Goal: Task Accomplishment & Management: Contribute content

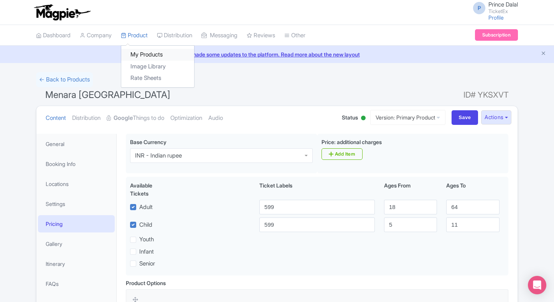
click at [131, 58] on link "My Products" at bounding box center [157, 55] width 73 height 12
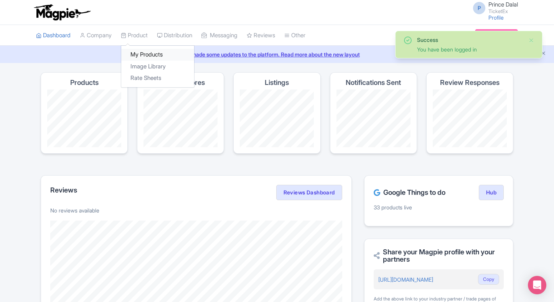
click at [142, 49] on link "My Products" at bounding box center [157, 55] width 73 height 12
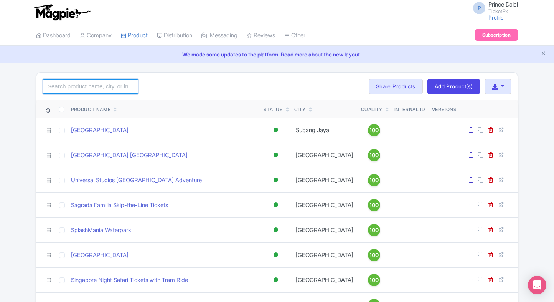
click at [92, 86] on input "search" at bounding box center [91, 86] width 96 height 15
click at [183, 86] on div "Search Bulk Actions Delete Add to Collection Share Products Add to Collection C…" at bounding box center [276, 87] width 481 height 28
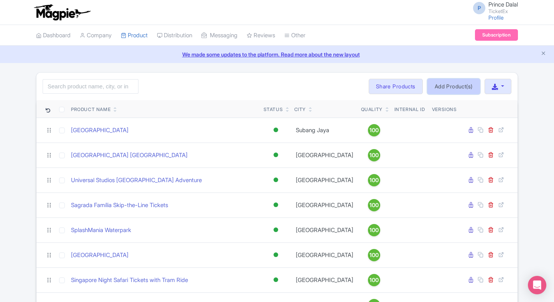
click at [457, 89] on link "Add Product(s)" at bounding box center [453, 86] width 53 height 15
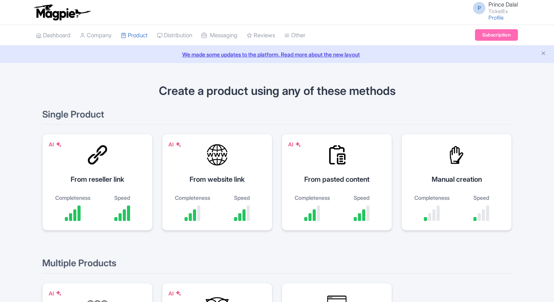
click at [487, 179] on div "Manual creation" at bounding box center [456, 179] width 91 height 10
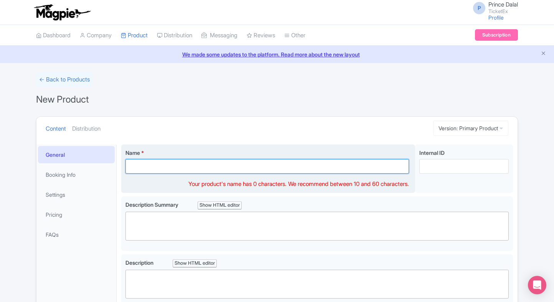
paste input "Empire State Building Tickets, New York"
click at [198, 163] on input "Name *" at bounding box center [267, 166] width 284 height 15
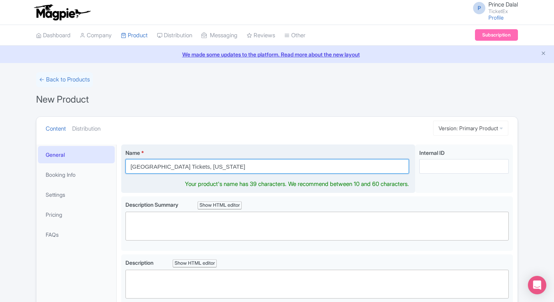
drag, startPoint x: 240, startPoint y: 163, endPoint x: 208, endPoint y: 165, distance: 31.9
click at [208, 165] on input "Empire State Building Tickets, New York" at bounding box center [267, 166] width 284 height 15
click at [187, 167] on input "Empire State Building Tickets," at bounding box center [267, 166] width 284 height 15
paste input "New York"
click at [244, 169] on input "Empire State Building New York Tickets," at bounding box center [267, 166] width 284 height 15
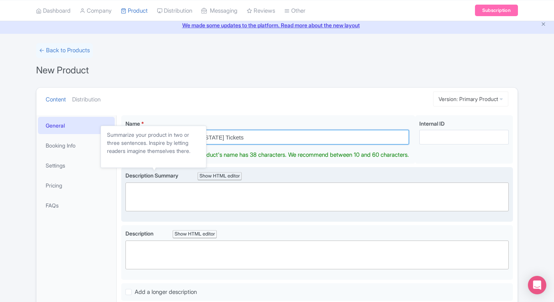
scroll to position [31, 0]
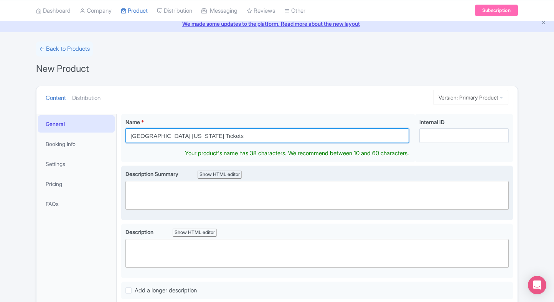
type input "Empire State Building New York Tickets"
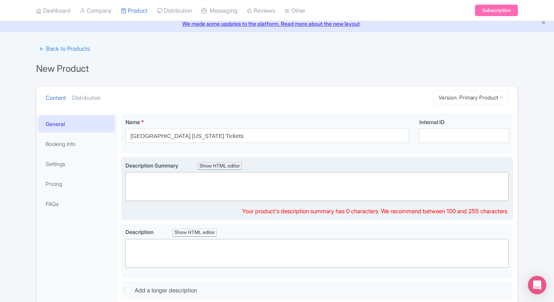
click at [183, 200] on div "Description Summary Show HTML editor Bold Italic Strikethrough Link Heading Quo…" at bounding box center [316, 188] width 383 height 54
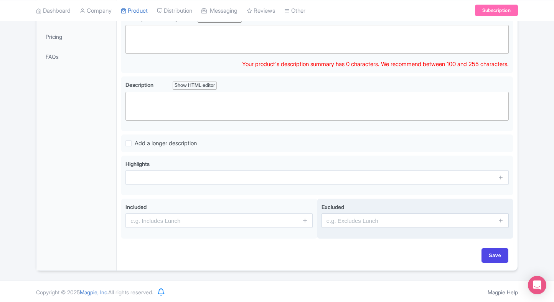
scroll to position [122, 0]
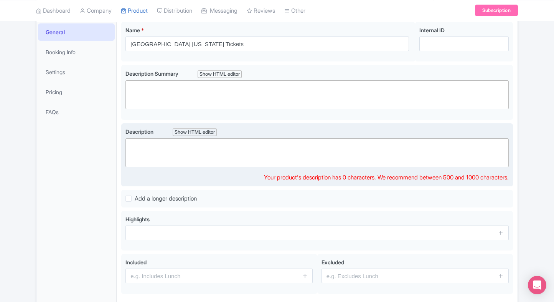
click at [207, 155] on trix-editor at bounding box center [316, 152] width 383 height 29
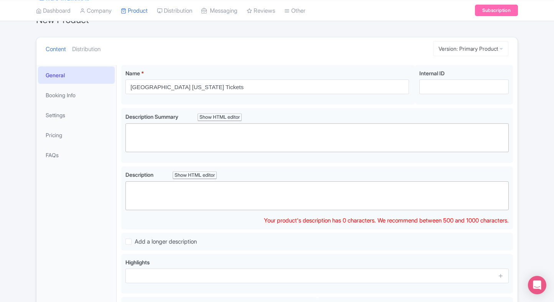
scroll to position [80, 0]
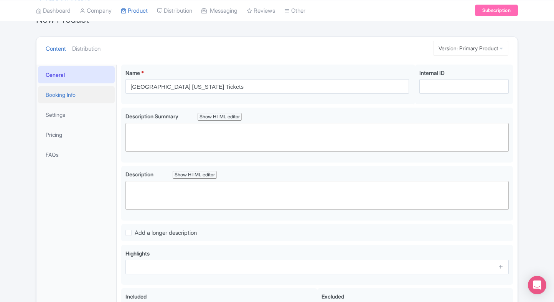
click at [61, 99] on link "Booking Info" at bounding box center [76, 94] width 77 height 17
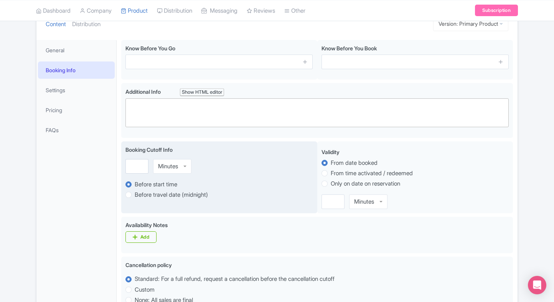
scroll to position [91, 0]
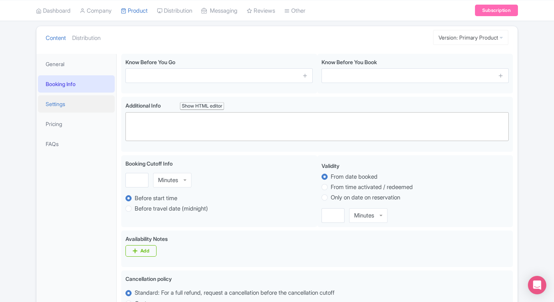
click at [82, 105] on link "Settings" at bounding box center [76, 103] width 77 height 17
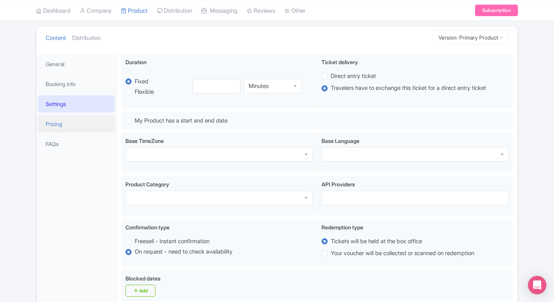
click at [62, 115] on link "Pricing" at bounding box center [76, 123] width 77 height 17
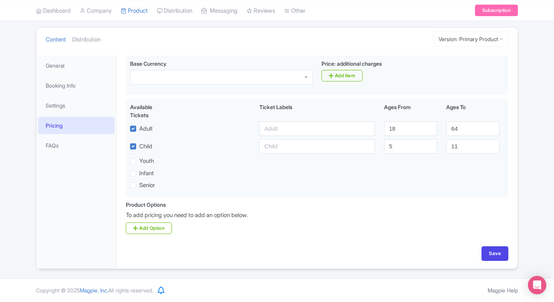
scroll to position [88, 0]
click at [62, 56] on li "General" at bounding box center [76, 66] width 80 height 20
click at [59, 63] on link "General" at bounding box center [76, 66] width 77 height 17
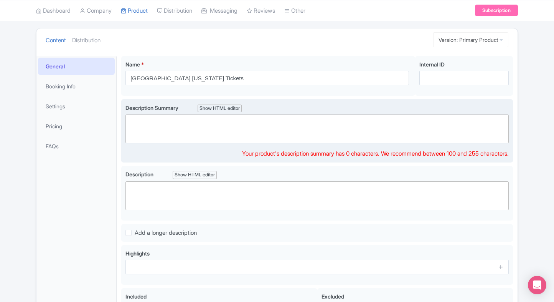
click at [228, 136] on trix-editor at bounding box center [316, 128] width 383 height 29
paste trix-editor "<div>Experience New York City’s skyline from the world-famous Empire State Buil…"
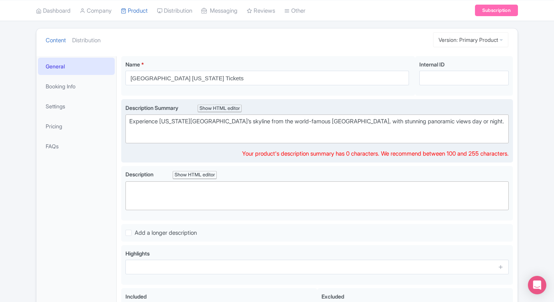
type trix-editor "<div>Experience New York City’s skyline from the world-famous Empire State Buil…"
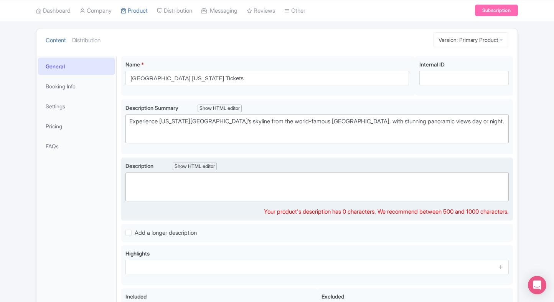
click at [184, 186] on trix-editor at bounding box center [316, 186] width 383 height 29
paste trix-editor "<div>Step into one of the world’s most iconic landmarks—the Empire State Buildi…"
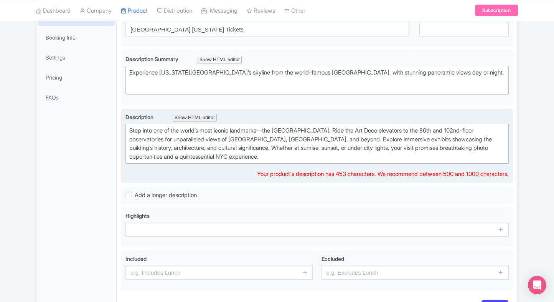
scroll to position [137, 0]
type trix-editor "<div>Step into one of the world’s most iconic landmarks—the Empire State Buildi…"
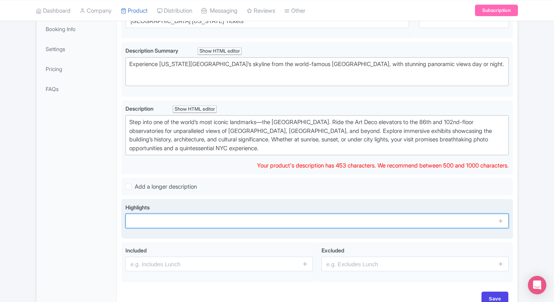
paste input "Iconic New York skyline views"
click at [220, 213] on input "text" at bounding box center [316, 220] width 383 height 15
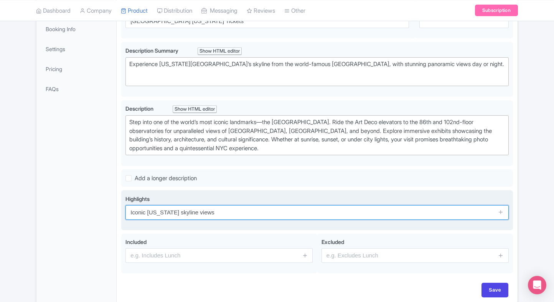
scroll to position [180, 0]
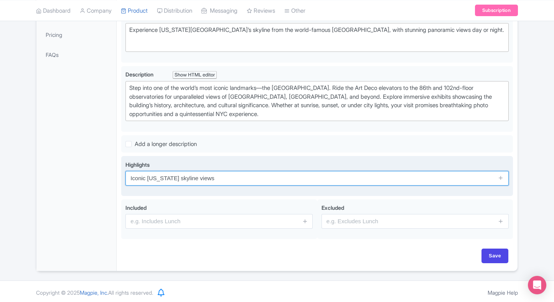
type input "Iconic New York skyline views"
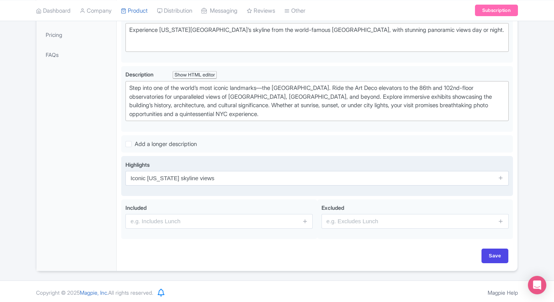
click at [496, 174] on span at bounding box center [500, 178] width 15 height 15
click at [503, 176] on icon at bounding box center [501, 178] width 6 height 6
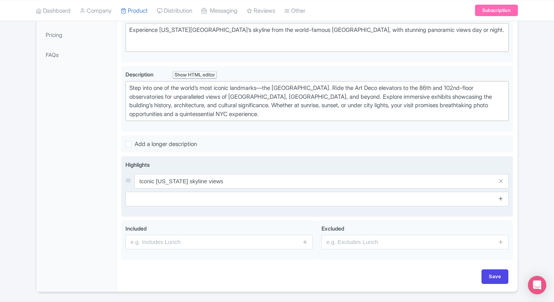
drag, startPoint x: 502, startPoint y: 188, endPoint x: 501, endPoint y: 199, distance: 10.4
click at [501, 199] on div "Highlights Iconic New York skyline views" at bounding box center [316, 183] width 383 height 46
click at [501, 199] on icon at bounding box center [501, 198] width 6 height 6
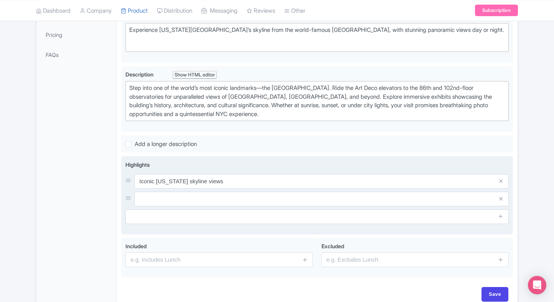
click at [500, 219] on span at bounding box center [500, 216] width 15 height 15
click at [501, 213] on icon at bounding box center [501, 216] width 6 height 6
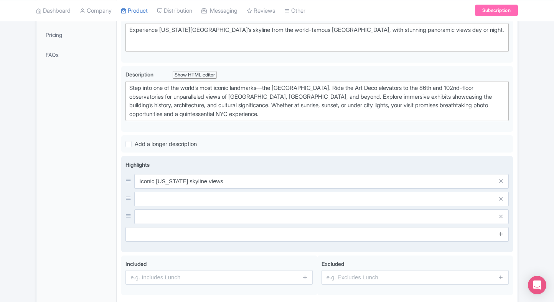
drag, startPoint x: 499, startPoint y: 225, endPoint x: 503, endPoint y: 236, distance: 11.3
click at [503, 236] on span at bounding box center [500, 234] width 15 height 15
click at [503, 236] on link at bounding box center [501, 233] width 6 height 9
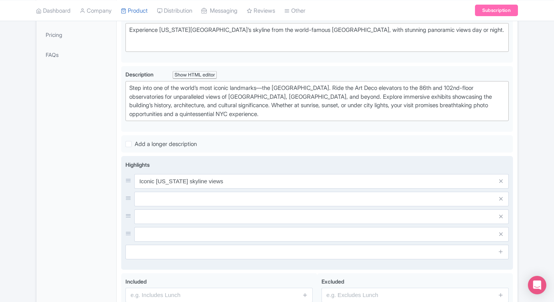
click at [407, 197] on input "text" at bounding box center [321, 198] width 374 height 15
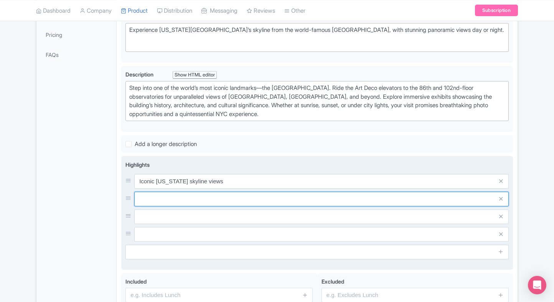
paste input "Access 86th-floor observatory"
type input "Access 86th-floor observatory"
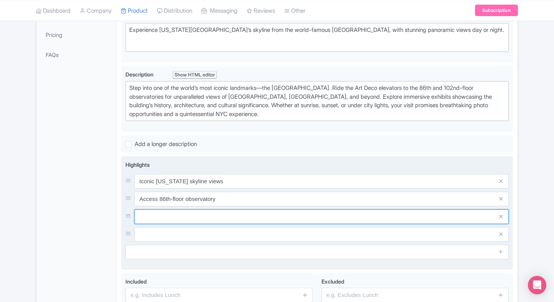
click at [191, 209] on input "text" at bounding box center [321, 216] width 374 height 15
paste input "Upgrade to 102nd floor view"
type input "Upgrade to 102nd floor view"
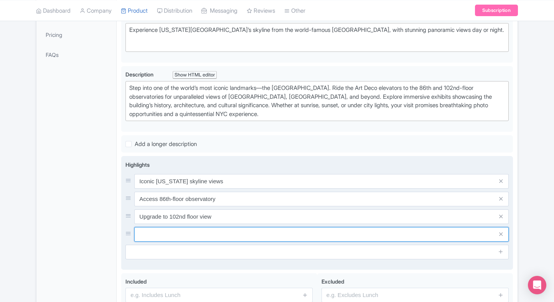
click at [180, 236] on input "text" at bounding box center [321, 234] width 374 height 15
paste input "Immersive history exhibits"
type input "Immersive history exhibits"
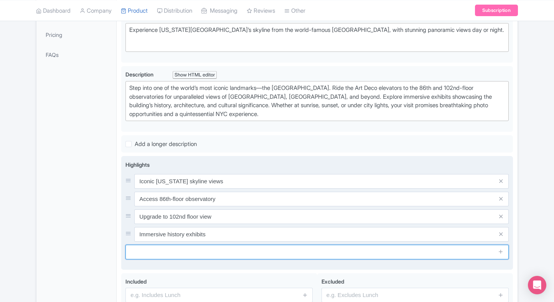
paste input "Famous Art Deco interiors"
click at [181, 249] on input "text" at bounding box center [316, 251] width 383 height 15
type input "Famous Art Deco interiors"
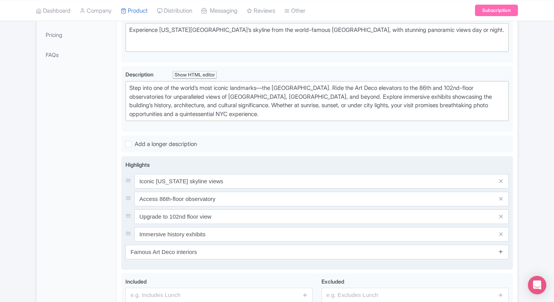
click at [500, 251] on icon at bounding box center [501, 251] width 6 height 6
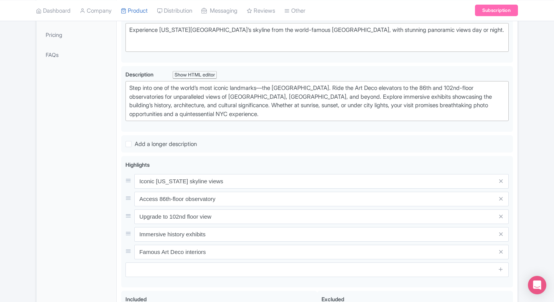
click at [521, 187] on div "← Back to Products New Product Content Distribution Version: Primary Product Pr…" at bounding box center [276, 128] width 491 height 470
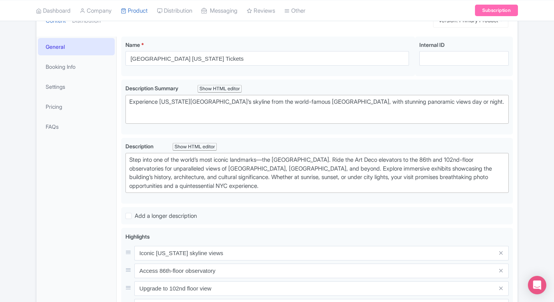
scroll to position [106, 0]
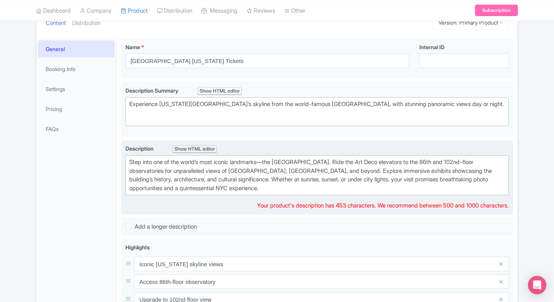
click at [274, 190] on div "Step into one of the world’s most iconic landmarks—the Empire State Building. R…" at bounding box center [317, 175] width 376 height 35
click at [170, 161] on div "Step into one of the world’s most iconic landmarks—the Empire State Building. R…" at bounding box center [317, 175] width 376 height 35
paste trix-editor "<div>Step into one of the world’s most iconic landmarks—the <strong>Empire Stat…"
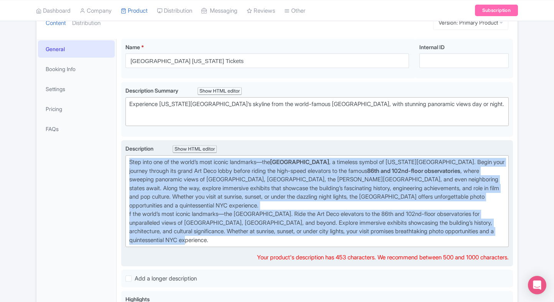
paste trix-editor "<br>"
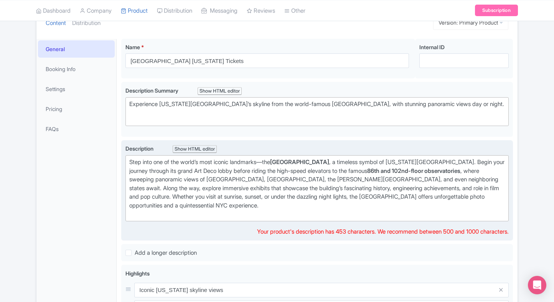
type trix-editor "<div>Step into one of the world’s most iconic landmarks—the <strong>Empire Stat…"
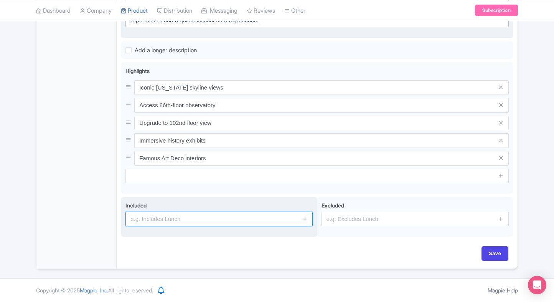
scroll to position [289, 0]
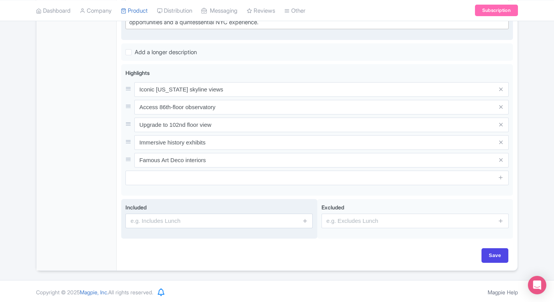
click at [180, 221] on input "text" at bounding box center [218, 220] width 187 height 15
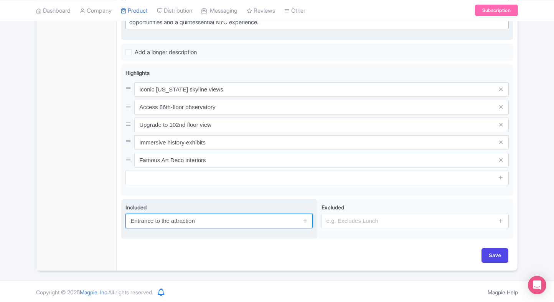
type input "Entrance to the attraction"
click at [302, 219] on span at bounding box center [304, 220] width 15 height 15
click at [303, 220] on icon at bounding box center [305, 221] width 6 height 6
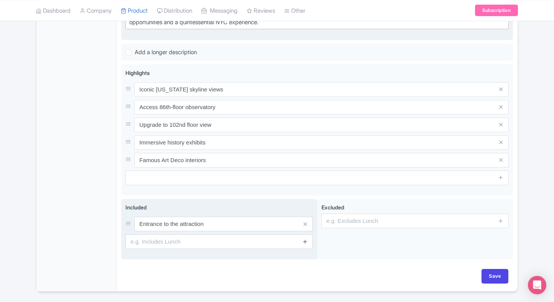
click at [302, 238] on icon at bounding box center [305, 241] width 6 height 6
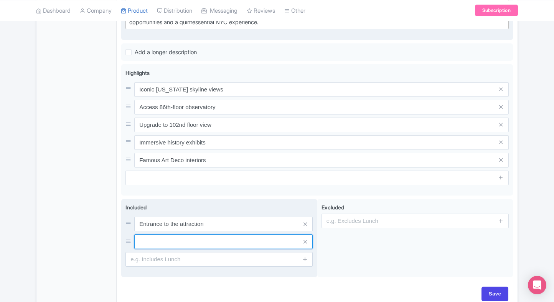
click at [249, 235] on input "text" at bounding box center [223, 241] width 178 height 15
paste input "Access to exhibits & museum"
type input "Access to exhibits & museum"
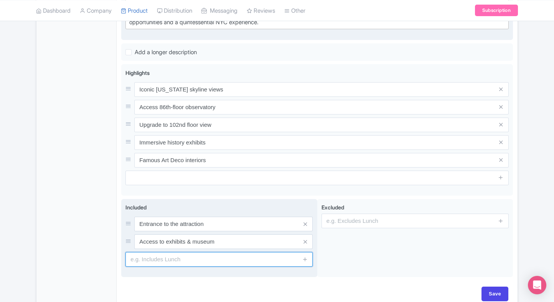
click at [210, 255] on input "text" at bounding box center [218, 259] width 187 height 15
paste input "Express entry (if selected)"
type input "Express entry (if selected)"
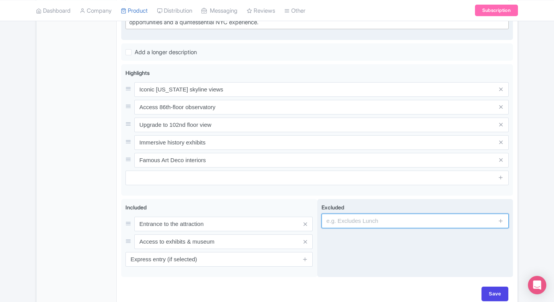
click at [383, 219] on input "text" at bounding box center [415, 220] width 187 height 15
type input "G"
click at [383, 219] on input "text" at bounding box center [415, 220] width 187 height 15
type input "guides, audio guides"
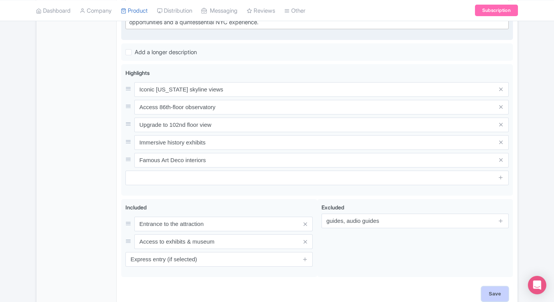
click at [486, 297] on input "Save" at bounding box center [495, 293] width 27 height 15
type input "Saving..."
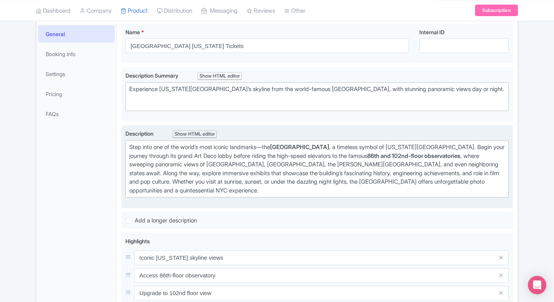
scroll to position [120, 0]
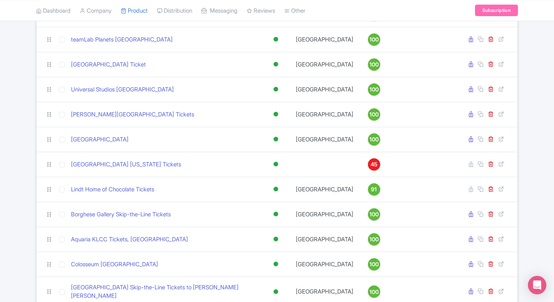
scroll to position [652, 0]
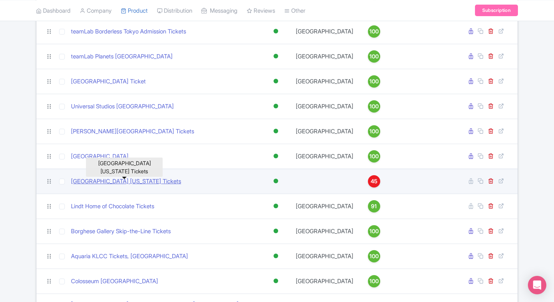
click at [94, 183] on link "[GEOGRAPHIC_DATA] [US_STATE] Tickets" at bounding box center [126, 181] width 110 height 9
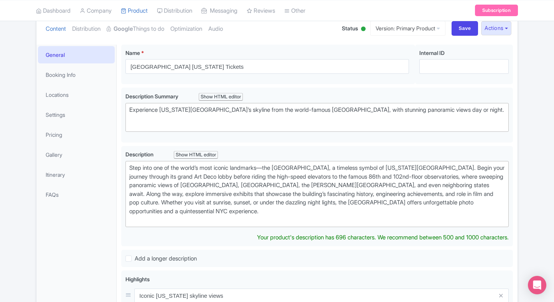
scroll to position [89, 0]
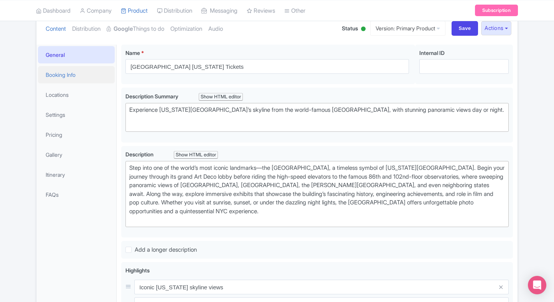
click at [55, 73] on link "Booking Info" at bounding box center [76, 74] width 77 height 17
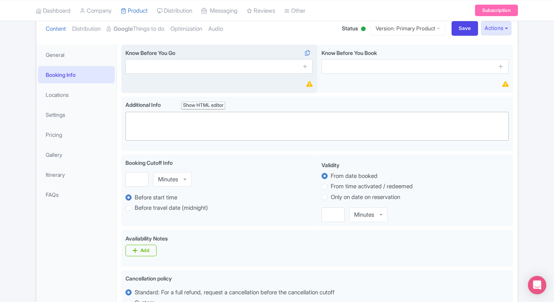
click at [145, 65] on input "text" at bounding box center [218, 66] width 187 height 15
paste input "Security checks required"
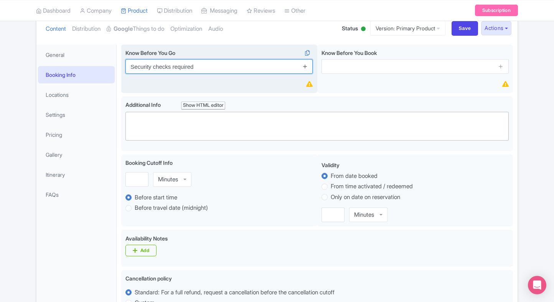
type input "Security checks required"
click at [305, 66] on icon at bounding box center [305, 66] width 6 height 6
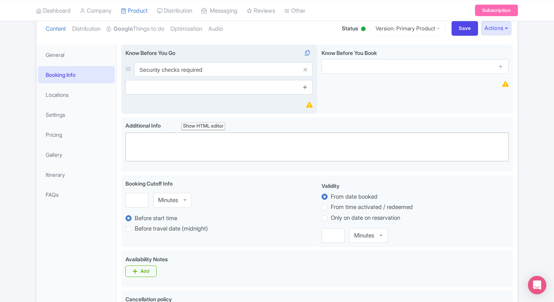
click at [303, 89] on icon at bounding box center [305, 87] width 6 height 6
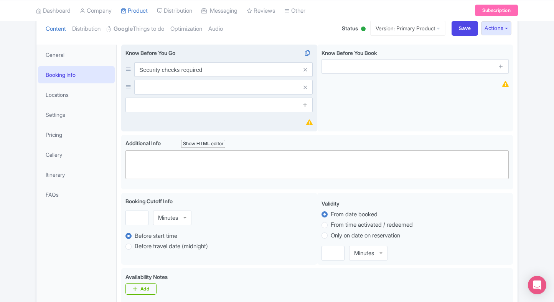
click at [304, 102] on icon at bounding box center [305, 105] width 6 height 6
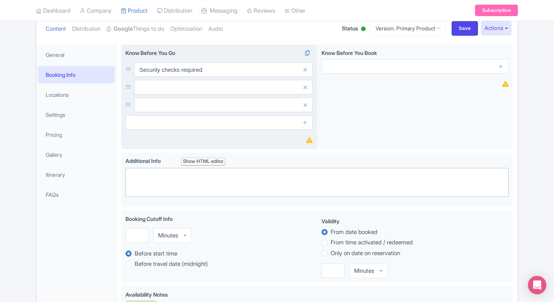
click at [306, 115] on span at bounding box center [304, 122] width 15 height 15
click at [305, 119] on link at bounding box center [305, 122] width 6 height 9
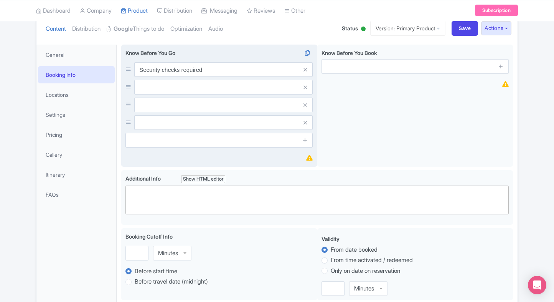
click at [242, 86] on input "text" at bounding box center [223, 87] width 178 height 15
paste input "Arrive 15 minutes early"
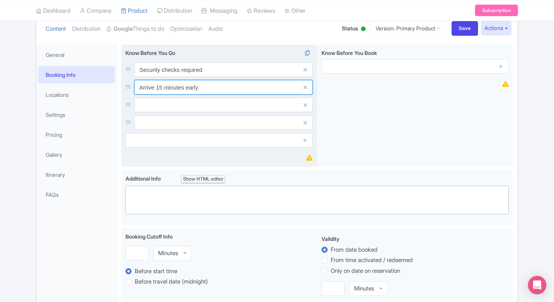
type input "Arrive 15 minutes early"
paste input "No outside food/drinks"
click at [190, 102] on input "text" at bounding box center [223, 104] width 178 height 15
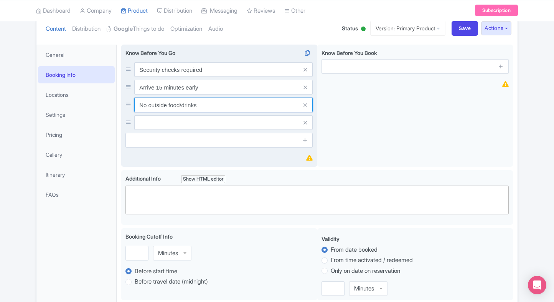
type input "No outside food/drinks"
click at [211, 124] on input "v" at bounding box center [223, 122] width 178 height 15
paste input "Dress for weather on deck"
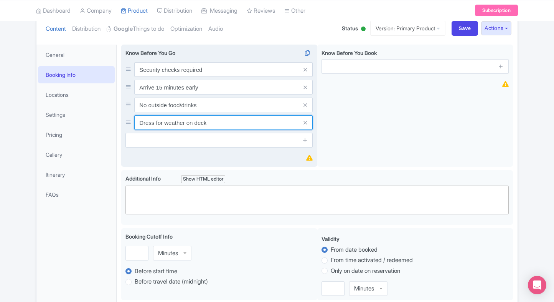
type input "Dress for weather on deck"
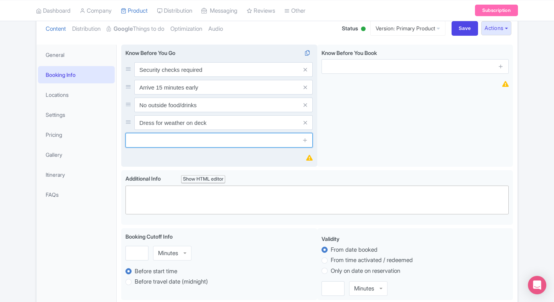
paste input "Expect lines at peak times"
click at [193, 143] on input "text" at bounding box center [218, 140] width 187 height 15
type input "Expect lines at peak times"
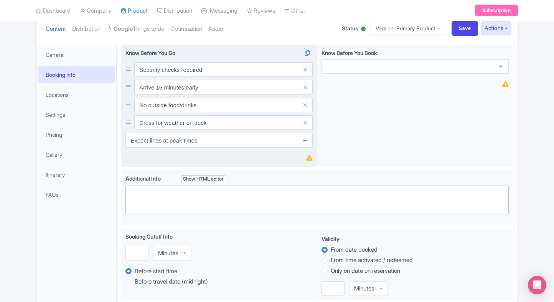
click at [302, 137] on icon at bounding box center [305, 140] width 6 height 6
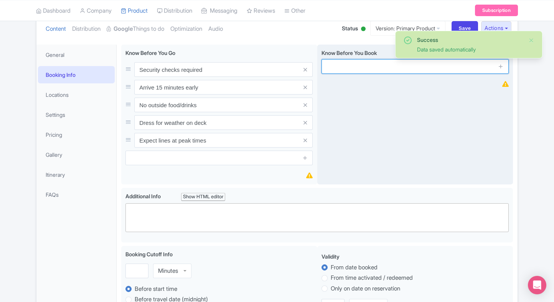
click at [367, 70] on input "text" at bounding box center [415, 66] width 187 height 15
paste input "Tickets non-transferable"
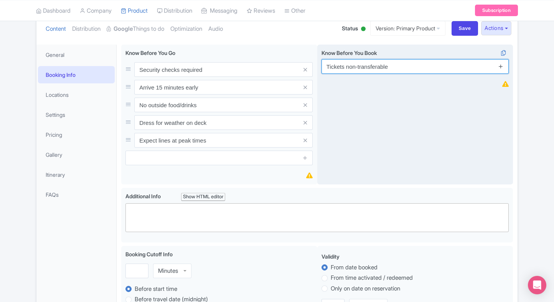
type input "Tickets non-transferable"
click at [500, 66] on icon at bounding box center [501, 66] width 6 height 6
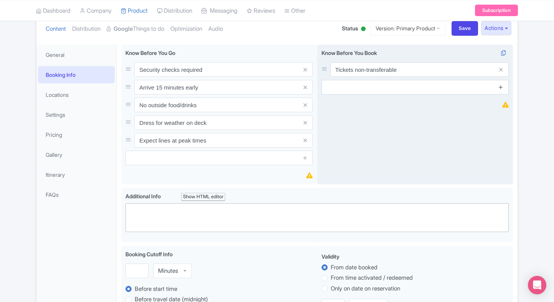
click at [499, 84] on icon at bounding box center [501, 87] width 6 height 6
drag, startPoint x: 502, startPoint y: 114, endPoint x: 502, endPoint y: 108, distance: 5.8
click at [502, 108] on div "Know Before You Book i Tickets non-transferable" at bounding box center [415, 115] width 196 height 140
click at [502, 108] on link at bounding box center [501, 105] width 6 height 9
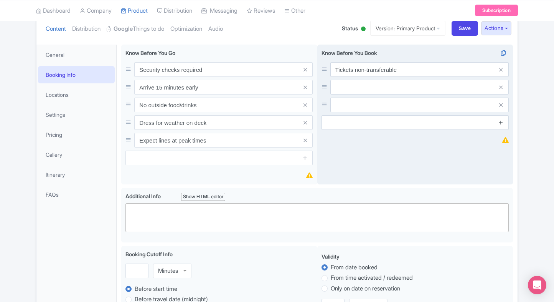
click at [502, 119] on link at bounding box center [501, 122] width 6 height 9
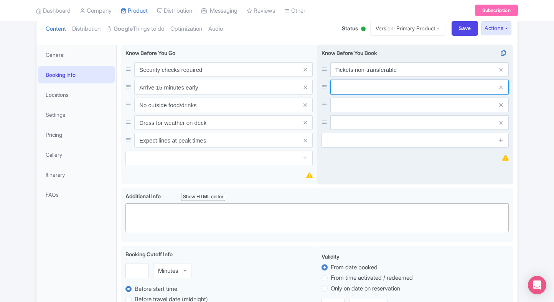
paste input "Children under 6 free"
type input "Children under 6 free"
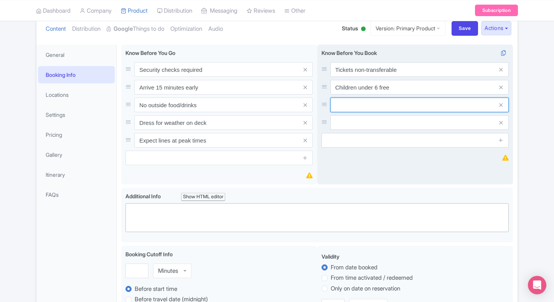
click at [394, 107] on input "text" at bounding box center [419, 104] width 178 height 15
paste input "Strollers allowed but folded"
type input "Strollers allowed but folded"
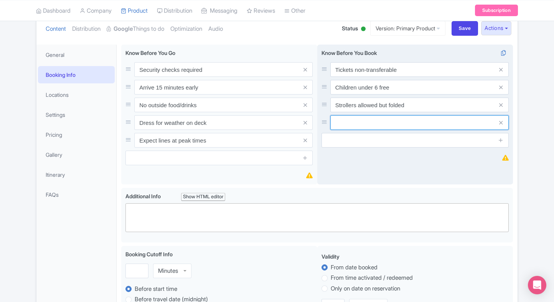
paste input "ID required for entry"
click at [374, 127] on input "ID required for entry" at bounding box center [419, 122] width 178 height 15
type input "ID required for entry"
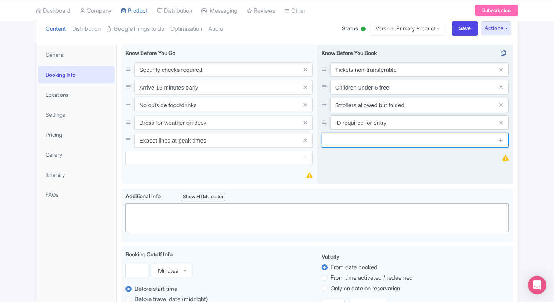
paste input "No re-entry once exited"
click at [387, 139] on input "text" at bounding box center [415, 140] width 187 height 15
type input "No re-entry once exited"
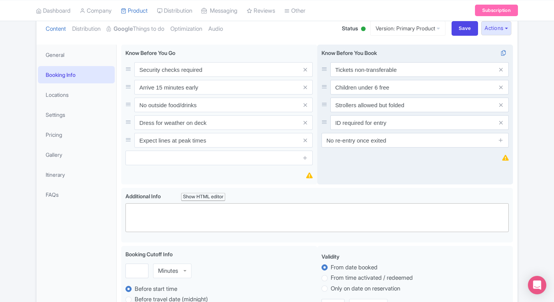
click at [460, 160] on div "Know Before You Book i Tickets non-transferable Children under 6 free Strollers…" at bounding box center [415, 115] width 196 height 140
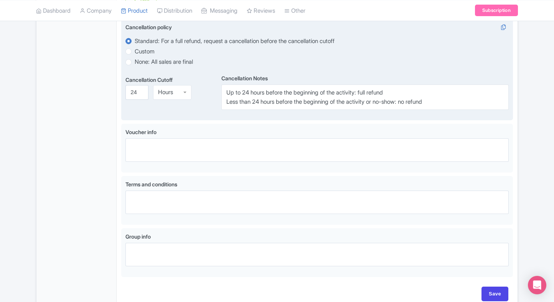
scroll to position [470, 0]
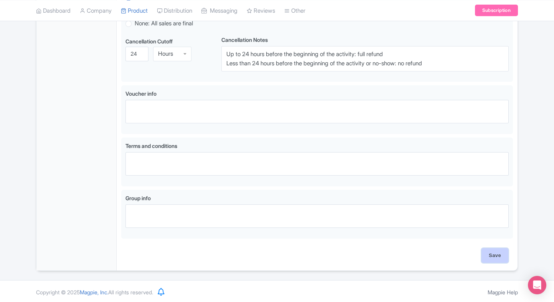
click at [485, 250] on input "Save" at bounding box center [495, 255] width 27 height 15
type input "Saving..."
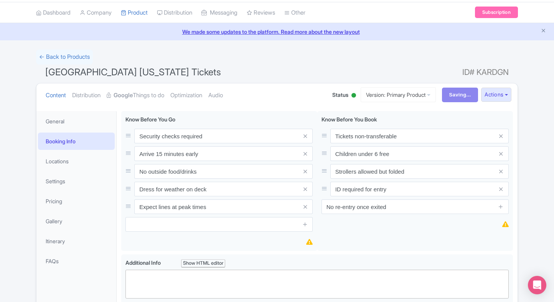
scroll to position [0, 0]
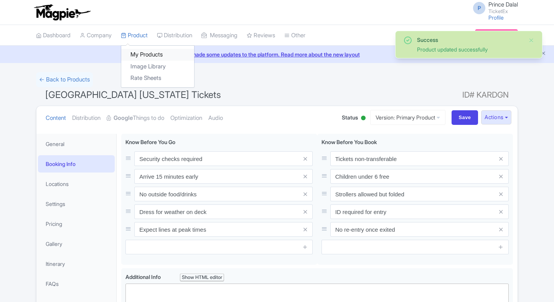
click at [147, 55] on link "My Products" at bounding box center [157, 55] width 73 height 12
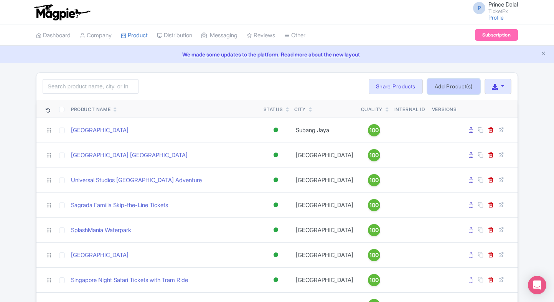
click at [437, 84] on link "Add Product(s)" at bounding box center [453, 86] width 53 height 15
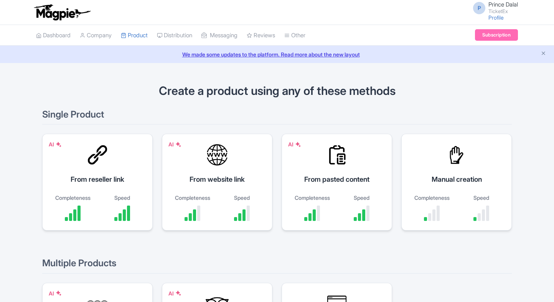
click at [446, 171] on div "Manual creation Completeness Speed" at bounding box center [456, 182] width 111 height 97
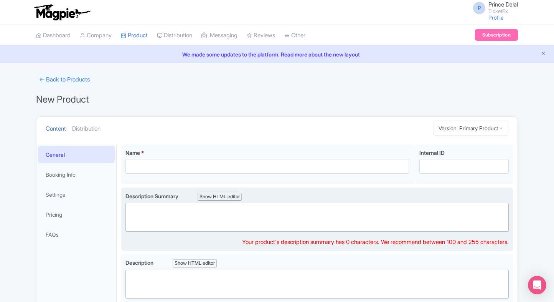
paste trix-editor "<div>Discover one of the world’s largest art collections at The Met, spanning 5…"
click at [172, 209] on trix-editor at bounding box center [316, 217] width 383 height 29
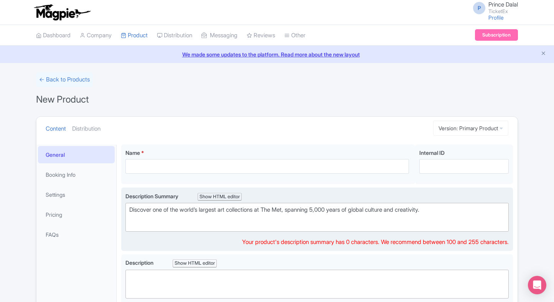
type trix-editor "<div>Discover one of the world’s largest art collections at The Met, spanning 5…"
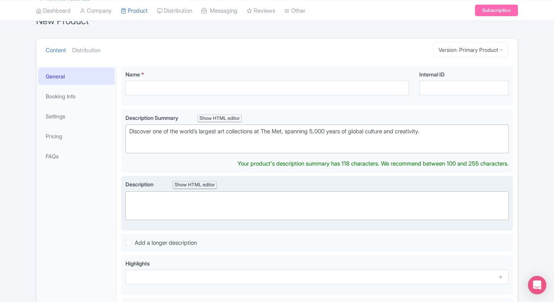
scroll to position [69, 0]
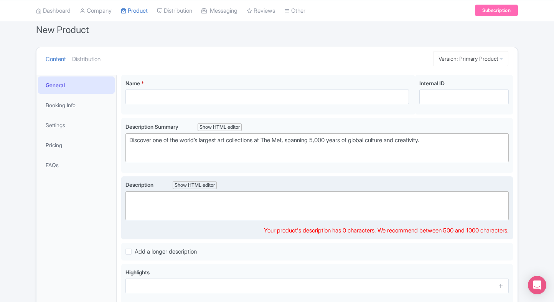
click at [213, 199] on trix-editor at bounding box center [316, 205] width 383 height 29
paste trix-editor "<div>The [GEOGRAPHIC_DATA], located on [GEOGRAPHIC_DATA], is home to over two m…"
click at [234, 206] on trix-editor at bounding box center [316, 205] width 383 height 29
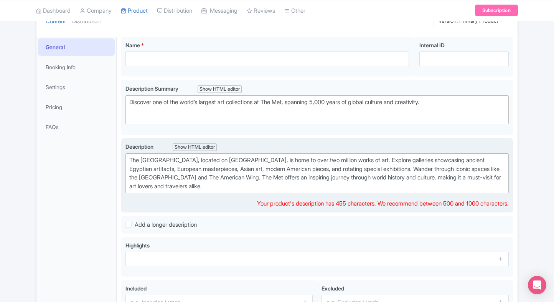
scroll to position [108, 0]
click at [196, 180] on div "The [GEOGRAPHIC_DATA], located on [GEOGRAPHIC_DATA], is home to over two millio…" at bounding box center [317, 172] width 376 height 35
paste trix-editor "<div>The <strong>[GEOGRAPHIC_DATA]</strong>, located along [US_STATE][GEOGRAPHI…"
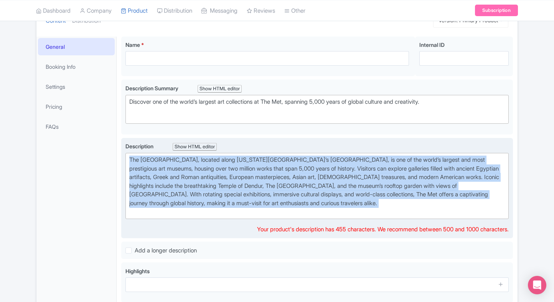
click at [335, 208] on div "The Metropolitan Museum of Art, located along New York City’s Fifth Avenue, is …" at bounding box center [317, 185] width 376 height 61
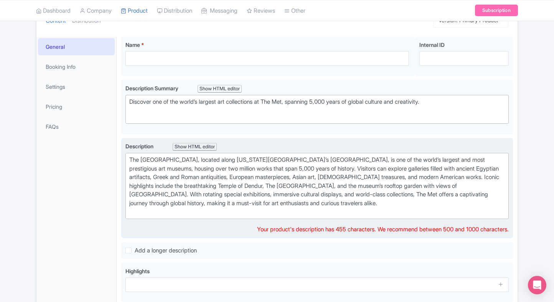
type trix-editor "<div>The Metropolitan Museum of Art, located along New York City’s Fifth Avenue…"
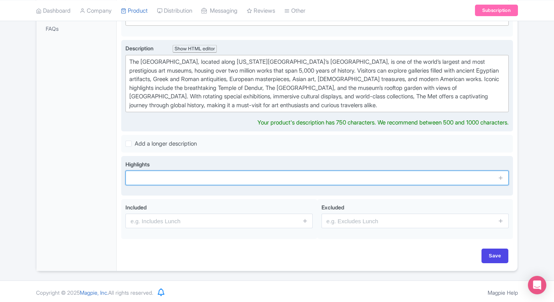
scroll to position [197, 0]
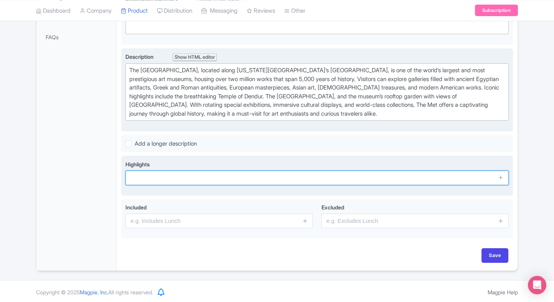
click at [241, 173] on input "text" at bounding box center [316, 177] width 383 height 15
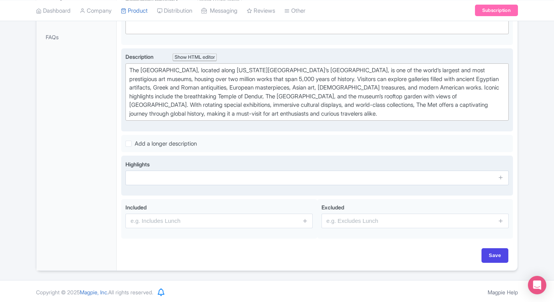
click at [229, 174] on input "text" at bounding box center [316, 177] width 383 height 15
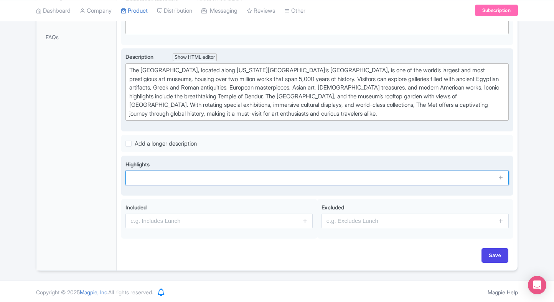
paste input "Over 2M works of art"
type input "Over 2M works of art"
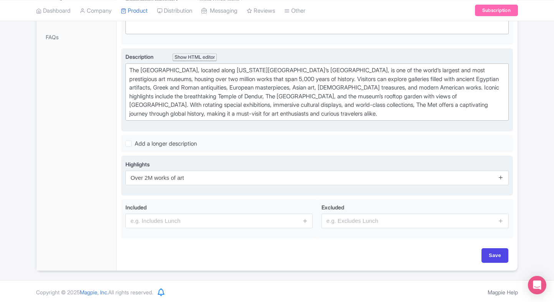
click at [500, 179] on link at bounding box center [501, 177] width 6 height 9
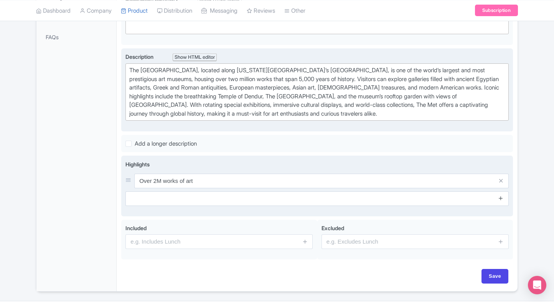
click at [503, 195] on icon at bounding box center [501, 198] width 6 height 6
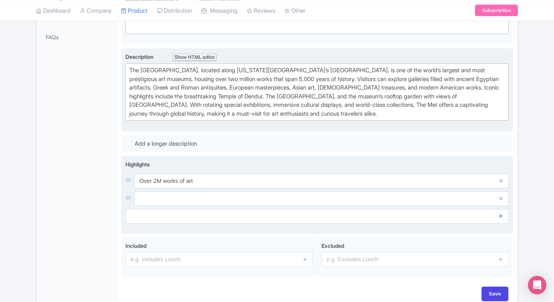
click at [500, 211] on link at bounding box center [501, 215] width 6 height 9
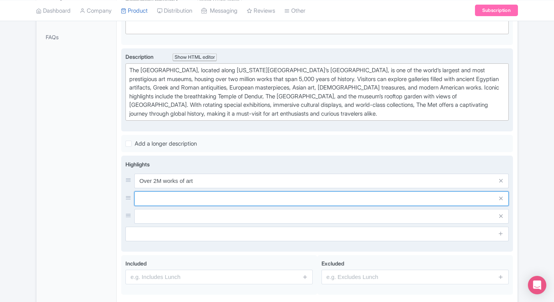
paste input "Ancient Egyptian galleries"
click at [191, 198] on input "text" at bounding box center [321, 198] width 374 height 15
type input "Ancient Egyptian galleries"
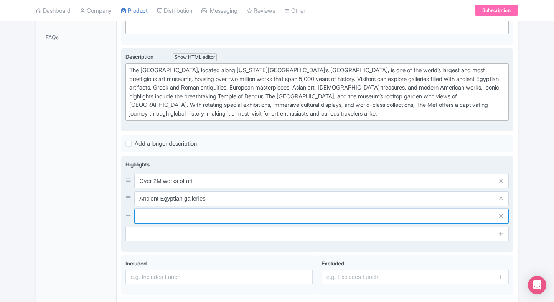
paste input "Temple of Dendur exhibit"
click at [191, 218] on input "text" at bounding box center [321, 216] width 374 height 15
type input "Temple of Dendur exhibit"
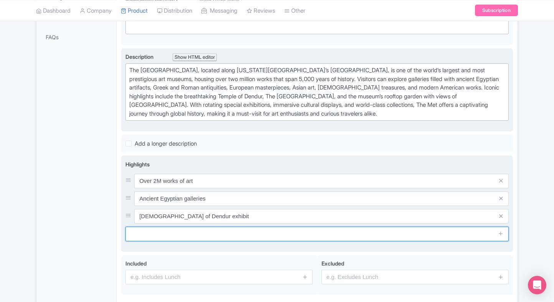
paste input "European masterpieces"
click at [198, 235] on input "text" at bounding box center [316, 233] width 383 height 15
type input "European masterpieces"
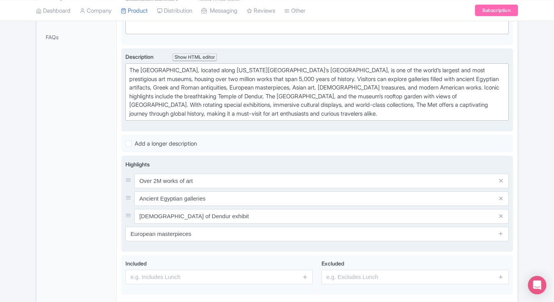
click at [497, 236] on span at bounding box center [500, 233] width 15 height 15
click at [499, 236] on link at bounding box center [501, 233] width 6 height 9
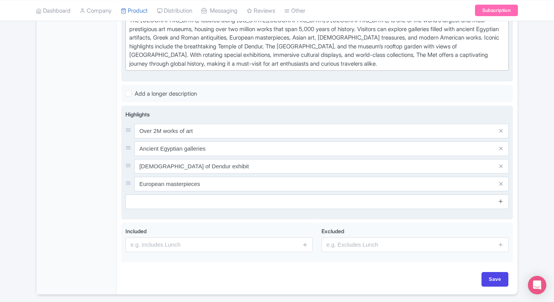
scroll to position [250, 0]
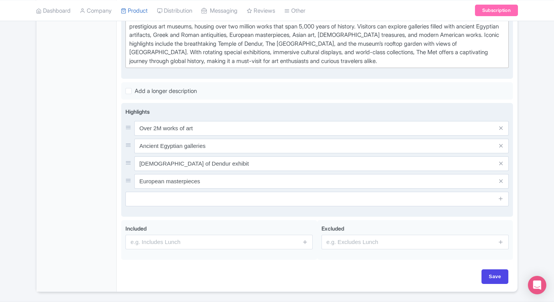
click at [310, 197] on input "text" at bounding box center [316, 198] width 383 height 15
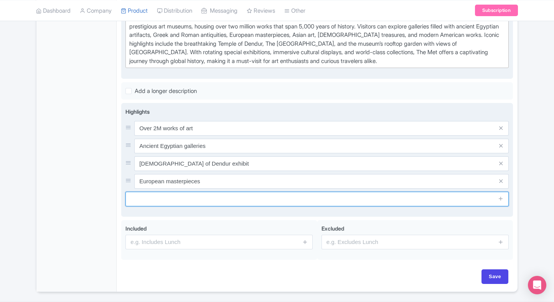
paste input "Modern & American art"
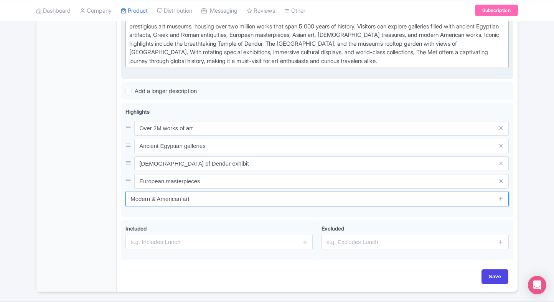
type input "Modern & American art"
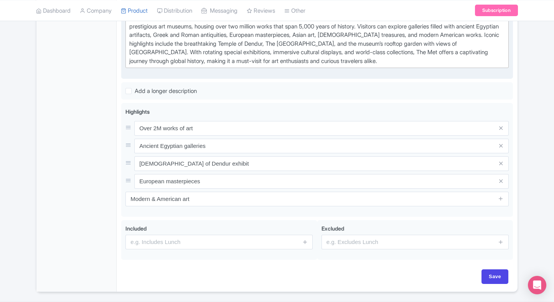
click at [95, 182] on div "General Booking Info Settings Pricing FAQs" at bounding box center [76, 92] width 80 height 397
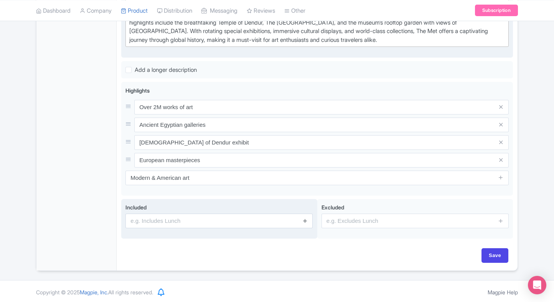
click at [303, 222] on link at bounding box center [305, 220] width 6 height 9
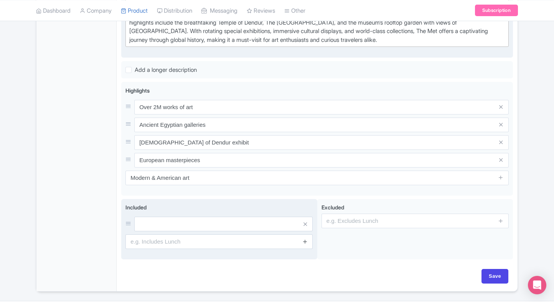
click at [305, 242] on icon at bounding box center [305, 241] width 6 height 6
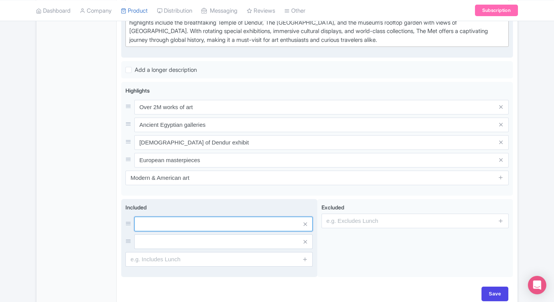
paste input "General admission ticket"
click at [163, 218] on input "text" at bounding box center [223, 223] width 178 height 15
type input "General admission ticket"
click at [227, 223] on input "General admission ticket" at bounding box center [223, 223] width 178 height 15
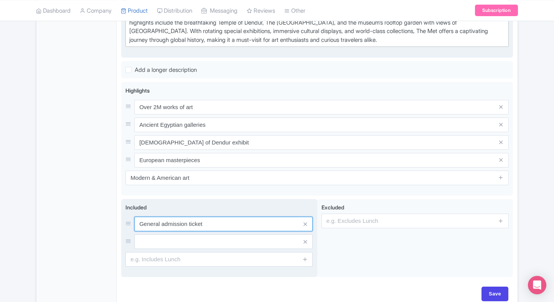
click at [227, 223] on input "General admission ticket" at bounding box center [223, 223] width 178 height 15
type input "Entrance to the attraction"
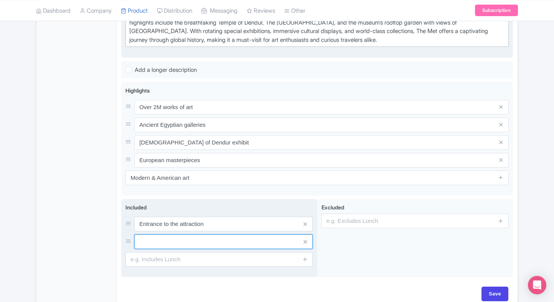
type input "Access to exhibits & museum"
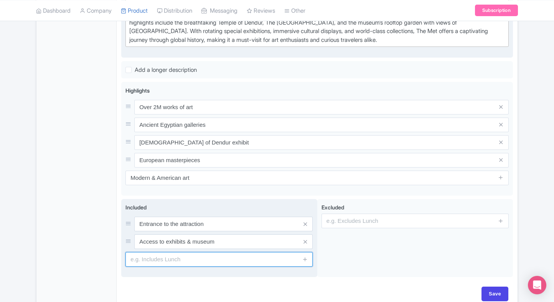
type input "Express entry (if selected)"
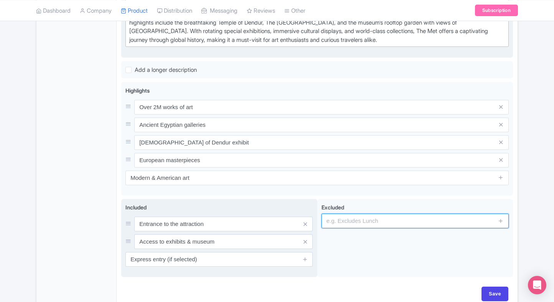
type input "guides, audio guides"
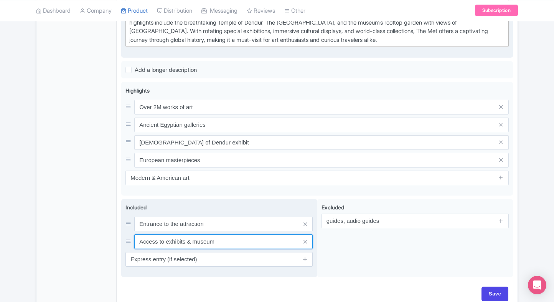
click at [212, 242] on input "Access to exhibits & museum" at bounding box center [223, 241] width 178 height 15
paste input "permanent exhibits"
type input "Access to permanent exhibits"
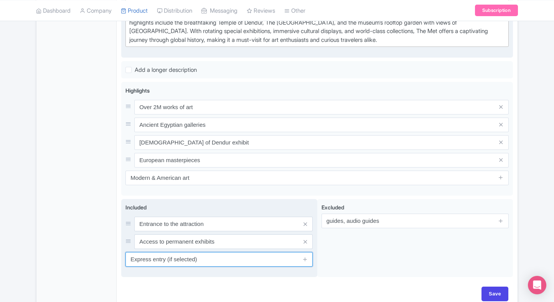
click at [185, 263] on input "Express entry (if selected)" at bounding box center [218, 259] width 187 height 15
paste input "ntry to select galleries"
click at [203, 257] on input "Entry to select galleriescted)" at bounding box center [218, 259] width 187 height 15
paste input "text"
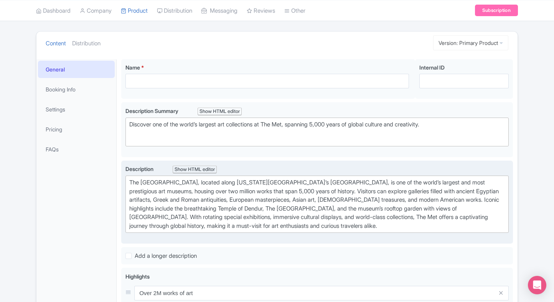
scroll to position [60, 0]
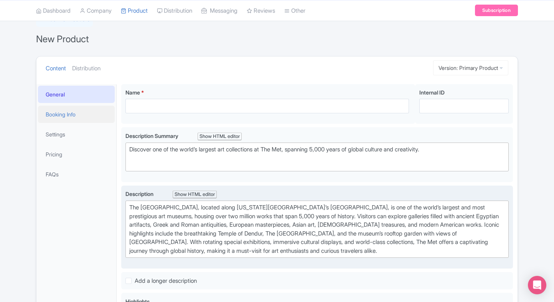
type input "Entry to select galleries"
click at [87, 109] on link "Booking Info" at bounding box center [76, 114] width 77 height 17
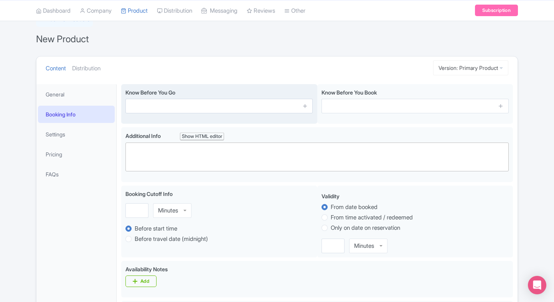
click at [144, 107] on input "text" at bounding box center [218, 106] width 187 height 15
paste input "Large bags not allowed"
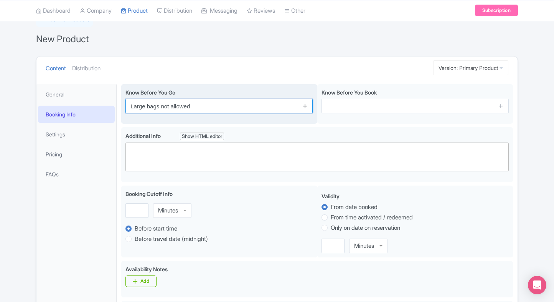
type input "Large bags not allowed"
click at [305, 106] on icon at bounding box center [305, 106] width 6 height 6
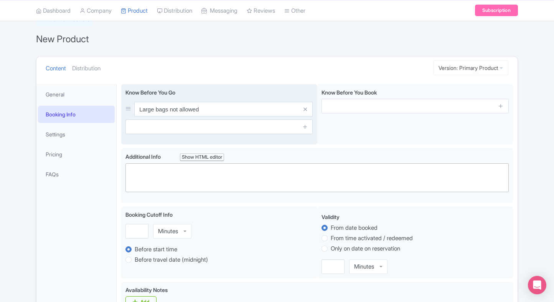
click at [305, 131] on span at bounding box center [304, 126] width 15 height 15
click at [305, 125] on icon at bounding box center [305, 127] width 6 height 6
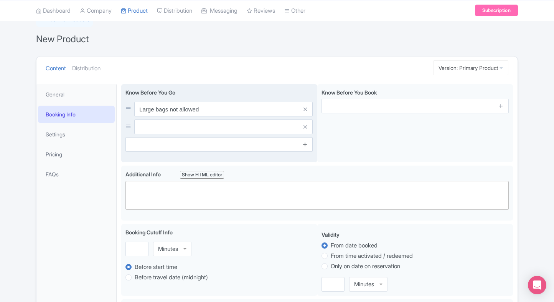
click at [305, 145] on icon at bounding box center [305, 144] width 6 height 6
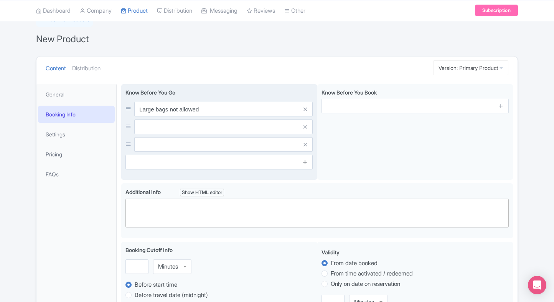
click at [304, 163] on icon at bounding box center [305, 162] width 6 height 6
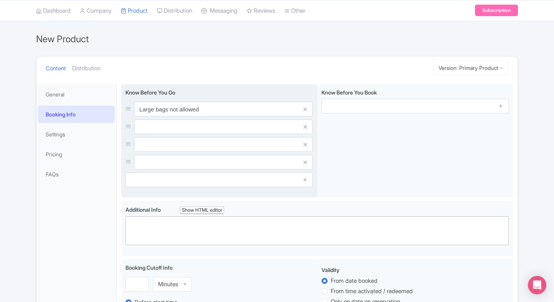
click at [217, 127] on input "text" at bounding box center [223, 126] width 178 height 15
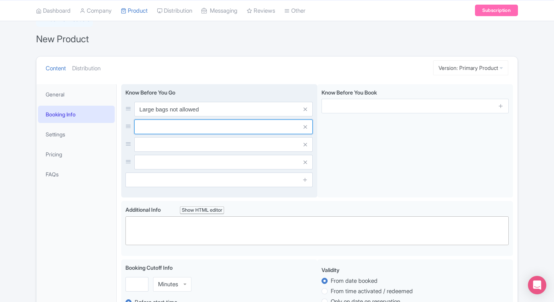
paste input "Free coat check available"
type input "Free coat check available"
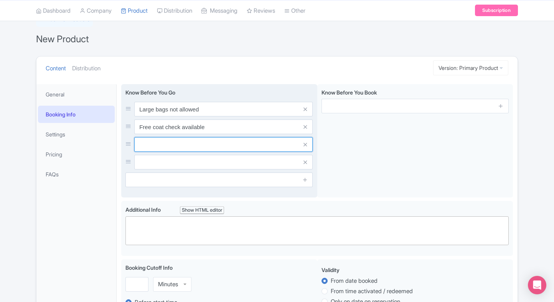
paste input "Photography permitted (no flash)"
click at [213, 146] on input "text" at bounding box center [223, 144] width 178 height 15
type input "Photography permitted (no flash)"
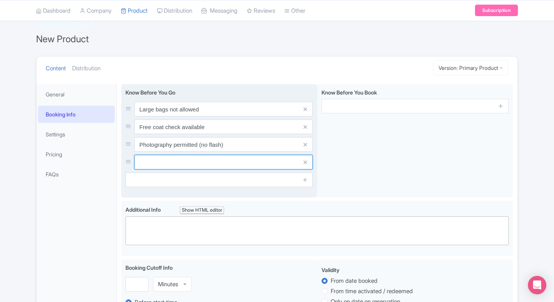
paste input "Guided tours available"
click at [185, 162] on input "text" at bounding box center [223, 162] width 178 height 15
type input "Guided tours available"
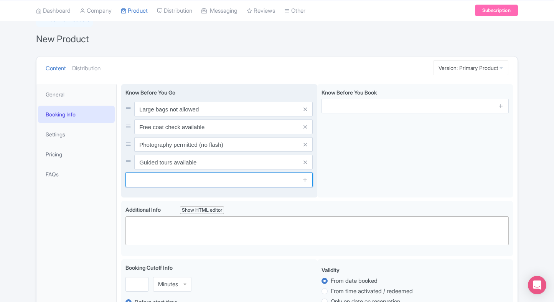
paste input "Wheelchair accessible"
click at [233, 179] on input "text" at bounding box center [218, 179] width 187 height 15
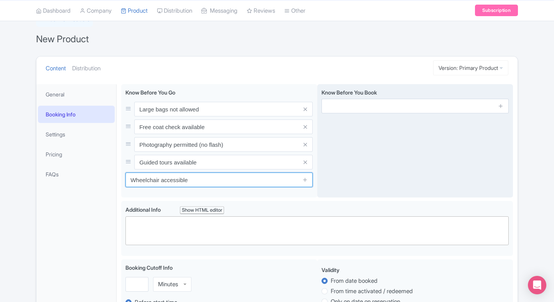
type input "Wheelchair accessible"
click at [497, 107] on span at bounding box center [500, 106] width 15 height 15
click at [503, 106] on icon at bounding box center [501, 106] width 6 height 6
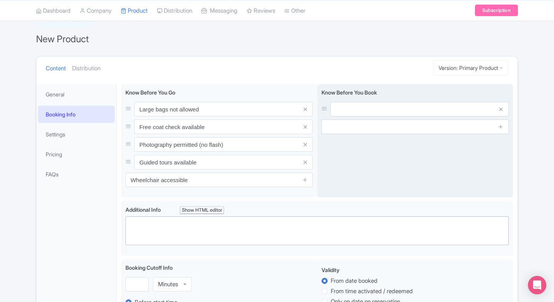
click at [501, 120] on span at bounding box center [500, 126] width 15 height 15
click at [502, 127] on icon at bounding box center [501, 127] width 6 height 6
click at [502, 145] on icon at bounding box center [501, 144] width 6 height 6
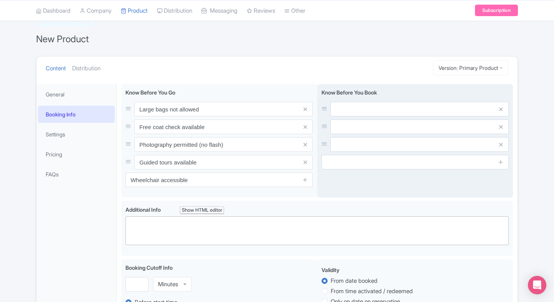
click at [431, 117] on div at bounding box center [415, 127] width 187 height 50
paste input "Timed entry may apply"
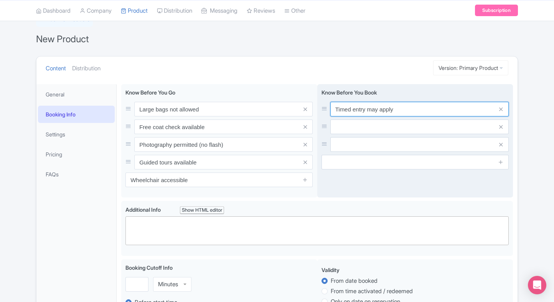
click at [408, 103] on input "Timed entry may apply" at bounding box center [419, 109] width 178 height 15
type input "Timed entry may apply"
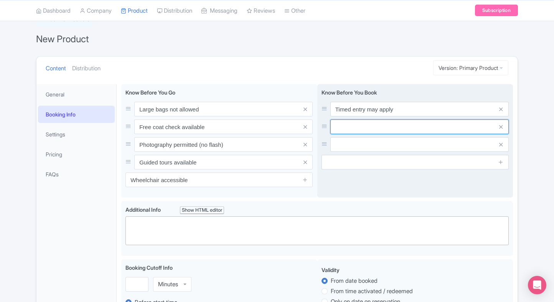
click at [384, 131] on input "text" at bounding box center [419, 126] width 178 height 15
paste input "Children under 12 free"
type input "Children under 12 free"
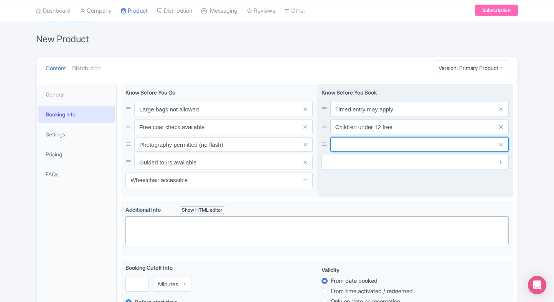
paste input "Re-entry allowed same day"
click at [399, 148] on input "text" at bounding box center [419, 144] width 178 height 15
type input "Re-entry allowed same day"
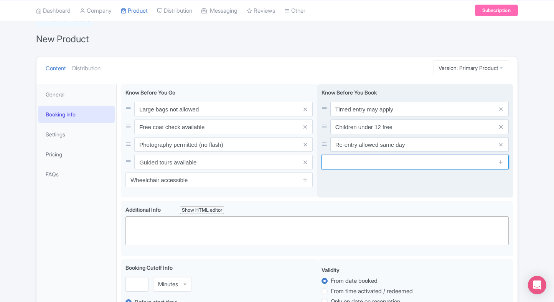
click at [421, 168] on input "text" at bounding box center [415, 162] width 187 height 15
paste input "Special exhibits may cost extra"
type input "Special exhibits may cost extra"
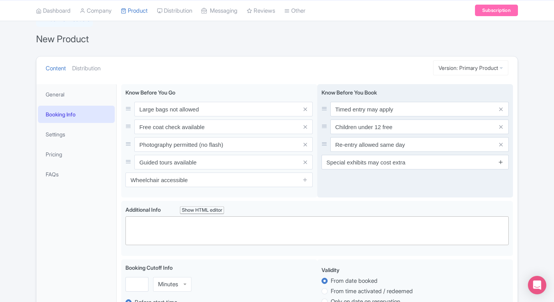
click at [501, 161] on icon at bounding box center [501, 162] width 6 height 6
click at [404, 179] on input "text" at bounding box center [415, 179] width 187 height 15
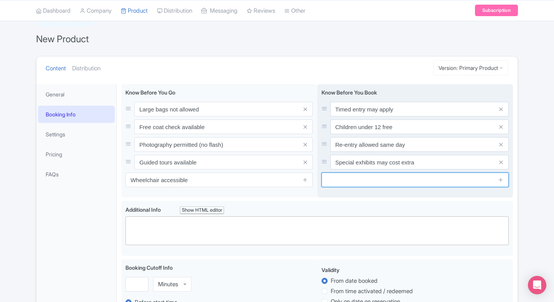
paste input "Tickets valid only on date"
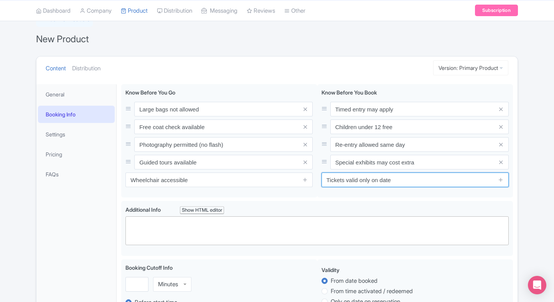
type input "Tickets valid only on date"
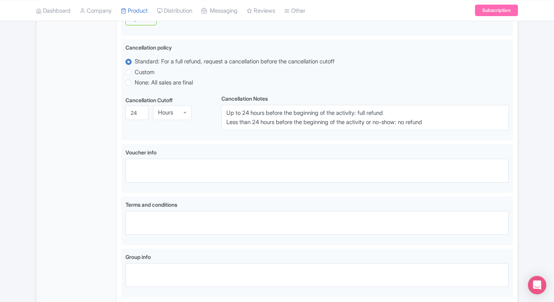
scroll to position [454, 0]
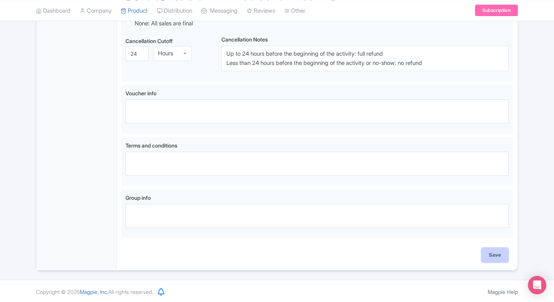
click at [492, 253] on input "Save" at bounding box center [495, 254] width 27 height 15
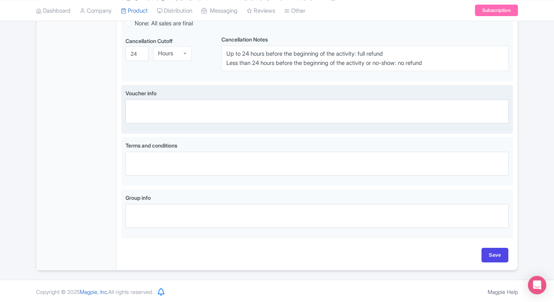
type input "Saving..."
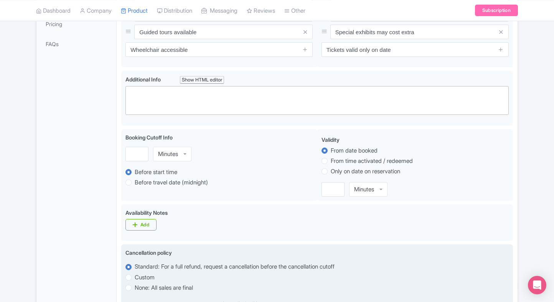
scroll to position [190, 0]
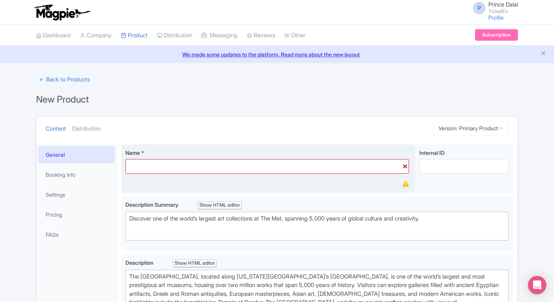
paste trix-editor "<div><strong>Metropolitan Museum of Art Tickets, [US_STATE]<br></strong><br></d…"
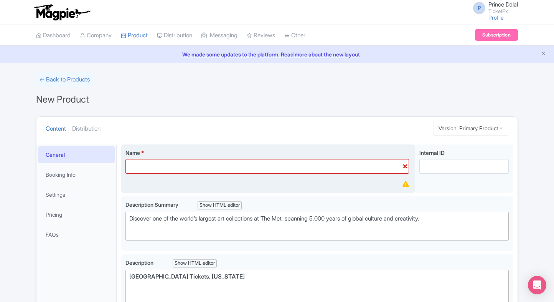
type trix-editor "<div>The [GEOGRAPHIC_DATA], located along [US_STATE][GEOGRAPHIC_DATA]’s [GEOGRA…"
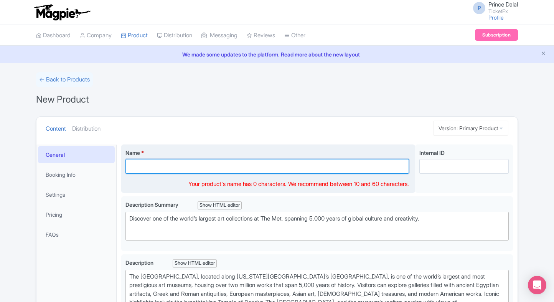
click at [213, 168] on input "Name *" at bounding box center [267, 166] width 284 height 15
paste input "[GEOGRAPHIC_DATA] Tickets, [US_STATE]"
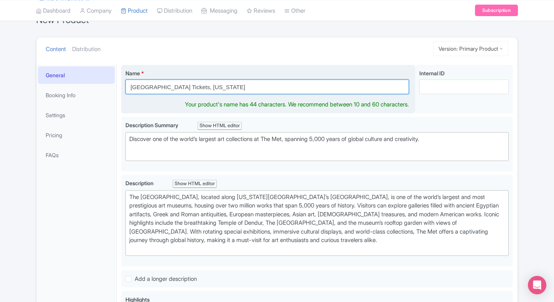
scroll to position [28, 0]
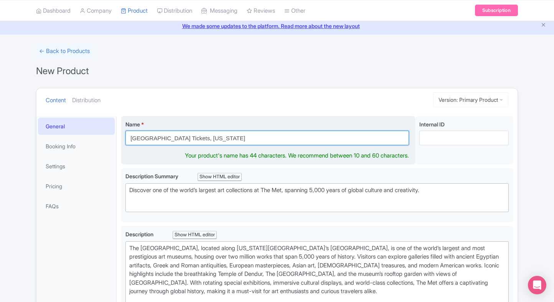
drag, startPoint x: 258, startPoint y: 139, endPoint x: 208, endPoint y: 137, distance: 50.3
click at [208, 137] on input "[GEOGRAPHIC_DATA] Tickets, [US_STATE]" at bounding box center [267, 137] width 284 height 15
click at [228, 138] on input "[GEOGRAPHIC_DATA] Tickets, [US_STATE]" at bounding box center [267, 137] width 284 height 15
drag, startPoint x: 251, startPoint y: 138, endPoint x: 223, endPoint y: 139, distance: 27.7
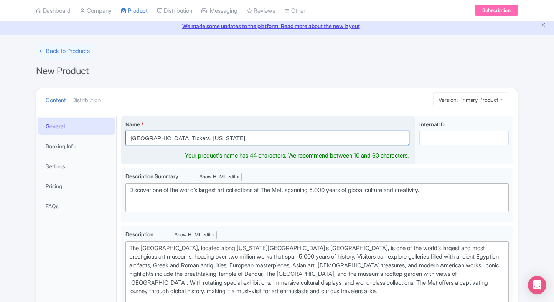
click at [223, 139] on input "[GEOGRAPHIC_DATA] Tickets, [US_STATE]" at bounding box center [267, 137] width 284 height 15
click at [203, 142] on input "Metropolitan Museum of Art Tickets," at bounding box center [267, 137] width 284 height 15
paste input "New York"
click at [252, 138] on input "Metropolitan Museum of Art New York Tickets," at bounding box center [267, 137] width 284 height 15
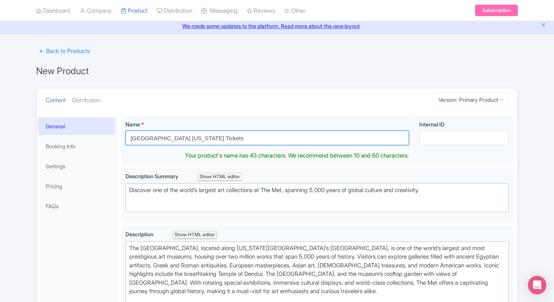
type input "Metropolitan Museum of Art New York Tickets"
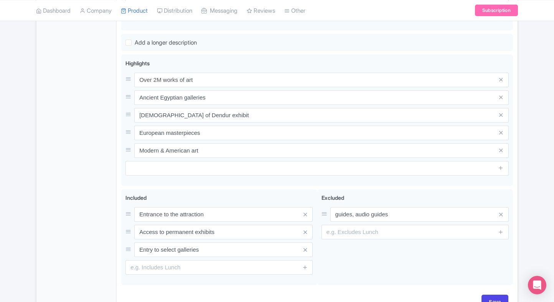
scroll to position [362, 0]
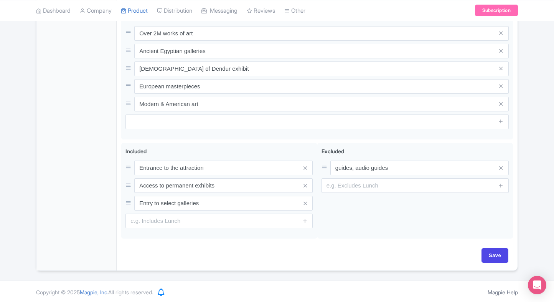
click at [496, 263] on div "Save" at bounding box center [317, 259] width 392 height 22
click at [499, 257] on input "Save" at bounding box center [495, 255] width 27 height 15
type input "Create Product"
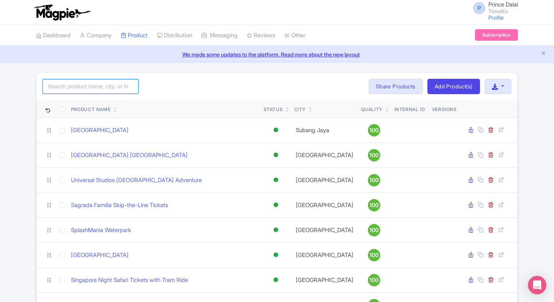
drag, startPoint x: 89, startPoint y: 86, endPoint x: 113, endPoint y: 74, distance: 26.8
click at [89, 86] on input "search" at bounding box center [91, 86] width 96 height 15
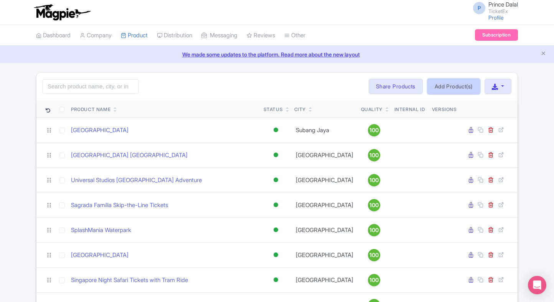
click at [446, 84] on link "Add Product(s)" at bounding box center [453, 86] width 53 height 15
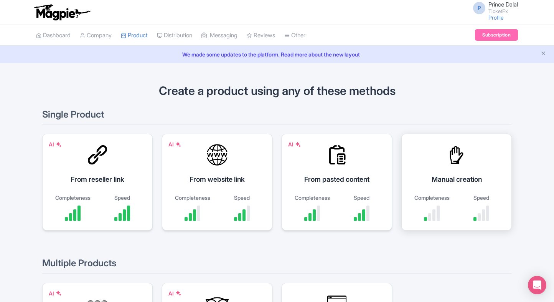
click at [460, 162] on div at bounding box center [456, 154] width 23 height 23
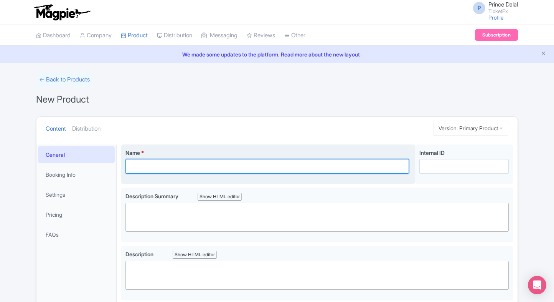
paste input "One World Observatory Tickets, [US_STATE]"
click at [222, 167] on input "Name *" at bounding box center [267, 166] width 284 height 15
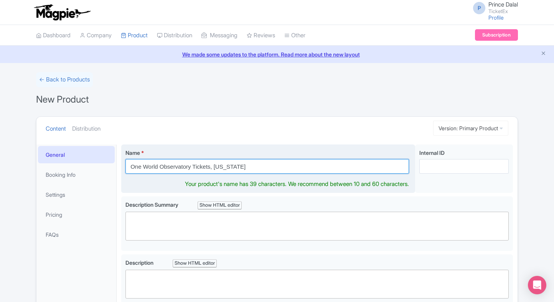
drag, startPoint x: 238, startPoint y: 166, endPoint x: 213, endPoint y: 167, distance: 24.2
click at [213, 167] on input "One World Observatory Tickets, New York" at bounding box center [267, 166] width 284 height 15
click at [193, 168] on input "One World Observatory Tickets," at bounding box center [267, 166] width 284 height 15
paste input "New York"
click at [240, 166] on input "One World Observatory New York Tickets," at bounding box center [267, 166] width 284 height 15
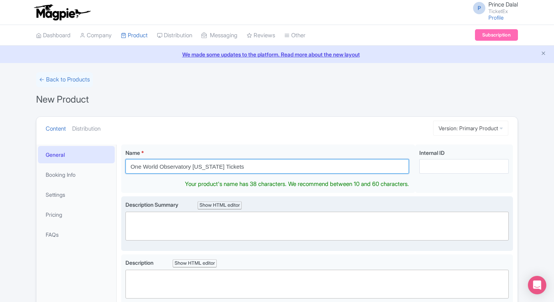
type input "One World Observatory New York Tickets"
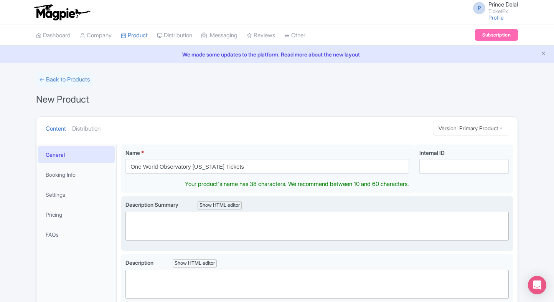
click at [189, 234] on div "Description Summary Show HTML editor Bold Italic Strikethrough Link Heading Quo…" at bounding box center [316, 223] width 383 height 46
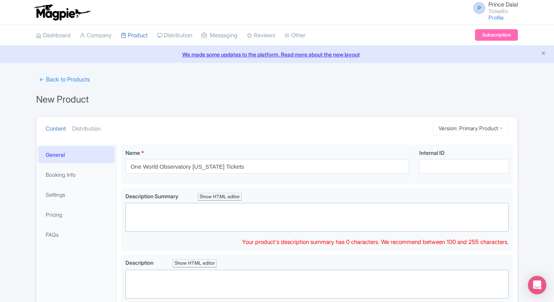
paste trix-editor "<div>Enjoy sweeping 360° views of New York City and beyond from the One World O…"
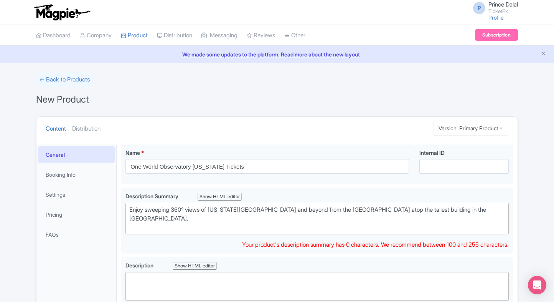
type trix-editor "<div>Enjoy sweeping 360° views of New York City and beyond from the One World O…"
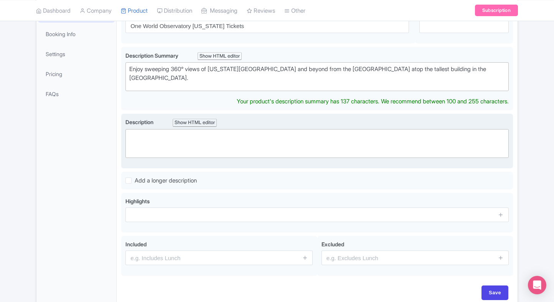
scroll to position [132, 0]
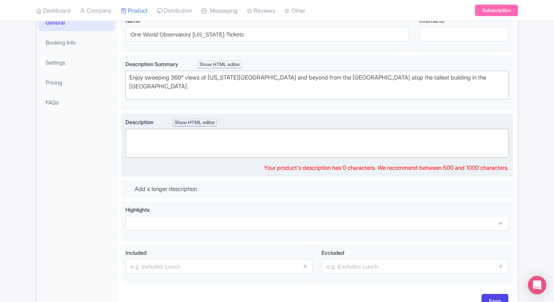
click at [209, 139] on trix-editor at bounding box center [316, 143] width 383 height 29
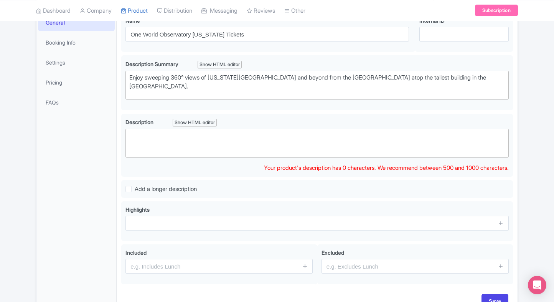
paste trix-editor "<div>Located at the top of One World Trade Center, the One World Observatory of…"
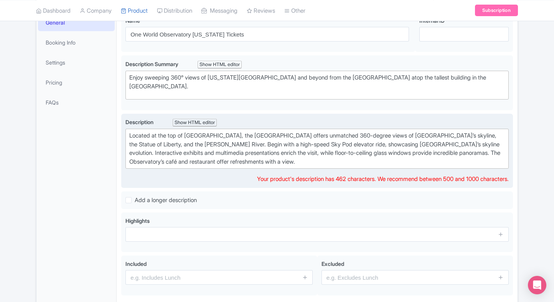
click at [250, 165] on trix-editor "Located at the top of One World Trade Center, the One World Observatory offers …" at bounding box center [316, 149] width 383 height 40
paste trix-editor "Perched atop the <strong>One World Trade Center</strong>, the <strong>One World…"
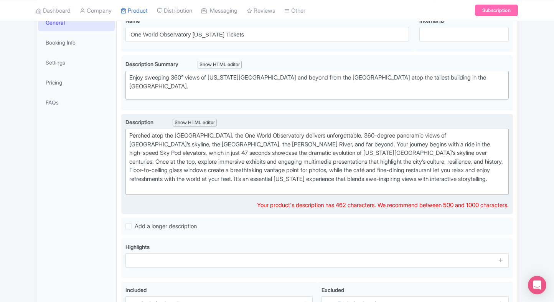
type trix-editor "<div>Perched atop the One World Trade Center, the One World Observatory deliver…"
click at [250, 165] on div "Perched atop the One World Trade Center, the One World Observatory delivers unf…" at bounding box center [317, 161] width 376 height 61
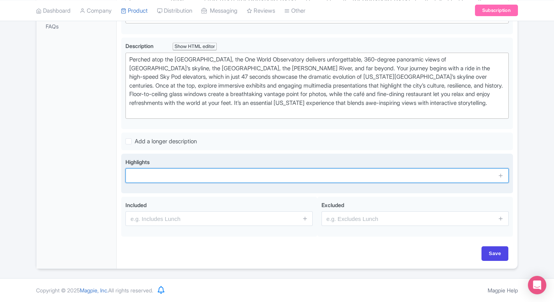
scroll to position [206, 0]
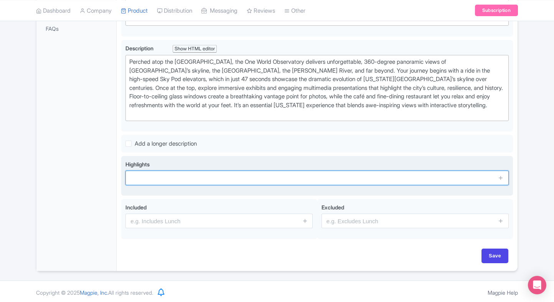
click at [168, 176] on input "text" at bounding box center [316, 177] width 383 height 15
paste input "360° city skyline views"
type input "360° city skyline views"
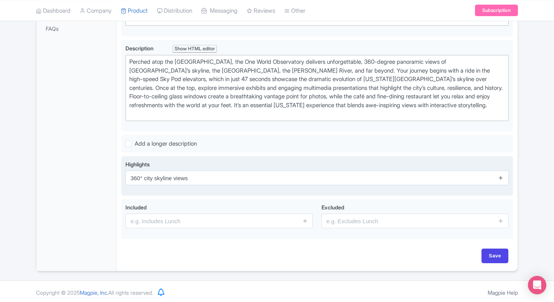
click at [500, 175] on icon at bounding box center [501, 178] width 6 height 6
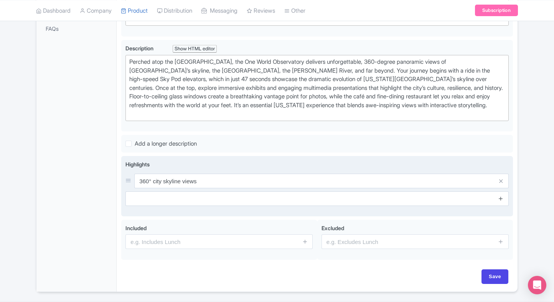
click at [500, 194] on span at bounding box center [500, 198] width 15 height 15
click at [500, 195] on icon at bounding box center [501, 198] width 6 height 6
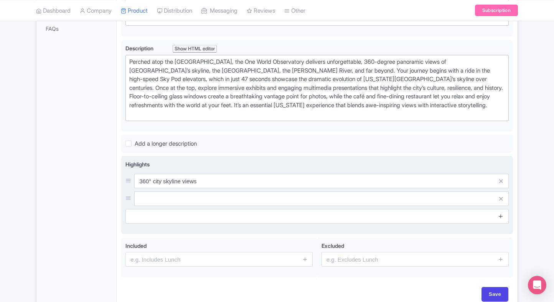
click at [500, 214] on icon at bounding box center [501, 216] width 6 height 6
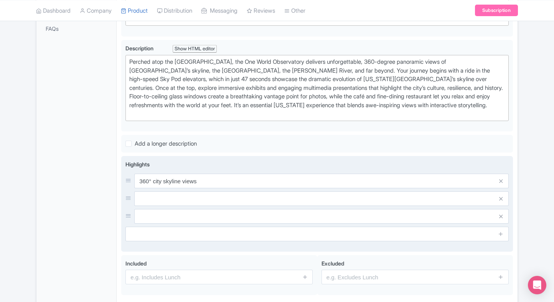
click at [395, 199] on input "text" at bounding box center [321, 198] width 374 height 15
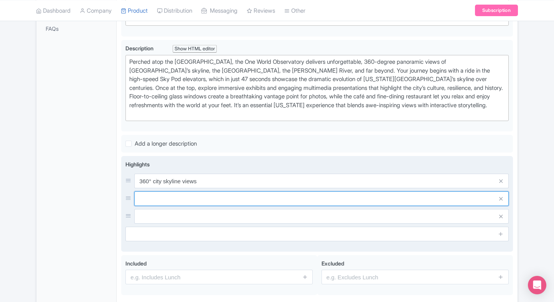
paste input "Sky Pod elevator ride"
click at [221, 200] on input "text" at bounding box center [321, 198] width 374 height 15
type input "Sky Pod elevator ride"
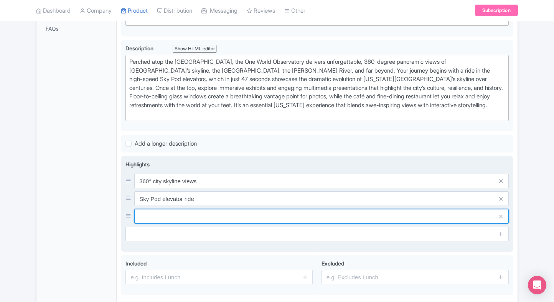
click at [212, 214] on input "text" at bounding box center [321, 216] width 374 height 15
paste input "Interactive NYC history"
type input "Interactive NYC history"
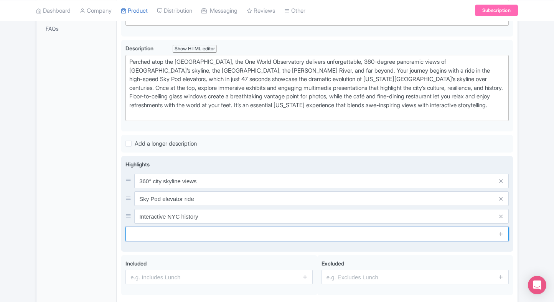
paste input "Floor-to-ceiling glass walls"
click at [191, 234] on input "Floor-to-ceiling glass walls" at bounding box center [316, 233] width 383 height 15
type input "Floor-to-ceiling glass walls"
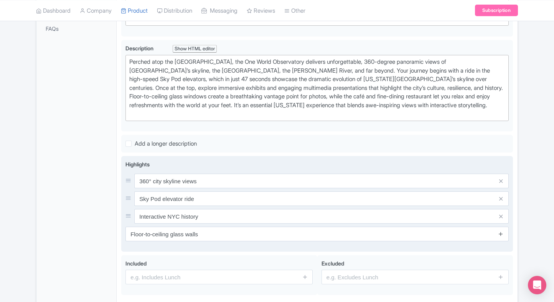
click at [500, 231] on icon at bounding box center [501, 234] width 6 height 6
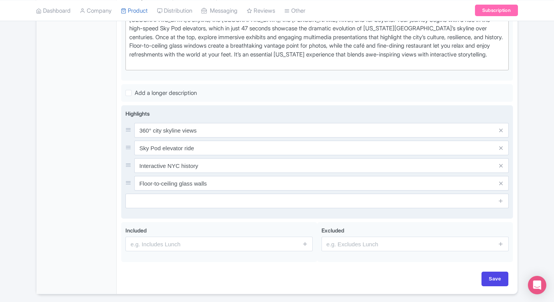
scroll to position [256, 0]
click at [301, 195] on input "text" at bounding box center [316, 200] width 383 height 15
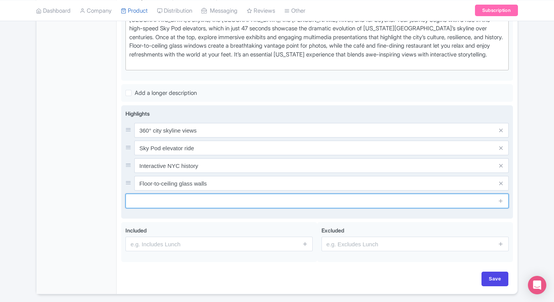
paste input "Dine with panoramic views"
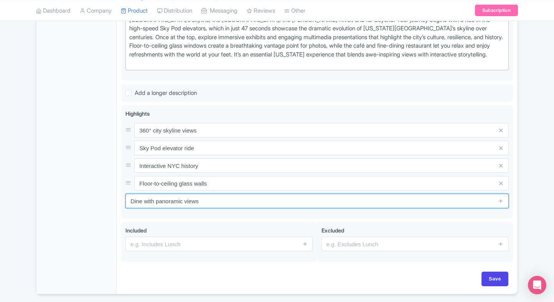
type input "Dine with panoramic views"
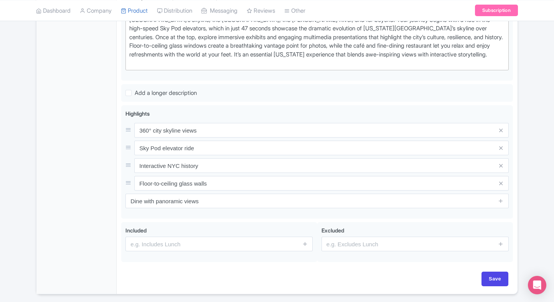
click at [111, 191] on div "General Booking Info Settings Pricing FAQs" at bounding box center [76, 91] width 80 height 406
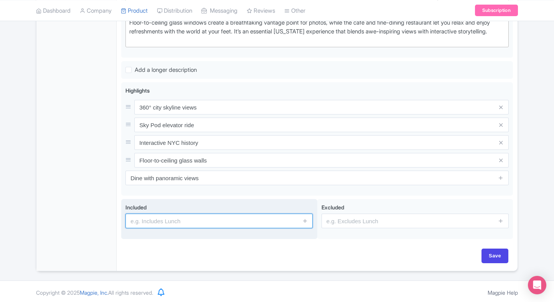
click at [201, 217] on input "text" at bounding box center [218, 220] width 187 height 15
type input "Entry to select galleries"
click at [254, 220] on input "Entry to select galleries" at bounding box center [218, 220] width 187 height 15
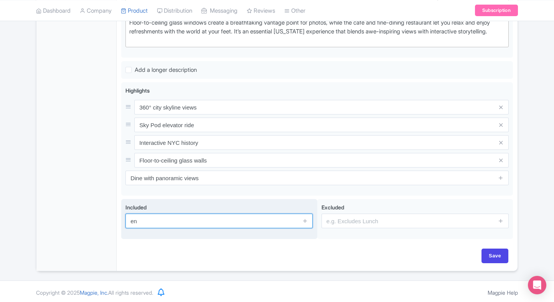
type input "Entrance to the attraction"
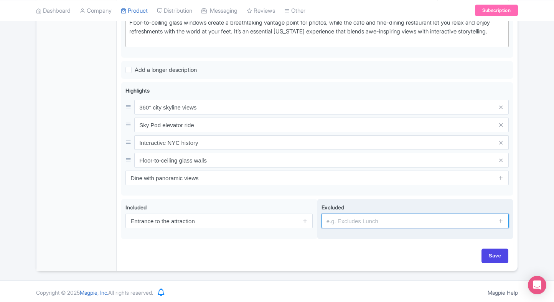
click at [355, 223] on input "text" at bounding box center [415, 220] width 187 height 15
type input "guides, audio guides"
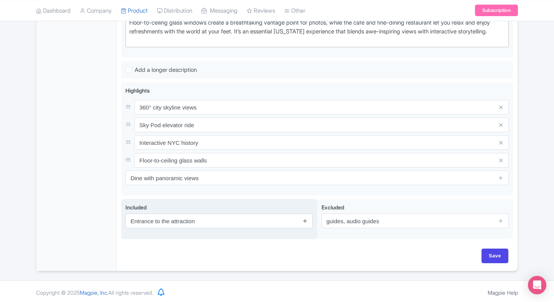
click at [302, 220] on icon at bounding box center [305, 221] width 6 height 6
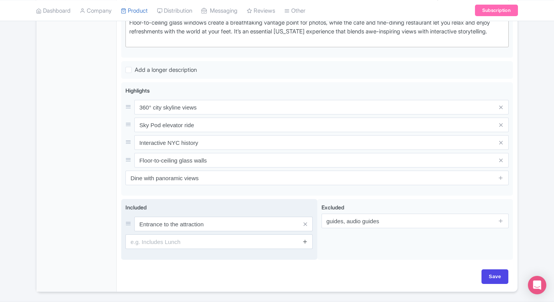
click at [304, 238] on icon at bounding box center [305, 241] width 6 height 6
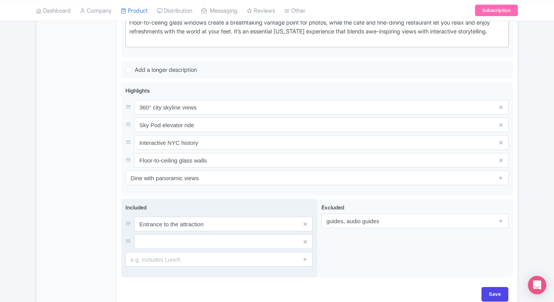
click at [253, 238] on input "text" at bounding box center [223, 241] width 178 height 15
paste input "Sky Pod elevator ride"
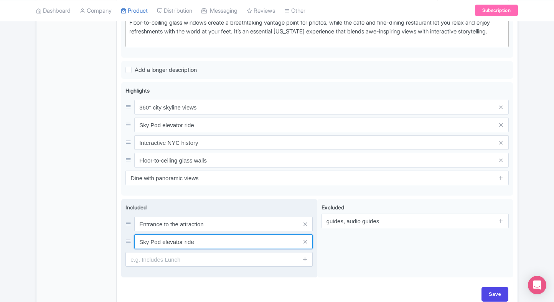
type input "Sky Pod elevator ride"
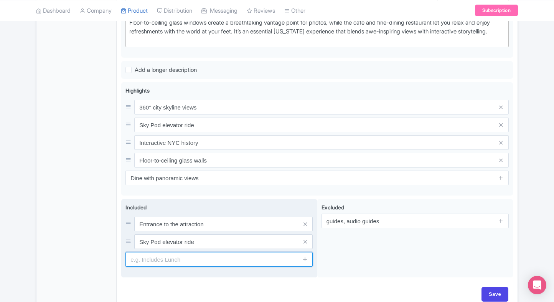
paste input "Interactive exhibits access"
click at [183, 254] on input "Interactive exhibits access" at bounding box center [218, 259] width 187 height 15
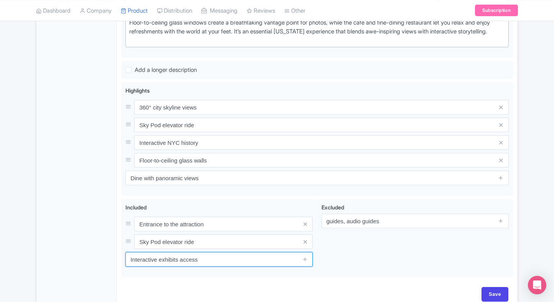
type input "Interactive exhibits access"
click at [99, 188] on div "General Booking Info Settings Pricing FAQs" at bounding box center [76, 87] width 80 height 444
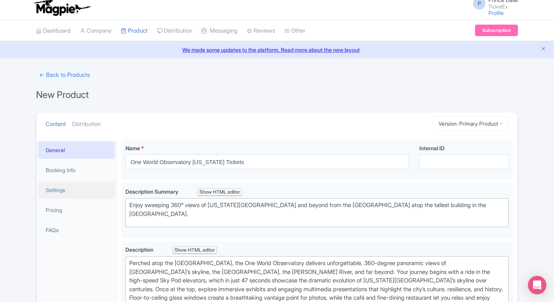
scroll to position [0, 0]
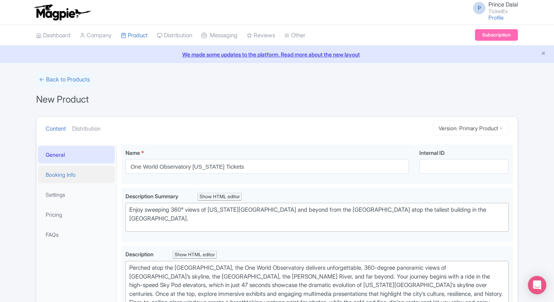
click at [60, 175] on link "Booking Info" at bounding box center [76, 174] width 77 height 17
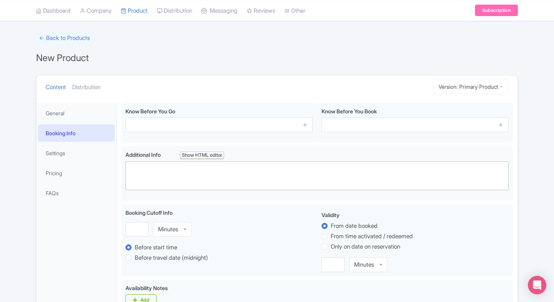
scroll to position [45, 0]
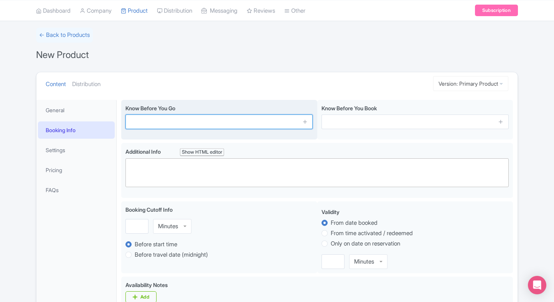
paste input "Arrive 15 mins early"
type input "Arrive 15 mins early"
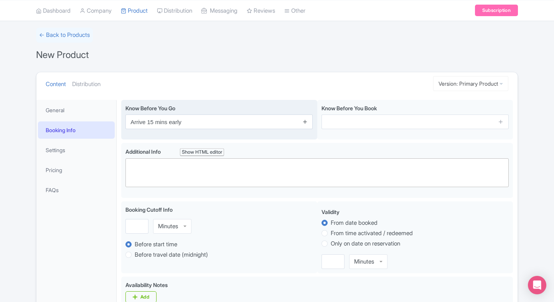
click at [305, 122] on icon at bounding box center [305, 122] width 6 height 6
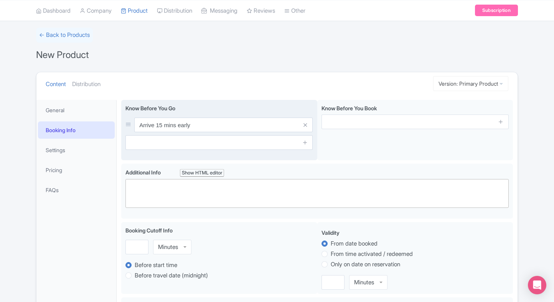
click at [304, 147] on span at bounding box center [304, 142] width 15 height 15
click at [305, 144] on icon at bounding box center [305, 142] width 6 height 6
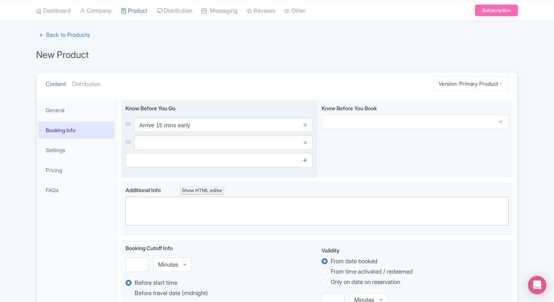
click at [305, 163] on link at bounding box center [305, 160] width 6 height 9
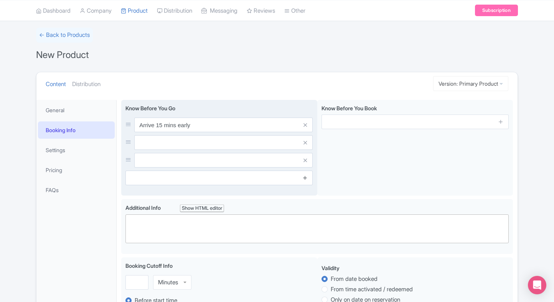
click at [305, 179] on icon at bounding box center [305, 178] width 6 height 6
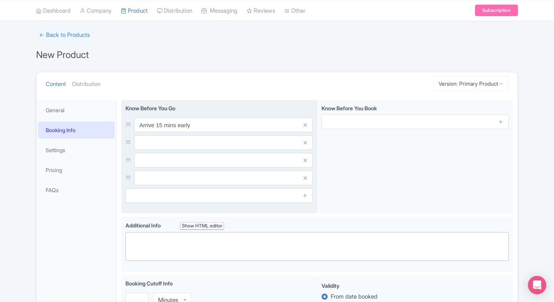
click at [238, 145] on input "text" at bounding box center [223, 142] width 178 height 15
paste input "Security screening required"
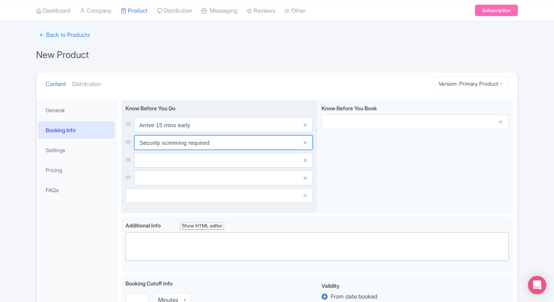
type input "Security screening required"
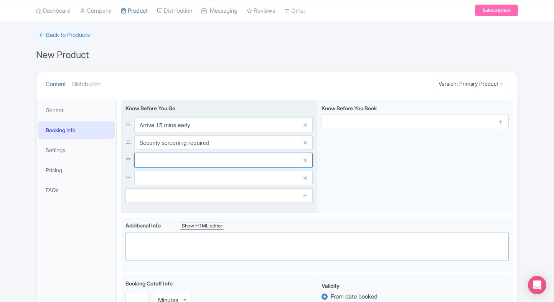
paste input "No outside food/drinks"
click at [216, 156] on input "text" at bounding box center [223, 160] width 178 height 15
type input "No outside food/drinks"
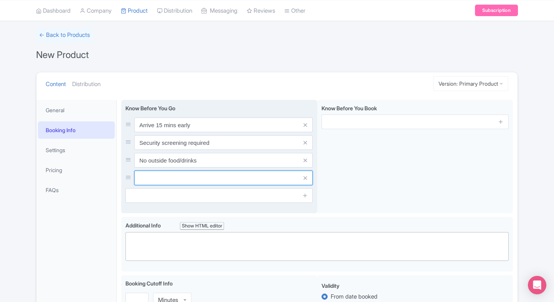
paste input "Expect crowd at sunset hours"
click at [223, 176] on input "text" at bounding box center [223, 177] width 178 height 15
type input "Expect crowd at sunset hours"
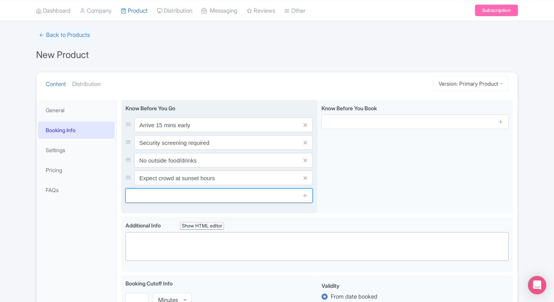
click at [209, 193] on input "text" at bounding box center [218, 195] width 187 height 15
paste input "Wheelchair accessible"
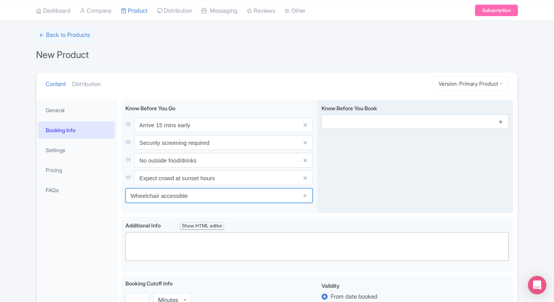
type input "Wheelchair accessible"
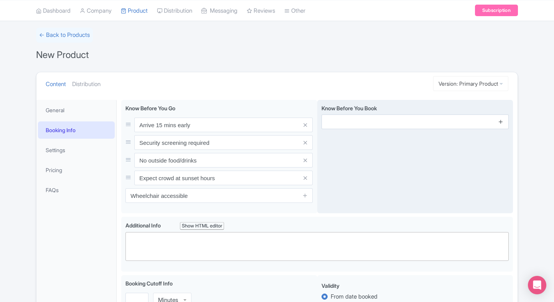
click at [501, 123] on icon at bounding box center [501, 122] width 6 height 6
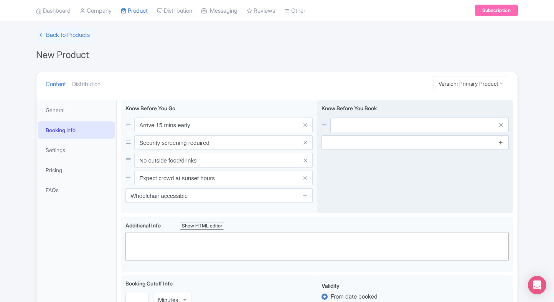
click at [503, 145] on link at bounding box center [501, 142] width 6 height 9
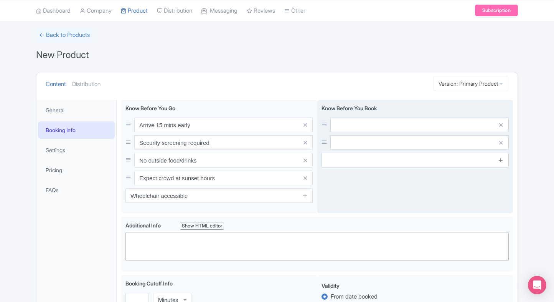
drag, startPoint x: 503, startPoint y: 152, endPoint x: 502, endPoint y: 162, distance: 10.0
click at [502, 162] on div "Know Before You Book" at bounding box center [415, 135] width 187 height 63
click at [502, 162] on icon at bounding box center [501, 160] width 6 height 6
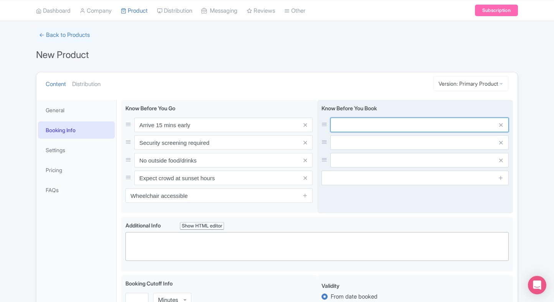
paste input "Timed entry tickets apply"
type input "Timed entry tickets apply"
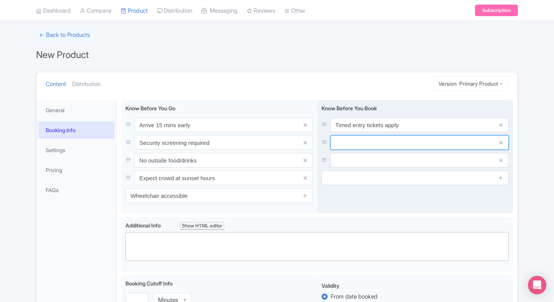
click at [346, 135] on input "text" at bounding box center [419, 142] width 178 height 15
paste input "Children under 5 free"
type input "Children under 5 free"
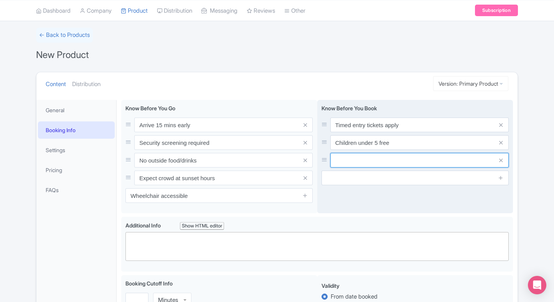
click at [340, 157] on input "text" at bounding box center [419, 160] width 178 height 15
paste input "ID may be required"
type input "ID may be required"
click at [351, 176] on input "text" at bounding box center [415, 177] width 187 height 15
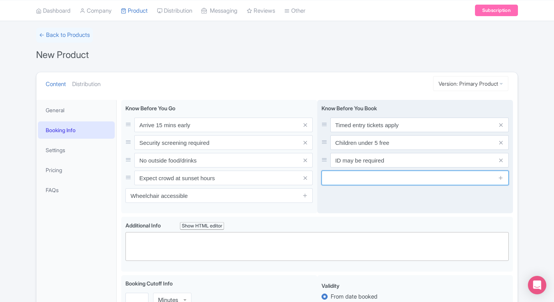
paste input "Tickets non-refundable"
type input "Tickets non-refundable"
click at [500, 179] on icon at bounding box center [501, 178] width 6 height 6
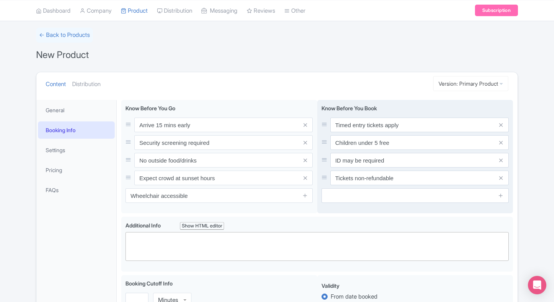
click at [382, 193] on input "text" at bounding box center [415, 195] width 187 height 15
paste input "No re-entry allowed"
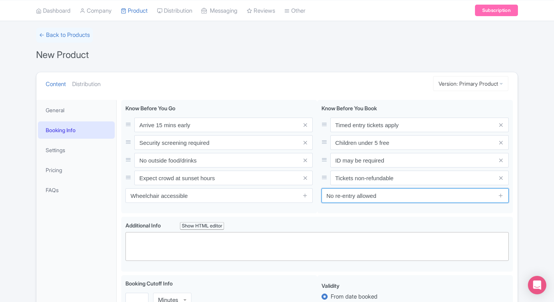
type input "No re-entry allowed"
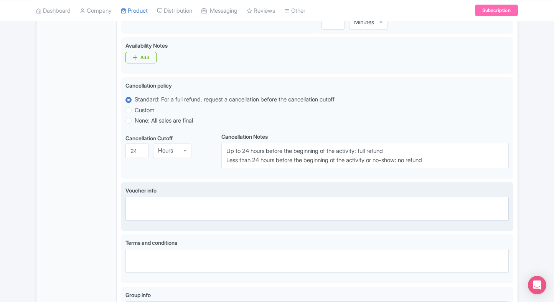
scroll to position [454, 0]
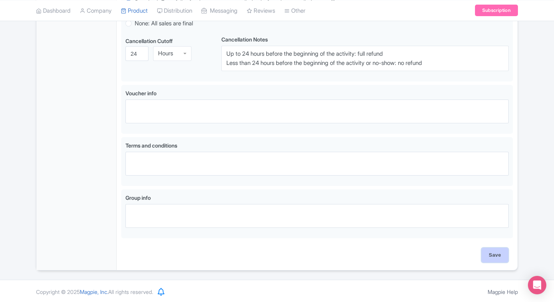
click at [486, 252] on input "Save" at bounding box center [495, 254] width 27 height 15
type input "Saving..."
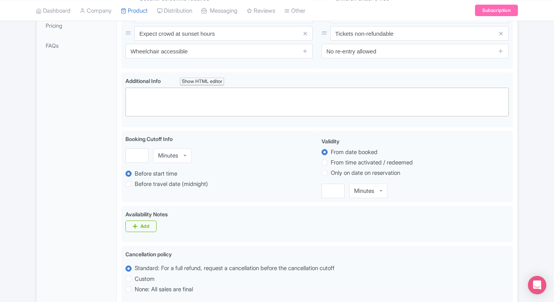
scroll to position [0, 0]
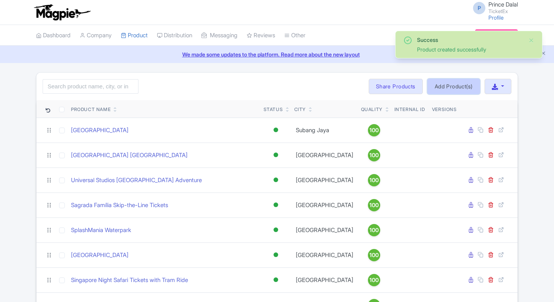
click at [452, 89] on link "Add Product(s)" at bounding box center [453, 86] width 53 height 15
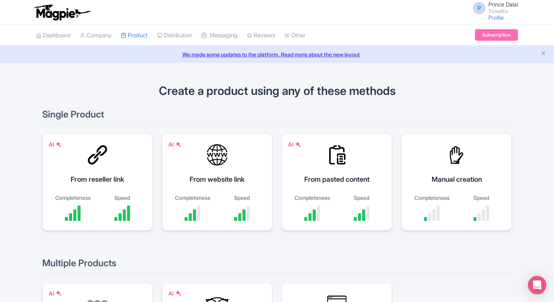
click at [453, 149] on div at bounding box center [456, 154] width 23 height 23
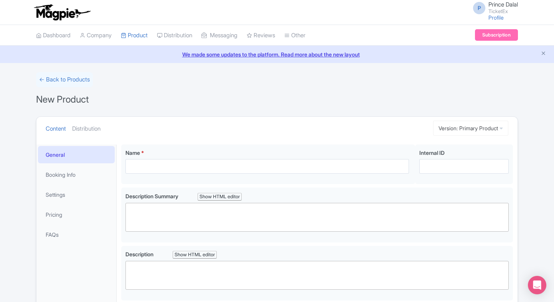
click at [259, 83] on div "← Back to Products" at bounding box center [277, 79] width 482 height 15
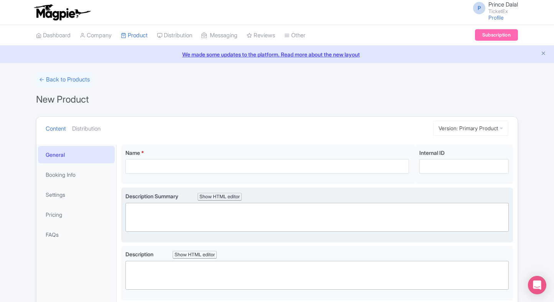
paste trix-editor "<div>See New York’s skyline from above at Top of the Rock, with panoramic views…"
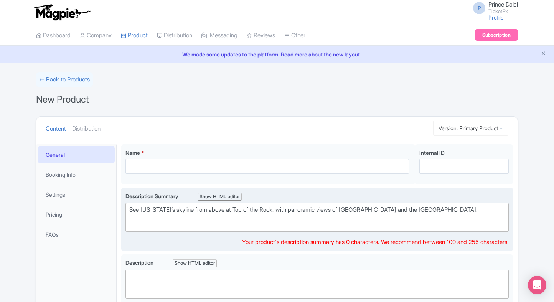
click at [194, 214] on trix-editor "See New York’s skyline from above at Top of the Rock, with panoramic views of C…" at bounding box center [316, 217] width 383 height 29
type trix-editor "<div>See New York’s skyline from above at Top of the Rock, with panoramic views…"
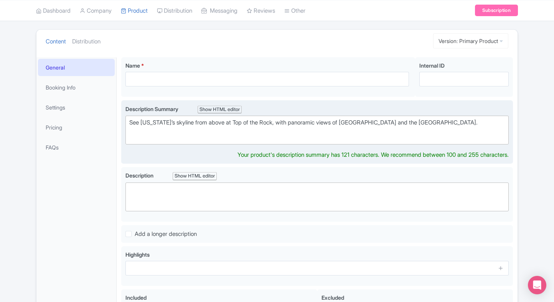
scroll to position [90, 0]
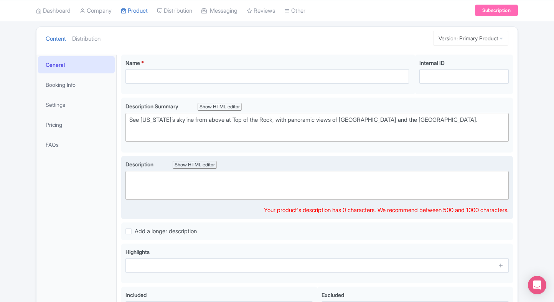
paste trix-editor "<div>Located at Rockefeller Center, Top of the Rock offers a three-tiered obser…"
click at [213, 195] on trix-editor at bounding box center [316, 185] width 383 height 29
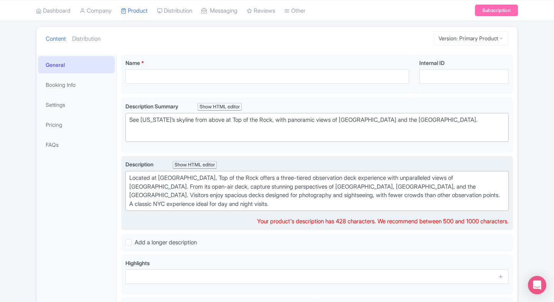
click at [211, 192] on div "Located at Rockefeller Center, Top of the Rock offers a three-tiered observatio…" at bounding box center [317, 190] width 376 height 35
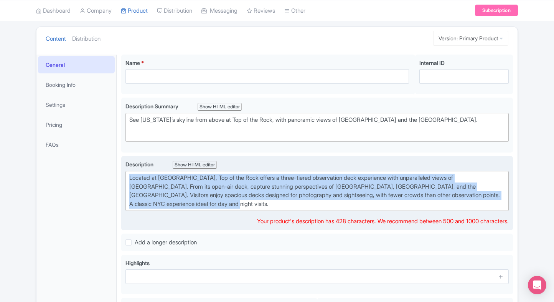
paste trix-editor "<div>Located in the heart of <strong>Rockefeller Center</strong>, the <strong>T…"
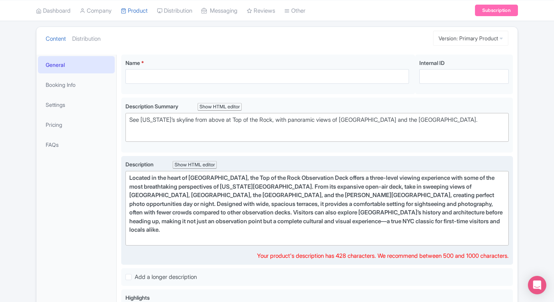
type trix-editor "<div>Located in the heart of Rockefeller Center, the Top of the Rock Observatio…"
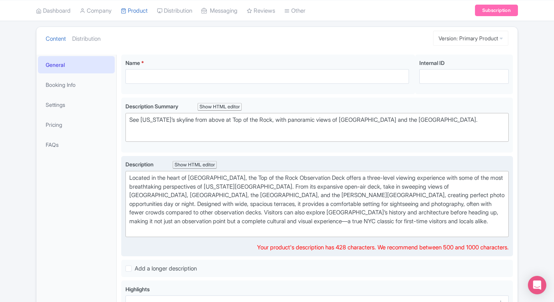
click at [330, 228] on div "Located in the heart of Rockefeller Center, the Top of the Rock Observation Dec…" at bounding box center [317, 203] width 376 height 61
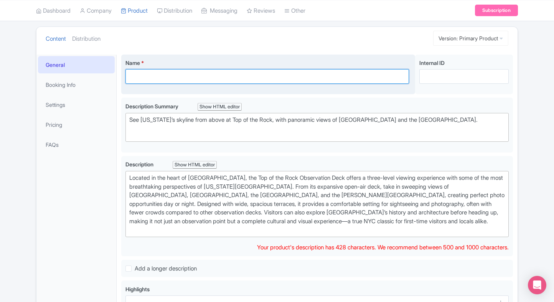
scroll to position [98, 0]
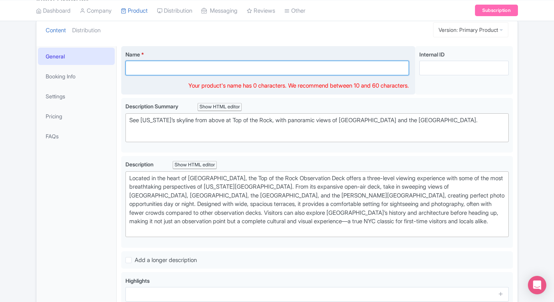
paste input "Top of the Rock Tickets, New York"
click at [204, 77] on div "Name * Your product's name has 0 characters. We recommend between 10 and 60 cha…" at bounding box center [268, 70] width 294 height 49
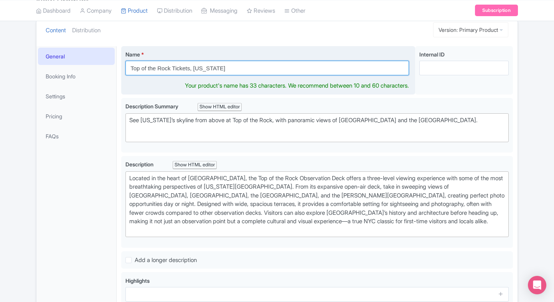
drag, startPoint x: 221, startPoint y: 69, endPoint x: 193, endPoint y: 73, distance: 27.8
click at [193, 73] on input "Top of the Rock Tickets, New York" at bounding box center [267, 68] width 284 height 15
click at [172, 70] on input "Top of the Rock Tickets," at bounding box center [267, 68] width 284 height 15
paste input "New York"
click at [227, 65] on input "Top of the Rock New York Tickets," at bounding box center [267, 68] width 284 height 15
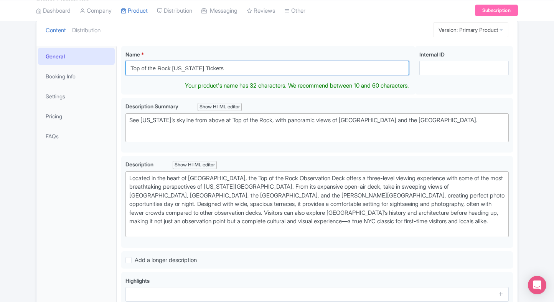
type input "Top of the Rock New York Tickets"
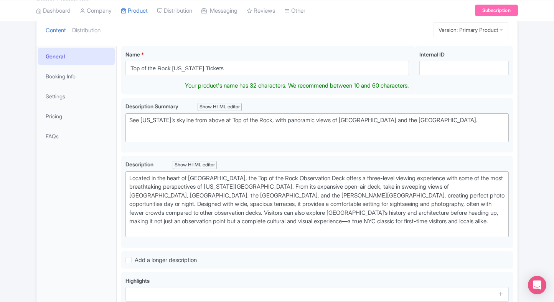
click at [84, 181] on div "General Booking Info Settings Pricing FAQs" at bounding box center [76, 216] width 80 height 340
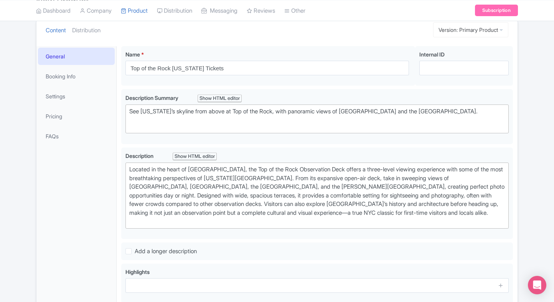
scroll to position [206, 0]
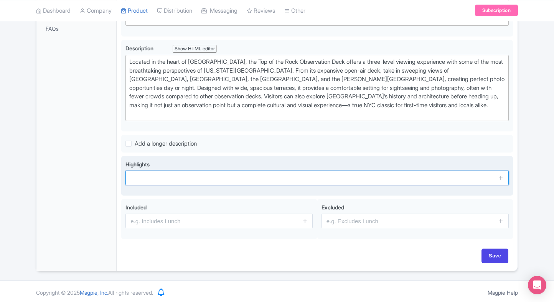
click at [143, 176] on input "text" at bounding box center [316, 177] width 383 height 15
paste input "Stunning Central Park views"
type input "Stunning Central Park views"
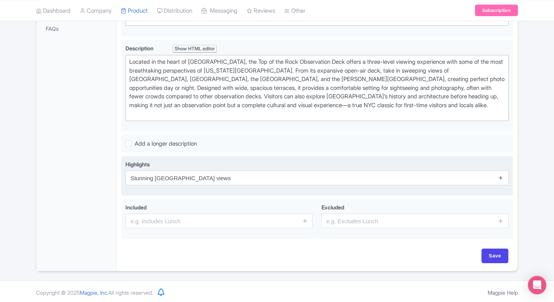
click at [500, 177] on icon at bounding box center [501, 178] width 6 height 6
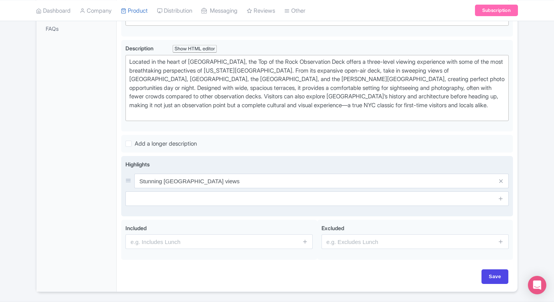
click at [504, 196] on span at bounding box center [500, 198] width 15 height 15
click at [503, 197] on icon at bounding box center [501, 198] width 6 height 6
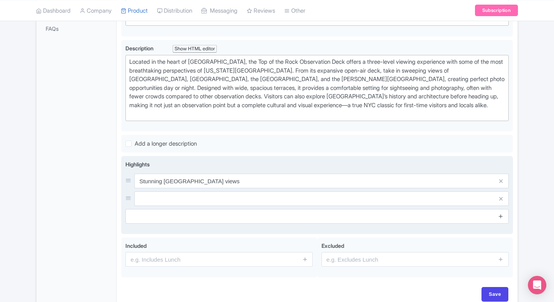
click at [501, 211] on span at bounding box center [500, 216] width 15 height 15
click at [501, 213] on icon at bounding box center [501, 216] width 6 height 6
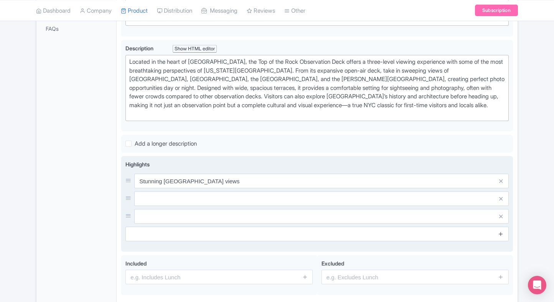
click at [500, 231] on icon at bounding box center [501, 234] width 6 height 6
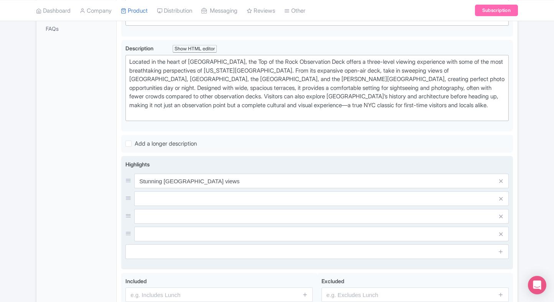
click at [385, 199] on input "text" at bounding box center [321, 198] width 374 height 15
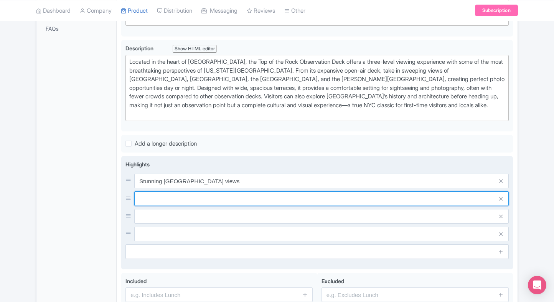
paste input "Open-air observation deck"
type input "Open-air observation deck"
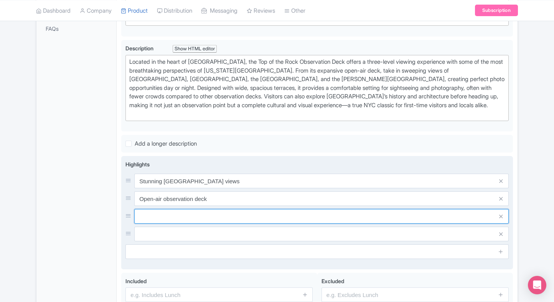
paste input "Panoramas of Empire State"
click at [213, 212] on input "Panoramas of Empire State" at bounding box center [321, 216] width 374 height 15
type input "Panoramas of Empire State"
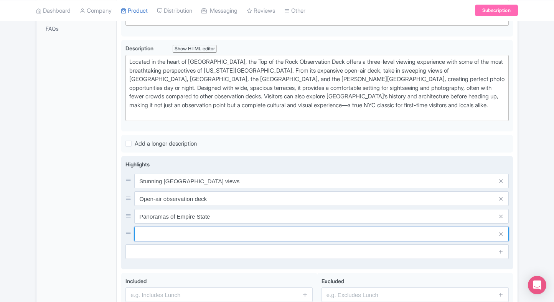
paste input "Three viewing levels"
click at [201, 226] on input "text" at bounding box center [321, 233] width 374 height 15
type input "Three viewing levels"
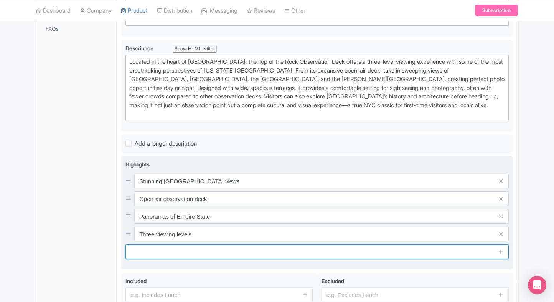
paste input "Fewer crowds, more space"
click at [187, 244] on input "text" at bounding box center [316, 251] width 383 height 15
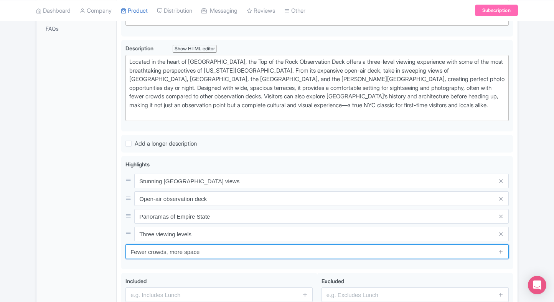
type input "Fewer crowds, more space"
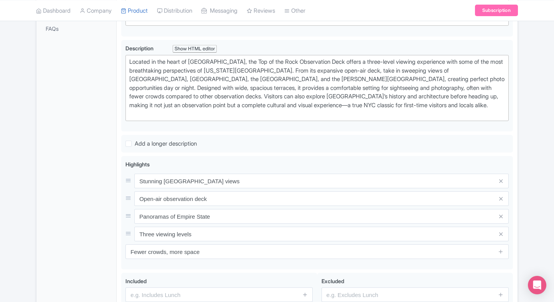
click at [111, 246] on div "General Booking Info Settings Pricing FAQs" at bounding box center [76, 142] width 80 height 406
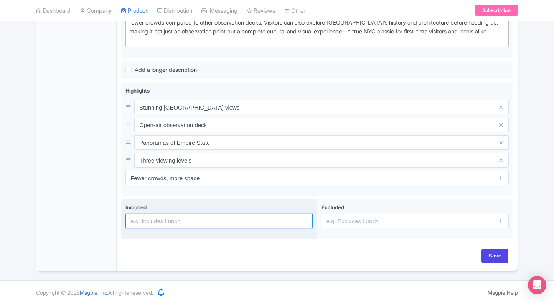
click at [234, 215] on input "text" at bounding box center [218, 220] width 187 height 15
type input "Entrance to the attraction"
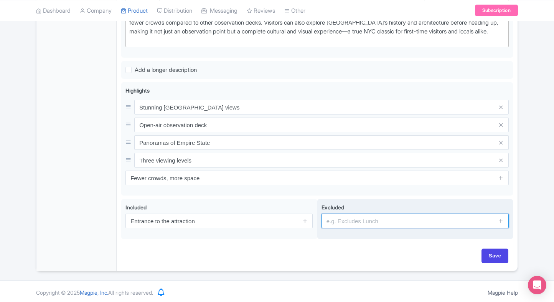
drag, startPoint x: 336, startPoint y: 220, endPoint x: 336, endPoint y: 200, distance: 20.0
click at [336, 220] on input "text" at bounding box center [415, 220] width 187 height 15
type input "guides, audio guides"
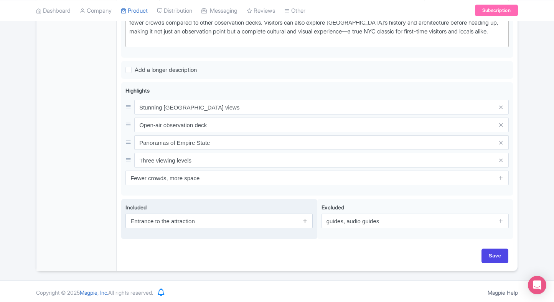
click at [305, 221] on icon at bounding box center [305, 221] width 6 height 6
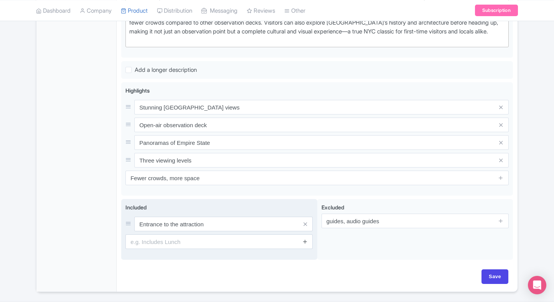
drag, startPoint x: 305, startPoint y: 234, endPoint x: 305, endPoint y: 239, distance: 5.0
click at [305, 239] on span at bounding box center [304, 241] width 15 height 15
click at [305, 239] on icon at bounding box center [305, 241] width 6 height 6
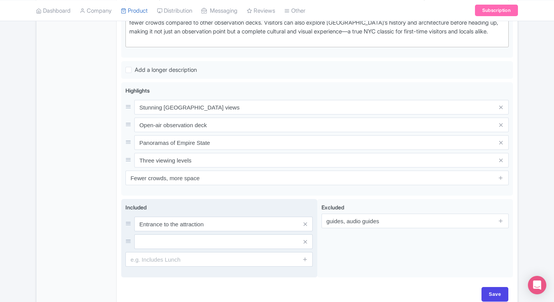
click at [246, 240] on input "text" at bounding box center [223, 241] width 178 height 15
paste input "Access to all levels"
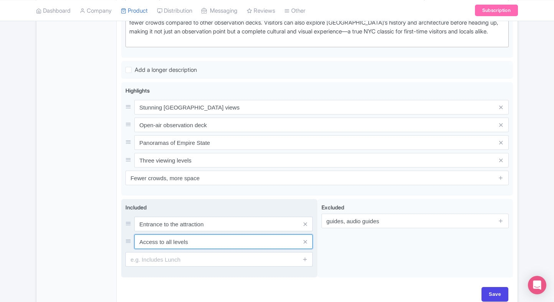
type input "Access to all levels"
drag, startPoint x: 181, startPoint y: 265, endPoint x: 192, endPoint y: 259, distance: 12.9
click at [192, 259] on div "Included Entrance to the attraction Access to all levels" at bounding box center [219, 238] width 196 height 78
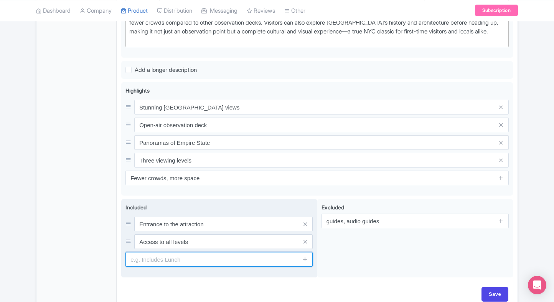
paste input "Express pass (if selected)"
click at [192, 259] on input "text" at bounding box center [218, 259] width 187 height 15
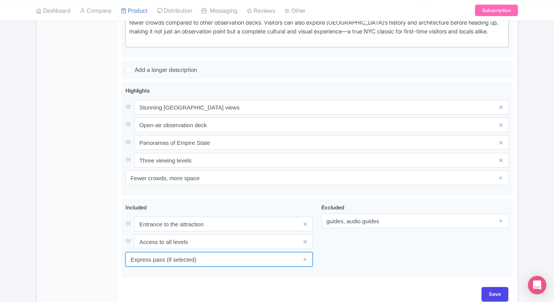
type input "Express pass (if selected)"
click at [387, 287] on div "Save" at bounding box center [317, 294] width 383 height 15
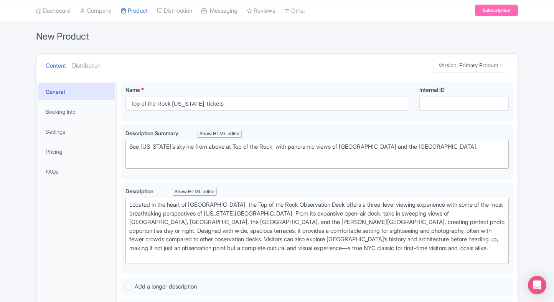
scroll to position [46, 0]
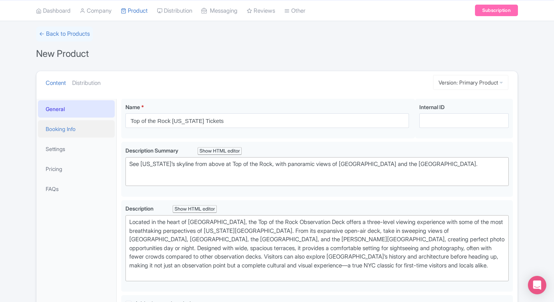
click at [48, 128] on link "Booking Info" at bounding box center [76, 128] width 77 height 17
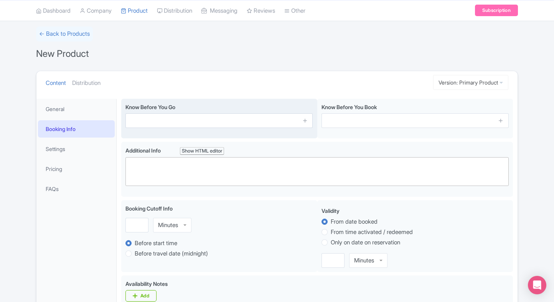
click at [140, 127] on input "text" at bounding box center [218, 120] width 187 height 15
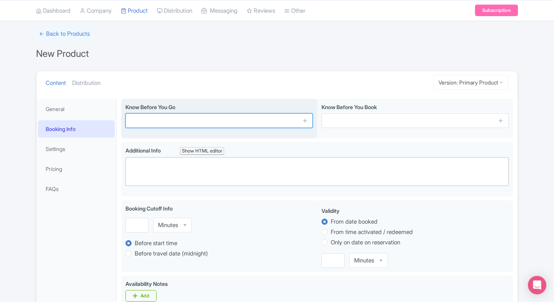
paste input "Security screening applies"
type input "Security screening applies"
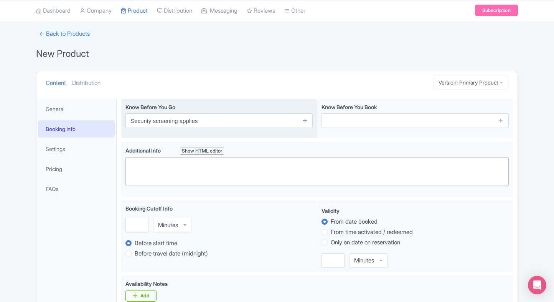
click at [305, 125] on link at bounding box center [305, 120] width 6 height 9
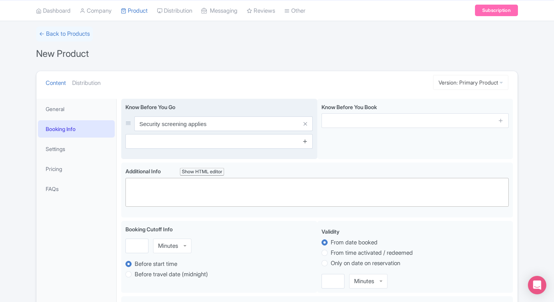
drag, startPoint x: 305, startPoint y: 132, endPoint x: 305, endPoint y: 141, distance: 9.6
click at [305, 141] on div "Know Before You Go Security screening applies" at bounding box center [218, 126] width 187 height 46
click at [305, 141] on icon at bounding box center [305, 141] width 6 height 6
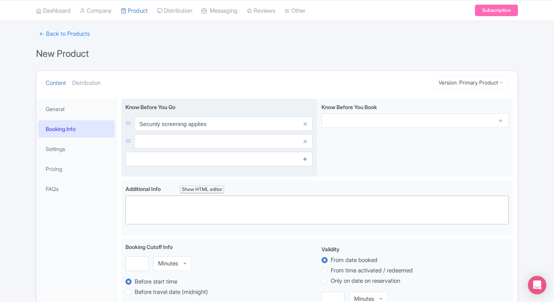
click at [305, 160] on icon at bounding box center [305, 159] width 6 height 6
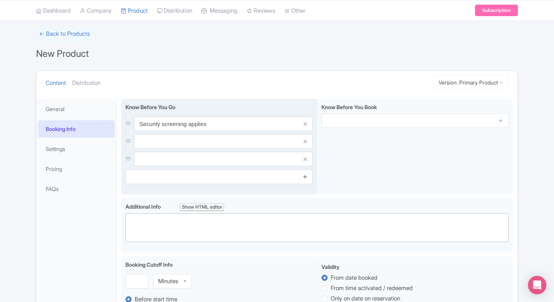
click at [304, 178] on icon at bounding box center [305, 176] width 6 height 6
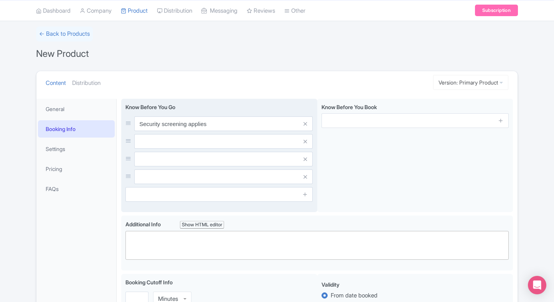
click at [213, 141] on input "text" at bounding box center [223, 141] width 178 height 15
paste input "Large bags not allowed"
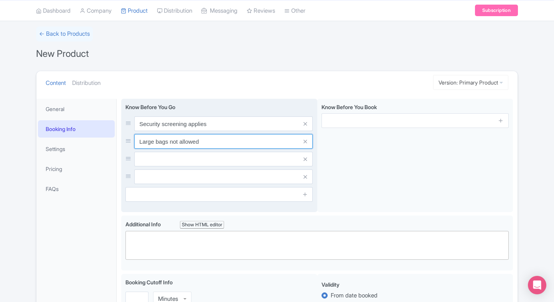
type input "Large bags not allowed"
paste input "Arrive 15 mins early"
click at [193, 152] on input "text" at bounding box center [223, 159] width 178 height 15
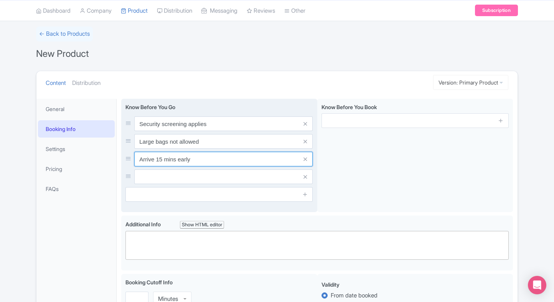
type input "Arrive 15 mins early"
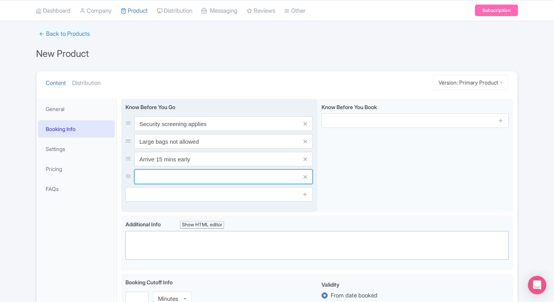
paste input "Weather may affect visibility"
click at [200, 173] on input "text" at bounding box center [223, 176] width 178 height 15
type input "Weather may affect visibility"
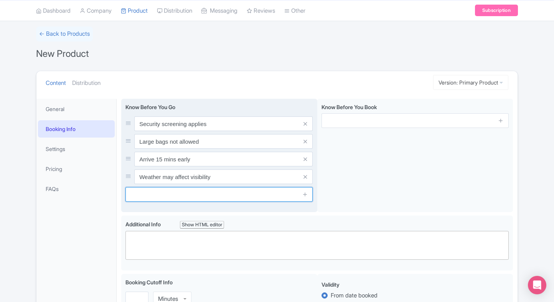
paste input "Elevators available"
click at [175, 191] on input "text" at bounding box center [218, 194] width 187 height 15
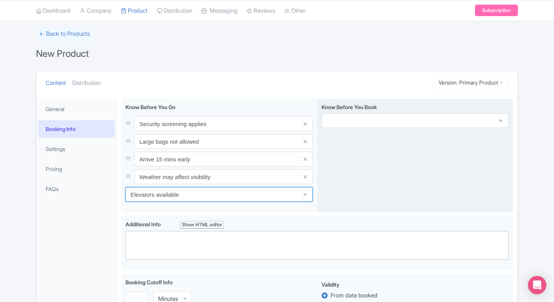
type input "Elevators available"
click at [504, 124] on span at bounding box center [500, 120] width 15 height 15
click at [501, 120] on icon at bounding box center [501, 120] width 6 height 6
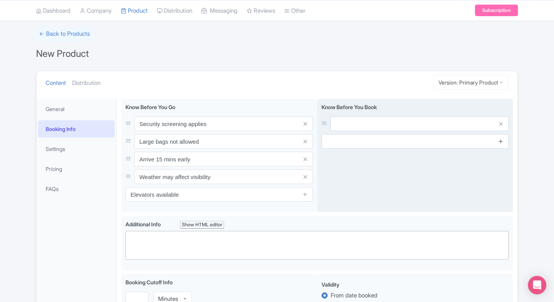
drag, startPoint x: 501, startPoint y: 136, endPoint x: 501, endPoint y: 141, distance: 5.4
click at [501, 141] on span at bounding box center [500, 141] width 15 height 15
click at [501, 141] on icon at bounding box center [501, 141] width 6 height 6
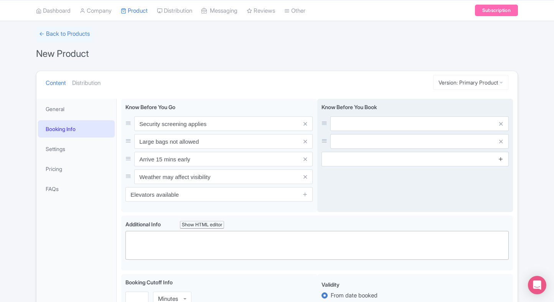
click at [502, 156] on icon at bounding box center [501, 159] width 6 height 6
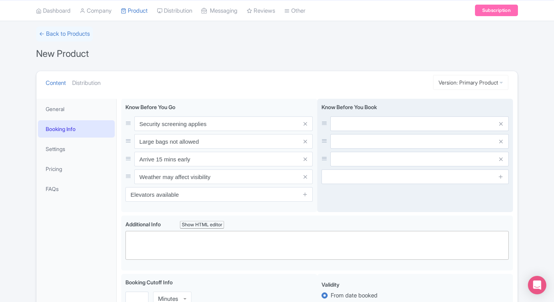
click at [502, 170] on span at bounding box center [500, 176] width 15 height 15
click at [500, 180] on link at bounding box center [501, 176] width 6 height 9
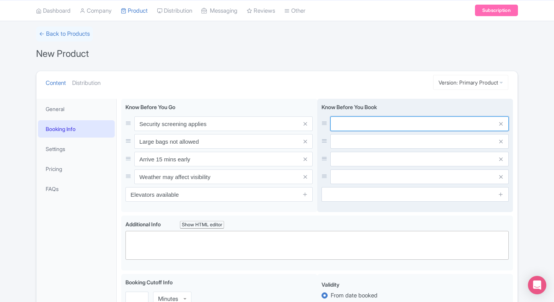
click at [447, 130] on input "text" at bounding box center [419, 123] width 178 height 15
paste input "Timed tickets required"
type input "Timed tickets required"
paste input "Children under 6 free"
click at [342, 140] on input "text" at bounding box center [419, 141] width 178 height 15
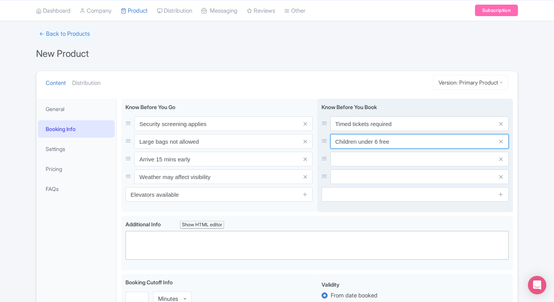
type input "Children under 6 free"
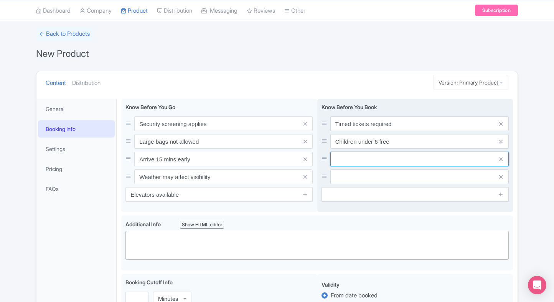
paste input "Wheelchair accessible"
click at [340, 156] on input "text" at bounding box center [419, 159] width 178 height 15
type input "Wheelchair accessible"
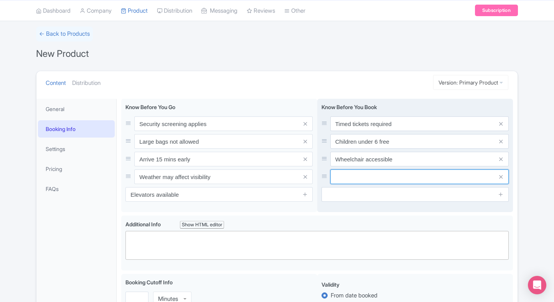
paste input "Sunset slots sell fast"
click at [355, 178] on input "text" at bounding box center [419, 176] width 178 height 15
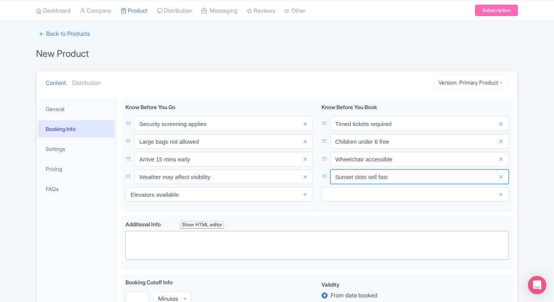
type input "Sunset slots sell fast"
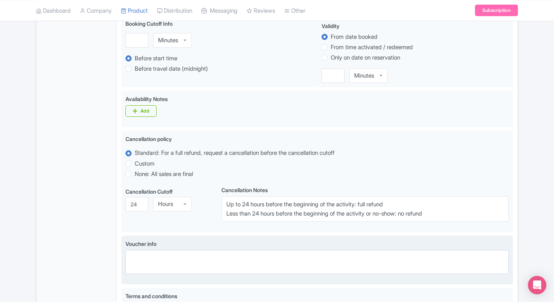
scroll to position [454, 0]
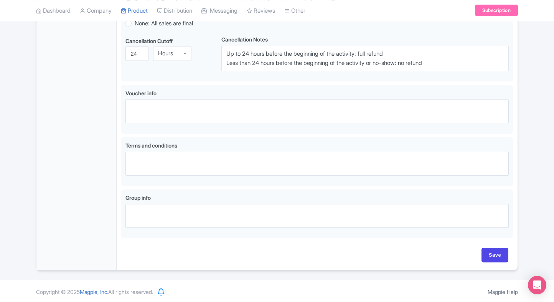
click at [485, 262] on div "Save" at bounding box center [317, 258] width 392 height 22
click at [490, 257] on input "Save" at bounding box center [495, 254] width 27 height 15
type input "Saving..."
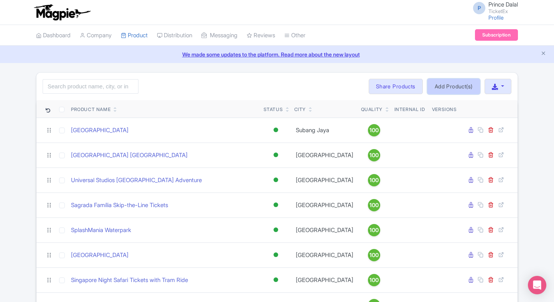
click at [446, 80] on link "Add Product(s)" at bounding box center [453, 86] width 53 height 15
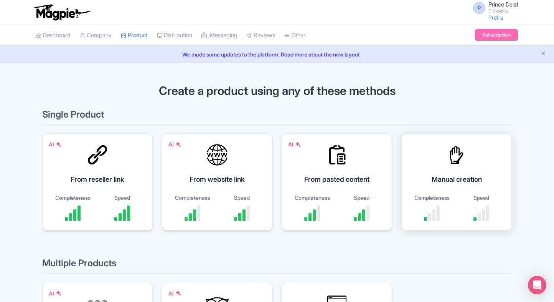
click at [459, 168] on div "Manual creation Completeness Speed" at bounding box center [456, 182] width 111 height 97
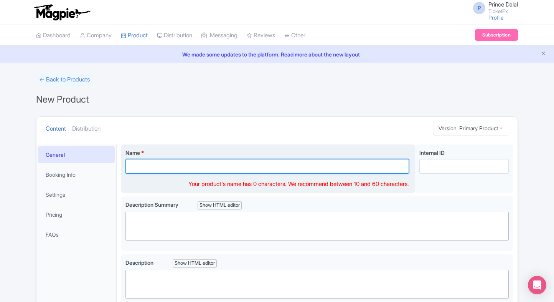
paste input "American Museum Of Natural History Tickets, [US_STATE]"
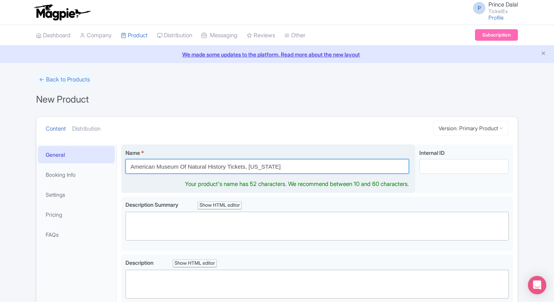
drag, startPoint x: 275, startPoint y: 162, endPoint x: 249, endPoint y: 167, distance: 26.5
click at [249, 167] on input "American Museum Of Natural History Tickets, [US_STATE]" at bounding box center [267, 166] width 284 height 15
click at [227, 167] on input "American Museum Of Natural History Tickets," at bounding box center [267, 166] width 284 height 15
paste input "[US_STATE]"
click at [285, 165] on input "American Museum Of Natural History [US_STATE] Tickets," at bounding box center [267, 166] width 284 height 15
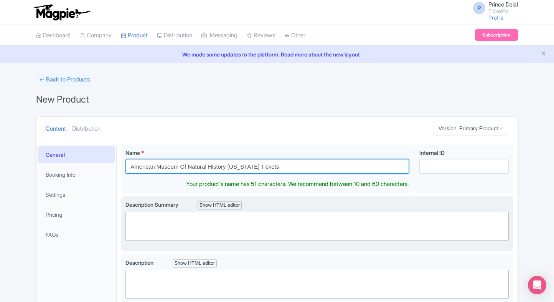
type input "American Museum Of Natural History [US_STATE] Tickets"
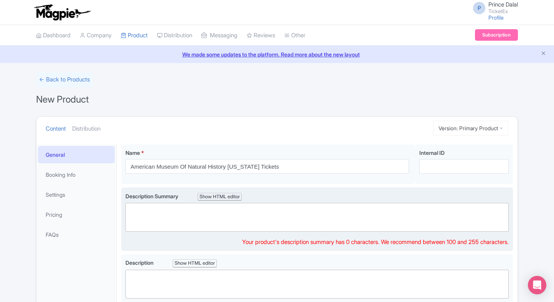
click at [199, 225] on trix-editor at bounding box center [316, 217] width 383 height 29
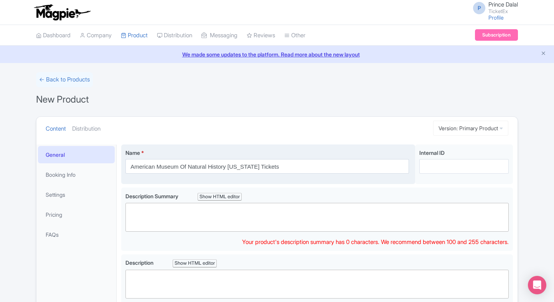
paste trix-editor "<div>Explore the wonders of science, nature, and culture at [GEOGRAPHIC_DATA]’s…"
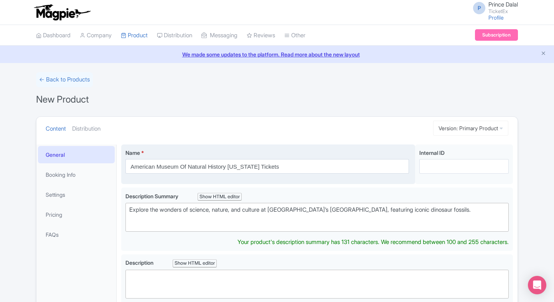
type trix-editor "<div>Explore the wonders of science, nature, and culture at [GEOGRAPHIC_DATA]’s…"
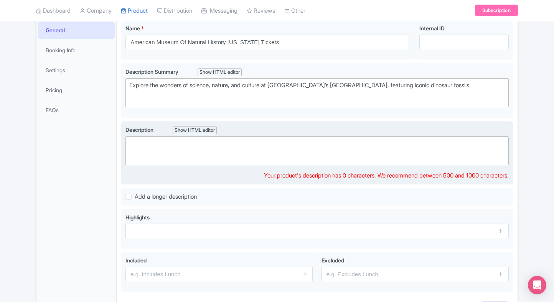
scroll to position [115, 0]
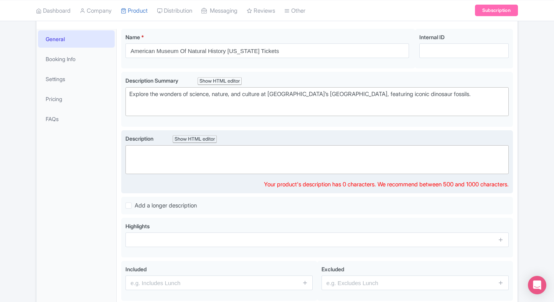
click at [212, 155] on trix-editor at bounding box center [316, 159] width 383 height 29
paste trix-editor "<div>The American Museum of Natural History is a world-class destination featur…"
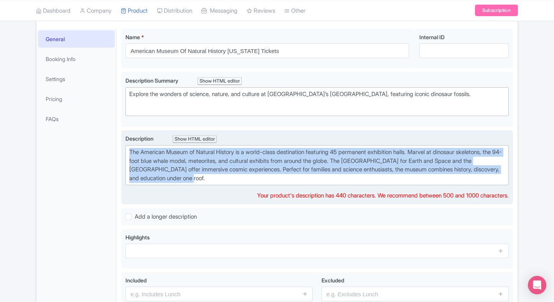
click at [249, 166] on div "The American Museum of Natural History is a world-class destination featuring 4…" at bounding box center [317, 165] width 376 height 35
paste trix-editor "<strong>American Museum of Natural History</strong> in [US_STATE][GEOGRAPHIC_DA…"
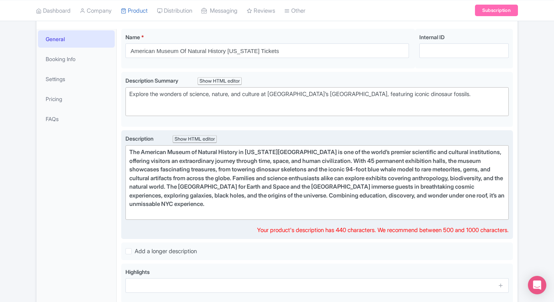
type trix-editor "<div>The American Museum of Natural History in [US_STATE][GEOGRAPHIC_DATA] is o…"
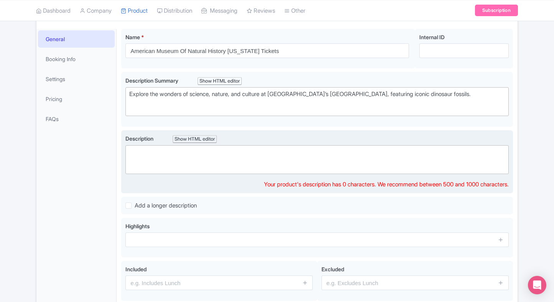
paste trix-editor "<div>The <strong>American Museum of Natural History</strong> in [US_STATE][GEOG…"
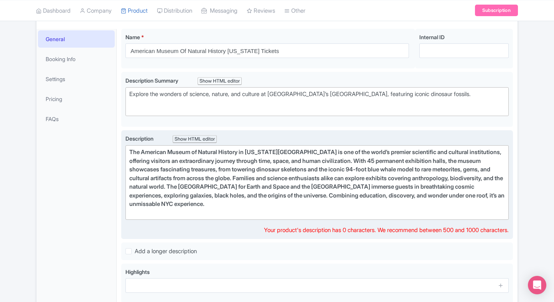
type trix-editor "<div>The American Museum of Natural History in [US_STATE][GEOGRAPHIC_DATA] is o…"
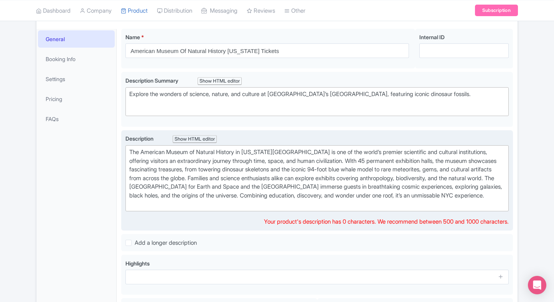
click at [234, 201] on div "The American Museum of Natural History in [US_STATE][GEOGRAPHIC_DATA] is one of…" at bounding box center [317, 178] width 376 height 61
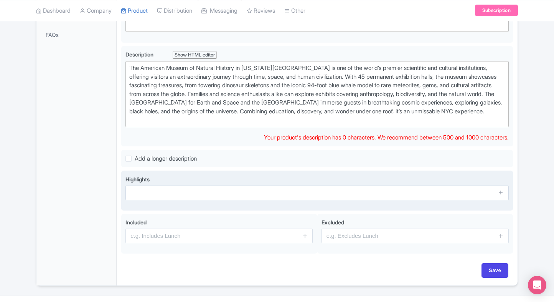
scroll to position [202, 0]
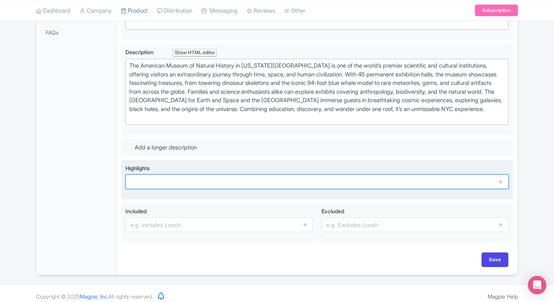
paste input "Iconic dinosaur fossils"
type input "Iconic dinosaur fossils"
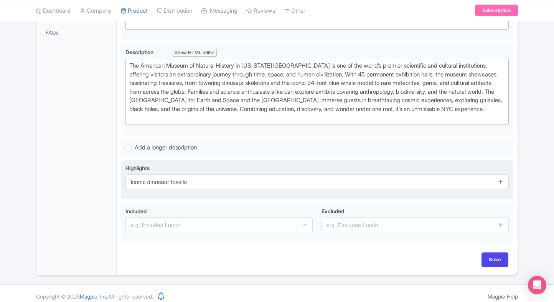
click at [498, 185] on link at bounding box center [501, 181] width 6 height 9
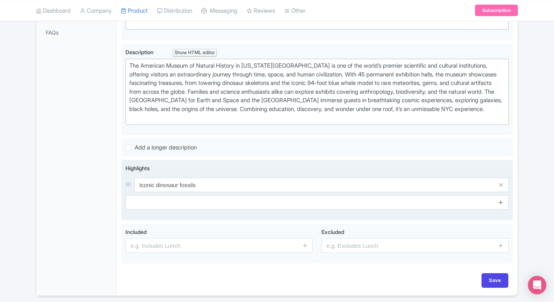
click at [503, 205] on icon at bounding box center [501, 202] width 6 height 6
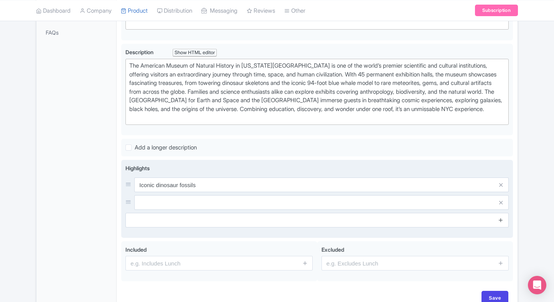
click at [501, 223] on icon at bounding box center [501, 220] width 6 height 6
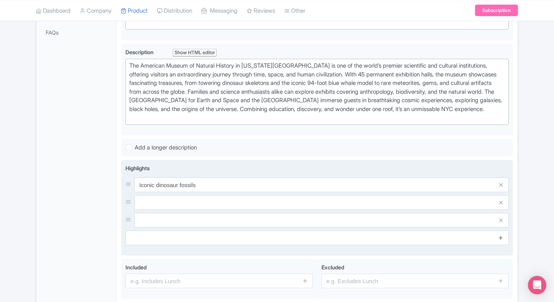
click at [500, 240] on icon at bounding box center [501, 237] width 6 height 6
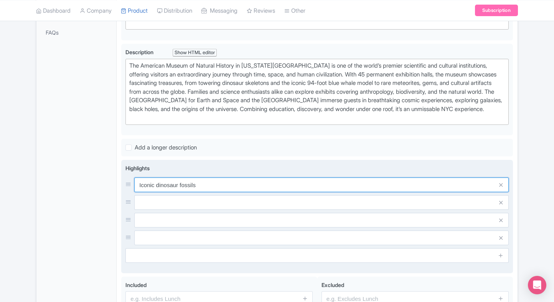
click at [332, 192] on input "Iconic dinosaur fossils" at bounding box center [321, 184] width 374 height 15
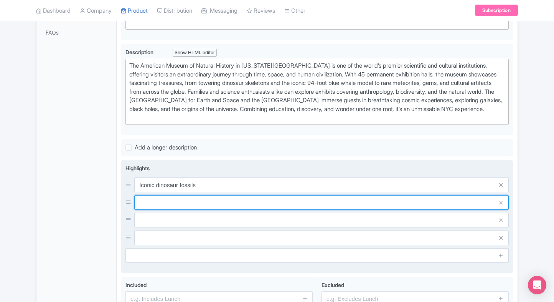
click at [322, 205] on input "text" at bounding box center [321, 202] width 374 height 15
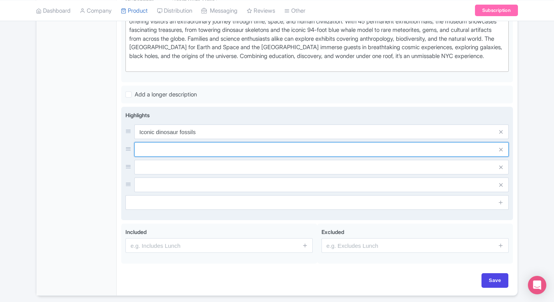
scroll to position [288, 0]
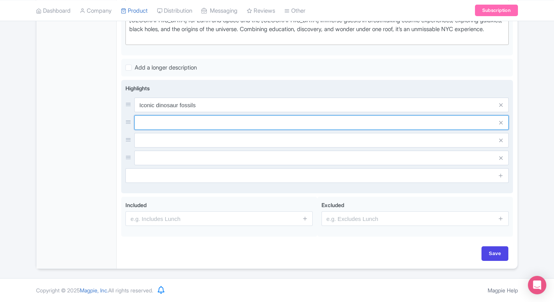
paste input "Giant blue whale model"
type input "Giant blue whale model"
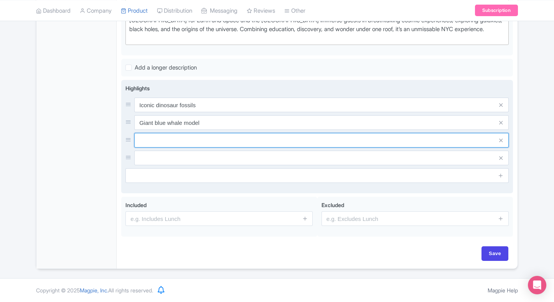
paste input "Rose Center & Planetarium"
click at [208, 139] on input "Rose Center & Planetarium" at bounding box center [321, 140] width 374 height 15
type input "Rose Center & Planetarium"
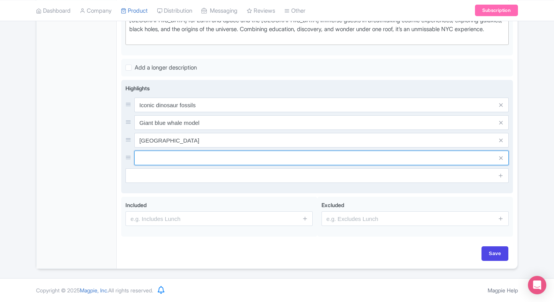
paste input "Global cultural exhibits"
click at [241, 158] on input "text" at bounding box center [321, 157] width 374 height 15
type input "Global cultural exhibits"
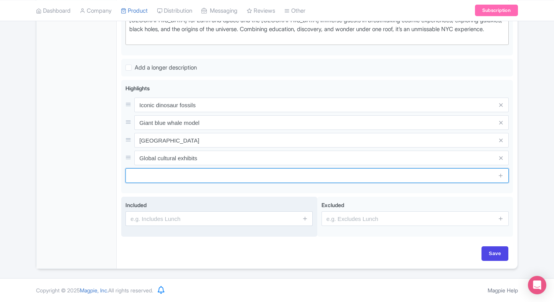
paste input "Meteorites & gemstones"
drag, startPoint x: 183, startPoint y: 174, endPoint x: 275, endPoint y: 209, distance: 98.5
click at [183, 174] on input "text" at bounding box center [316, 175] width 383 height 15
type input "Meteorites & gemstones"
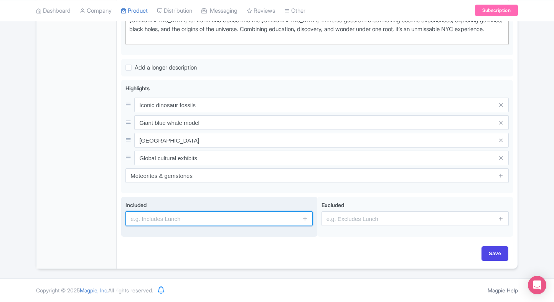
drag, startPoint x: 295, startPoint y: 220, endPoint x: 246, endPoint y: 220, distance: 49.1
click at [295, 220] on input "text" at bounding box center [218, 218] width 187 height 15
type input "Entrance to the attraction"
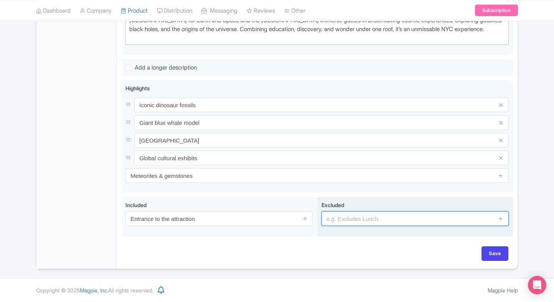
click at [350, 222] on input "text" at bounding box center [415, 218] width 187 height 15
type input "guides, audio guides"
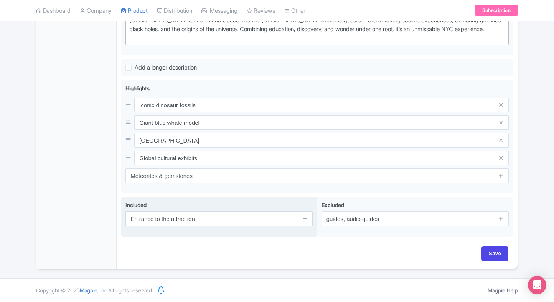
click at [303, 216] on icon at bounding box center [305, 218] width 6 height 6
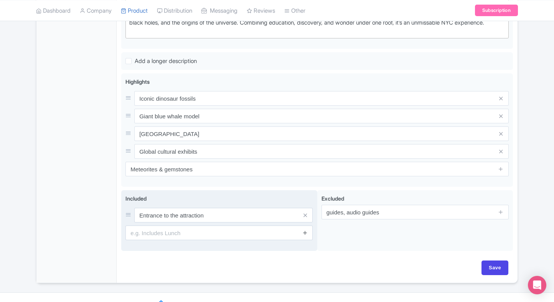
click at [302, 237] on link at bounding box center [305, 232] width 6 height 9
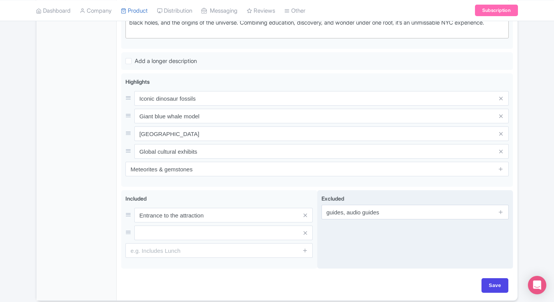
click at [330, 239] on div "Excluded guides, audio guides" at bounding box center [415, 229] width 196 height 78
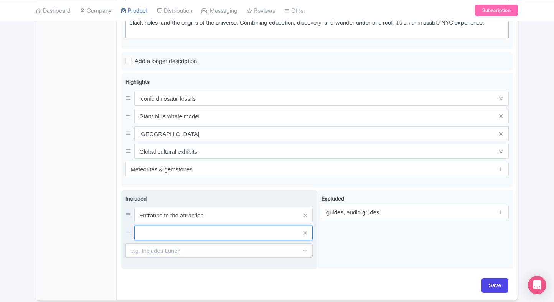
paste input "Access to permanent exhibits"
click input "text"
type input "Access to permanent exhibits"
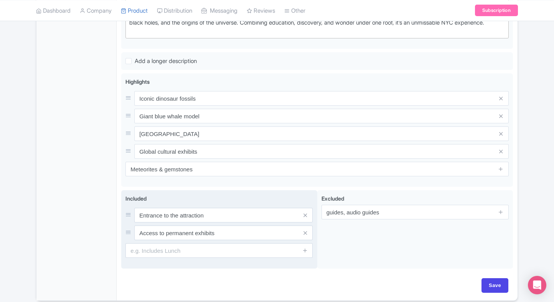
click div "Included Entrance to the attraction Access to permanent exhibits"
paste input "Planetarium (if selected)"
click input "text"
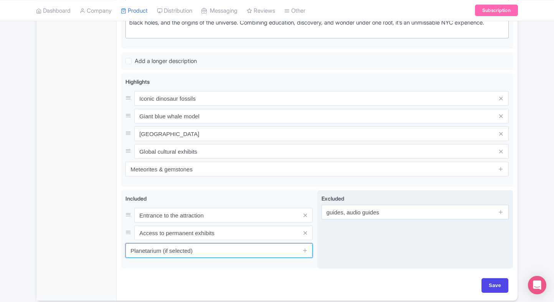
type input "Planetarium (if selected)"
click div "Excluded guides, audio guides"
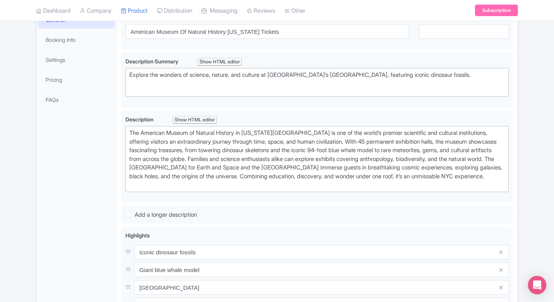
scroll to position [127, 0]
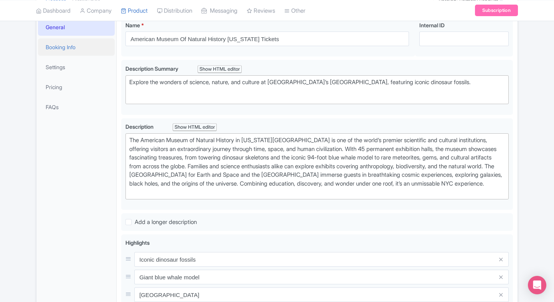
click link "Booking Info"
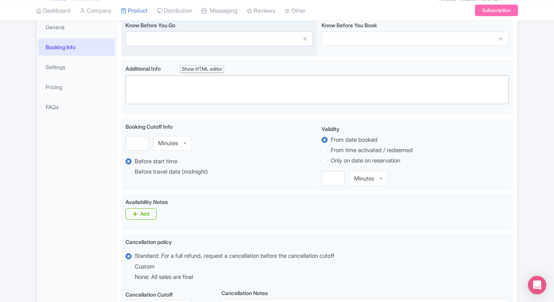
click input "text"
paste input "Security screening required"
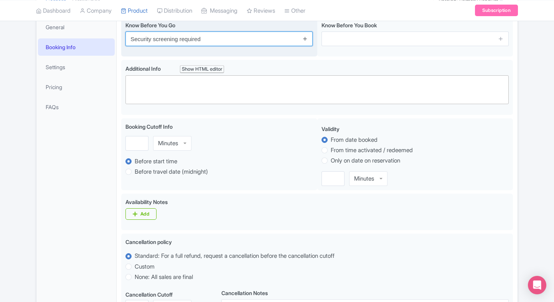
type input "Security screening required"
click icon
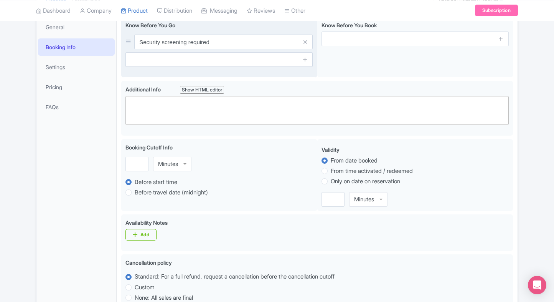
click span
click link
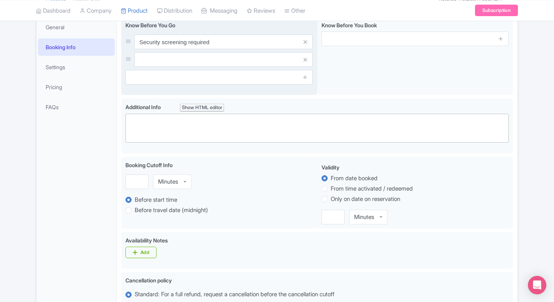
click span
click icon
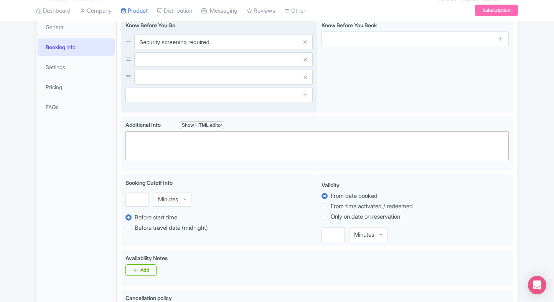
click icon
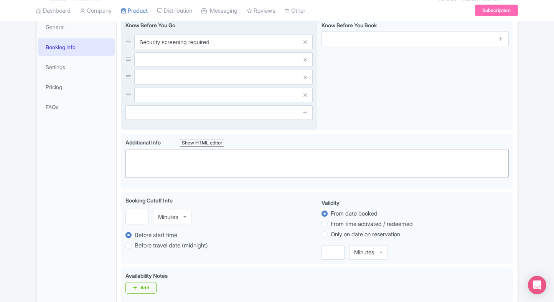
click input "text"
paste input "Photography allowed (no flash)"
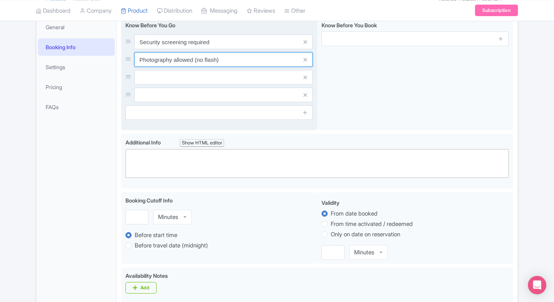
type input "Photography allowed (no flash)"
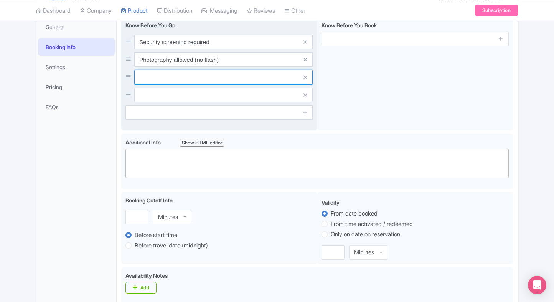
paste input "Food/drinks not allowed inside"
click input "Food/drinks not allowed inside"
type input "Food/drinks not allowed inside"
click input "text"
paste input "Strollers permitted"
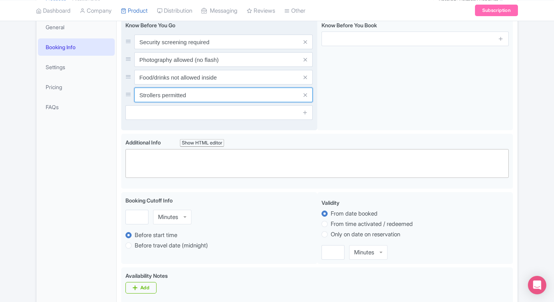
type input "Strollers permitted"
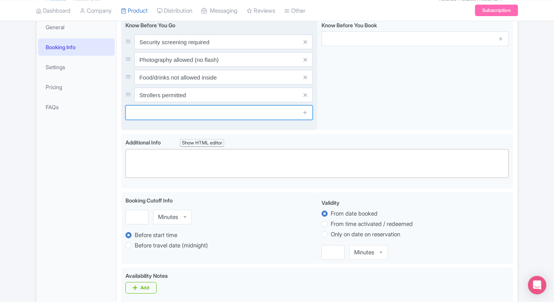
paste input "Coat check available"
click input "text"
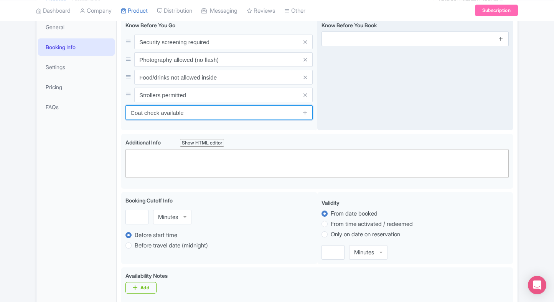
type input "Coat check available"
click icon
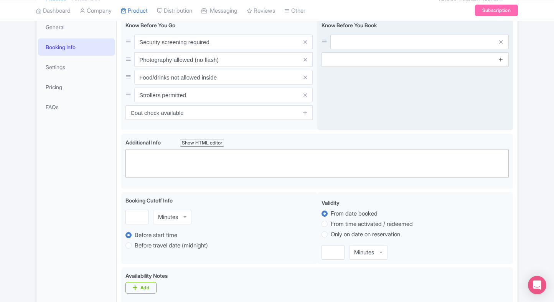
click link
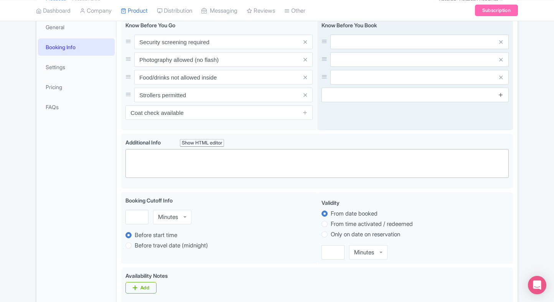
click icon
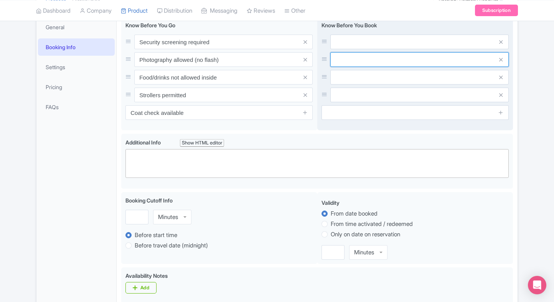
click input "text"
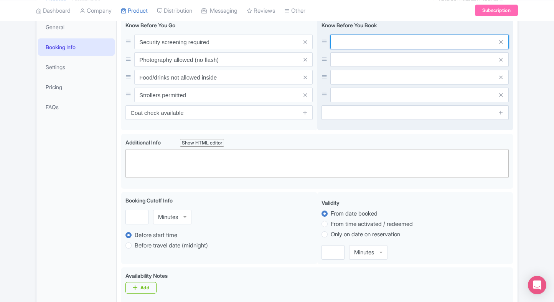
click input "text"
paste input "Children under 3 free"
type input "Children under 3 free"
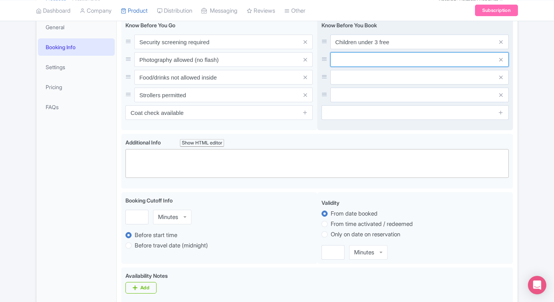
click input "text"
paste input "Special exhibits extra charge"
type input "Special exhibits extra charge"
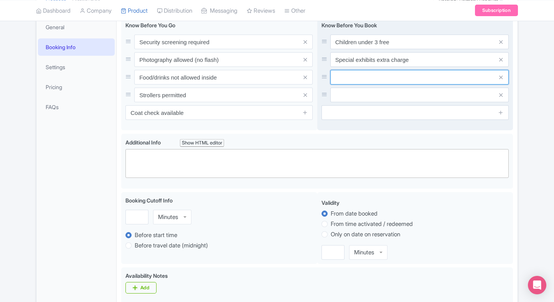
paste input "Tickets valid only on date"
click input "Tickets valid only on date"
type input "Tickets valid only on date"
click div "Know Before You Book Children under 3 free Special exhibits extra charge Ticket…"
click input "text"
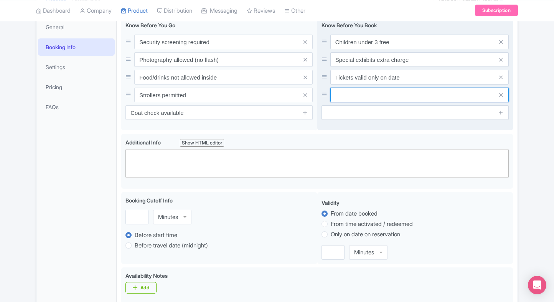
paste input "No re-entry after exit"
type input "No re-entry after exit"
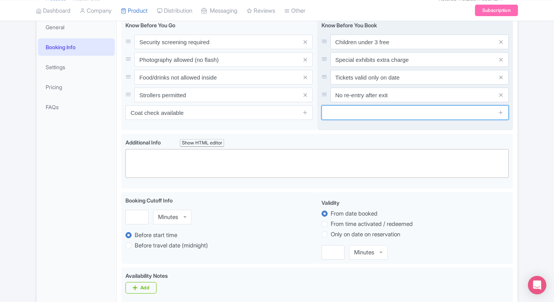
paste input "Advance booking recommended"
drag, startPoint x: 377, startPoint y: 110, endPoint x: 436, endPoint y: 103, distance: 59.8
click input "text"
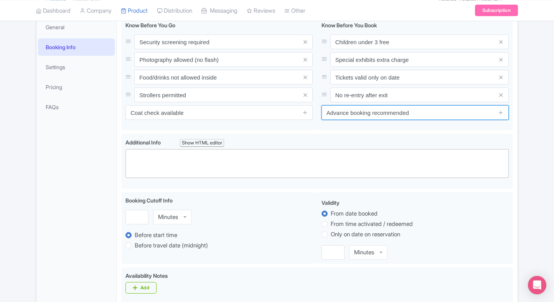
type input "Advance booking recommended"
click div "← Back to Products New Product Content Distribution Version: Primary Product Pr…"
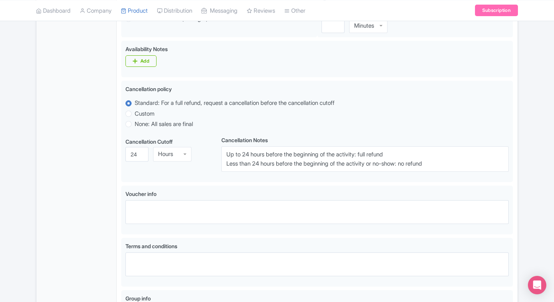
scroll to position [454, 0]
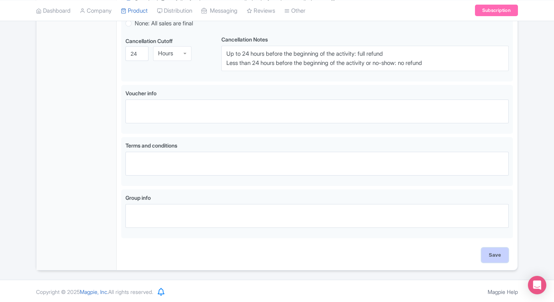
click input "Save"
type input "Saving..."
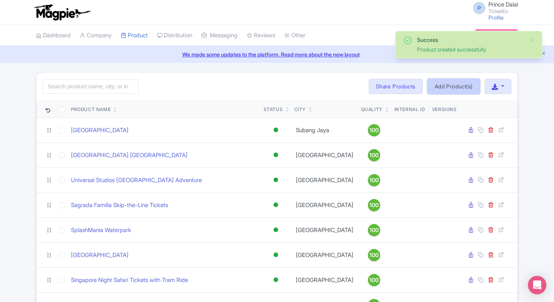
click at [454, 81] on link "Add Product(s)" at bounding box center [453, 86] width 53 height 15
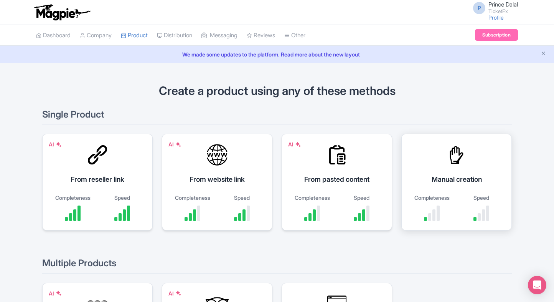
click at [437, 174] on div "Manual creation" at bounding box center [456, 179] width 91 height 10
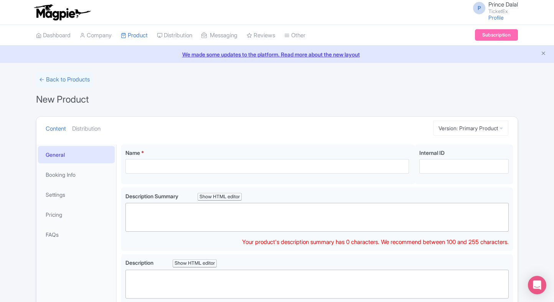
click at [142, 206] on trix-editor at bounding box center [316, 217] width 383 height 29
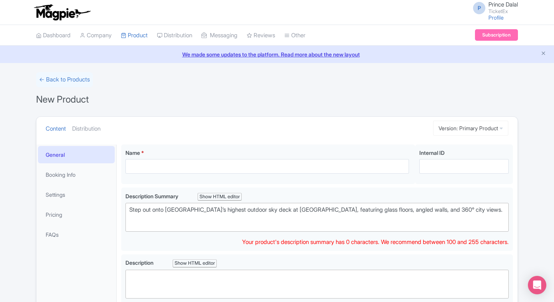
type trix-editor "<div>Step out onto NYC’s highest outdoor sky deck at The Edge, featuring glass …"
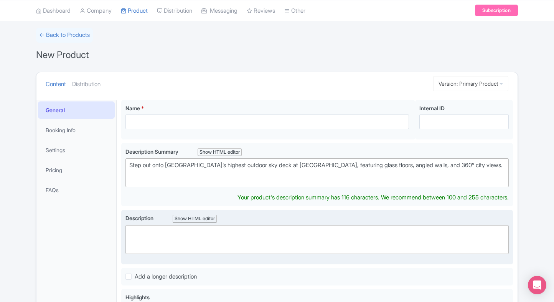
scroll to position [36, 0]
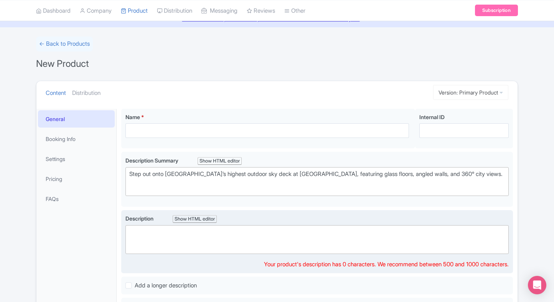
click at [233, 238] on trix-editor at bounding box center [316, 239] width 383 height 29
paste trix-editor "<div>The Edge at Hudson Yards is New York’s boldest observation deck, suspended…"
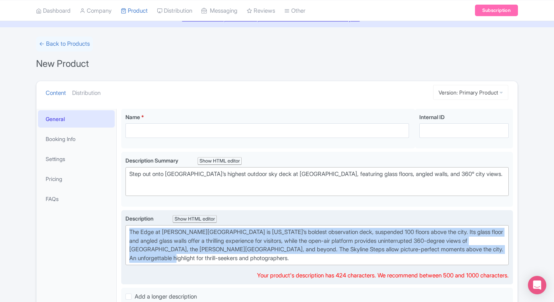
click at [267, 237] on div "The Edge at Hudson Yards is New York’s boldest observation deck, suspended 100 …" at bounding box center [317, 245] width 376 height 35
paste trix-editor "<div>The <strong>Edge at Hudson Yards</strong> is New York City’s highest outdo…"
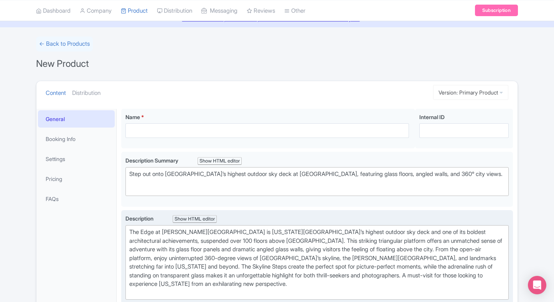
click at [203, 272] on div "The Edge at Hudson Yards is New York City’s highest outdoor sky deck and one of…" at bounding box center [317, 262] width 376 height 69
click at [180, 286] on div "The Edge at Hudson Yards is New York City’s highest outdoor sky deck and one of…" at bounding box center [317, 262] width 376 height 69
type trix-editor "<div>The Edge at Hudson Yards is New York City’s highest outdoor sky deck and o…"
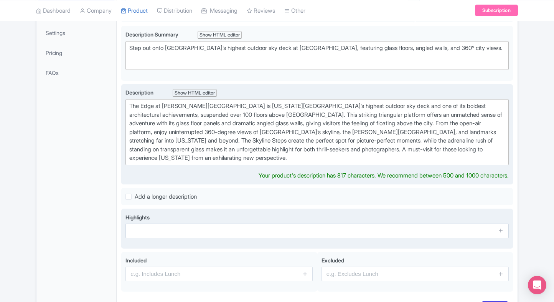
scroll to position [162, 0]
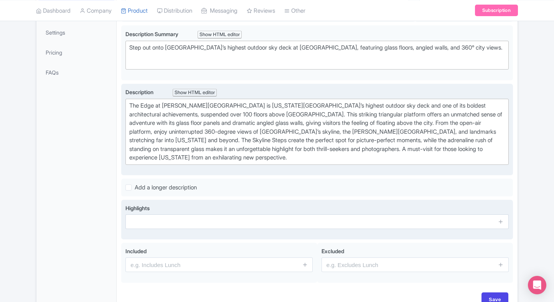
click at [175, 233] on div "Highlights" at bounding box center [317, 220] width 392 height 40
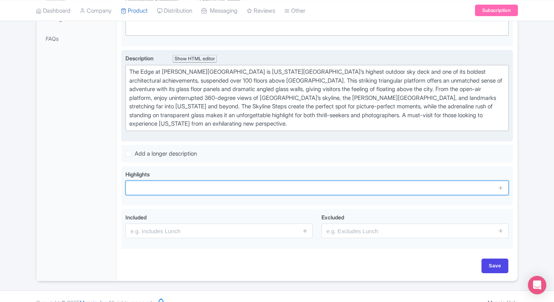
scroll to position [206, 0]
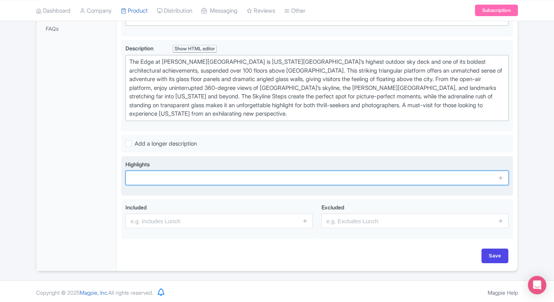
paste input "Highest outdoor deck in NYC"
type input "Highest outdoor deck in NYC"
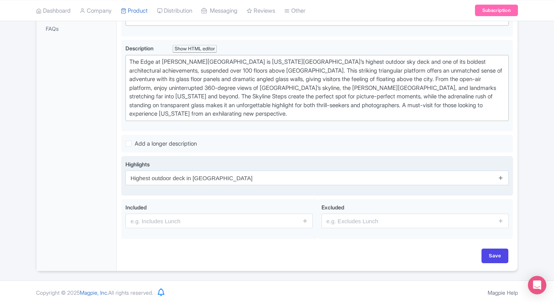
click at [501, 175] on icon at bounding box center [501, 178] width 6 height 6
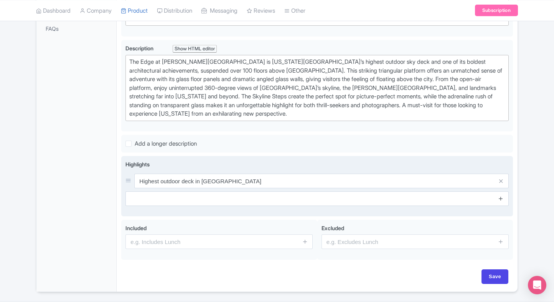
click at [501, 200] on link at bounding box center [501, 198] width 6 height 9
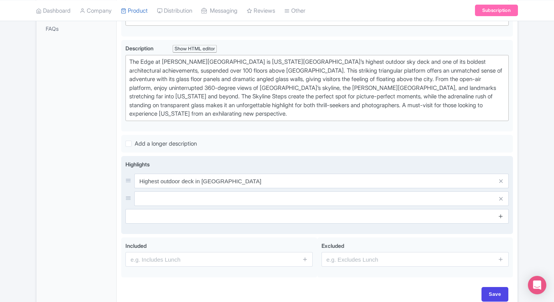
click at [502, 215] on icon at bounding box center [501, 216] width 6 height 6
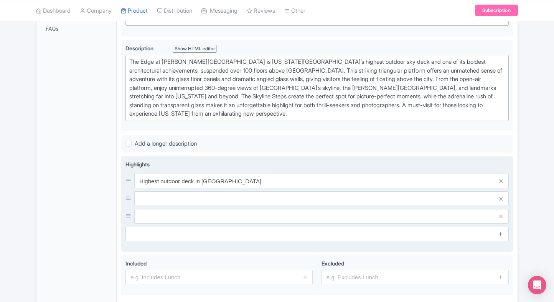
click at [499, 236] on link at bounding box center [501, 233] width 6 height 9
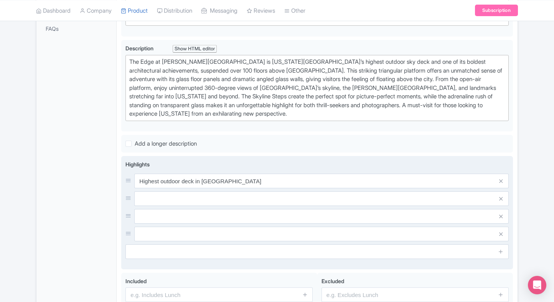
click at [389, 191] on input "text" at bounding box center [321, 198] width 374 height 15
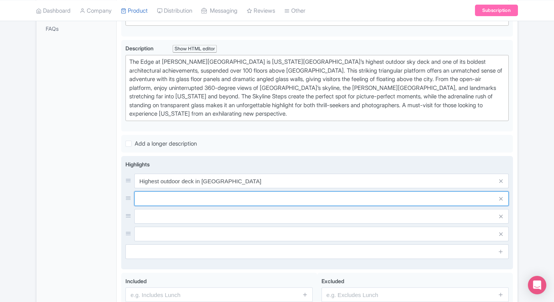
paste input "Glass floor & angled walls"
type input "Glass floor & angled walls"
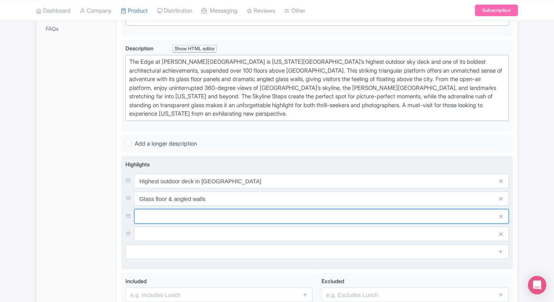
paste input "Skyline Steps photo spot"
click at [201, 211] on input "text" at bounding box center [321, 216] width 374 height 15
type input "Skyline Steps photo spot"
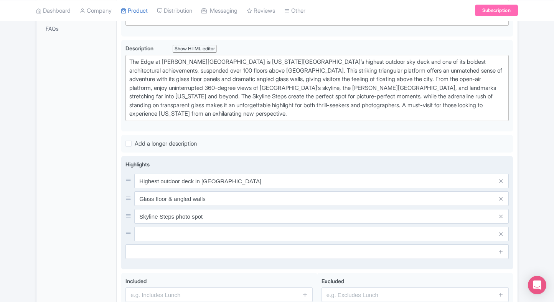
drag, startPoint x: 196, startPoint y: 222, endPoint x: 189, endPoint y: 231, distance: 11.2
click at [189, 231] on div "Highest outdoor deck in NYC Glass floor & angled walls Skyline Steps photo spot" at bounding box center [316, 207] width 383 height 68
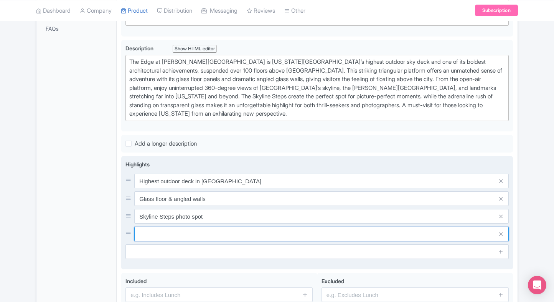
click at [189, 231] on input "text" at bounding box center [321, 233] width 374 height 15
paste input "360° panoramic views"
type input "360° panoramic views"
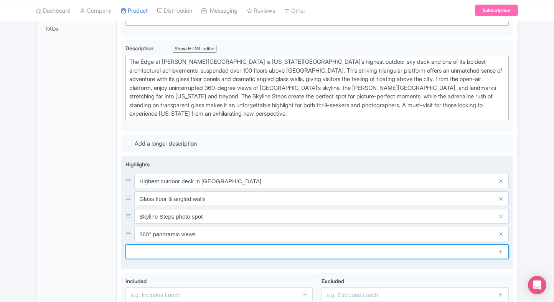
click at [193, 245] on input "text" at bounding box center [316, 251] width 383 height 15
paste input "Thrilling sky-high experience"
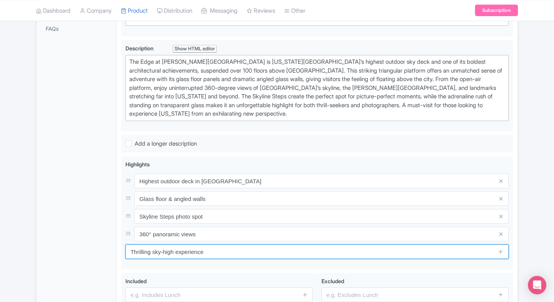
type input "Thrilling sky-high experience"
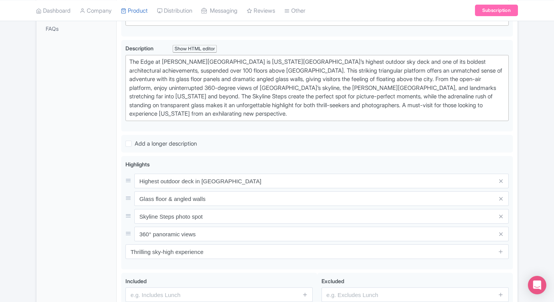
click at [94, 214] on div "General Booking Info Settings Pricing FAQs" at bounding box center [76, 142] width 80 height 406
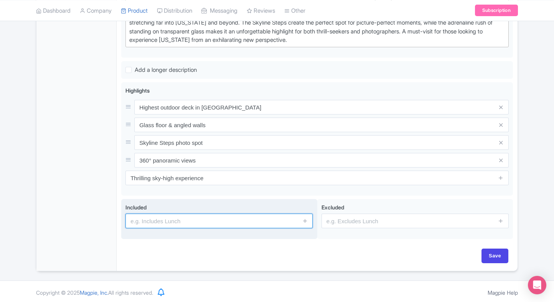
click at [216, 226] on input "text" at bounding box center [218, 220] width 187 height 15
type input "Entrance to the attraction"
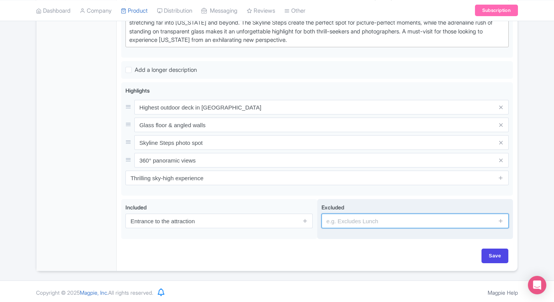
click at [371, 220] on input "text" at bounding box center [415, 220] width 187 height 15
type input "guides, audio guides"
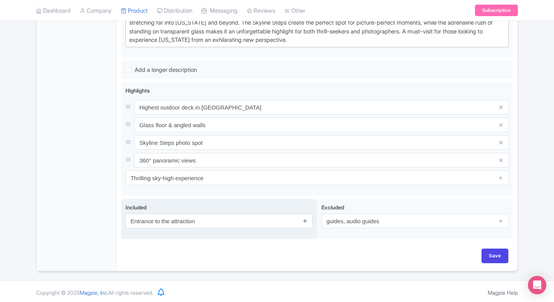
click at [307, 216] on link at bounding box center [305, 220] width 6 height 9
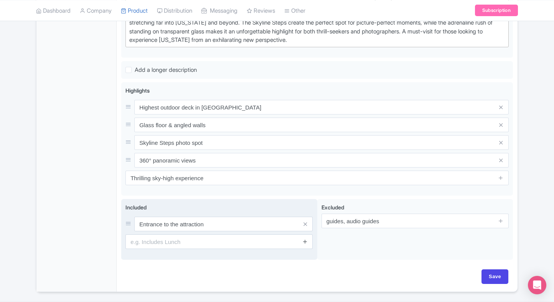
click at [304, 244] on link at bounding box center [305, 241] width 6 height 9
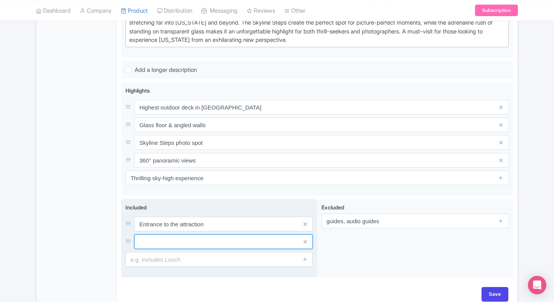
click at [261, 240] on input "text" at bounding box center [223, 241] width 178 height 15
paste input "Access to Skyline Steps"
type input "Access to Skyline Steps"
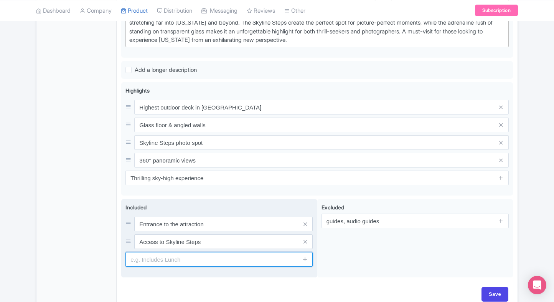
paste input "Digital photo (if selected)"
drag, startPoint x: 202, startPoint y: 259, endPoint x: 233, endPoint y: 254, distance: 32.0
click at [202, 259] on input "text" at bounding box center [218, 259] width 187 height 15
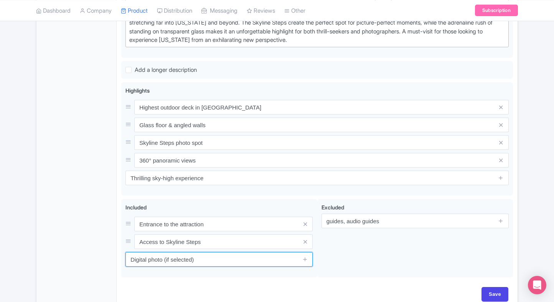
type input "Digital photo (if selected)"
click at [50, 148] on div "General Booking Info Settings Pricing FAQs" at bounding box center [76, 87] width 80 height 444
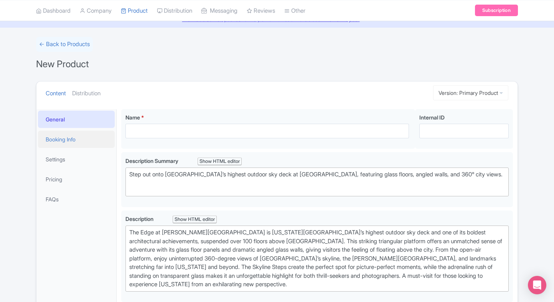
scroll to position [35, 0]
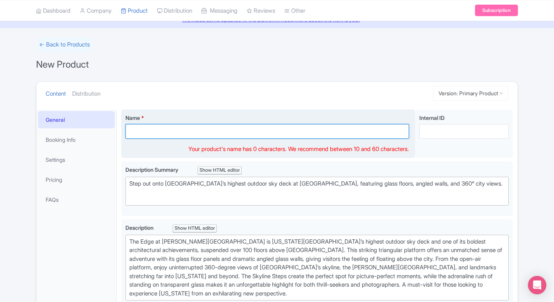
click at [146, 135] on input "Name *" at bounding box center [267, 131] width 284 height 15
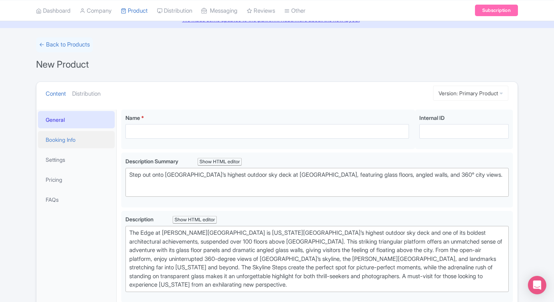
click at [104, 137] on link "Booking Info" at bounding box center [76, 139] width 77 height 17
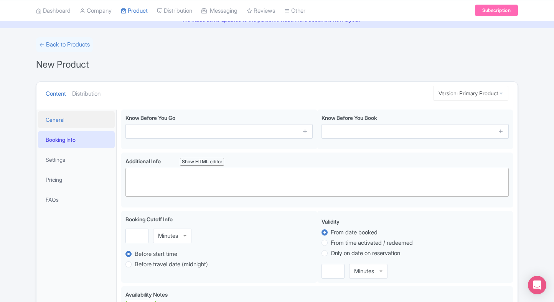
click at [58, 122] on link "General" at bounding box center [76, 119] width 77 height 17
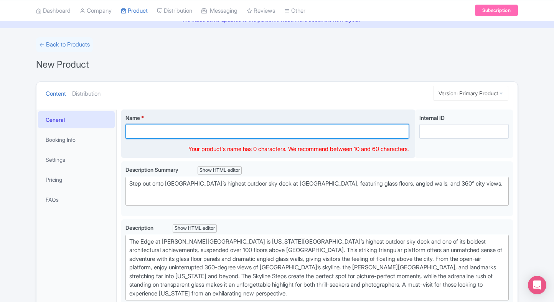
click at [159, 137] on input "Name *" at bounding box center [267, 131] width 284 height 15
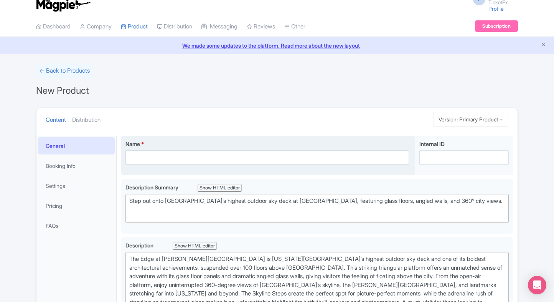
scroll to position [4, 0]
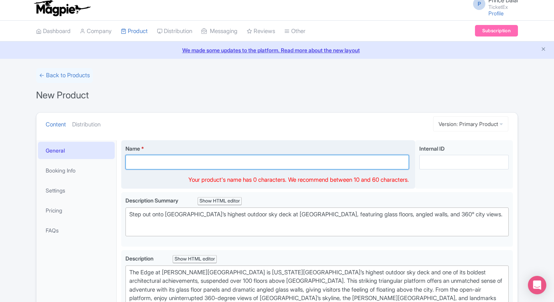
paste input "Rockefeller Center Tour"
click at [227, 159] on input "Name *" at bounding box center [267, 162] width 284 height 15
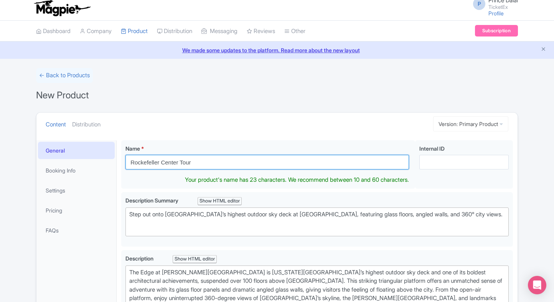
type input "Rockefeller Center Tour"
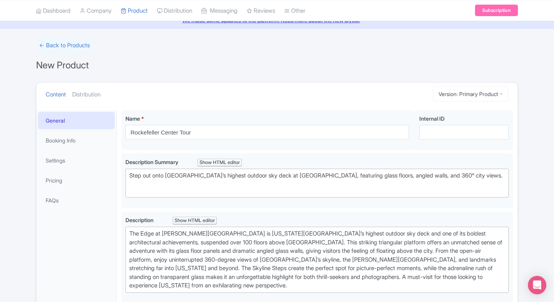
scroll to position [35, 0]
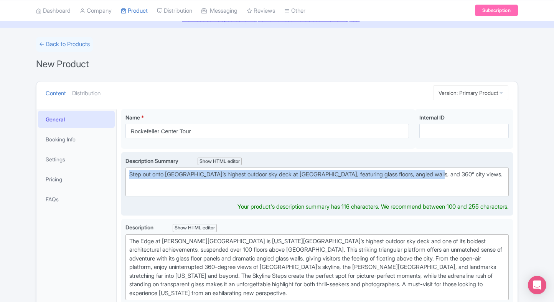
click at [162, 173] on div "Step out onto NYC’s highest outdoor sky deck at The Edge, featuring glass floor…" at bounding box center [317, 174] width 376 height 9
paste trix-editor "<div>Uncover the history, design, and cultural legacy of Rockefeller Center on …"
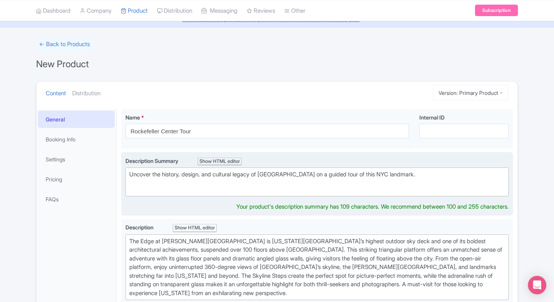
type trix-editor "<div>Uncover the history, design, and cultural legacy of Rockefeller Center on …"
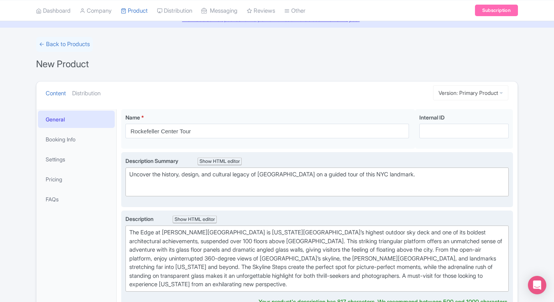
click at [226, 248] on div "The Edge at Hudson Yards is New York City’s highest outdoor sky deck and one of…" at bounding box center [317, 258] width 376 height 61
paste trix-editor "<strong>Rockefeller Center Tour</strong> offers an exclusive, behind-the-scenes…"
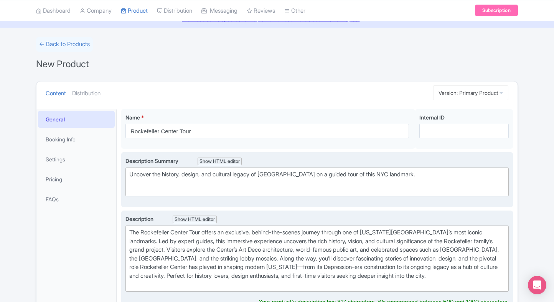
click at [233, 256] on div "The Rockefeller Center Tour offers an exclusive, behind-the-scenes journey thro…" at bounding box center [317, 258] width 376 height 61
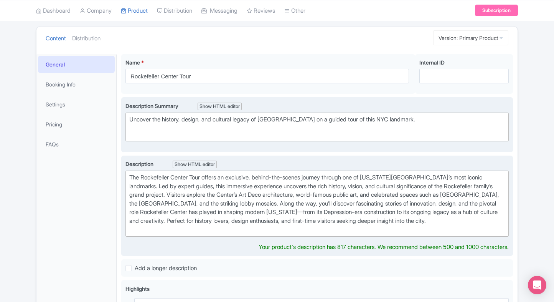
scroll to position [95, 0]
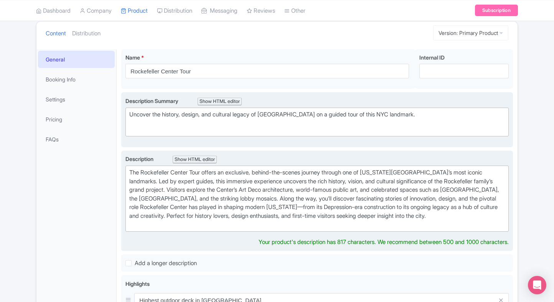
click at [204, 222] on div "The Rockefeller Center Tour offers an exclusive, behind-the-scenes journey thro…" at bounding box center [317, 198] width 376 height 61
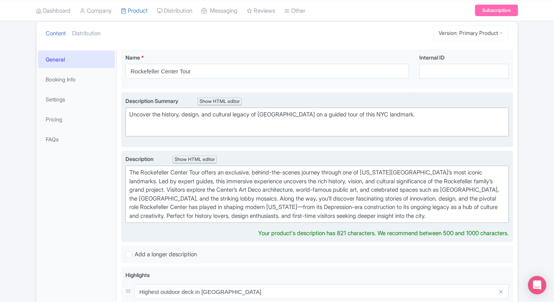
type trix-editor "<div>The Rockefeller Center Tour offers an exclusive, behind-the-scenes journey…"
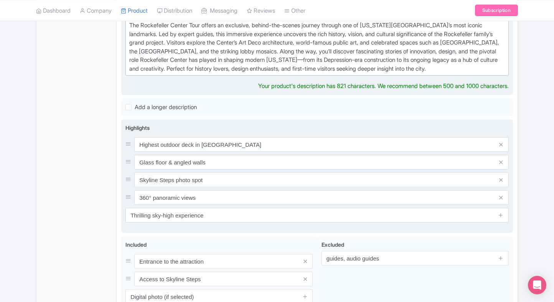
scroll to position [242, 0]
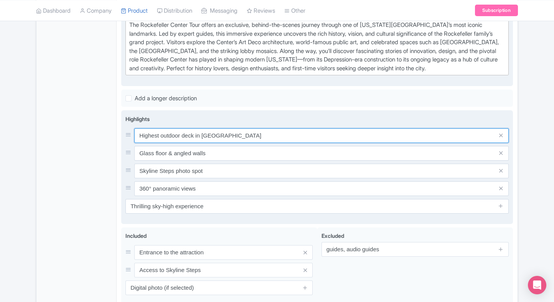
click at [223, 144] on div "Highest outdoor deck in NYC Glass floor & angled walls Skyline Steps photo spot…" at bounding box center [316, 162] width 383 height 68
paste input "Expert-led guided tour"
type input "Expert-led guided tour"
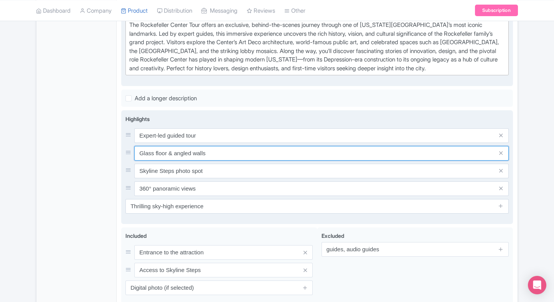
click at [208, 152] on input "Glass floor & angled walls" at bounding box center [321, 153] width 374 height 15
paste input "Explore Art Deco design"
type input "Explore Art Deco design"
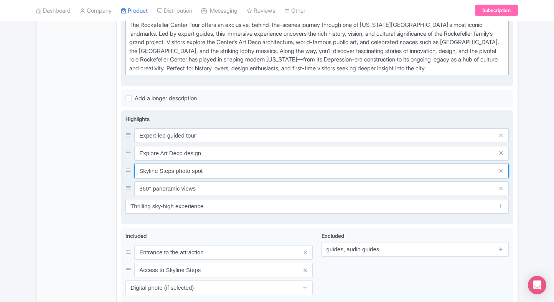
click at [198, 173] on input "Skyline Steps photo spot" at bounding box center [321, 170] width 374 height 15
paste input "Learn Rockefeller history"
type input "Learn Rockefeller history"
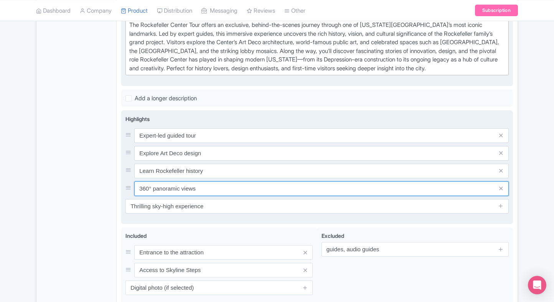
click at [198, 188] on input "360° panoramic views" at bounding box center [321, 188] width 374 height 15
paste input "Visit famous public art"
type input "Visit famous public art"
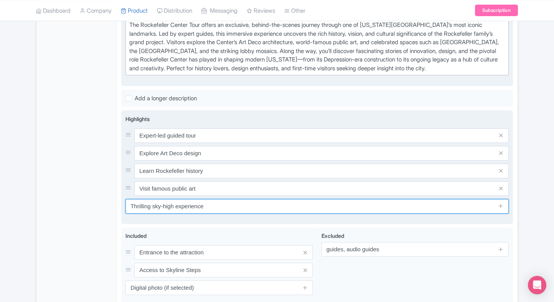
click at [214, 203] on input "Thrilling sky-high experience" at bounding box center [316, 206] width 383 height 15
paste input "Discover hidden details"
type input "Discover hidden details"
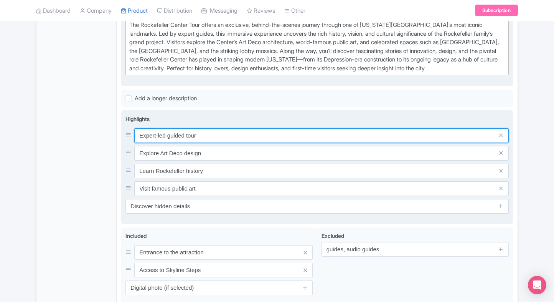
click at [216, 137] on input "Expert-led guided tour" at bounding box center [321, 135] width 374 height 15
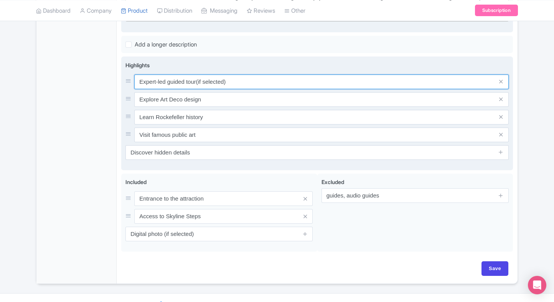
scroll to position [300, 0]
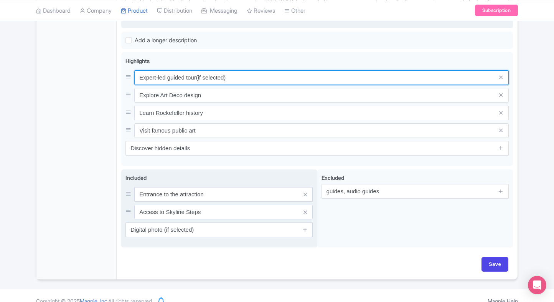
type input "Expert-led guided tour(if selected)"
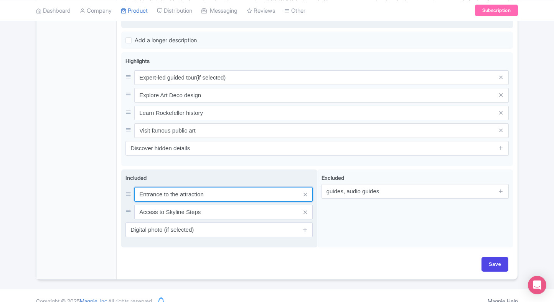
click at [218, 198] on input "Entrance to the attraction" at bounding box center [223, 194] width 178 height 15
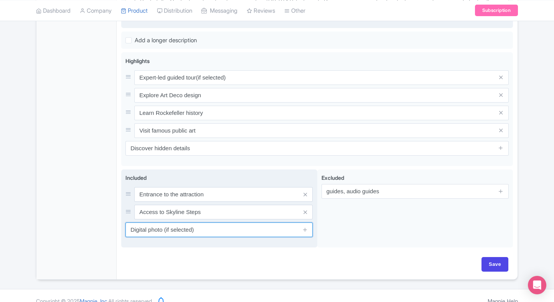
click at [213, 227] on input "Digital photo (if selected)" at bounding box center [218, 229] width 187 height 15
paste input "Access to Rockefeller areas"
type input "Access to Rockefeller areas"
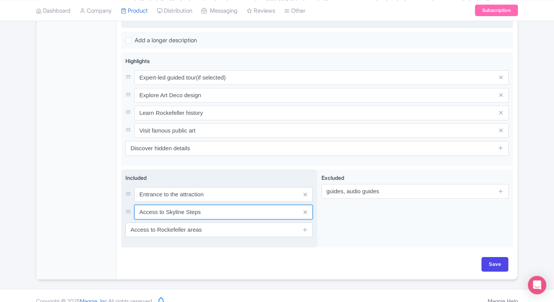
drag, startPoint x: 207, startPoint y: 213, endPoint x: 147, endPoint y: 213, distance: 59.9
click at [147, 213] on input "Access to Skyline Steps" at bounding box center [223, 212] width 178 height 15
drag, startPoint x: 200, startPoint y: 202, endPoint x: 192, endPoint y: 208, distance: 10.1
click at [192, 208] on div "Entrance to the attraction Access to Skyline Steps" at bounding box center [218, 203] width 187 height 32
click at [192, 208] on input "Access to Skyline Steps" at bounding box center [223, 212] width 178 height 15
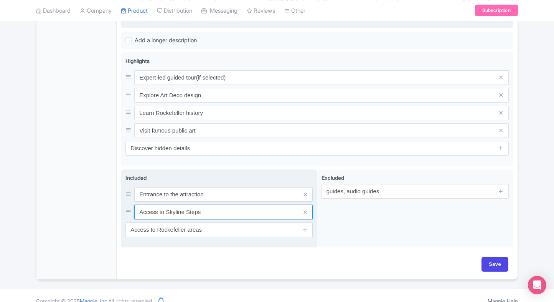
click at [192, 208] on input "Access to Skyline Steps" at bounding box center [223, 212] width 178 height 15
paste input "Expert tour guide"
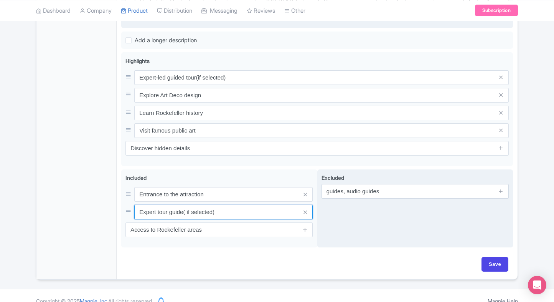
type input "Expert tour guide( if selected)"
click at [335, 227] on div "Excluded guides, audio guides" at bounding box center [415, 208] width 196 height 78
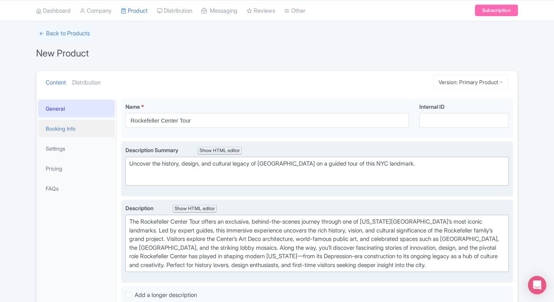
scroll to position [6, 0]
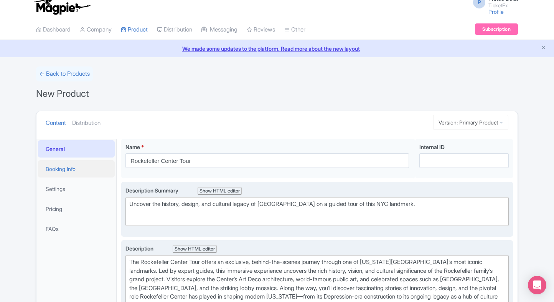
click at [63, 163] on link "Booking Info" at bounding box center [76, 168] width 77 height 17
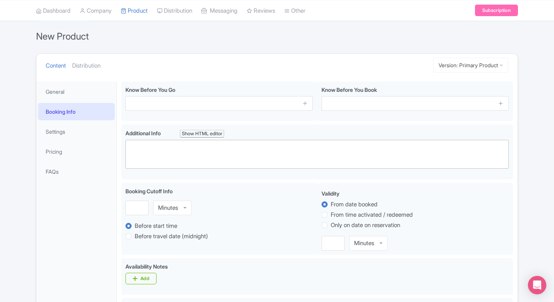
scroll to position [63, 0]
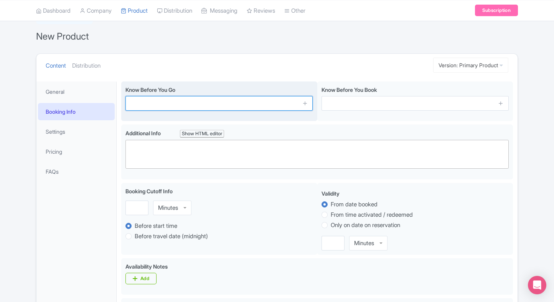
paste input "Tours last 60–75 minutes"
click at [233, 106] on input "Tours last 60–75 minutes" at bounding box center [218, 103] width 187 height 15
type input "Tours last 60–75 minutes"
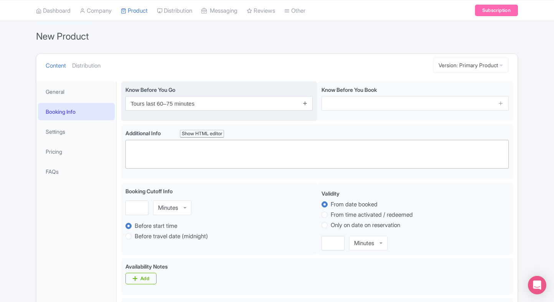
click at [303, 104] on icon at bounding box center [305, 103] width 6 height 6
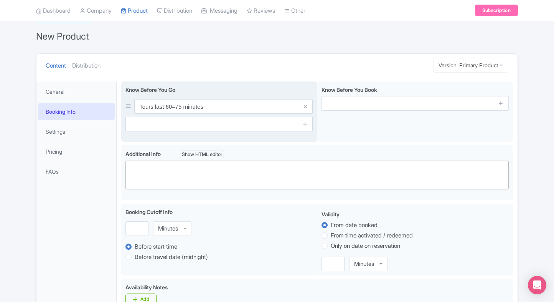
click at [304, 129] on span at bounding box center [304, 124] width 15 height 15
click at [306, 124] on icon at bounding box center [305, 124] width 6 height 6
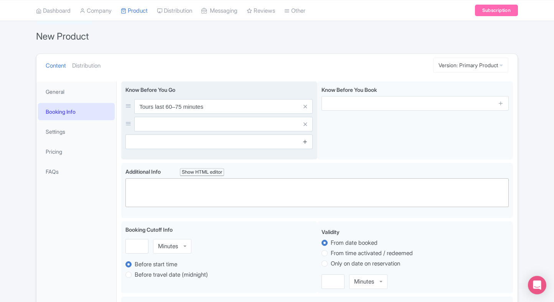
click at [305, 139] on icon at bounding box center [305, 142] width 6 height 6
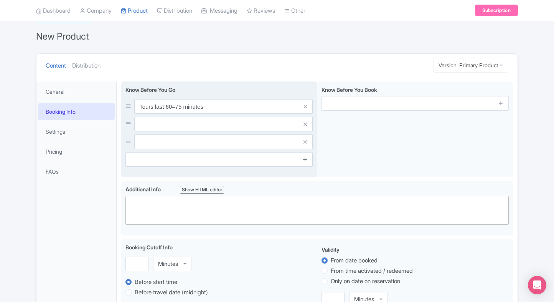
click at [305, 155] on link at bounding box center [305, 159] width 6 height 9
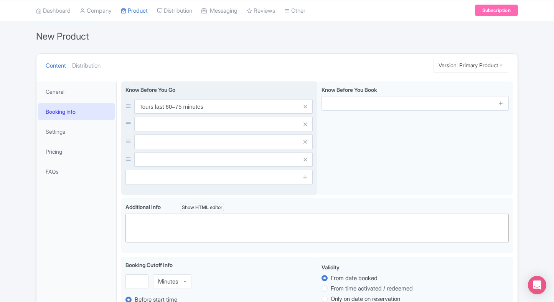
click at [250, 119] on input "text" at bounding box center [223, 124] width 178 height 15
paste input "Comfortable shoes advised"
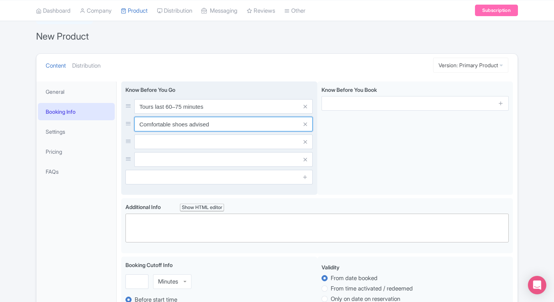
type input "Comfortable shoes advised"
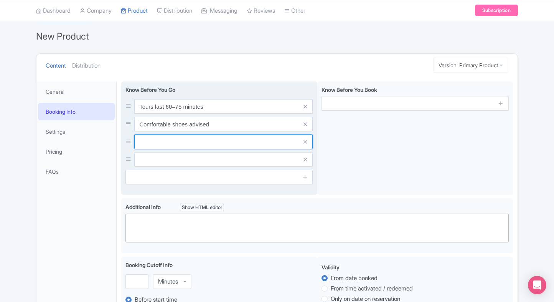
paste input "Large bags not permitted"
click at [195, 144] on input "text" at bounding box center [223, 141] width 178 height 15
type input "Large bags not permitted"
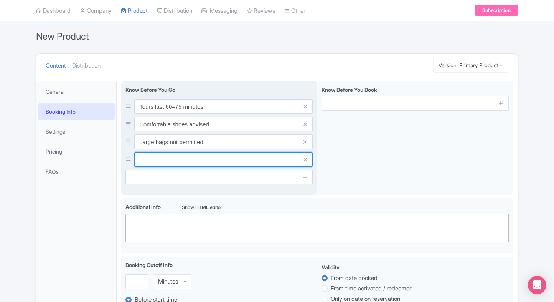
click at [222, 156] on input "text" at bounding box center [223, 159] width 178 height 15
paste input "Photography allowed"
type input "Photography allowed"
click at [263, 177] on input "text" at bounding box center [218, 177] width 187 height 15
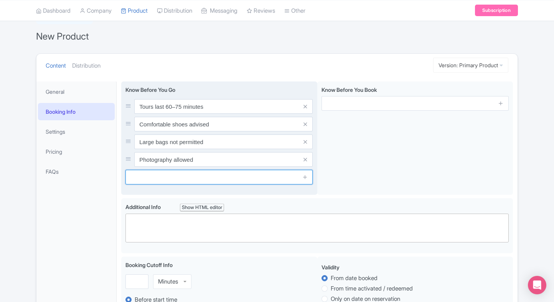
paste input "Wheelchair accessible"
click at [194, 177] on input "text" at bounding box center [218, 177] width 187 height 15
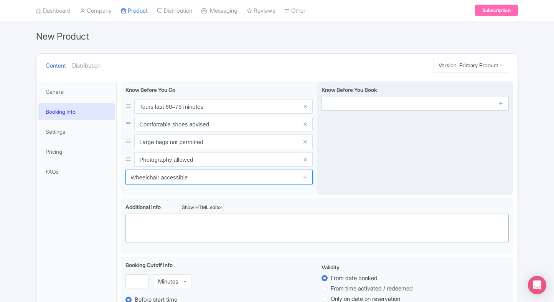
type input "Wheelchair accessible"
click at [439, 120] on div "Know Before You Book" at bounding box center [415, 138] width 196 height 114
click at [499, 102] on icon at bounding box center [501, 103] width 6 height 6
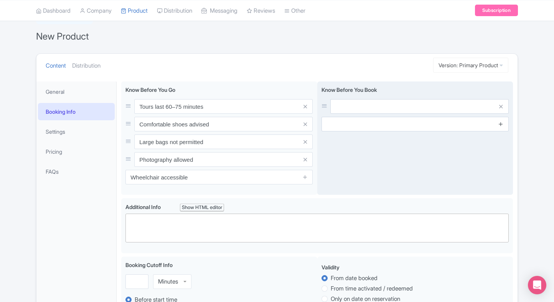
click at [501, 125] on icon at bounding box center [501, 124] width 6 height 6
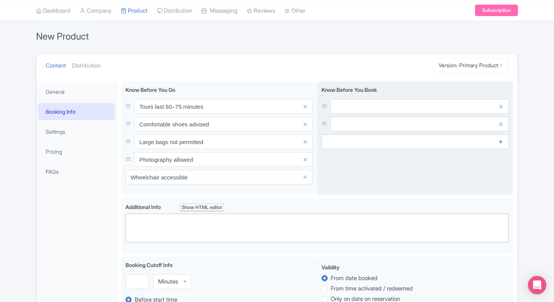
click at [502, 139] on icon at bounding box center [501, 142] width 6 height 6
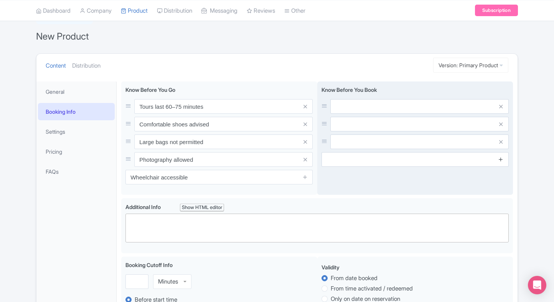
click at [500, 157] on icon at bounding box center [501, 159] width 6 height 6
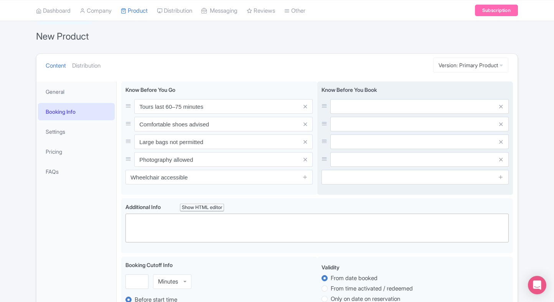
click at [427, 109] on input "text" at bounding box center [419, 106] width 178 height 15
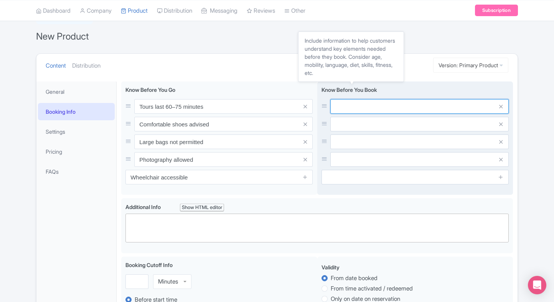
paste input "Children under 5 free"
type input "Children under 5 free"
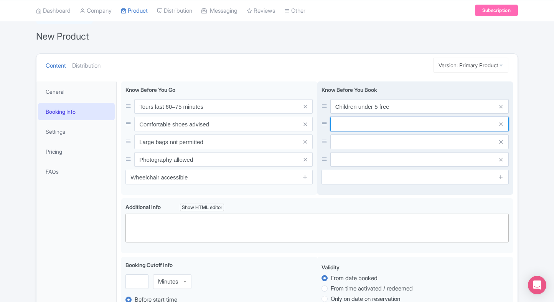
paste input "Timed entry required"
click at [364, 124] on input "text" at bounding box center [419, 124] width 178 height 15
type input "Timed entry required"
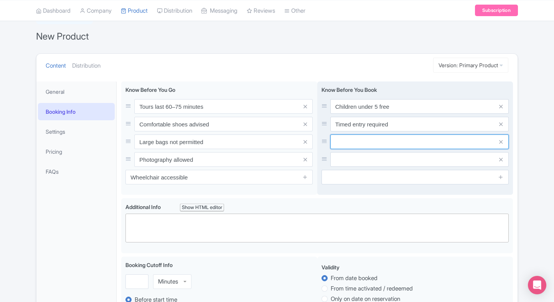
paste input "Tours run rain or shine"
click at [363, 142] on input "text" at bounding box center [419, 141] width 178 height 15
type input "Tours run rain or shine"
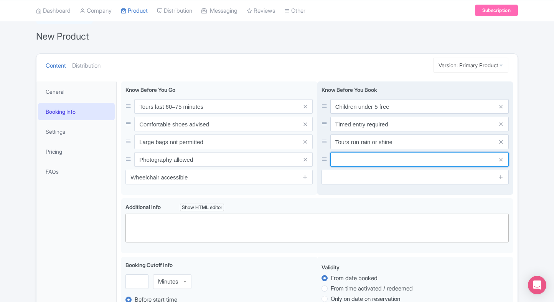
paste input "Tickets non-refundable"
click at [345, 157] on input "text" at bounding box center [419, 159] width 178 height 15
type input "Tickets non-refundable"
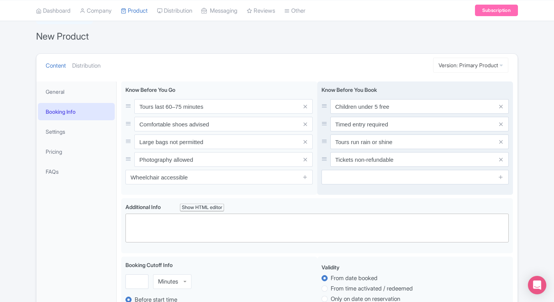
click at [358, 184] on div "Know Before You Book Children under 5 free Timed entry required Tours run rain …" at bounding box center [415, 138] width 196 height 114
paste input "Advance booking suggested"
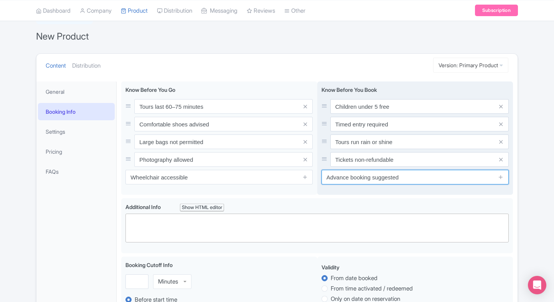
click at [368, 178] on input "Advance booking suggested" at bounding box center [415, 177] width 187 height 15
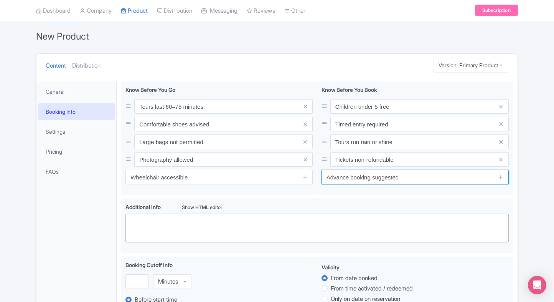
type input "Advance booking suggested"
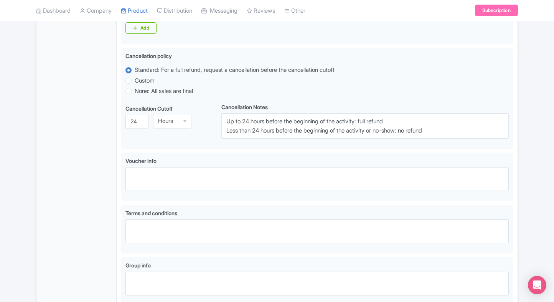
click at [71, 116] on div "General Booking Info Settings Pricing FAQs" at bounding box center [76, 48] width 80 height 580
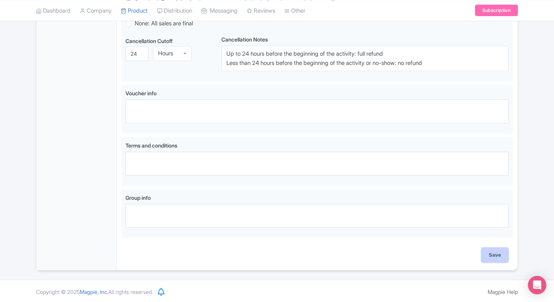
click at [491, 254] on input "Save" at bounding box center [495, 254] width 27 height 15
type input "Saving..."
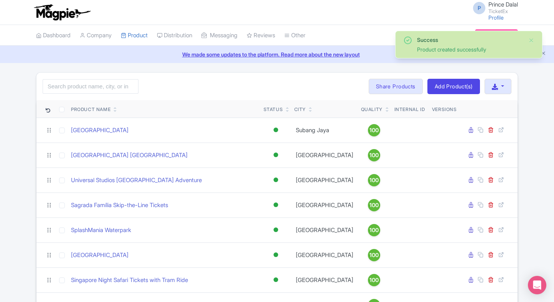
click at [361, 107] on div "Quality" at bounding box center [371, 109] width 21 height 7
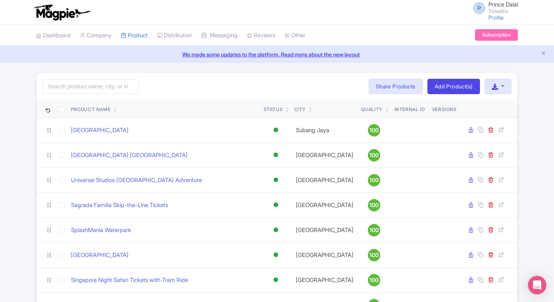
click at [386, 111] on icon at bounding box center [387, 111] width 3 height 5
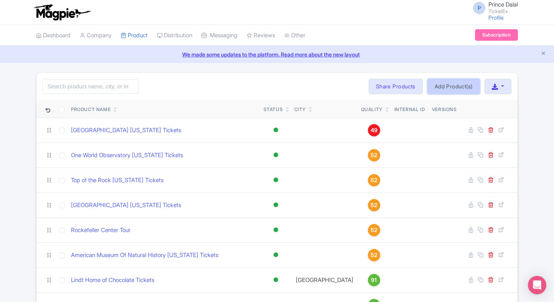
click at [442, 86] on link "Add Product(s)" at bounding box center [453, 86] width 53 height 15
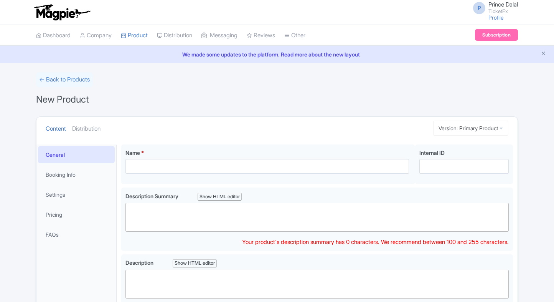
click at [144, 218] on trix-editor at bounding box center [316, 217] width 383 height 29
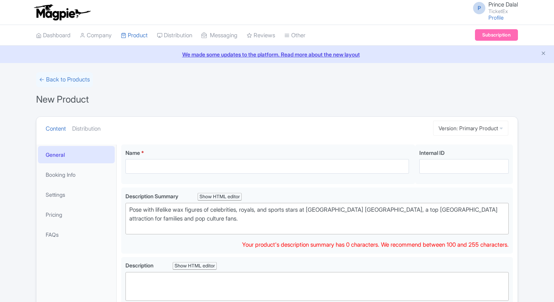
type trix-editor "<div>Pose with lifelike wax figures of celebrities, royals, and sports stars at…"
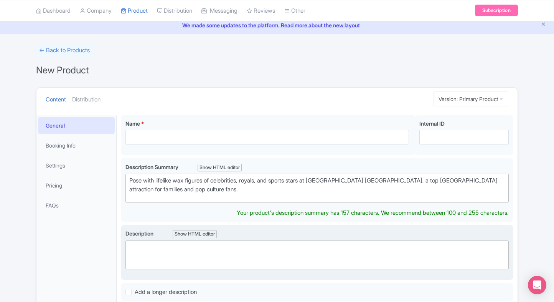
scroll to position [21, 0]
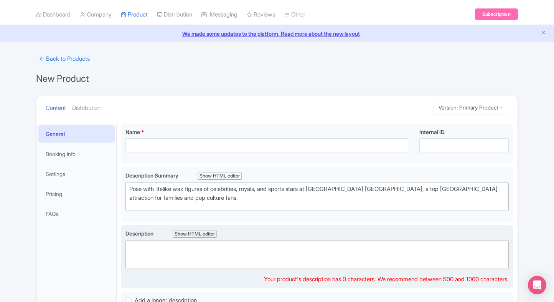
click at [199, 245] on trix-editor at bounding box center [316, 254] width 383 height 29
paste trix-editor "<div>Madame [PERSON_NAME] London offers an immersive experience with over 250 l…"
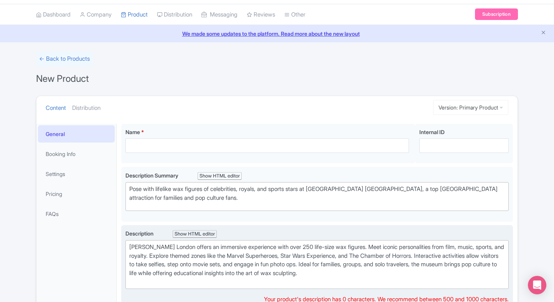
type trix-editor "<div>Madame [PERSON_NAME] London offers an immersive experience with over 250 l…"
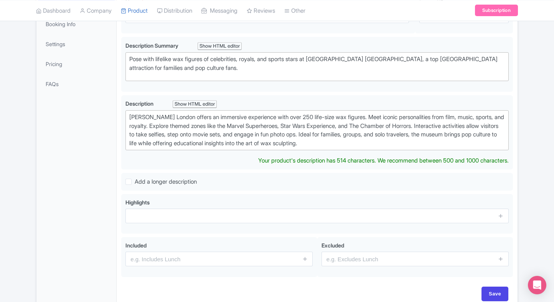
scroll to position [153, 0]
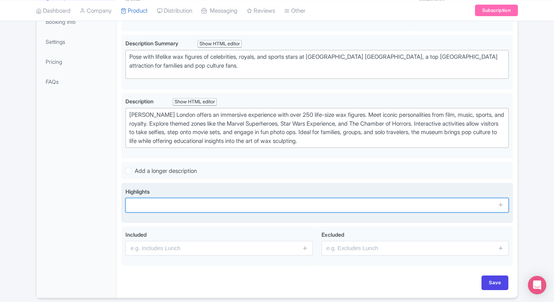
click at [195, 209] on input "text" at bounding box center [316, 205] width 383 height 15
paste input "Pose with celebrity wax figures"
type input "Pose with celebrity wax figures"
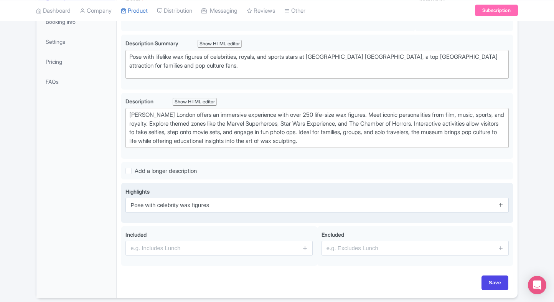
click at [502, 201] on icon at bounding box center [501, 204] width 6 height 6
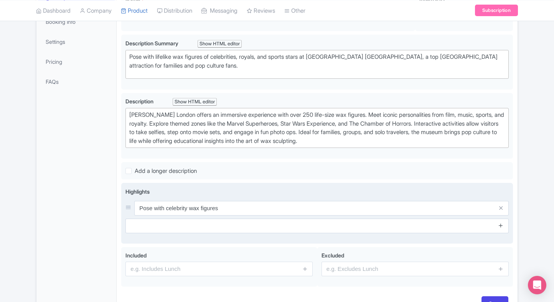
click at [500, 222] on icon at bounding box center [501, 225] width 6 height 6
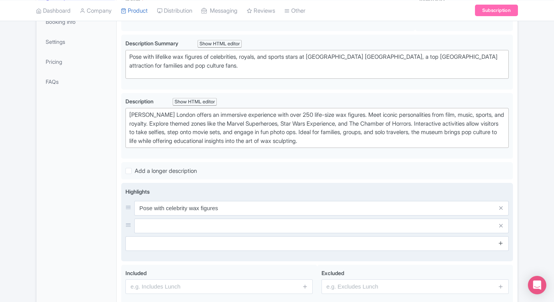
click at [501, 243] on icon at bounding box center [501, 243] width 6 height 6
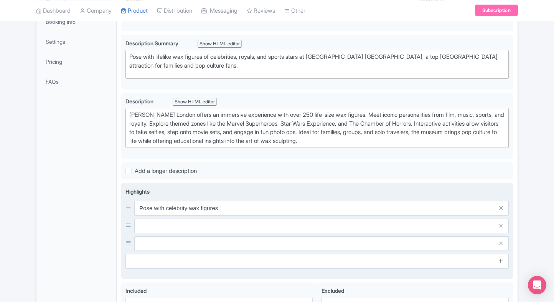
click at [501, 259] on icon at bounding box center [501, 260] width 6 height 6
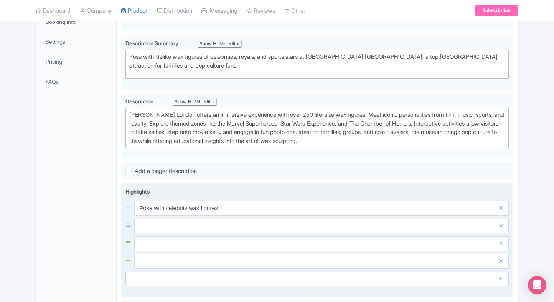
click at [358, 228] on input "text" at bounding box center [321, 225] width 374 height 15
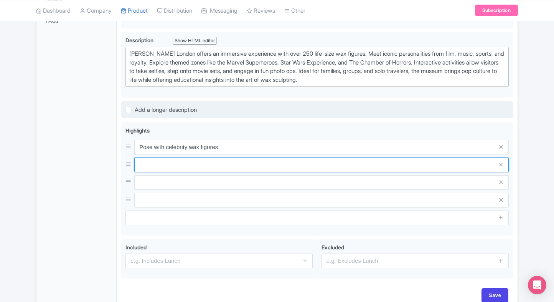
scroll to position [214, 0]
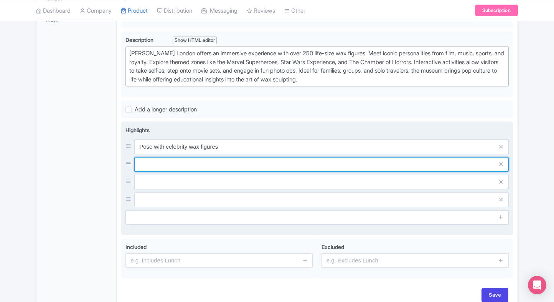
paste input "Explore Marvel and Star Wars zones"
type input "Explore Marvel and Star Wars zones"
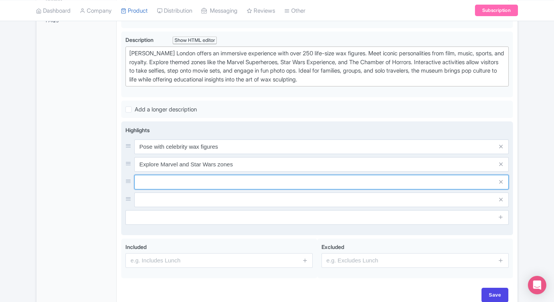
paste input "Fun interactive photo experiences"
click at [232, 182] on input "text" at bounding box center [321, 182] width 374 height 15
type input "Fun interactive photo experiences"
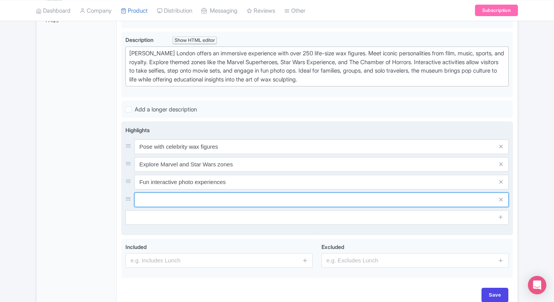
paste input "Meet iconic British royals"
click at [222, 194] on input "text" at bounding box center [321, 199] width 374 height 15
type input "Meet iconic British royals"
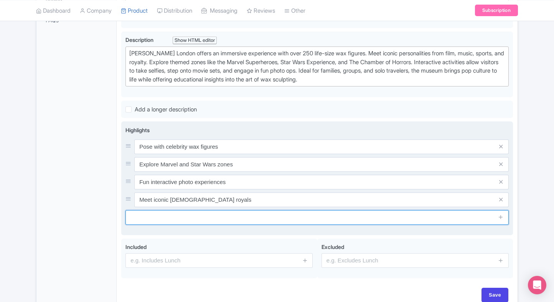
click at [198, 219] on input "text" at bounding box center [316, 217] width 383 height 15
paste input "Perfect for families & groups"
type input "Perfect for families & groups"
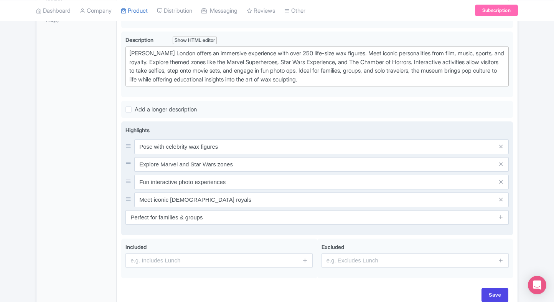
click at [121, 223] on div "Highlights Pose with celebrity wax figures Explore Marvel and Star Wars zones F…" at bounding box center [317, 178] width 392 height 114
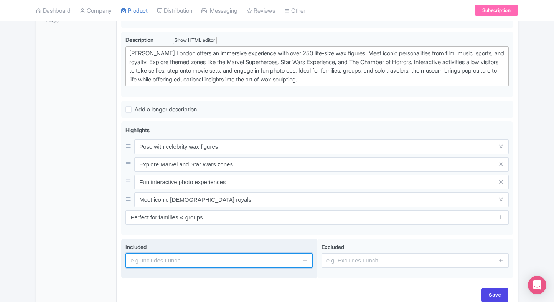
click at [219, 254] on input "text" at bounding box center [218, 260] width 187 height 15
type input "Entrance to the attraction"
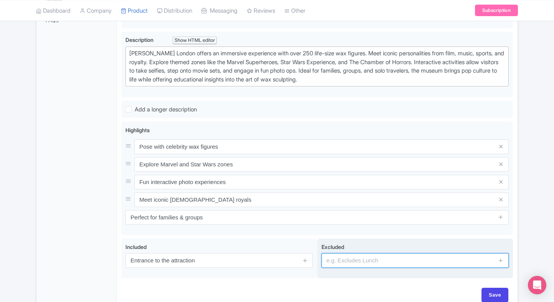
click at [332, 258] on input "text" at bounding box center [415, 260] width 187 height 15
type input "guides, audio guides"
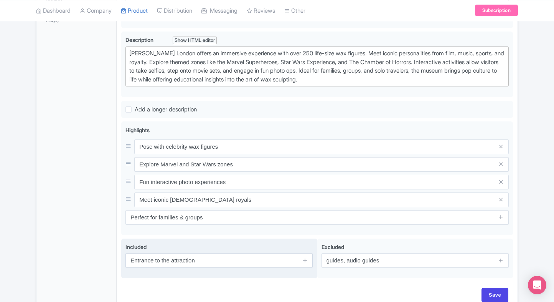
click at [302, 261] on span at bounding box center [304, 260] width 15 height 15
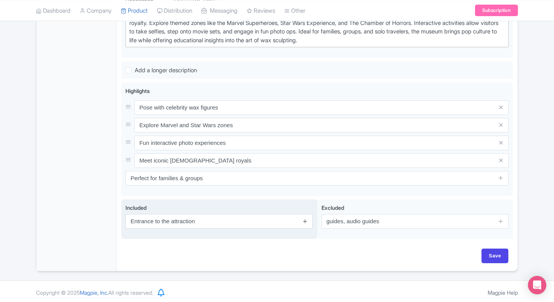
click at [306, 223] on link at bounding box center [305, 221] width 6 height 9
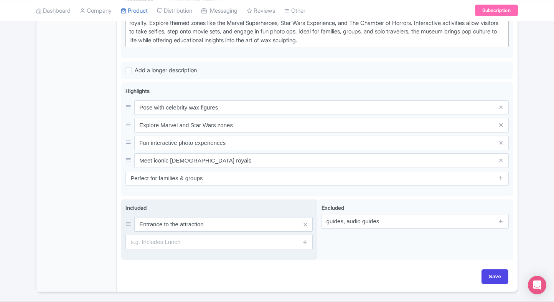
click at [304, 241] on icon at bounding box center [305, 242] width 6 height 6
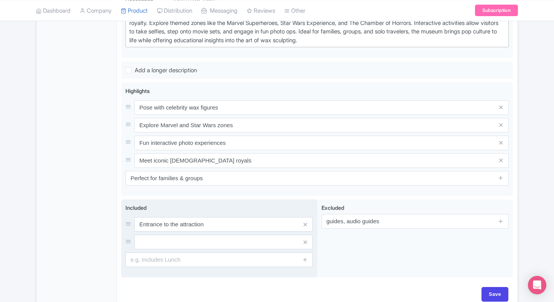
click at [263, 249] on div "Included Entrance to the attraction" at bounding box center [218, 234] width 187 height 63
click at [232, 237] on input "text" at bounding box center [223, 241] width 178 height 15
paste input "Access to all zones"
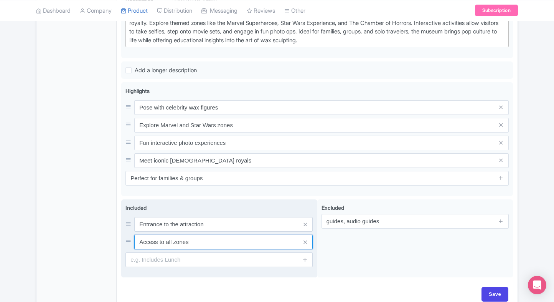
type input "Access to all zones"
drag, startPoint x: 220, startPoint y: 266, endPoint x: 226, endPoint y: 261, distance: 7.9
click at [226, 261] on div "Included Entrance to the attraction Access to all zones" at bounding box center [219, 238] width 196 height 78
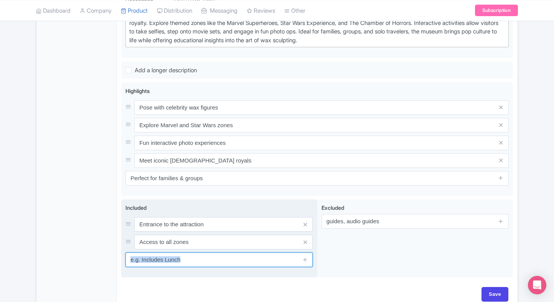
click at [226, 261] on input "text" at bounding box center [218, 259] width 187 height 15
paste input "Interactive activities"
click at [152, 256] on input "Interactive activities" at bounding box center [218, 259] width 187 height 15
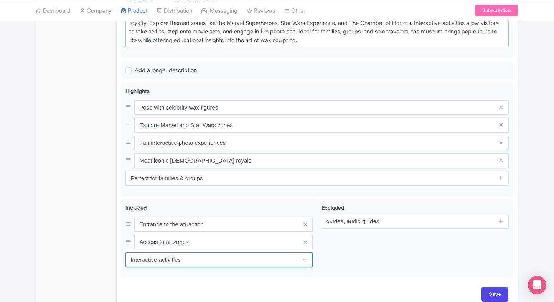
type input "Interactive activities"
click at [113, 247] on div "General Booking Info Settings Pricing FAQs" at bounding box center [76, 100] width 80 height 418
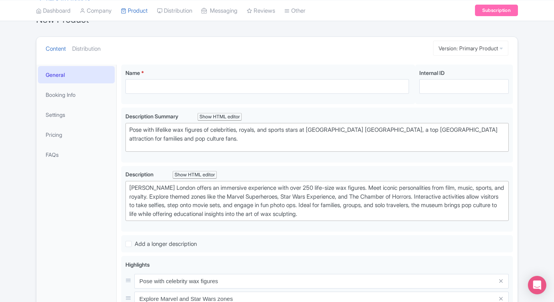
scroll to position [79, 0]
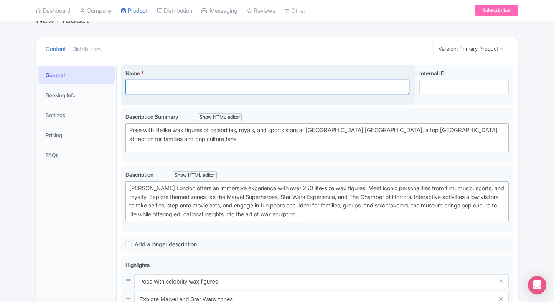
paste input "Madame Tussauds Tickets, London"
click at [183, 91] on input "Name *" at bounding box center [267, 86] width 284 height 15
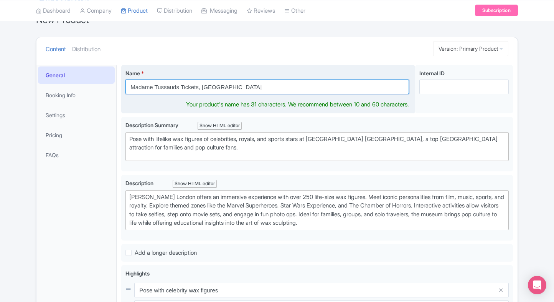
drag, startPoint x: 228, startPoint y: 88, endPoint x: 198, endPoint y: 88, distance: 29.2
click at [198, 88] on input "Madame Tussauds Tickets, London" at bounding box center [267, 86] width 284 height 15
click at [181, 88] on input "Madame Tussauds Tickets" at bounding box center [267, 86] width 284 height 15
paste input ", London"
click at [183, 87] on input "Madame Tussauds , London Tickets" at bounding box center [267, 86] width 284 height 15
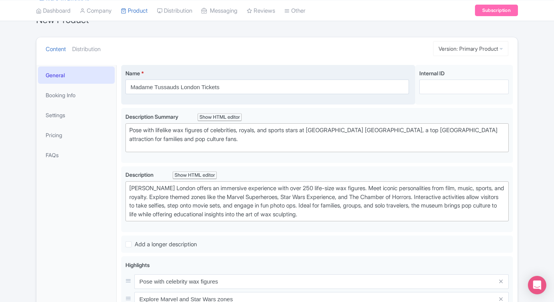
click at [246, 96] on div "Name * Madame Tussauds London Tickets Your product's name has 30 characters. We…" at bounding box center [268, 85] width 294 height 40
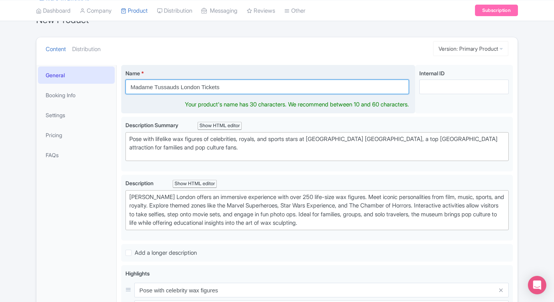
click at [204, 89] on input "Madame Tussauds London Tickets" at bounding box center [267, 86] width 284 height 15
type input "Madame Tussauds London Tickets"
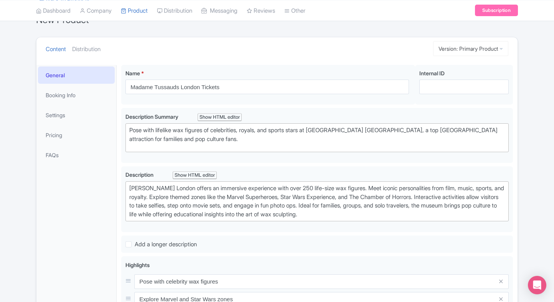
click at [117, 156] on div "Name * Madame Tussauds London Tickets Your product's name has 30 characters. We…" at bounding box center [317, 271] width 401 height 422
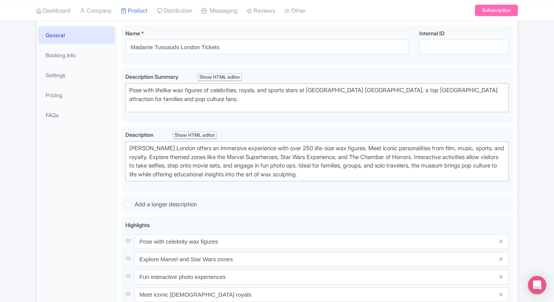
scroll to position [40, 0]
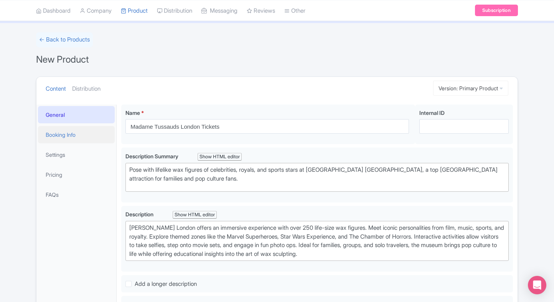
click at [54, 130] on link "Booking Info" at bounding box center [76, 134] width 77 height 17
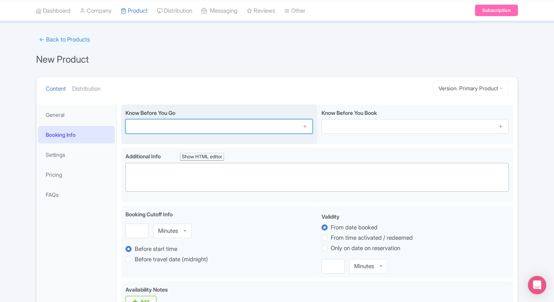
paste input "Arrive 15 mins early"
type input "Arrive 15 mins early"
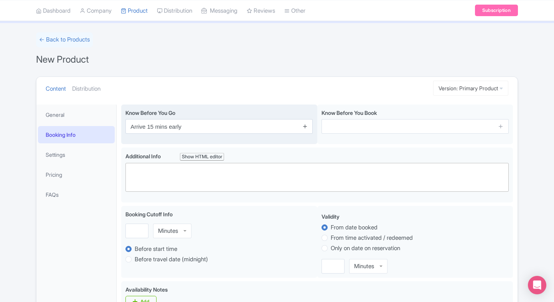
click at [305, 127] on icon at bounding box center [305, 126] width 6 height 6
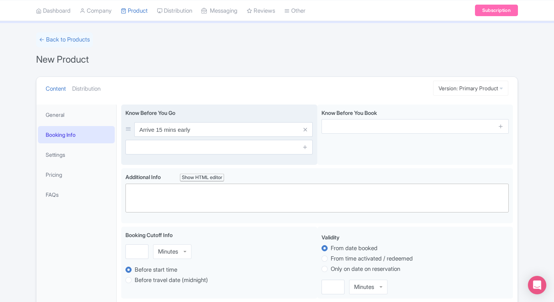
click at [304, 155] on div "Know Before You Go Arrive 15 mins early" at bounding box center [219, 134] width 196 height 61
click at [305, 152] on span at bounding box center [304, 147] width 15 height 15
click at [306, 147] on icon at bounding box center [305, 147] width 6 height 6
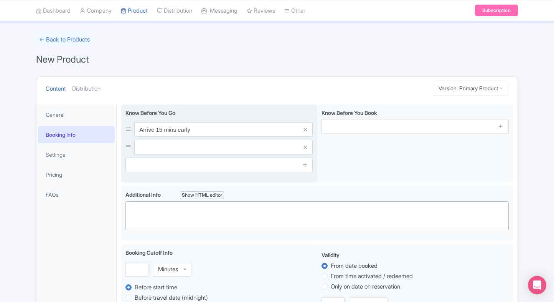
click at [305, 167] on link at bounding box center [305, 164] width 6 height 9
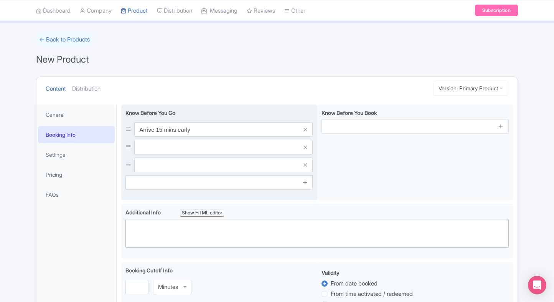
click at [305, 179] on icon at bounding box center [305, 182] width 6 height 6
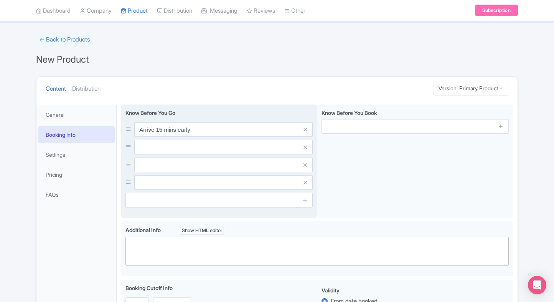
click at [262, 148] on input "text" at bounding box center [223, 147] width 178 height 15
paste input "Security screening required"
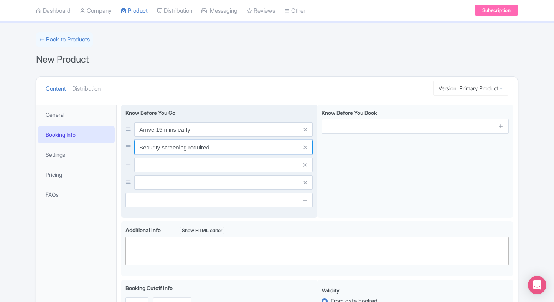
type input "Security screening required"
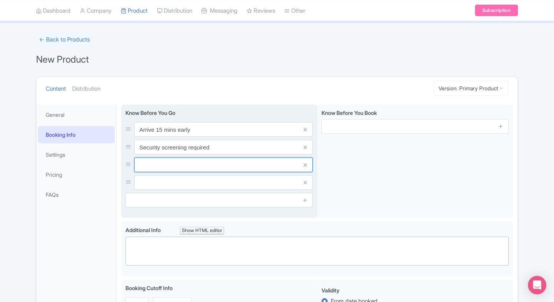
paste input "Large bags not permitted"
click at [201, 167] on input "text" at bounding box center [223, 164] width 178 height 15
type input "Large bags not permitted"
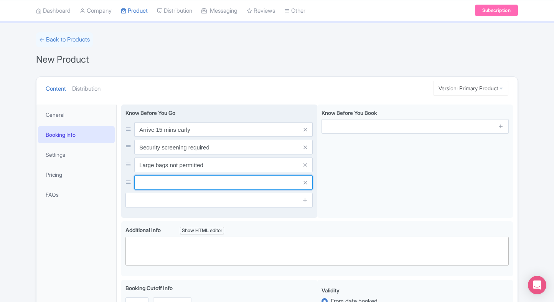
paste input "Photography allowed (no flash)"
click at [224, 183] on input "text" at bounding box center [223, 182] width 178 height 15
type input "Photography allowed (no flash)"
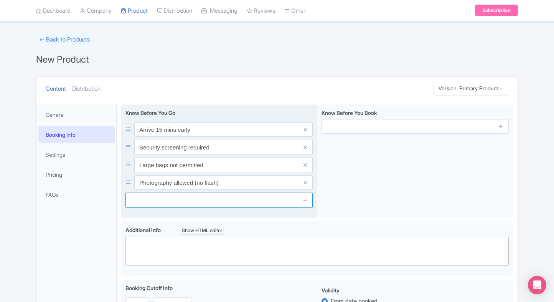
click at [191, 196] on input "text" at bounding box center [218, 200] width 187 height 15
paste input "Food and drinks not allowed"
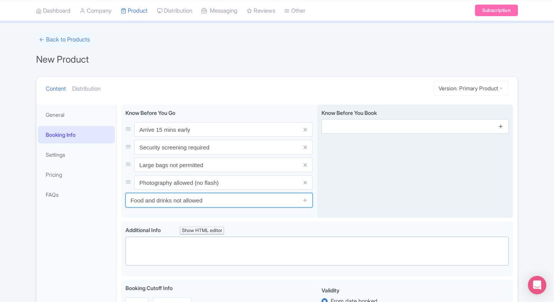
type input "Food and drinks not allowed"
click at [499, 124] on icon at bounding box center [501, 126] width 6 height 6
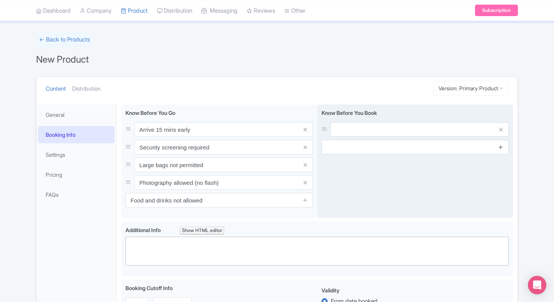
drag, startPoint x: 501, startPoint y: 140, endPoint x: 501, endPoint y: 144, distance: 4.6
click at [501, 144] on span at bounding box center [500, 147] width 15 height 15
click at [501, 144] on icon at bounding box center [501, 147] width 6 height 6
drag, startPoint x: 503, startPoint y: 172, endPoint x: 503, endPoint y: 167, distance: 5.0
click at [503, 167] on span at bounding box center [500, 164] width 15 height 15
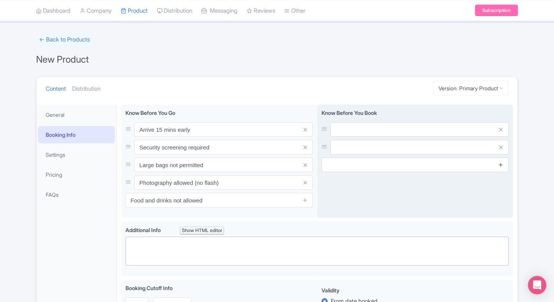
click at [503, 167] on icon at bounding box center [501, 165] width 6 height 6
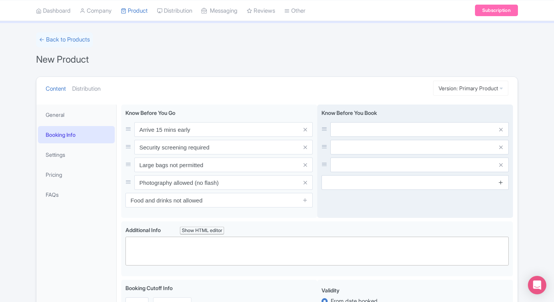
click at [500, 182] on icon at bounding box center [501, 182] width 6 height 6
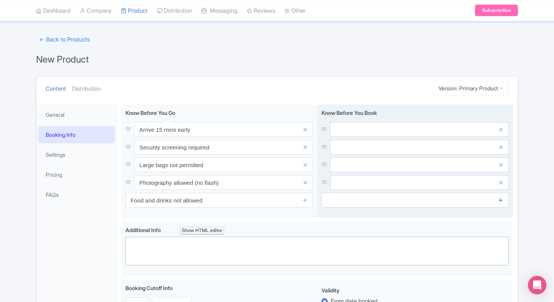
click at [500, 199] on icon at bounding box center [501, 200] width 6 height 6
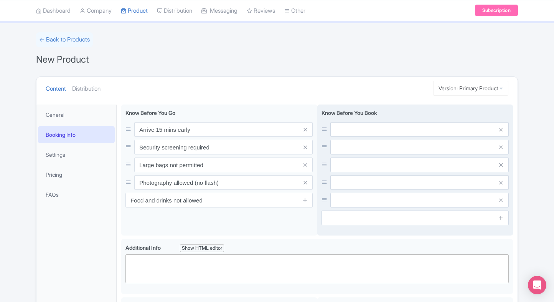
click at [438, 137] on div at bounding box center [415, 164] width 187 height 85
click at [432, 122] on input "text" at bounding box center [419, 129] width 178 height 15
paste input "Timed entry tickets apply"
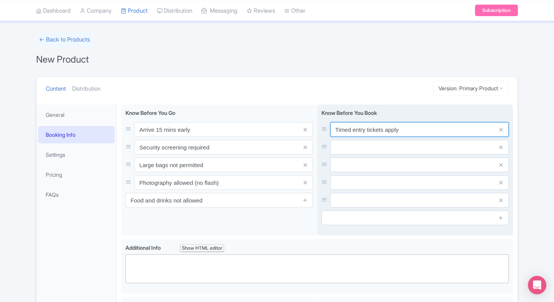
type input "Timed entry tickets apply"
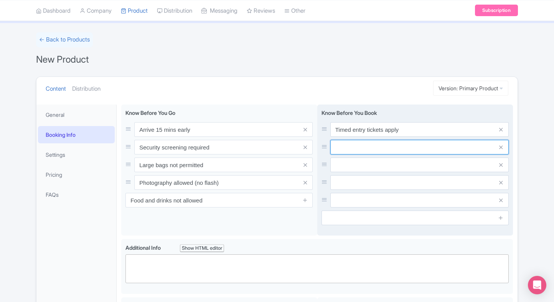
click at [344, 152] on input "text" at bounding box center [419, 147] width 178 height 15
paste input "Children under 3 free"
type input "Children under 3 free"
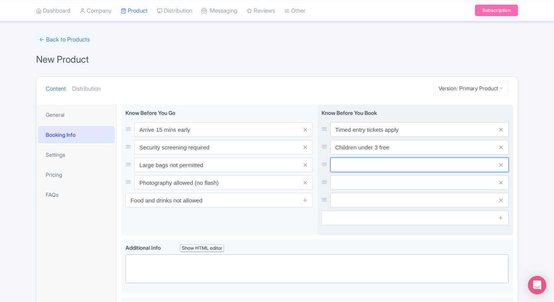
paste input "Tickets non-refundable"
click at [339, 162] on input "Tickets non-refundable" at bounding box center [419, 164] width 178 height 15
type input "Tickets non-refundable"
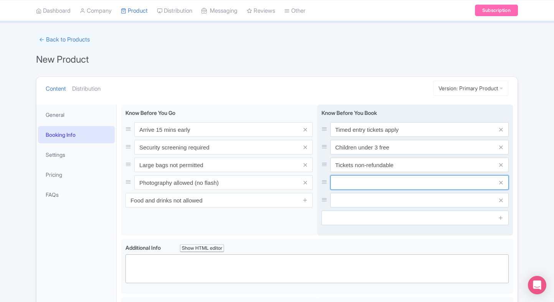
paste input "No re-entry after exit"
click at [350, 182] on input "text" at bounding box center [419, 182] width 178 height 15
type input "No re-entry after exit"
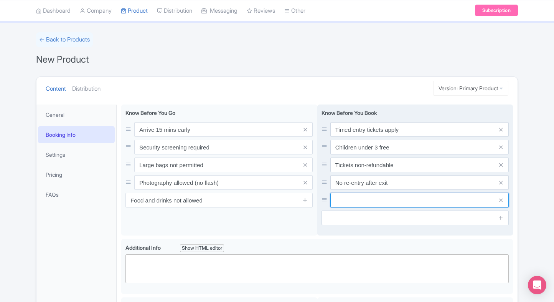
paste input "Advance booking recommended"
drag, startPoint x: 356, startPoint y: 203, endPoint x: 379, endPoint y: 200, distance: 23.5
click at [356, 203] on input "text" at bounding box center [419, 200] width 178 height 15
type input "Advance booking recommended"
click at [500, 219] on icon at bounding box center [501, 217] width 6 height 6
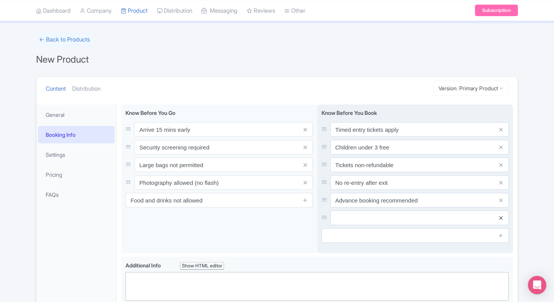
click at [500, 220] on icon at bounding box center [500, 218] width 3 height 6
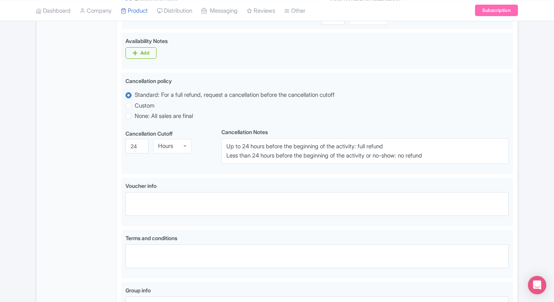
scroll to position [472, 0]
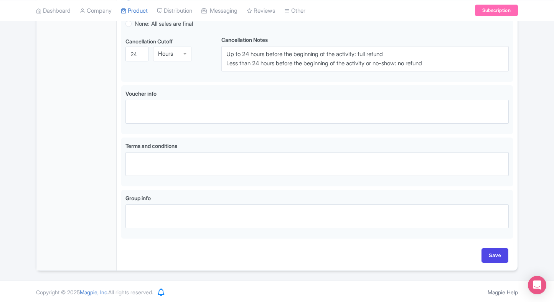
click at [486, 261] on div "Save" at bounding box center [317, 259] width 392 height 22
click at [494, 255] on input "Save" at bounding box center [495, 255] width 27 height 15
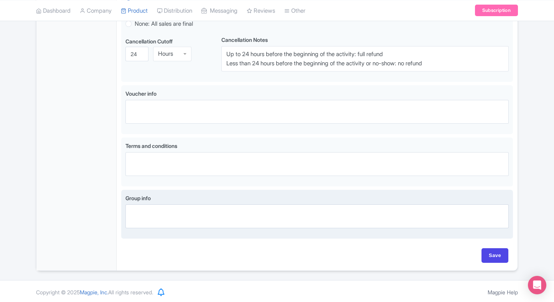
type input "Saving..."
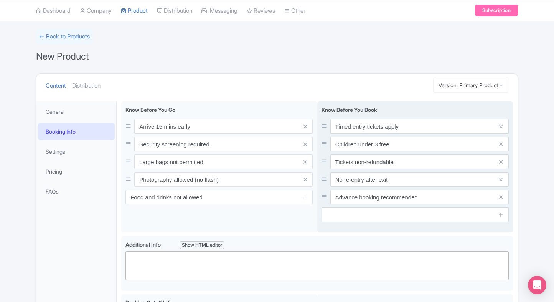
scroll to position [0, 0]
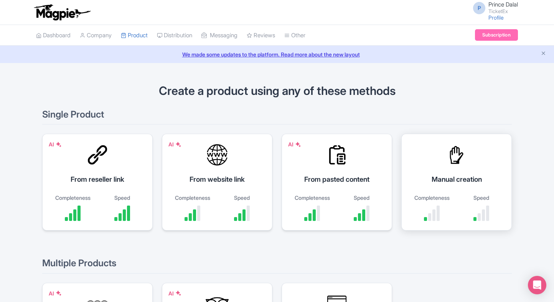
click at [461, 177] on div "Manual creation" at bounding box center [456, 179] width 91 height 10
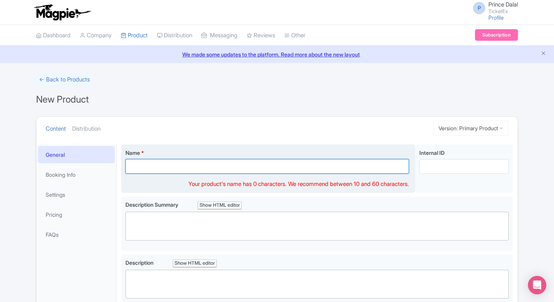
paste input "[PERSON_NAME] Tickets, [US_STATE]"
click at [170, 167] on input "Name *" at bounding box center [267, 166] width 284 height 15
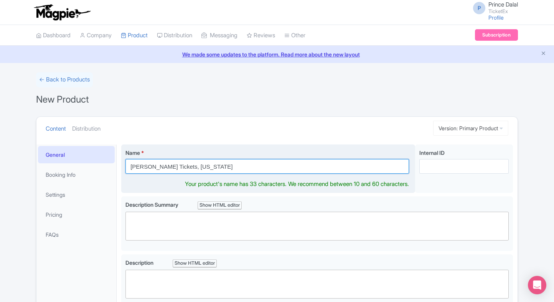
drag, startPoint x: 227, startPoint y: 166, endPoint x: 199, endPoint y: 168, distance: 28.5
click at [199, 168] on input "[PERSON_NAME] Tickets, [US_STATE]" at bounding box center [267, 166] width 284 height 15
click at [180, 165] on input "Madame Tussauds Tickets" at bounding box center [267, 166] width 284 height 15
paste input ", [US_STATE]"
click at [185, 168] on input "[PERSON_NAME] , [US_STATE] Tickets" at bounding box center [267, 166] width 284 height 15
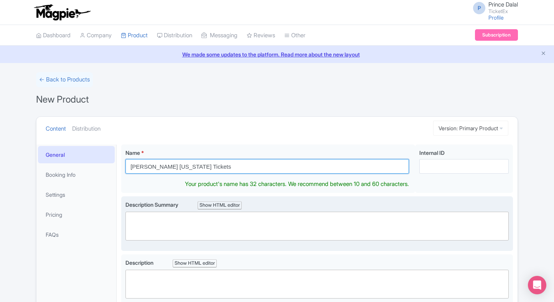
type input "[PERSON_NAME] [US_STATE] Tickets"
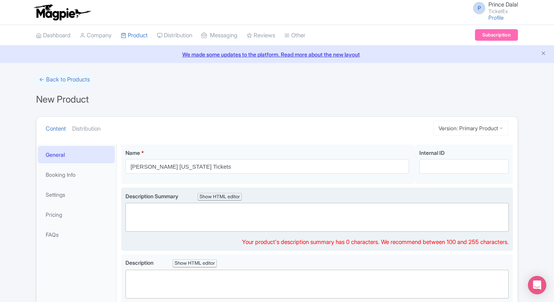
click at [150, 226] on trix-editor at bounding box center [316, 217] width 383 height 29
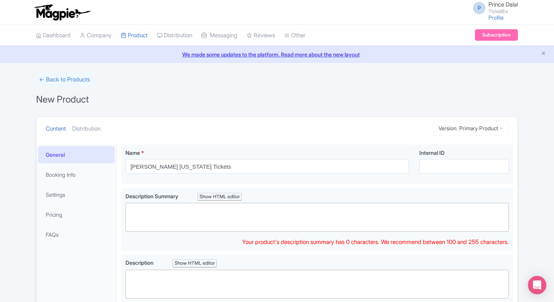
paste trix-editor "<div>Step into the world of celebrities at Madame Tussauds New York, featuring …"
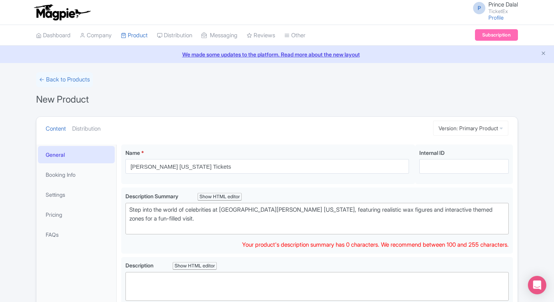
type trix-editor "<div>Step into the world of celebrities at Madame Tussauds New York, featuring …"
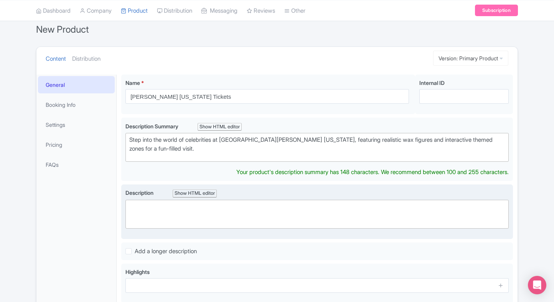
scroll to position [61, 0]
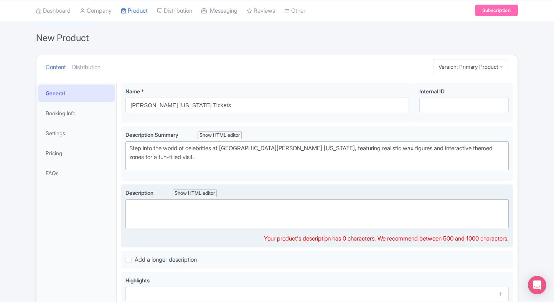
paste trix-editor "<div>Madame Tussauds New York is home to hundreds of lifelike wax figures of gl…"
click at [215, 200] on trix-editor at bounding box center [316, 213] width 383 height 29
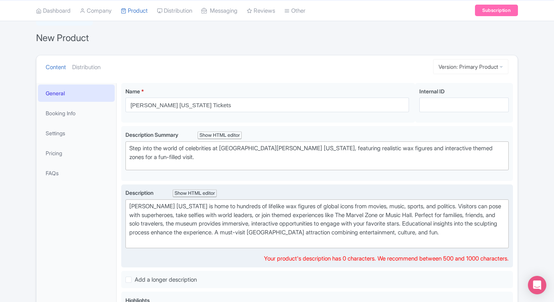
type trix-editor "<div>Madame Tussauds New York is home to hundreds of lifelike wax figures of gl…"
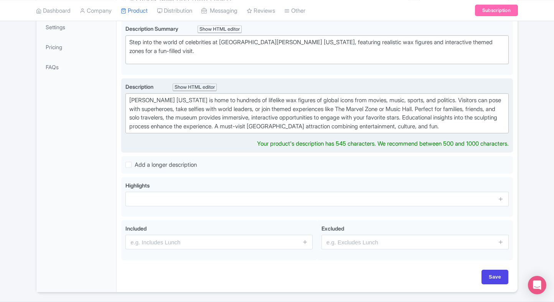
scroll to position [168, 0]
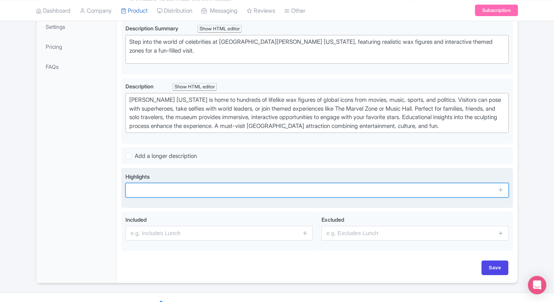
click at [171, 208] on div "Highlights" at bounding box center [317, 188] width 392 height 40
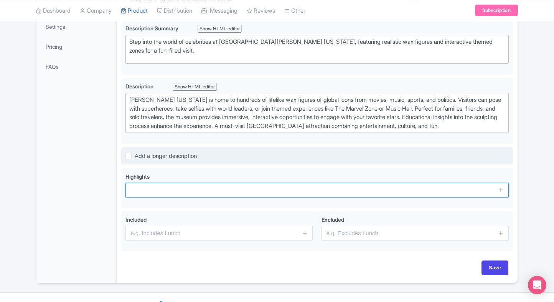
paste input "Realistic celebrity wax figures"
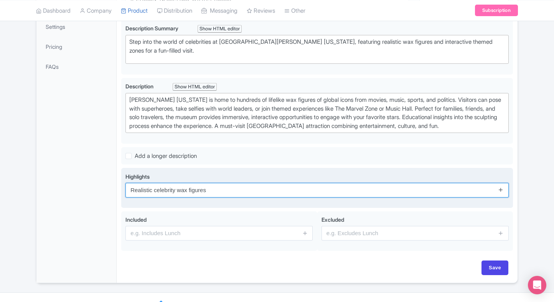
type input "Realistic celebrity wax figures"
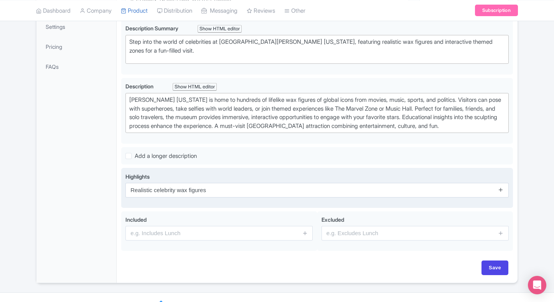
click at [500, 192] on icon at bounding box center [501, 189] width 6 height 6
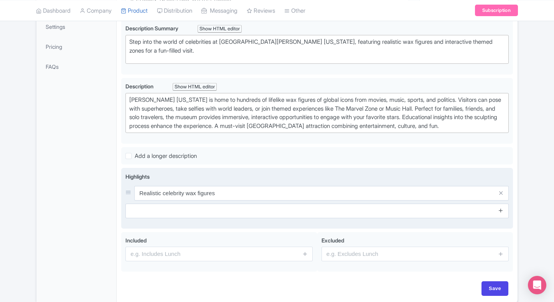
click at [501, 213] on icon at bounding box center [501, 210] width 6 height 6
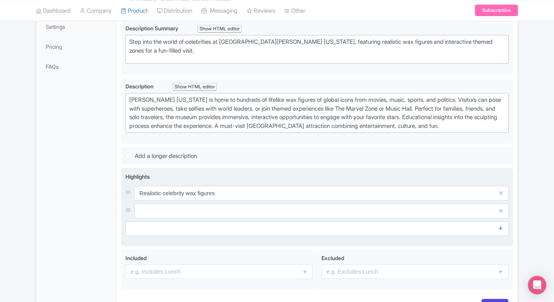
click at [502, 231] on icon at bounding box center [501, 228] width 6 height 6
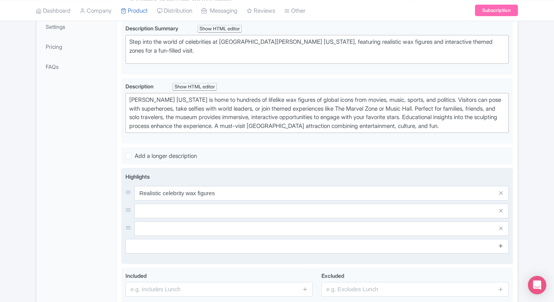
click at [502, 250] on link at bounding box center [501, 245] width 6 height 9
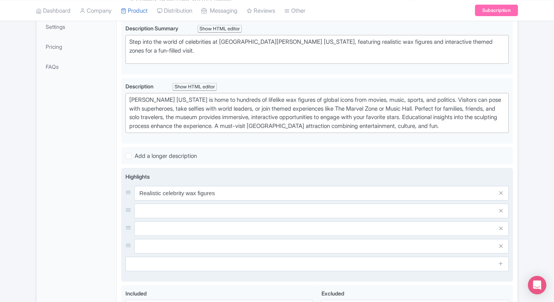
drag, startPoint x: 369, startPoint y: 211, endPoint x: 270, endPoint y: 165, distance: 109.3
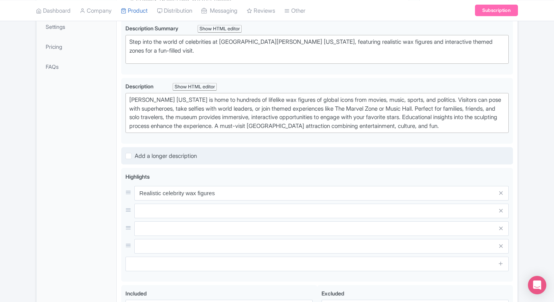
click at [369, 211] on input "text" at bounding box center [321, 210] width 374 height 15
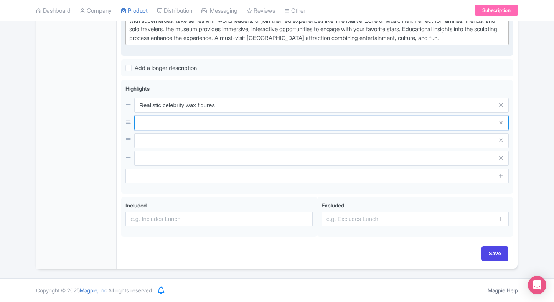
scroll to position [260, 0]
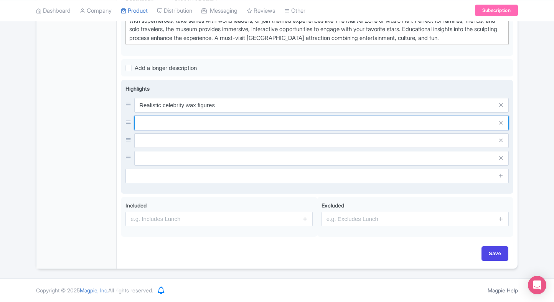
paste input "Marvel & themed interactive zones"
type input "Marvel & themed interactive zones"
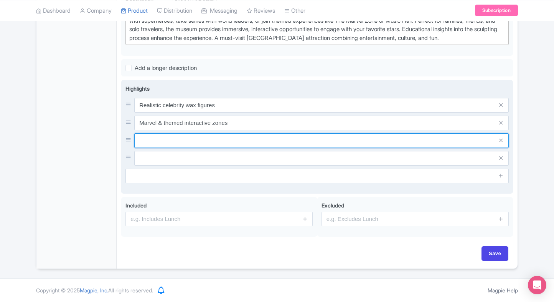
click at [190, 146] on input "text" at bounding box center [321, 140] width 374 height 15
paste input "Fun selfie & photo opportunities"
type input "Fun selfie & photo opportunities"
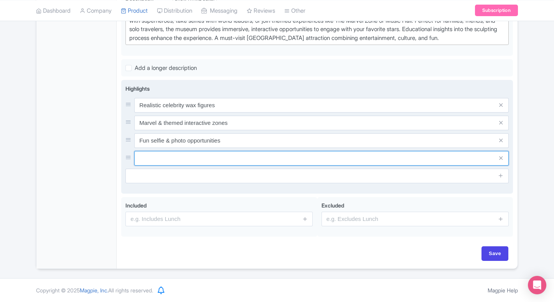
paste input "Engage with pop culture icons"
click at [211, 157] on input "text" at bounding box center [321, 158] width 374 height 15
type input "Engage with pop culture icons"
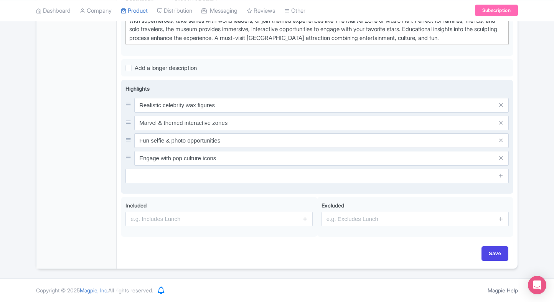
click at [195, 174] on input "text" at bounding box center [316, 175] width 383 height 15
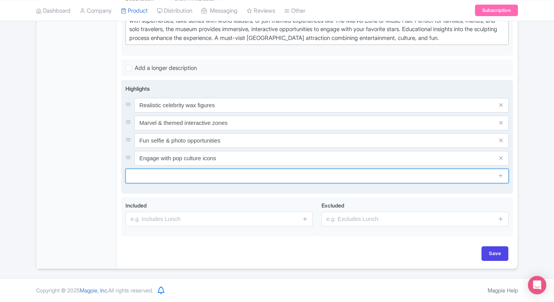
paste input "Ideal for family & friends"
type input "Ideal for family & friends"
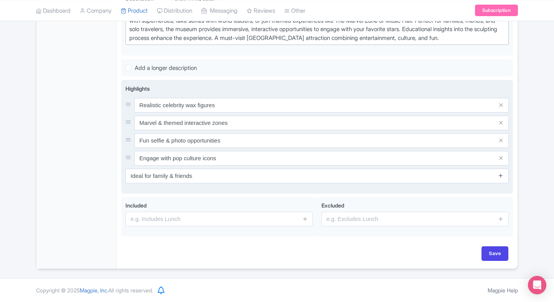
click at [499, 178] on icon at bounding box center [501, 175] width 6 height 6
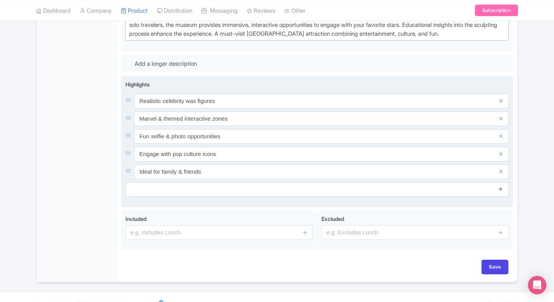
scroll to position [280, 0]
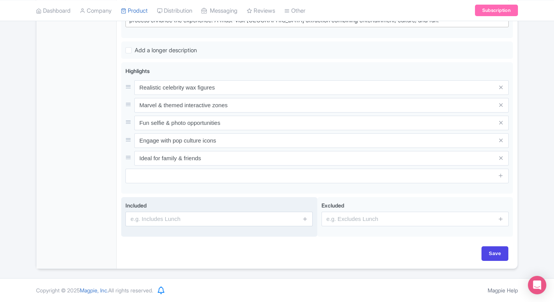
click at [258, 224] on input "text" at bounding box center [218, 218] width 187 height 15
click at [192, 213] on input "text" at bounding box center [218, 218] width 187 height 15
type input "Entrance to the attraction"
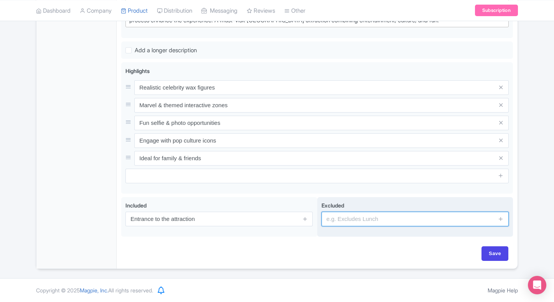
click at [336, 217] on input "text" at bounding box center [415, 218] width 187 height 15
type input "guides, audio guides"
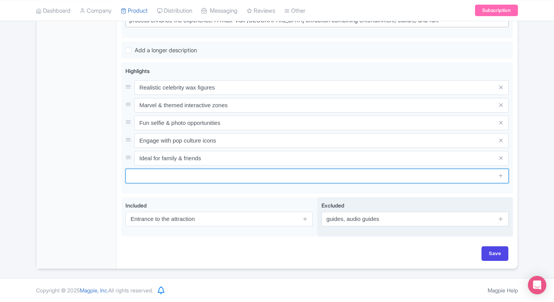
type input "Game of Thrones filming location"
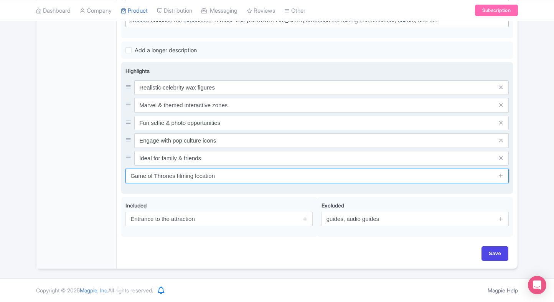
click at [416, 169] on input "Game of Thrones filming location" at bounding box center [316, 175] width 383 height 15
click at [353, 183] on input "Game of Thrones filming location" at bounding box center [316, 175] width 383 height 15
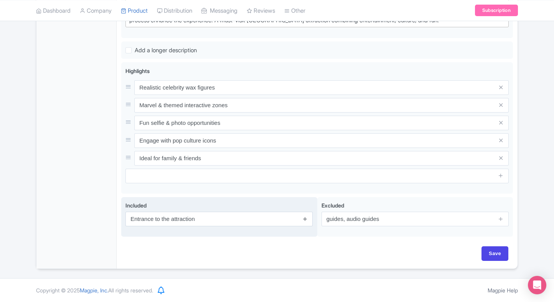
click at [304, 216] on icon at bounding box center [305, 219] width 6 height 6
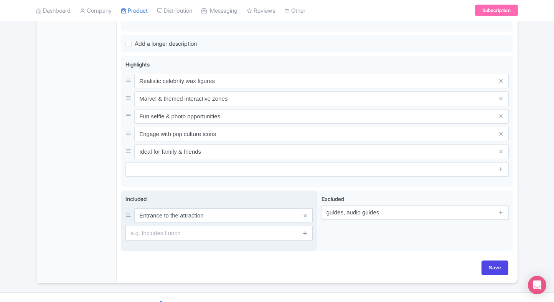
scroll to position [300, 0]
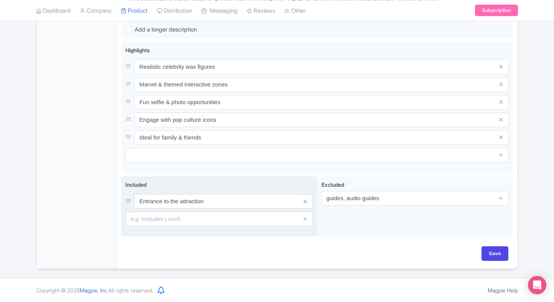
click at [256, 216] on input "text" at bounding box center [218, 218] width 187 height 15
paste input "All exhibit zones access"
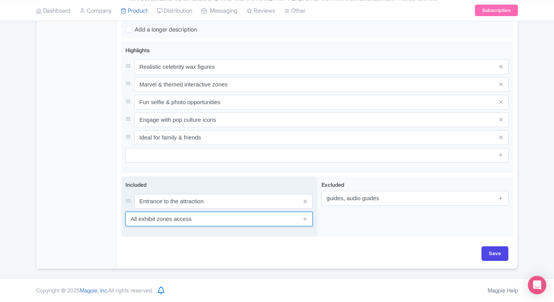
type input "All exhibit zones access"
click at [308, 223] on span at bounding box center [304, 218] width 15 height 15
click at [304, 216] on icon at bounding box center [305, 219] width 6 height 6
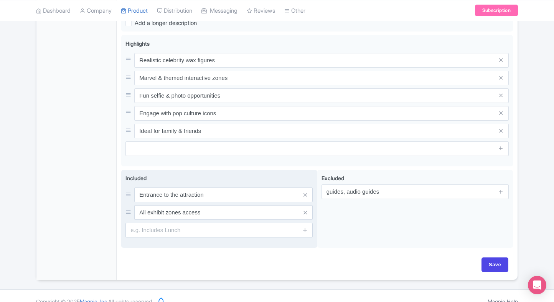
drag, startPoint x: 239, startPoint y: 247, endPoint x: 252, endPoint y: 239, distance: 15.4
click at [252, 239] on div "Included Entrance to the attraction All exhibit zones access" at bounding box center [219, 209] width 196 height 78
click at [252, 237] on input "text" at bounding box center [218, 230] width 187 height 15
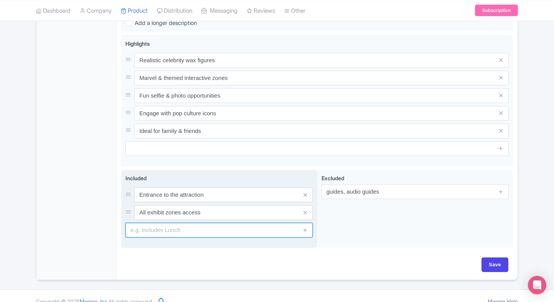
paste input "Interactive experiences"
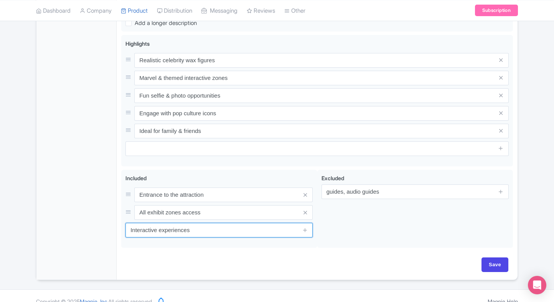
type input "Interactive experiences"
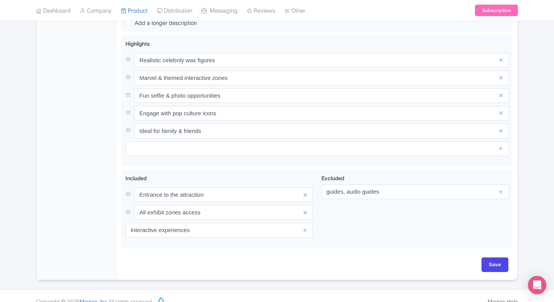
click at [80, 200] on div "General Booking Info Settings Pricing FAQs" at bounding box center [76, 61] width 80 height 435
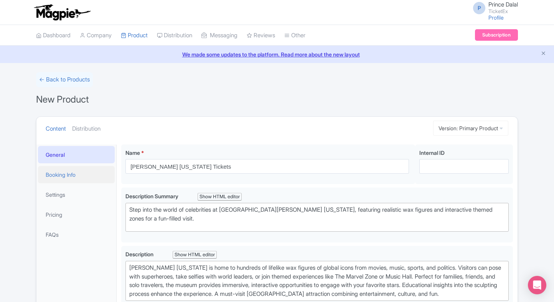
click at [49, 178] on link "Booking Info" at bounding box center [76, 174] width 77 height 17
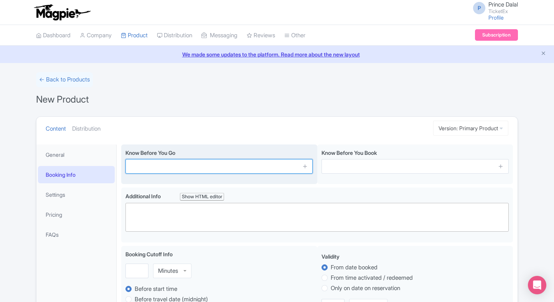
paste input "Arrive early to avoid queues"
type input "Arrive early to avoid queues"
click at [304, 169] on link at bounding box center [305, 166] width 6 height 9
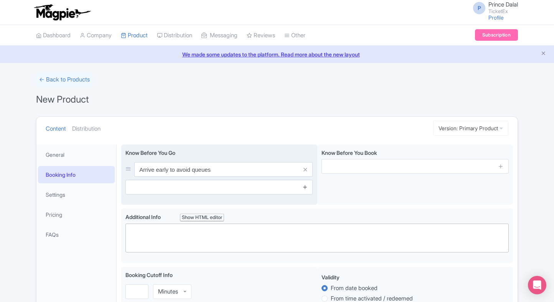
drag, startPoint x: 304, startPoint y: 197, endPoint x: 305, endPoint y: 189, distance: 7.8
click at [305, 189] on div "Know Before You Go Arrive early to avoid queues" at bounding box center [219, 174] width 196 height 61
click at [305, 189] on icon at bounding box center [305, 187] width 6 height 6
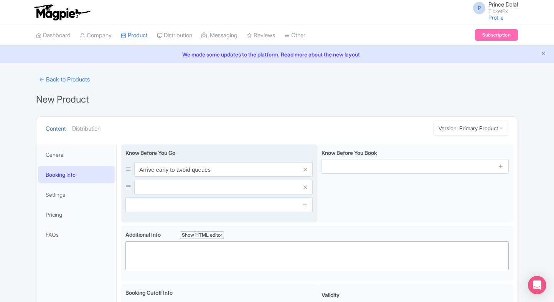
drag, startPoint x: 304, startPoint y: 215, endPoint x: 305, endPoint y: 210, distance: 5.1
click at [305, 210] on div "Know Before You Go Arrive early to avoid queues" at bounding box center [219, 183] width 196 height 78
click at [305, 210] on span at bounding box center [304, 204] width 15 height 15
click at [307, 203] on icon at bounding box center [305, 204] width 6 height 6
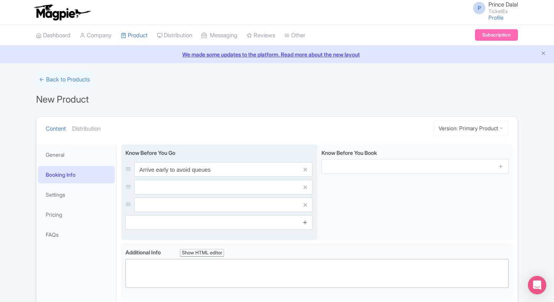
click at [305, 221] on icon at bounding box center [305, 222] width 6 height 6
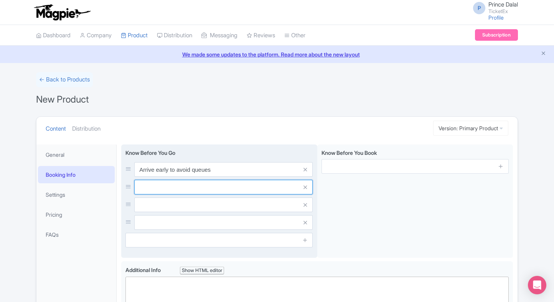
click at [273, 192] on input "text" at bounding box center [223, 187] width 178 height 15
paste input "Security checks mandatory"
click at [176, 187] on input "text" at bounding box center [223, 187] width 178 height 15
type input "Security checks mandatory"
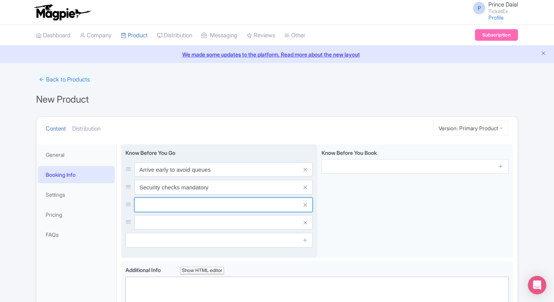
paste input "No outside food/drinks"
click at [188, 210] on input "text" at bounding box center [223, 204] width 178 height 15
type input "No outside food/drinks"
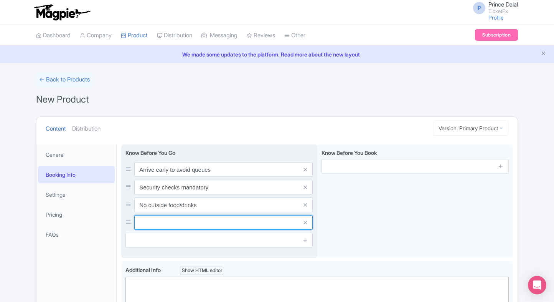
paste input "Photography allowed"
click at [178, 223] on input "text" at bounding box center [223, 222] width 178 height 15
type input "Photography allowed"
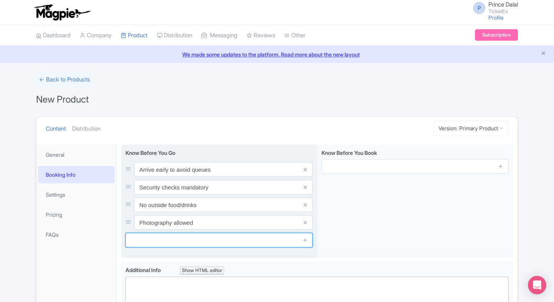
paste input "Wheelchair accessible"
click at [169, 234] on input "text" at bounding box center [218, 240] width 187 height 15
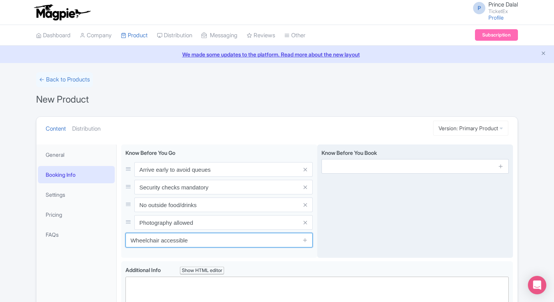
type input "Wheelchair accessible"
click at [505, 167] on span at bounding box center [500, 166] width 15 height 15
click at [503, 167] on icon at bounding box center [501, 166] width 6 height 6
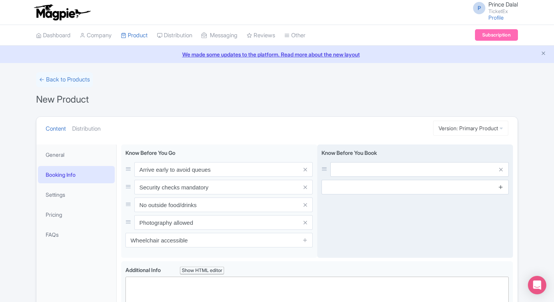
click at [499, 184] on icon at bounding box center [501, 187] width 6 height 6
click at [503, 202] on icon at bounding box center [501, 204] width 6 height 6
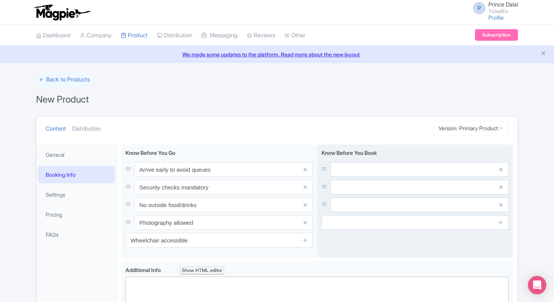
click at [501, 217] on span at bounding box center [500, 222] width 15 height 15
click at [468, 162] on input "text" at bounding box center [419, 169] width 178 height 15
paste input "Children under 3 free"
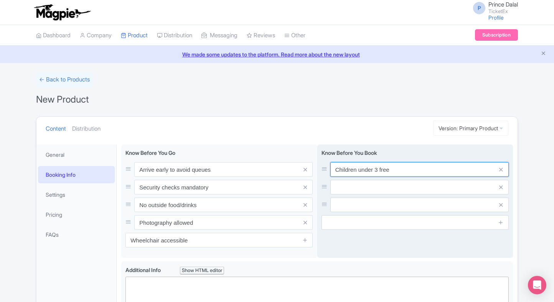
type input "Children under 3 free"
paste input "Timed tickets recommended"
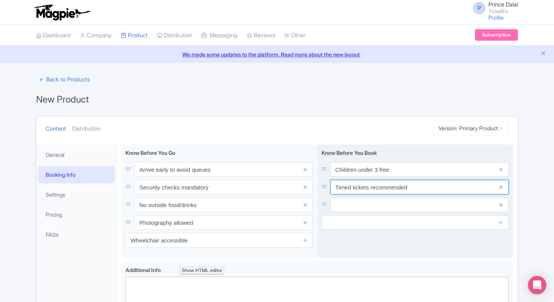
click at [373, 183] on input "Timed tickets recommended" at bounding box center [419, 187] width 178 height 15
type input "Timed tickets recommended"
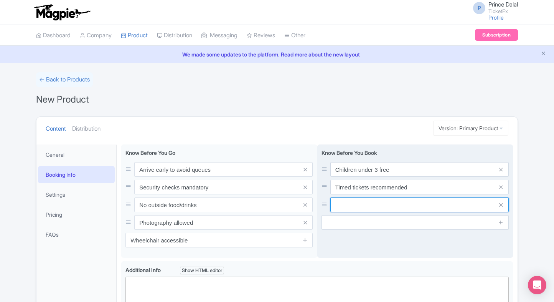
click at [345, 198] on input "text" at bounding box center [419, 204] width 178 height 15
paste input "Tickets non-refundable"
type input "Tickets non-refundable"
click at [353, 230] on div "Know Before You Book Children under 3 free Timed tickets recommended Tickets no…" at bounding box center [415, 201] width 196 height 114
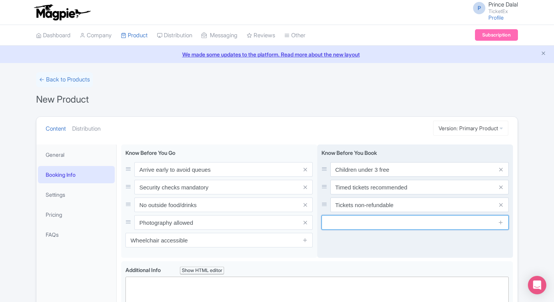
click at [360, 228] on input "text" at bounding box center [415, 222] width 187 height 15
paste input "Re-entry not allowed"
type input "Re-entry not allowed"
click at [499, 224] on icon at bounding box center [501, 222] width 6 height 6
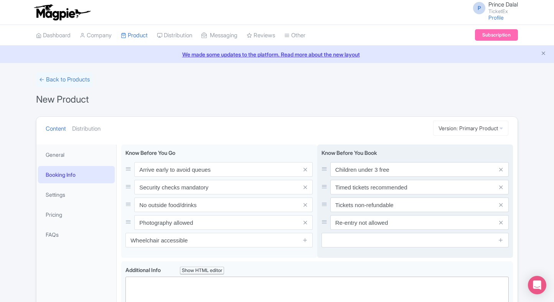
click at [376, 243] on input "text" at bounding box center [415, 240] width 187 height 15
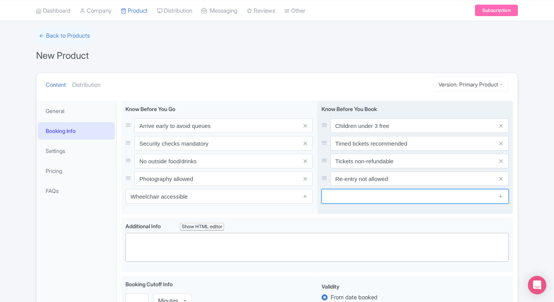
paste input "Book in advance to secure slot"
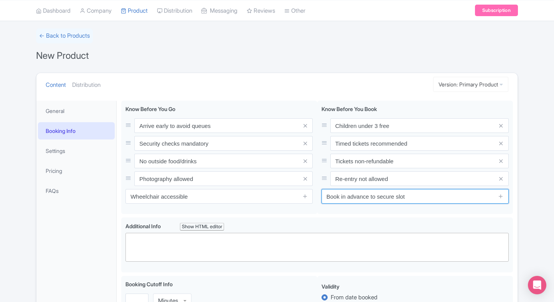
type input "Book in advance to secure slot"
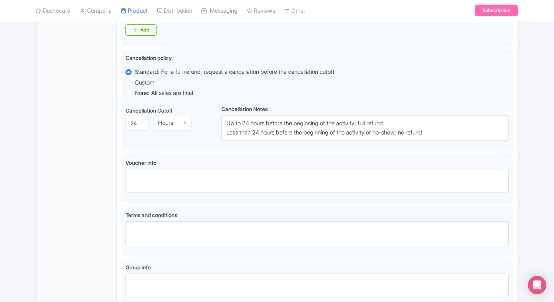
scroll to position [454, 0]
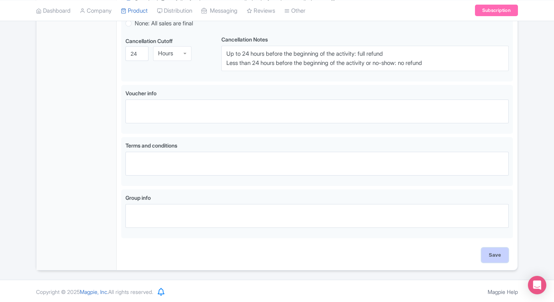
click at [499, 250] on input "Save" at bounding box center [495, 254] width 27 height 15
type input "Saving..."
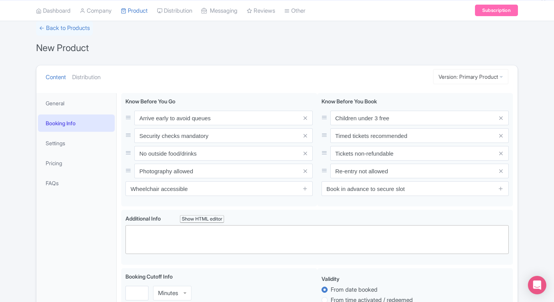
scroll to position [0, 0]
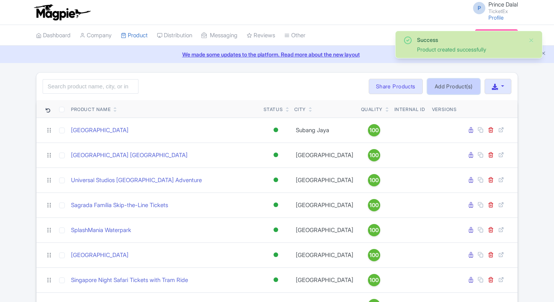
click at [448, 84] on link "Add Product(s)" at bounding box center [453, 86] width 53 height 15
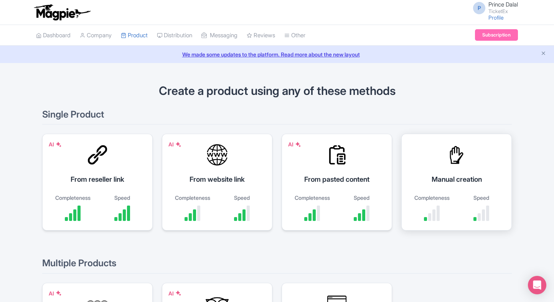
click at [437, 148] on div "Manual creation Completeness Speed" at bounding box center [456, 182] width 111 height 97
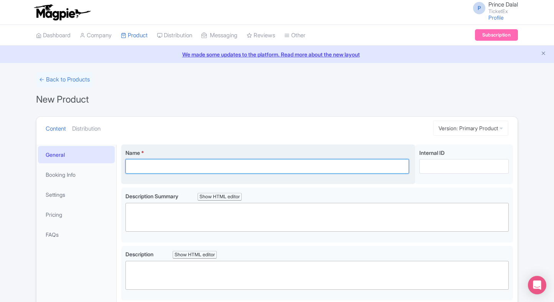
paste input "[GEOGRAPHIC_DATA] [US_STATE] Tickets"
click at [163, 160] on input "Name *" at bounding box center [267, 166] width 284 height 15
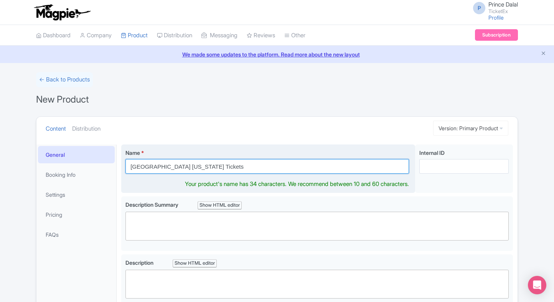
drag, startPoint x: 223, startPoint y: 163, endPoint x: 203, endPoint y: 164, distance: 20.3
click at [203, 164] on input "[GEOGRAPHIC_DATA] [US_STATE] Tickets" at bounding box center [267, 166] width 284 height 15
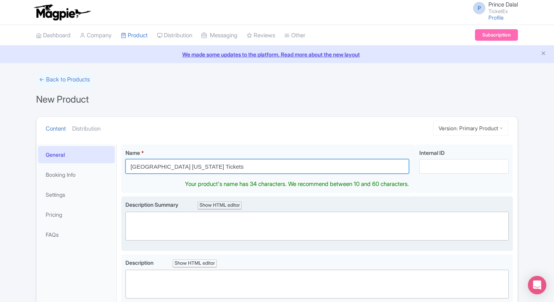
type input "[GEOGRAPHIC_DATA] [US_STATE] Tickets"
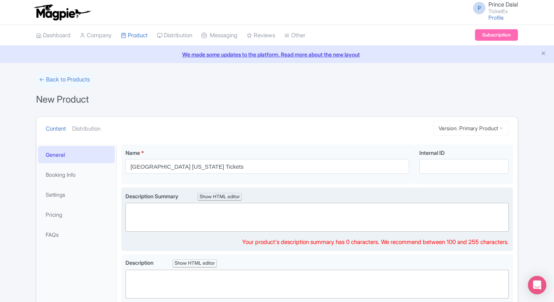
click at [158, 213] on trix-editor at bounding box center [316, 217] width 383 height 29
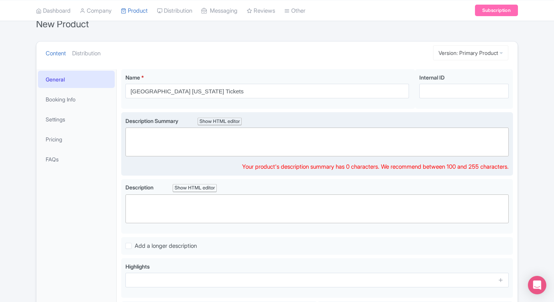
scroll to position [83, 0]
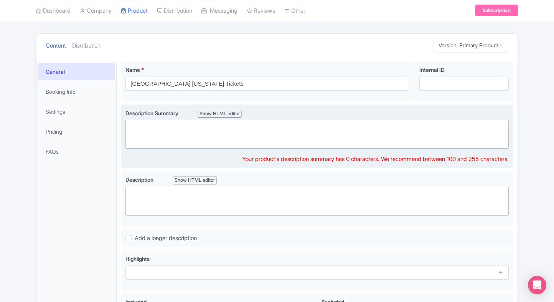
paste trix-editor "<div>Step into [GEOGRAPHIC_DATA][US_STATE], meet beloved Disney characters, and…"
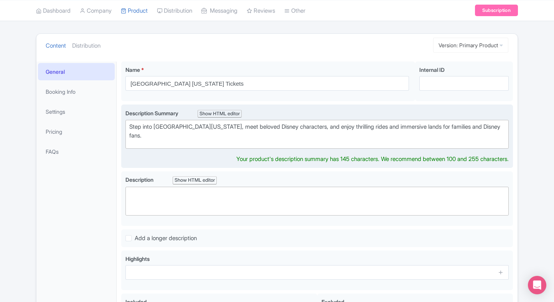
type trix-editor "<div>Step into [GEOGRAPHIC_DATA][US_STATE], meet beloved Disney characters, and…"
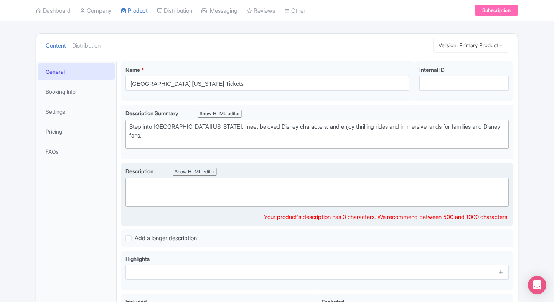
paste trix-editor "<div>Step into [GEOGRAPHIC_DATA][US_STATE], meet beloved Disney characters, and…"
click at [268, 203] on trix-editor at bounding box center [316, 192] width 383 height 29
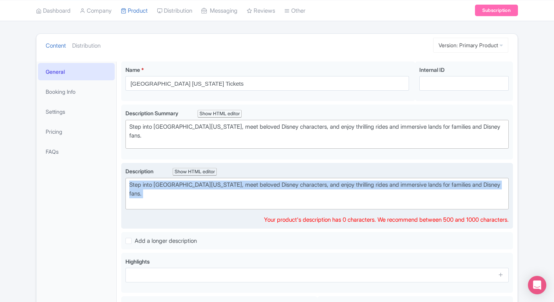
paste trix-editor "<div>[GEOGRAPHIC_DATA][US_STATE] is the ultimate family adventure, featuring im…"
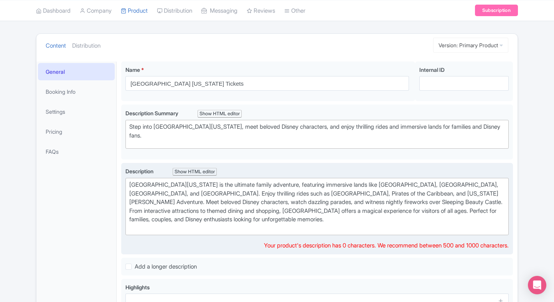
type trix-editor "<div>[GEOGRAPHIC_DATA][US_STATE] is the ultimate family adventure, featuring im…"
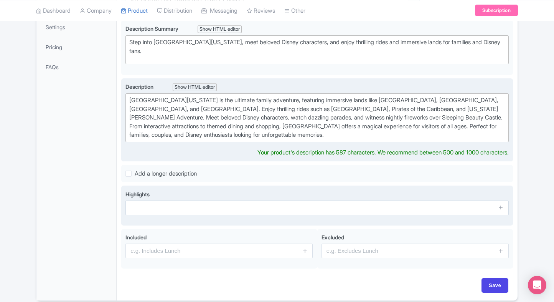
scroll to position [168, 0]
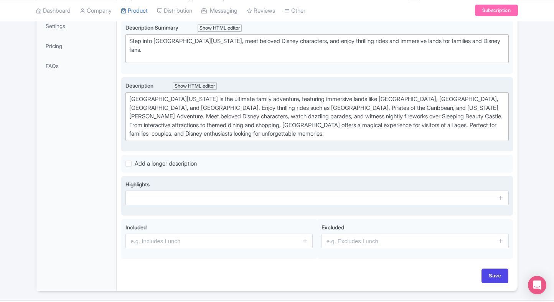
click at [232, 211] on div "Highlights" at bounding box center [317, 196] width 392 height 40
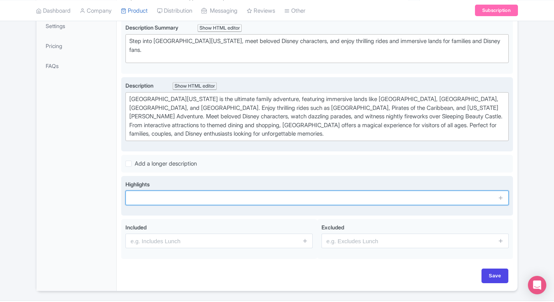
paste input "Iconic Disney characters meet & [PERSON_NAME]"
click at [287, 192] on input "text" at bounding box center [316, 197] width 383 height 15
type input "Iconic Disney characters meet & [PERSON_NAME]"
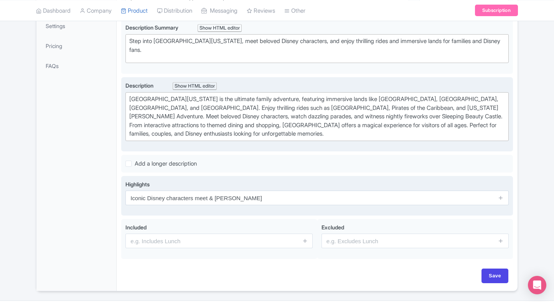
click at [504, 194] on span at bounding box center [500, 197] width 15 height 15
click at [501, 196] on icon at bounding box center [501, 198] width 6 height 6
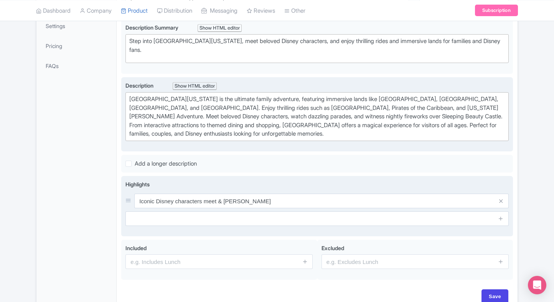
click at [500, 211] on span at bounding box center [500, 218] width 15 height 15
click at [500, 217] on icon at bounding box center [501, 218] width 6 height 6
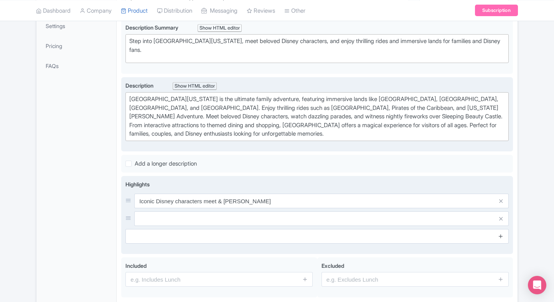
click at [500, 233] on icon at bounding box center [501, 236] width 6 height 6
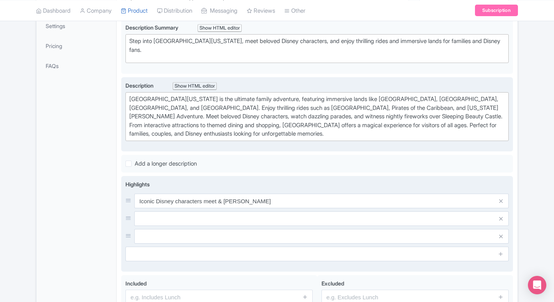
click at [426, 217] on input "text" at bounding box center [321, 218] width 374 height 15
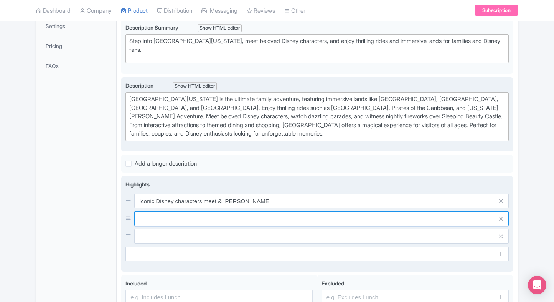
paste input "Thrilling rides for all ages"
type input "Thrilling rides for all ages"
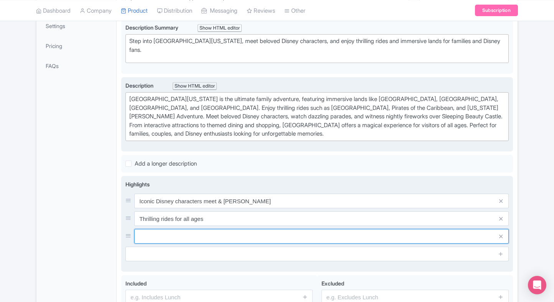
paste input "Dazzling parades and fireworks"
click at [196, 229] on input "text" at bounding box center [321, 236] width 374 height 15
type input "Dazzling parades and fireworks"
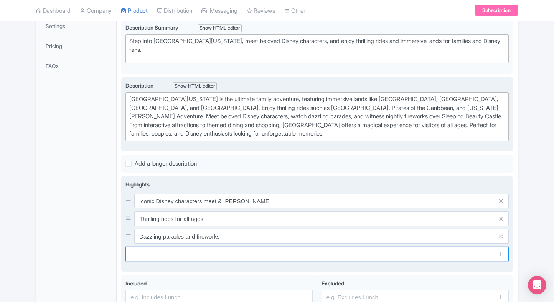
drag, startPoint x: 208, startPoint y: 257, endPoint x: 325, endPoint y: 228, distance: 120.9
click at [208, 257] on input "text" at bounding box center [316, 253] width 383 height 15
paste input "Explore Fantasy, Adventure, and Tomorrowland"
type input "Explore Fantasy, Adventure, and Tomorrowland"
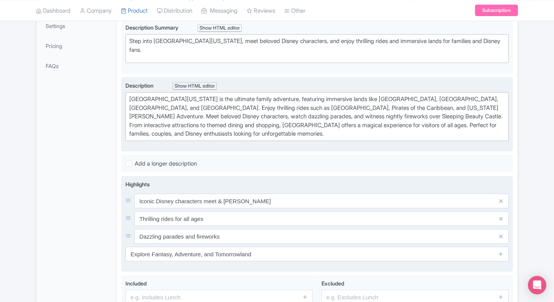
click at [506, 251] on span at bounding box center [500, 253] width 15 height 15
click at [504, 251] on span at bounding box center [500, 253] width 15 height 15
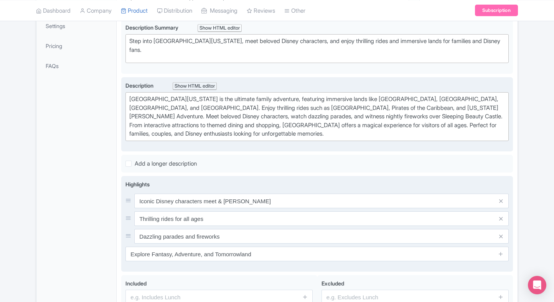
click at [504, 251] on span at bounding box center [500, 253] width 15 height 15
click at [500, 251] on icon at bounding box center [501, 254] width 6 height 6
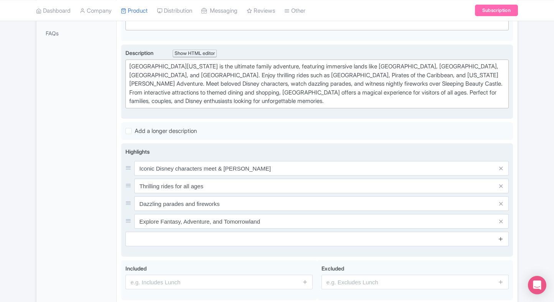
scroll to position [236, 0]
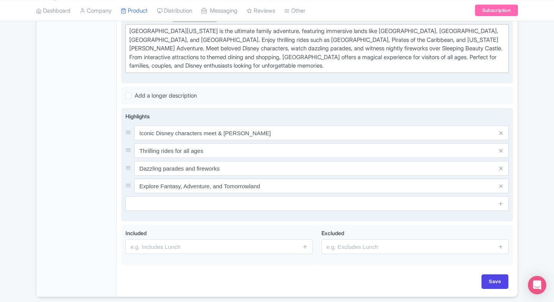
click at [338, 198] on input "text" at bounding box center [316, 203] width 383 height 15
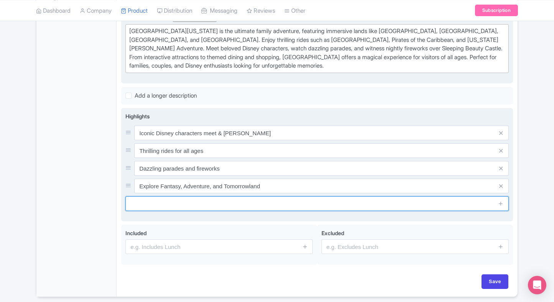
paste input "Magical dining & shopping experiences"
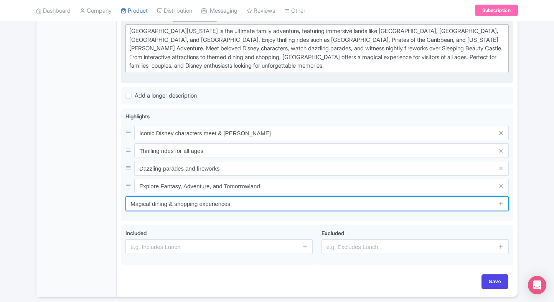
type input "Magical dining & shopping experiences"
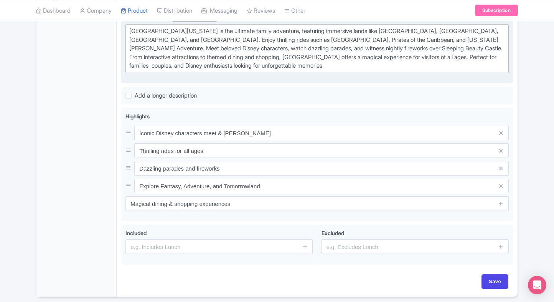
click at [115, 208] on div "General Booking Info Settings Pricing FAQs" at bounding box center [76, 102] width 80 height 388
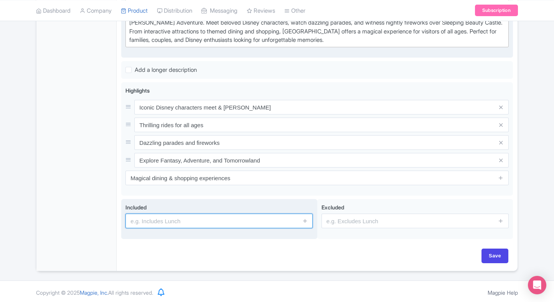
click at [165, 216] on input "text" at bounding box center [218, 220] width 187 height 15
type input "Entrance to the attraction"
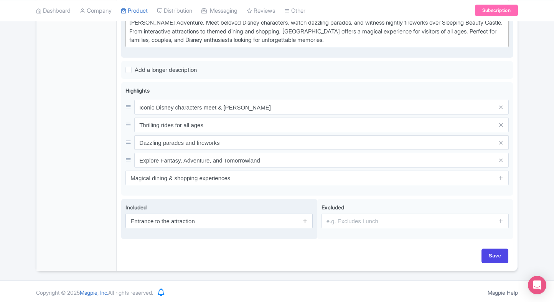
click at [308, 220] on icon at bounding box center [305, 221] width 6 height 6
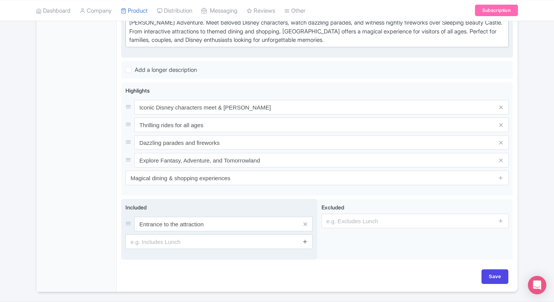
scroll to position [283, 0]
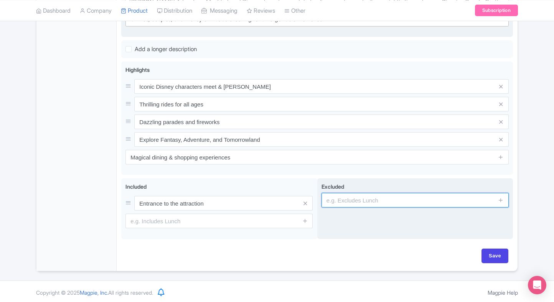
click at [450, 205] on input "text" at bounding box center [415, 200] width 187 height 15
type input "guides, audio guides"
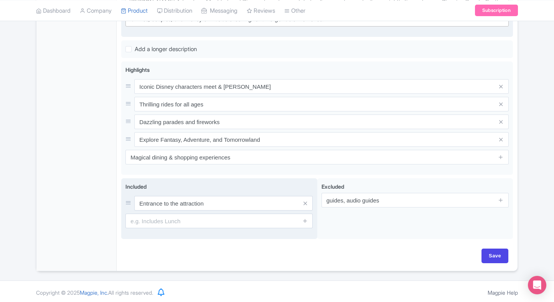
click at [251, 215] on input "text" at bounding box center [218, 220] width 187 height 15
paste input "Access to all rides and shows"
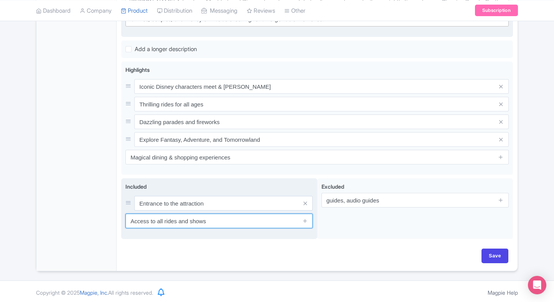
drag, startPoint x: 207, startPoint y: 220, endPoint x: 225, endPoint y: 216, distance: 18.5
click at [207, 220] on input "Access to all rides and shows" at bounding box center [218, 220] width 187 height 15
type input "Access to all rides and shows"
click at [303, 218] on icon at bounding box center [305, 221] width 6 height 6
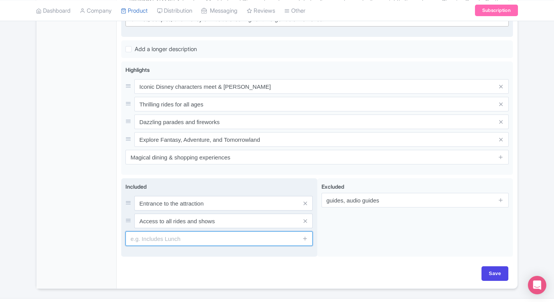
paste input "Meet & greet opportunities"
click at [176, 239] on input "Meet & greet opportunities" at bounding box center [218, 238] width 187 height 15
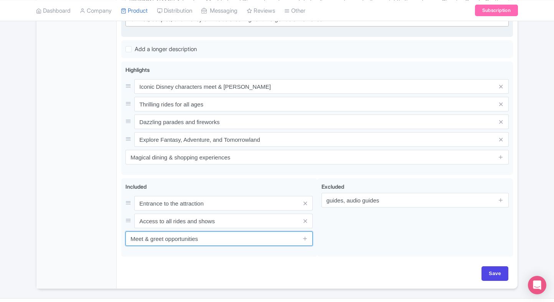
type input "Meet & greet opportunities"
click at [64, 181] on div "General Booking Info Settings Pricing FAQs" at bounding box center [76, 74] width 80 height 427
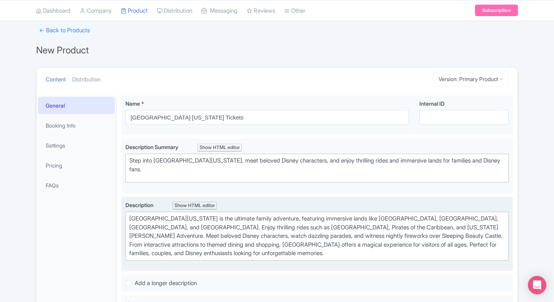
scroll to position [0, 0]
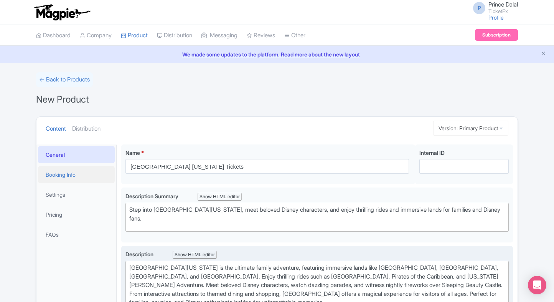
click at [60, 174] on link "Booking Info" at bounding box center [76, 174] width 77 height 17
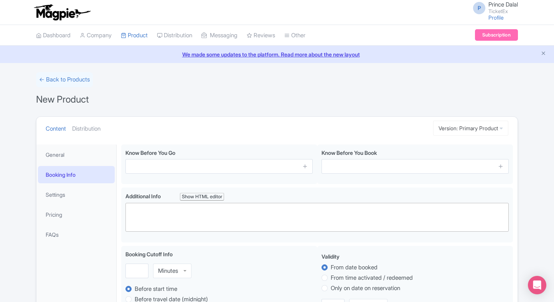
scroll to position [38, 0]
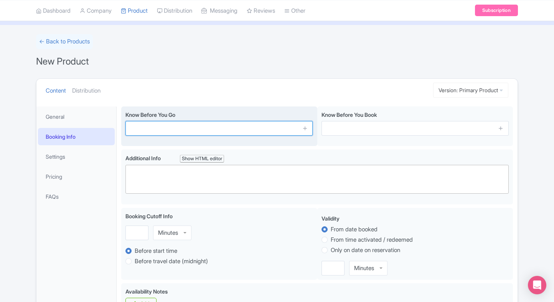
click at [227, 125] on input "text" at bounding box center [218, 128] width 187 height 15
paste input "Arrive early for popular rides"
type input "Arrive early for popular rides"
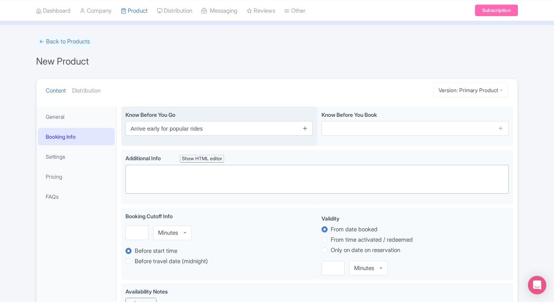
click at [305, 127] on icon at bounding box center [305, 128] width 6 height 6
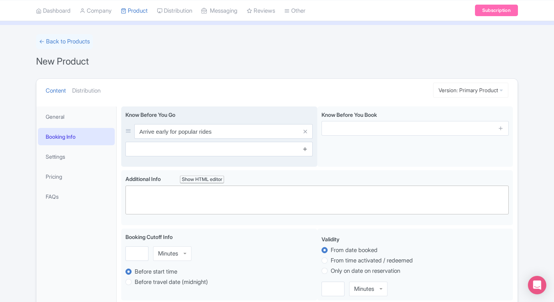
drag, startPoint x: 307, startPoint y: 142, endPoint x: 306, endPoint y: 153, distance: 10.8
click at [306, 153] on span at bounding box center [304, 149] width 15 height 15
click at [306, 153] on link at bounding box center [305, 149] width 6 height 9
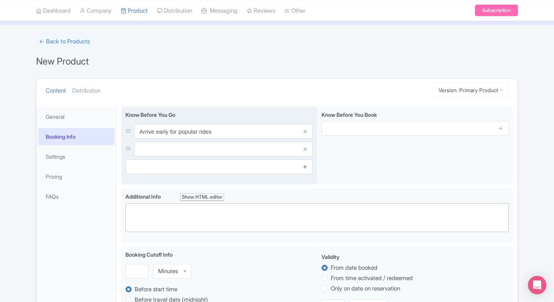
click at [307, 163] on icon at bounding box center [305, 166] width 6 height 6
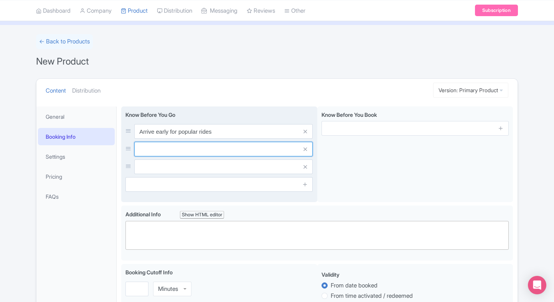
click at [266, 146] on input "text" at bounding box center [223, 149] width 178 height 15
paste input "Security screening at entry"
click at [234, 150] on input "text" at bounding box center [223, 149] width 178 height 15
type input "Security screening at entry"
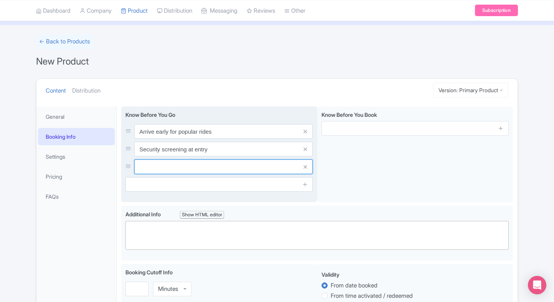
click at [187, 161] on input "text" at bounding box center [223, 166] width 178 height 15
paste input "Food and drink restrictions apply"
type input "Food and drink restrictions apply"
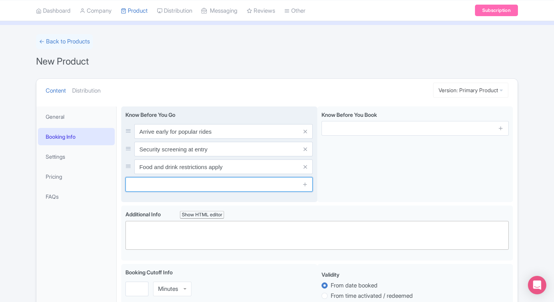
click at [194, 186] on input "text" at bounding box center [218, 184] width 187 height 15
paste input "Stroller rental available"
type input "Stroller rental available"
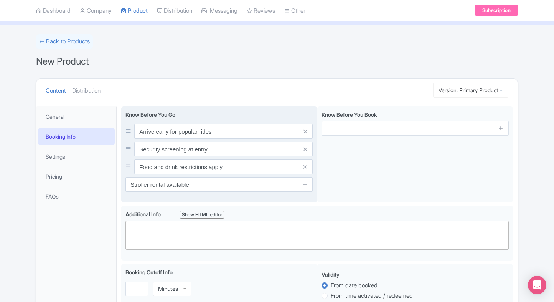
click at [309, 188] on span at bounding box center [304, 184] width 15 height 15
click at [308, 187] on span at bounding box center [304, 184] width 15 height 15
click at [306, 185] on icon at bounding box center [305, 184] width 6 height 6
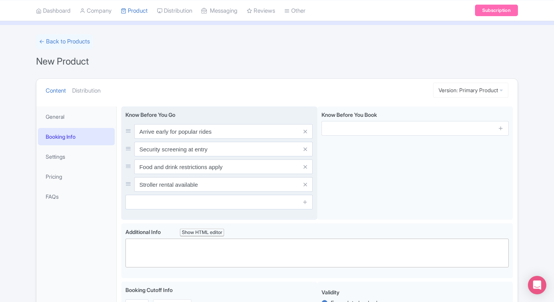
click at [238, 200] on input "text" at bounding box center [218, 202] width 187 height 15
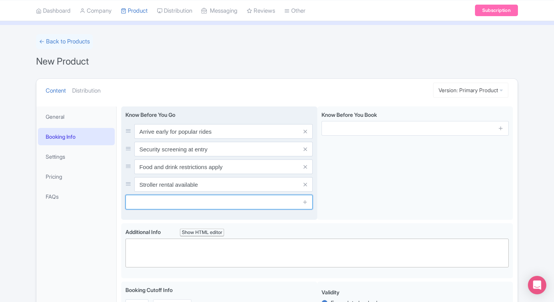
paste input "Wheelchair accessible"
click at [213, 203] on input "Wheelchair accessible" at bounding box center [218, 202] width 187 height 15
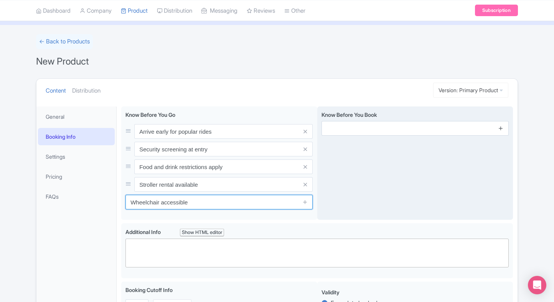
type input "Wheelchair accessible"
click at [503, 130] on icon at bounding box center [501, 128] width 6 height 6
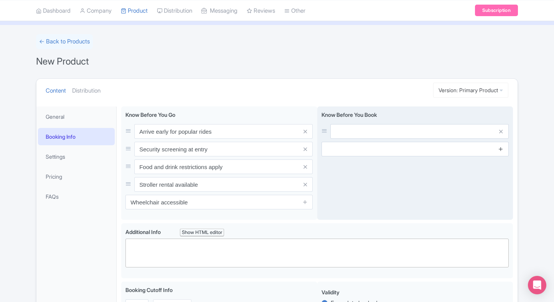
click at [501, 151] on icon at bounding box center [501, 149] width 6 height 6
click at [502, 170] on link at bounding box center [501, 166] width 6 height 9
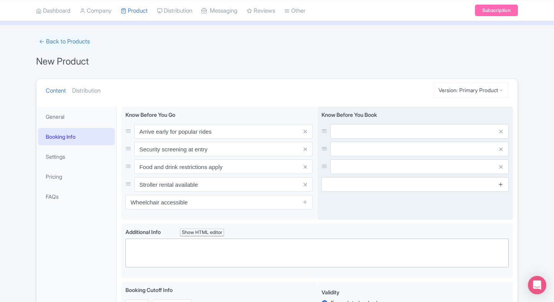
click at [500, 184] on icon at bounding box center [501, 184] width 6 height 6
click at [415, 129] on input "text" at bounding box center [419, 131] width 178 height 15
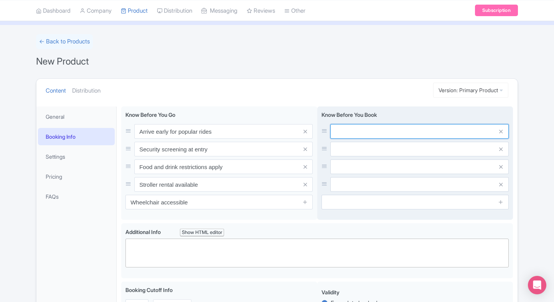
paste input "Tickets valid only on chosen date"
type input "Tickets valid only on chosen date"
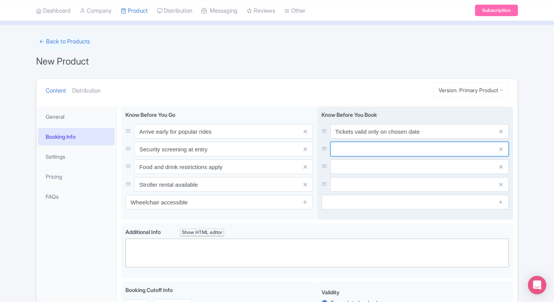
paste input "Children under [DATE] enter free"
click at [390, 151] on input "Children under [DATE] enter free" at bounding box center [419, 149] width 178 height 15
type input "Children under [DATE] enter free"
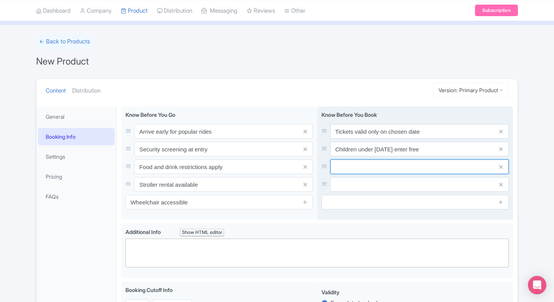
paste input "No re-entry without ticket"
click at [357, 166] on input "text" at bounding box center [419, 166] width 178 height 15
type input "No re-entry without ticket"
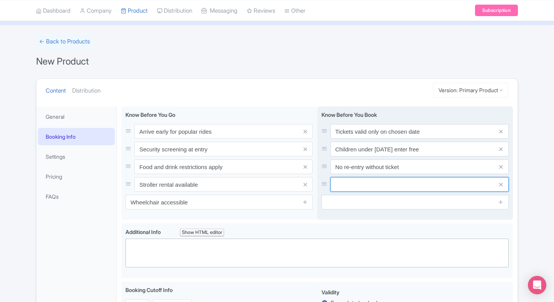
click at [385, 180] on input "text" at bounding box center [419, 184] width 178 height 15
paste input "Timed entry may apply for special events"
type input "Timed entry may apply for special events"
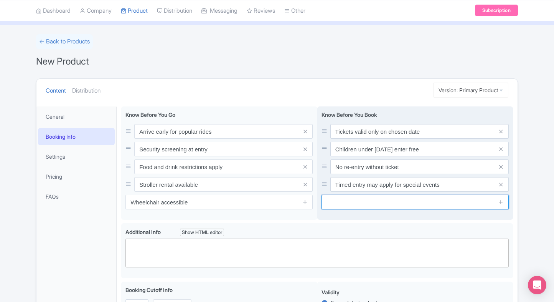
paste input "Book in advance to avoid sold-out days"
click at [370, 202] on input "text" at bounding box center [415, 202] width 187 height 15
type input "Book in advance to avoid sold-out days"
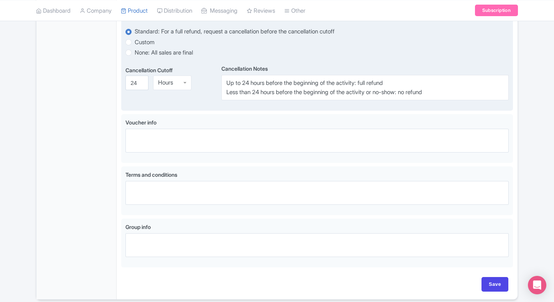
scroll to position [454, 0]
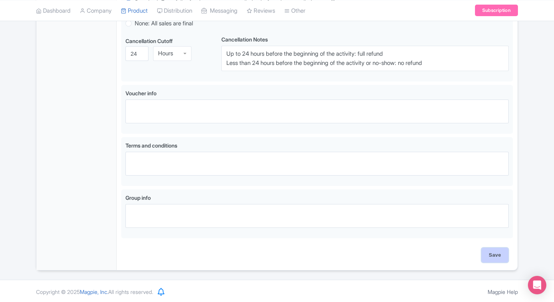
click at [483, 249] on input "Save" at bounding box center [495, 254] width 27 height 15
type input "Saving..."
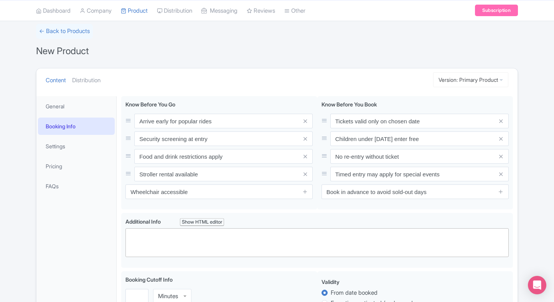
scroll to position [48, 0]
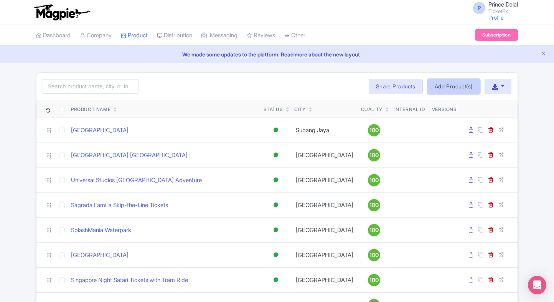
click at [450, 84] on link "Add Product(s)" at bounding box center [453, 86] width 53 height 15
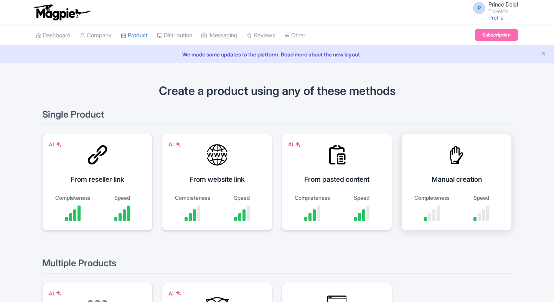
click at [469, 161] on div "Manual creation Completeness Speed" at bounding box center [456, 182] width 111 height 97
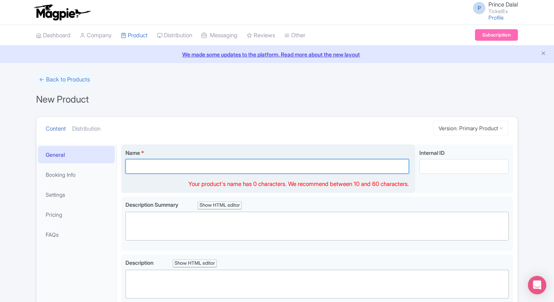
click at [199, 165] on input "Name *" at bounding box center [267, 166] width 284 height 15
paste input "Uffizi Gallery Tickets, [GEOGRAPHIC_DATA]"
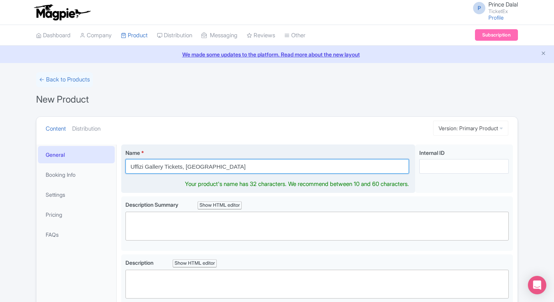
click at [176, 167] on input "Uffizi Gallery Tickets, [GEOGRAPHIC_DATA]" at bounding box center [267, 166] width 284 height 15
click at [209, 169] on input "Uffizi Gallery Tickets, [GEOGRAPHIC_DATA]" at bounding box center [267, 166] width 284 height 15
click at [167, 165] on input "Uffizi Gallery Tickets," at bounding box center [267, 166] width 284 height 15
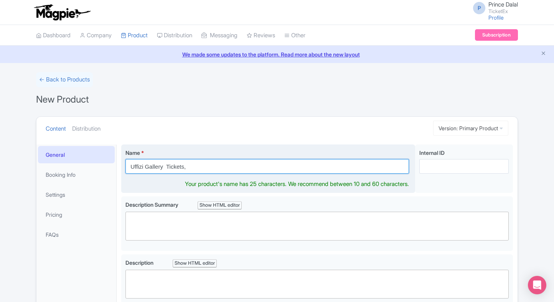
paste input "[GEOGRAPHIC_DATA]"
click at [219, 165] on input "Uffizi Gallery [GEOGRAPHIC_DATA] Tickets," at bounding box center [267, 166] width 284 height 15
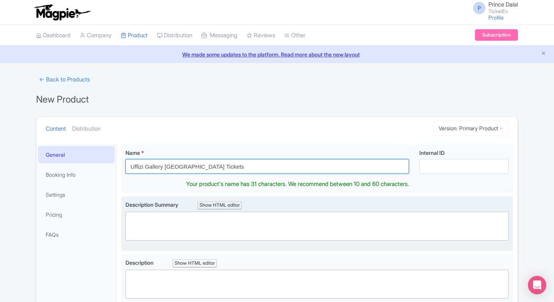
type input "Uffizi Gallery [GEOGRAPHIC_DATA] Tickets"
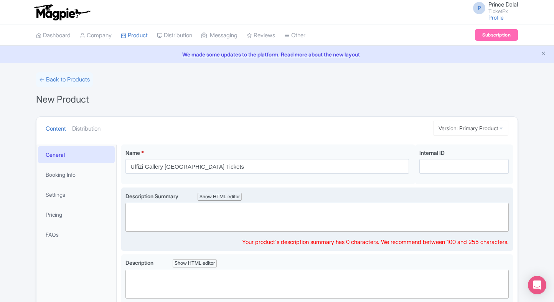
click at [165, 213] on trix-editor at bounding box center [316, 217] width 383 height 29
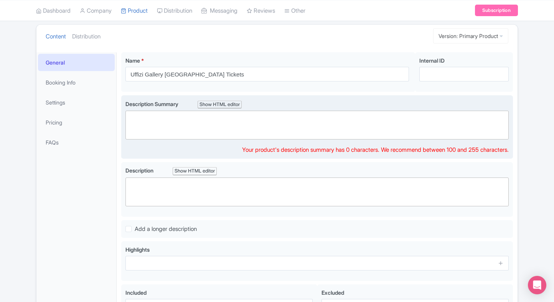
paste trix-editor "<div>Explore the world-renowned Uffizi Gallery in [GEOGRAPHIC_DATA], home to ma…"
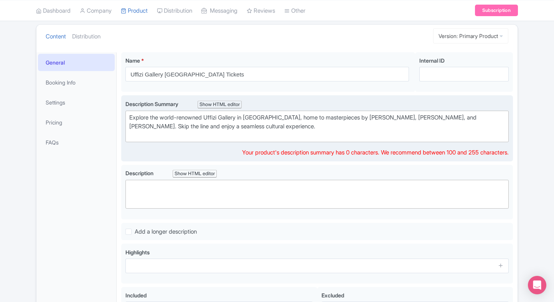
type trix-editor "<div>Explore the world-renowned Uffizi Gallery in [GEOGRAPHIC_DATA], home to ma…"
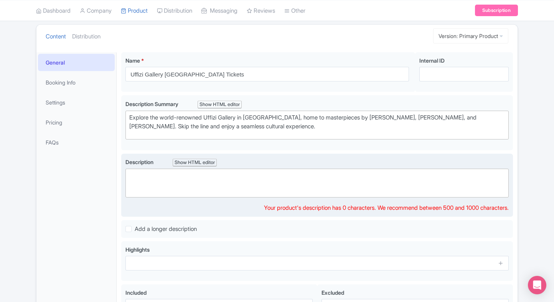
paste trix-editor "<div>The [GEOGRAPHIC_DATA] in [GEOGRAPHIC_DATA] is one of the world’s most cele…"
click at [226, 185] on trix-editor at bounding box center [316, 182] width 383 height 29
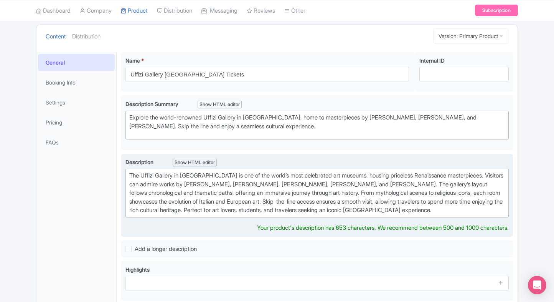
type trix-editor "<div>The [GEOGRAPHIC_DATA] in [GEOGRAPHIC_DATA] is one of the world’s most cele…"
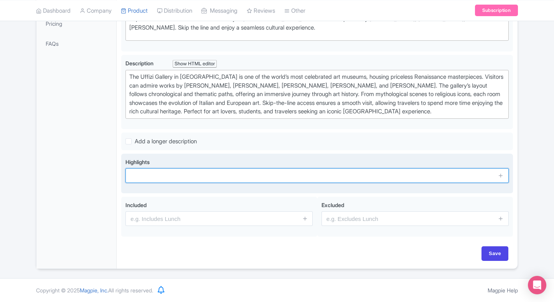
scroll to position [188, 0]
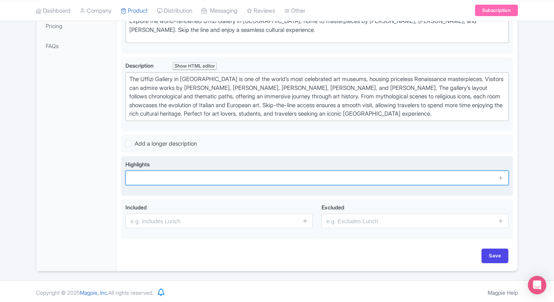
click at [200, 173] on input "text" at bounding box center [316, 177] width 383 height 15
paste input "Masterpieces by [PERSON_NAME] & [PERSON_NAME]"
type input "Masterpieces by [PERSON_NAME] & [PERSON_NAME]"
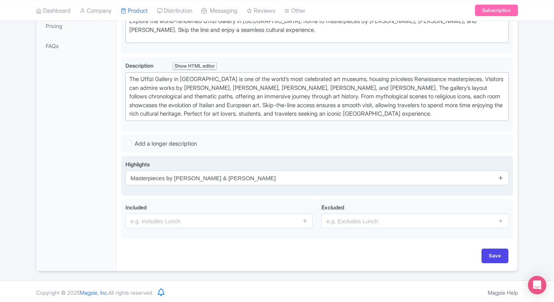
click at [503, 177] on icon at bounding box center [501, 178] width 6 height 6
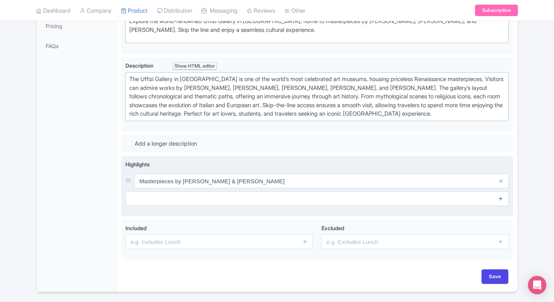
click at [500, 197] on icon at bounding box center [501, 198] width 6 height 6
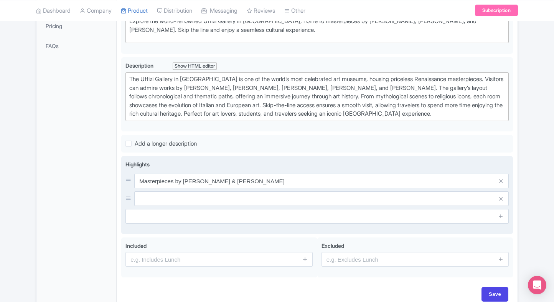
click at [501, 209] on span at bounding box center [500, 216] width 15 height 15
click at [501, 214] on icon at bounding box center [501, 216] width 6 height 6
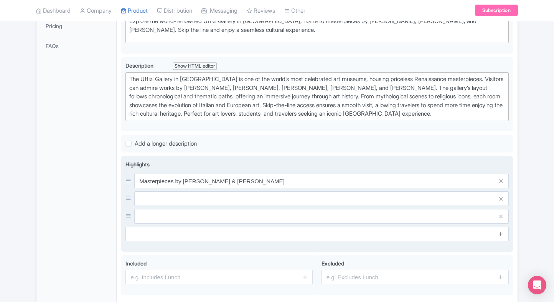
click at [500, 233] on icon at bounding box center [501, 234] width 6 height 6
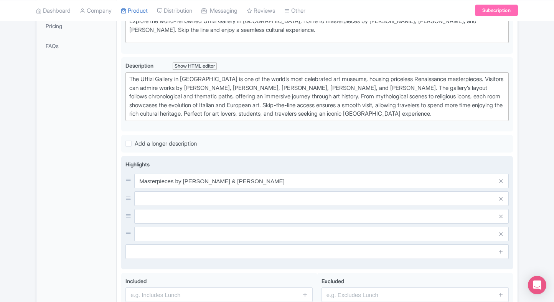
click at [373, 200] on input "text" at bounding box center [321, 198] width 374 height 15
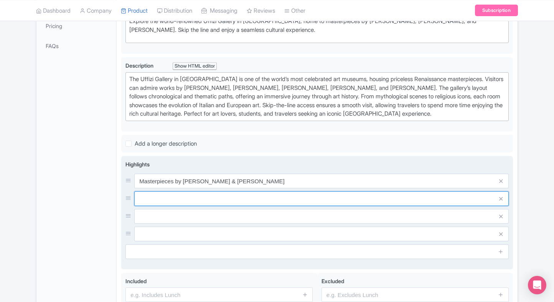
paste input "Explore Renaissance art & history"
type input "Explore Renaissance art & history"
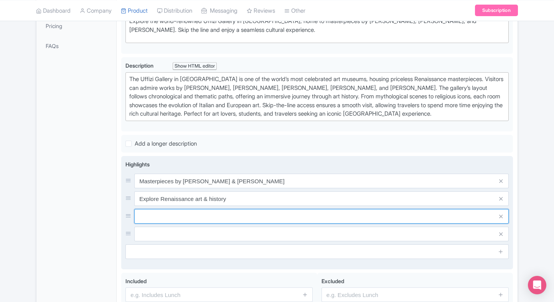
click at [200, 211] on input "text" at bounding box center [321, 216] width 374 height 15
paste input "Skip-the-line entrance included"
type input "Skip-the-line entrance included"
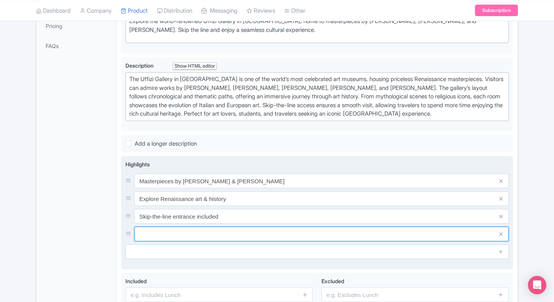
paste input "Iconic Florentine museum experience"
click at [212, 230] on input "Iconic Florentine museum experience" at bounding box center [321, 233] width 374 height 15
type input "Iconic Florentine museum experience"
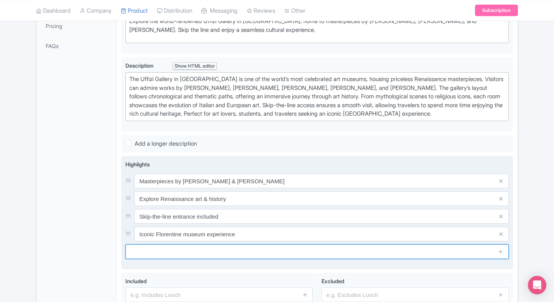
click at [210, 252] on input "text" at bounding box center [316, 251] width 383 height 15
paste input "Perfect for art enthusiasts"
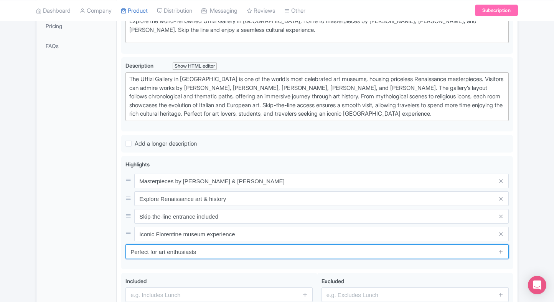
type input "Perfect for art enthusiasts"
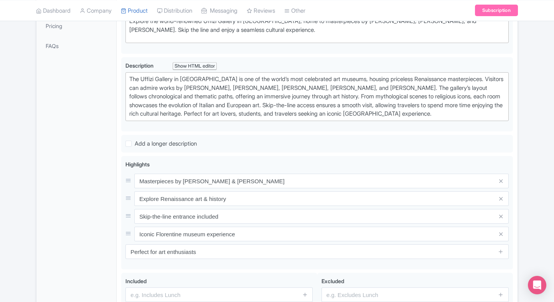
click at [103, 232] on div "General Booking Info Settings Pricing FAQs" at bounding box center [76, 150] width 80 height 388
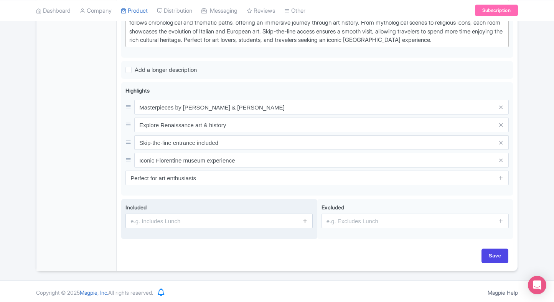
click at [304, 219] on icon at bounding box center [305, 221] width 6 height 6
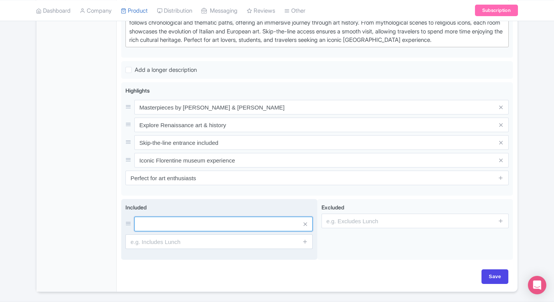
click at [241, 220] on input "text" at bounding box center [223, 223] width 178 height 15
type input "Entrance to the attraction"
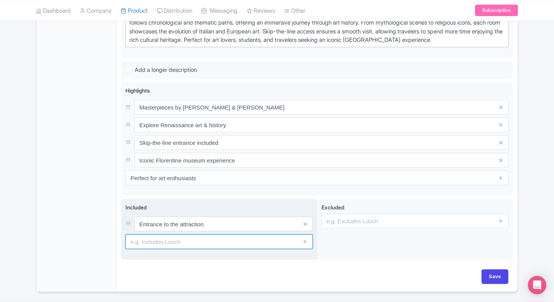
type input "Meet & greet opportunities"
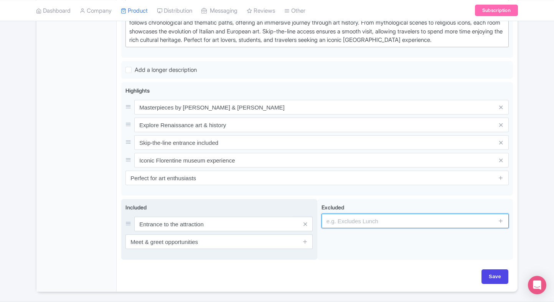
type input "guides, audio guides"
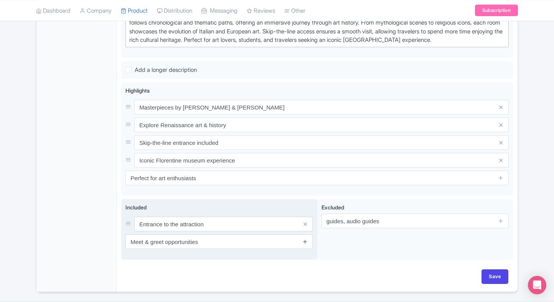
click at [307, 242] on link at bounding box center [305, 241] width 6 height 9
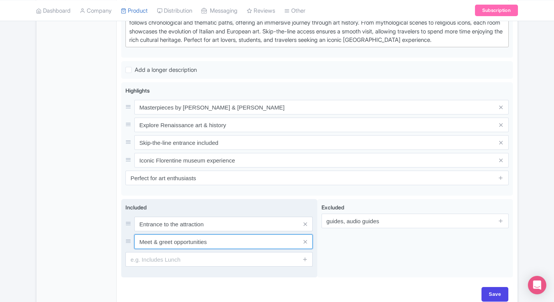
click at [267, 243] on input "Meet & greet opportunities" at bounding box center [223, 241] width 178 height 15
click at [176, 246] on input "text" at bounding box center [223, 241] width 178 height 15
paste input "Access to permanent collection"
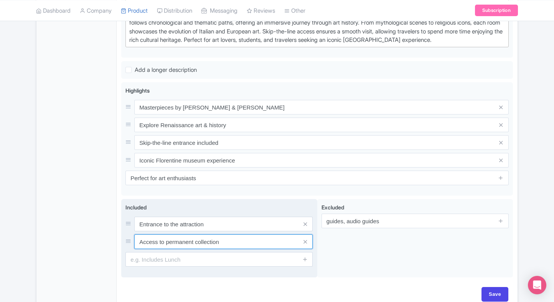
type input "Access to permanent collection"
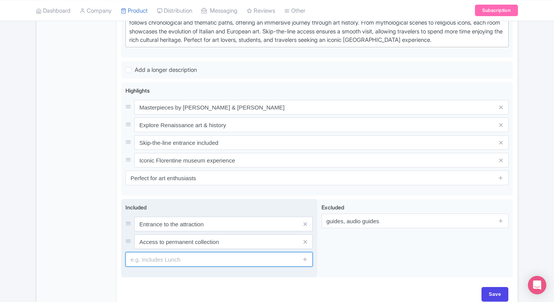
click at [168, 258] on input "text" at bounding box center [218, 259] width 187 height 15
paste input "Skip-the-line access"
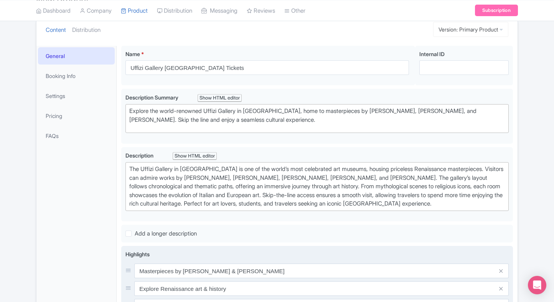
scroll to position [73, 0]
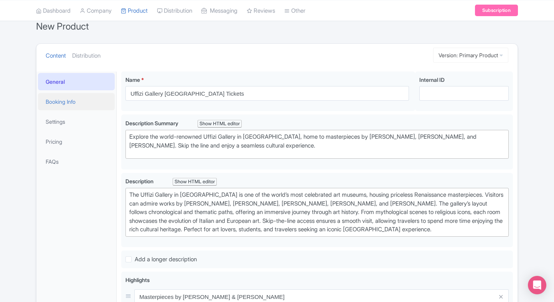
type input "Skip-the-line access"
click at [61, 100] on link "Booking Info" at bounding box center [76, 101] width 77 height 17
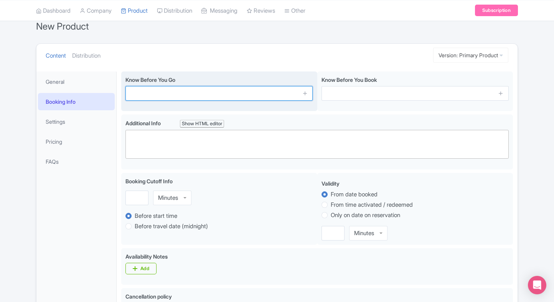
paste input "Arrive 15 mins before entry time"
type input "Arrive 15 mins before entry time"
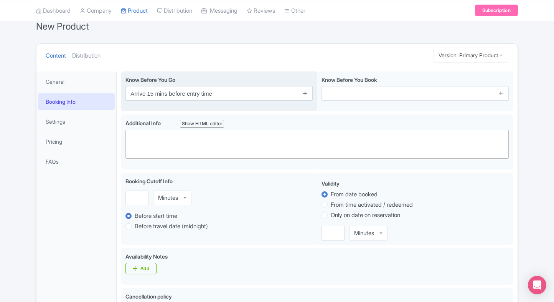
click at [304, 97] on link at bounding box center [305, 93] width 6 height 9
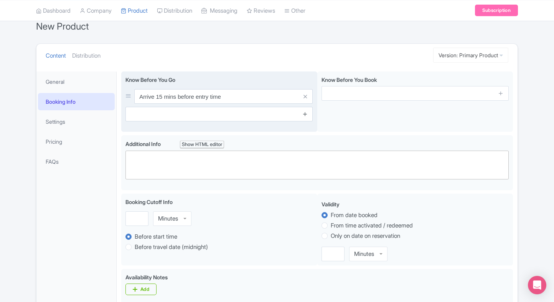
click at [304, 111] on icon at bounding box center [305, 114] width 6 height 6
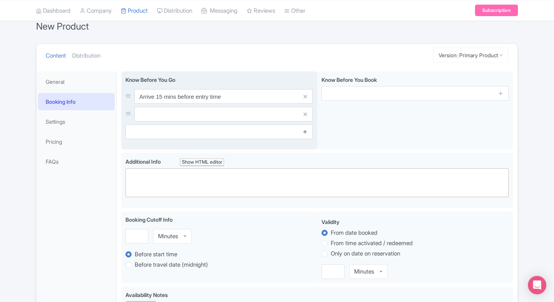
click at [305, 132] on icon at bounding box center [305, 132] width 6 height 6
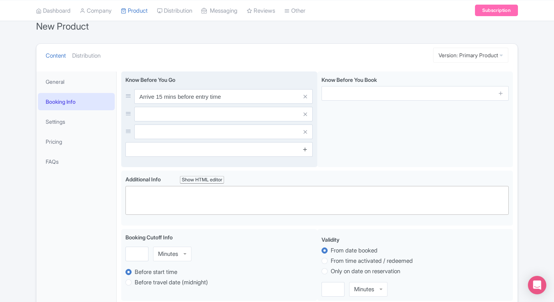
click at [302, 147] on icon at bounding box center [305, 149] width 6 height 6
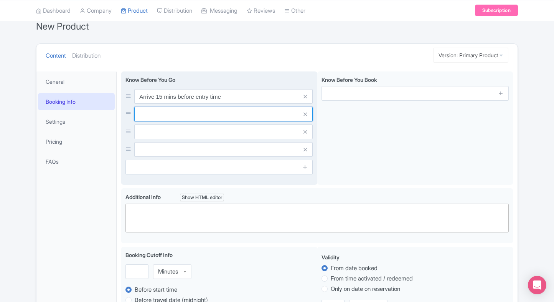
paste input "Large bags not allowed"
type input "Large bags not allowed"
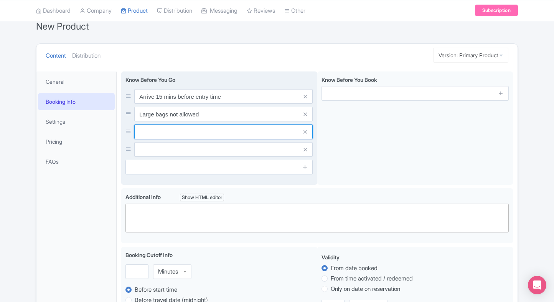
paste input "Photography allowed (no flash)"
click at [206, 133] on input "text" at bounding box center [223, 131] width 178 height 15
type input "Photography allowed (no flash)"
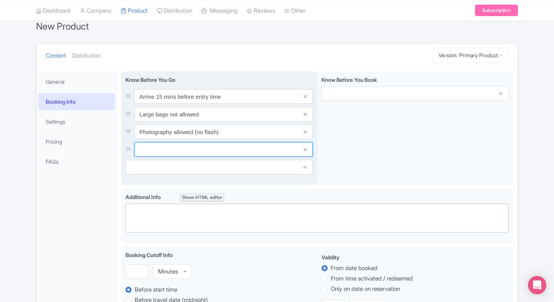
paste input "Comfortable shoes recommended"
click at [193, 147] on input "text" at bounding box center [223, 149] width 178 height 15
type input "Comfortable shoes recommended"
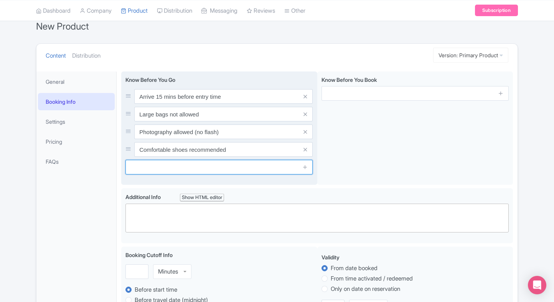
click at [230, 168] on input "text" at bounding box center [218, 167] width 187 height 15
paste input "Wheelchair accessible"
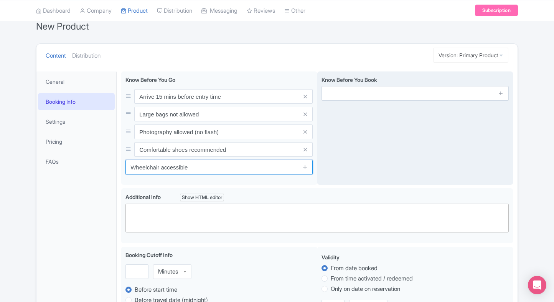
type input "Wheelchair accessible"
click at [504, 94] on span at bounding box center [500, 93] width 15 height 15
click at [502, 94] on icon at bounding box center [501, 93] width 6 height 6
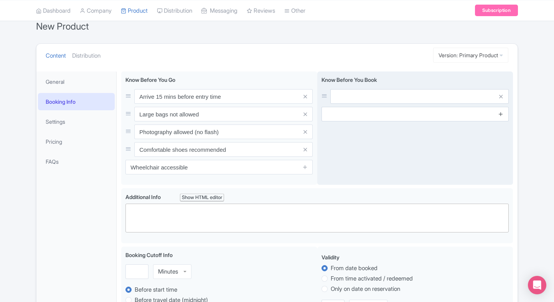
click at [501, 116] on icon at bounding box center [501, 114] width 6 height 6
drag, startPoint x: 500, startPoint y: 126, endPoint x: 500, endPoint y: 135, distance: 9.2
click at [500, 135] on span at bounding box center [500, 131] width 15 height 15
click at [500, 135] on link at bounding box center [501, 131] width 6 height 9
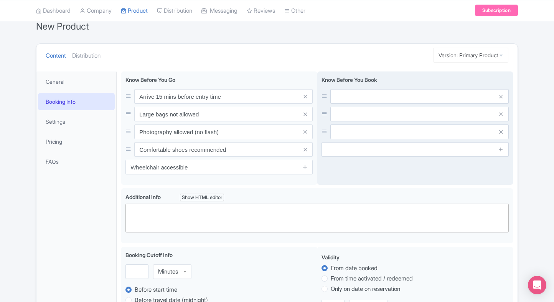
click at [425, 92] on input "text" at bounding box center [419, 96] width 178 height 15
paste input "Timed entry tickets required"
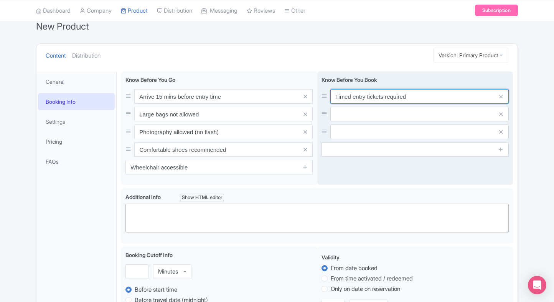
type input "Timed entry tickets required"
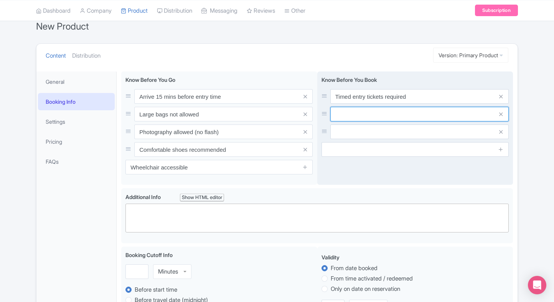
click at [394, 110] on input "text" at bounding box center [419, 114] width 178 height 15
paste input "Children under [DATE] enter free"
type input "Children under [DATE] enter free"
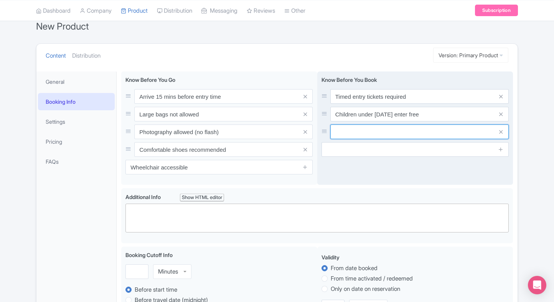
paste input "Tickets non-refundable"
click at [409, 127] on input "text" at bounding box center [419, 131] width 178 height 15
type input "Tickets non-refundable"
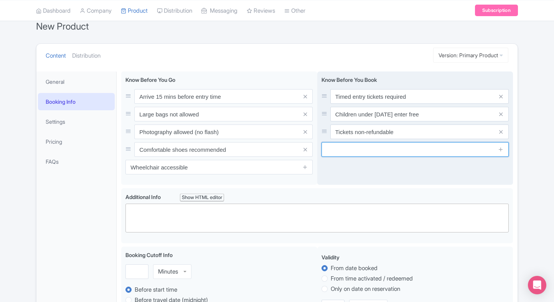
paste input "No re-entry once exited"
drag, startPoint x: 349, startPoint y: 147, endPoint x: 366, endPoint y: 146, distance: 17.7
click at [349, 147] on input "text" at bounding box center [415, 149] width 187 height 15
type input "No re-entry once exited"
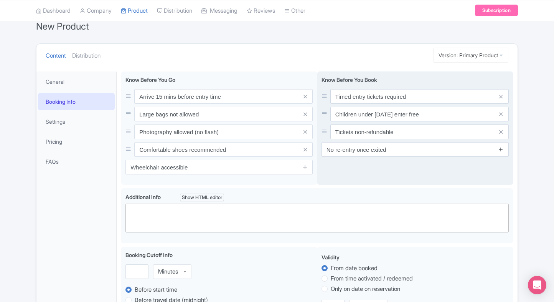
click at [503, 147] on icon at bounding box center [501, 149] width 6 height 6
click at [422, 163] on input "text" at bounding box center [415, 167] width 187 height 15
paste input "Advance booking recommended"
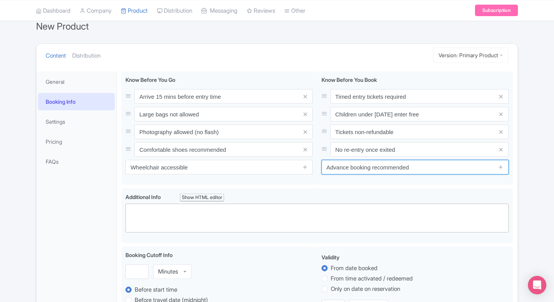
type input "Advance booking recommended"
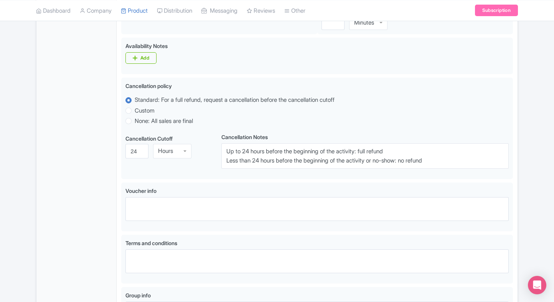
scroll to position [454, 0]
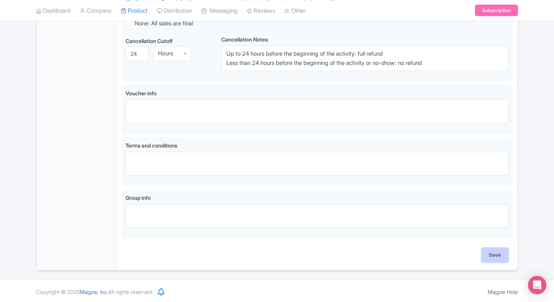
click at [492, 258] on input "Save" at bounding box center [495, 254] width 27 height 15
type input "Saving..."
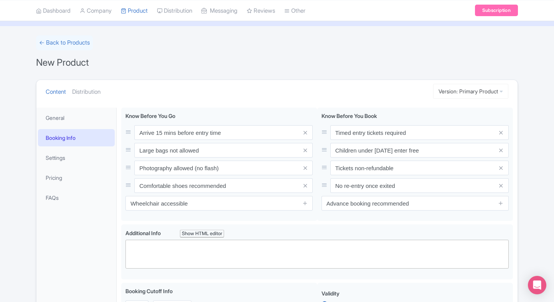
scroll to position [28, 0]
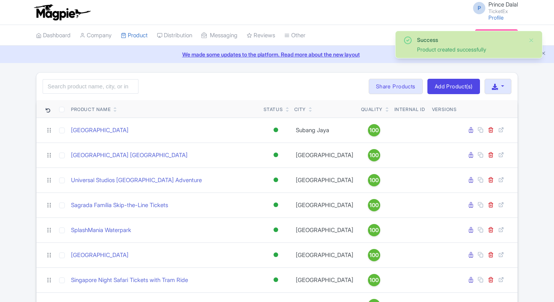
click at [366, 109] on div "Quality" at bounding box center [374, 109] width 26 height 7
click at [386, 111] on icon at bounding box center [387, 111] width 3 height 5
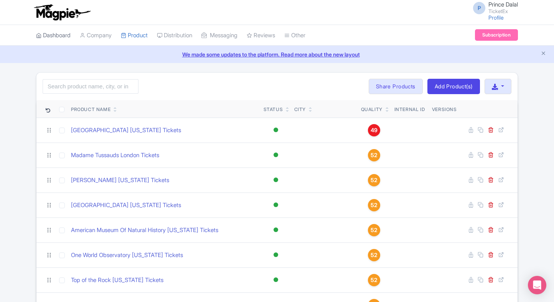
click at [55, 43] on link "Dashboard" at bounding box center [53, 35] width 35 height 21
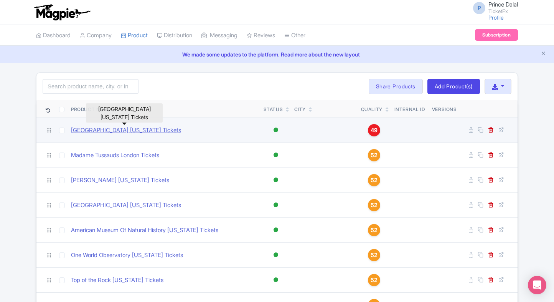
click at [94, 131] on link "[GEOGRAPHIC_DATA] [US_STATE] Tickets" at bounding box center [126, 130] width 110 height 9
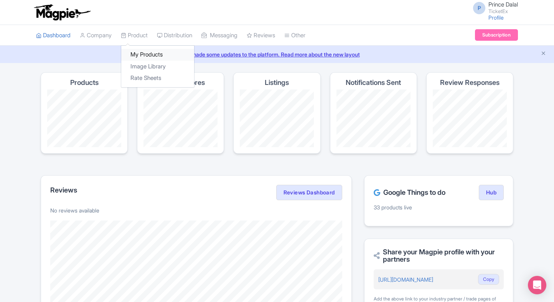
click at [138, 51] on link "My Products" at bounding box center [157, 55] width 73 height 12
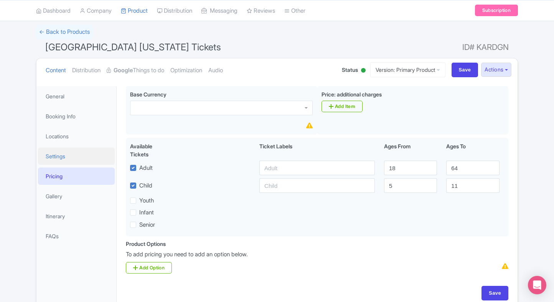
scroll to position [46, 0]
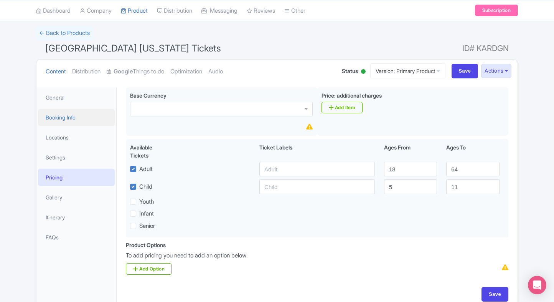
click at [75, 110] on link "Booking Info" at bounding box center [76, 117] width 77 height 17
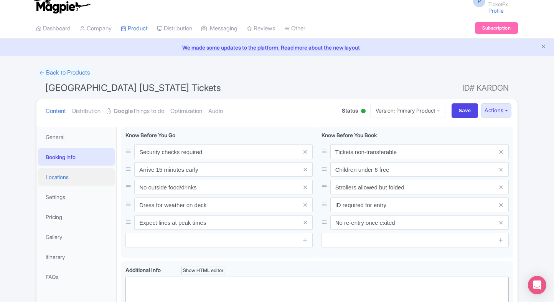
scroll to position [5, 0]
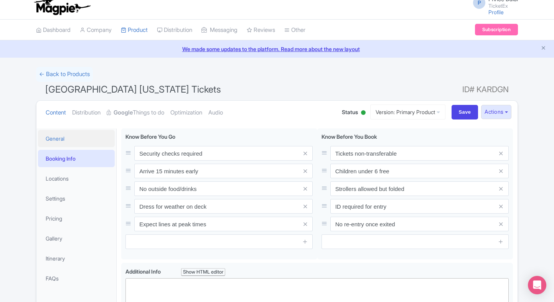
click at [65, 144] on link "General" at bounding box center [76, 138] width 77 height 17
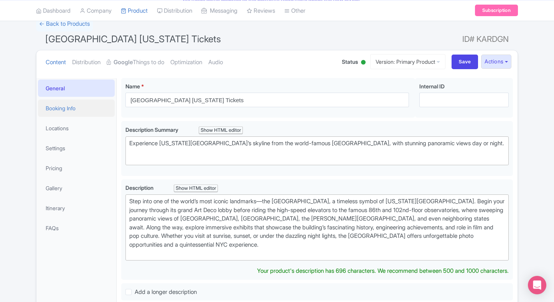
scroll to position [0, 0]
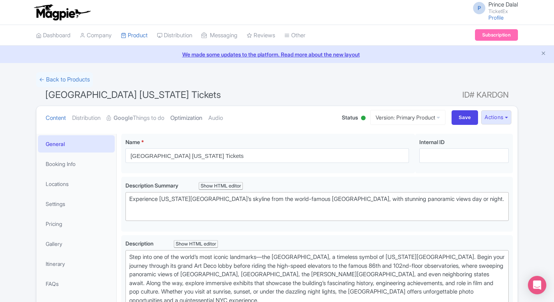
click at [184, 113] on link "Optimization" at bounding box center [186, 118] width 32 height 24
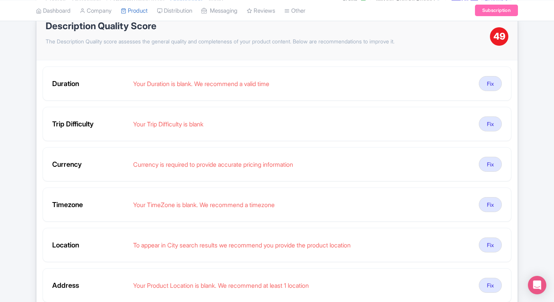
scroll to position [117, 0]
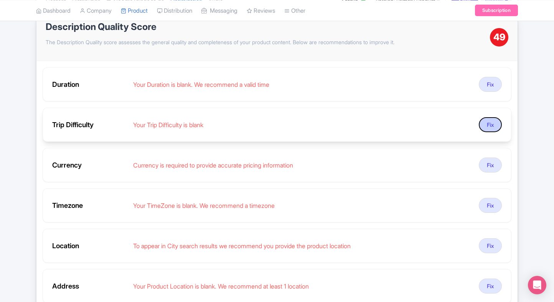
click at [496, 123] on button "Fix" at bounding box center [490, 124] width 23 height 15
click at [488, 125] on button "Fix" at bounding box center [490, 124] width 23 height 15
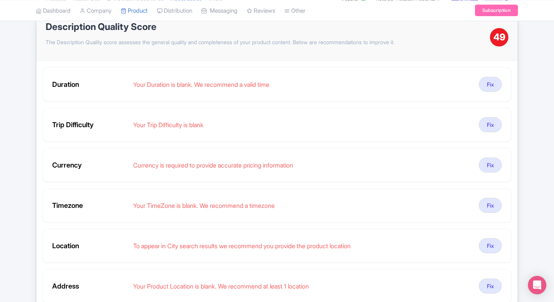
click at [531, 131] on div "← Back to Products Empire State Building New York Tickets ID# KARDGN Content Di…" at bounding box center [277, 266] width 554 height 622
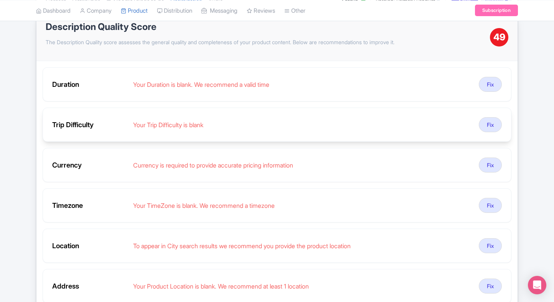
click at [475, 123] on div "Trip Difficulty Your Trip Difficulty is blank Fix" at bounding box center [277, 124] width 469 height 34
click at [485, 122] on button "Fix" at bounding box center [490, 124] width 23 height 15
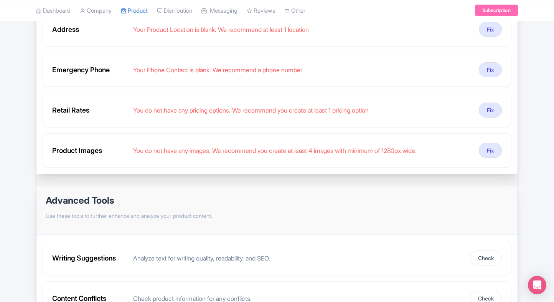
scroll to position [422, 0]
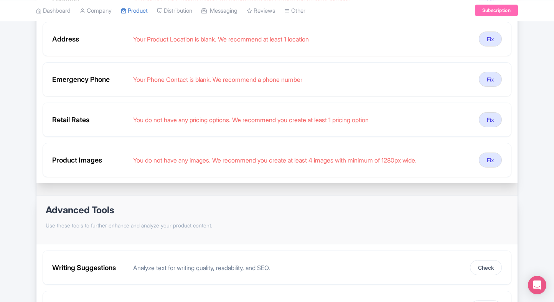
scroll to position [366, 0]
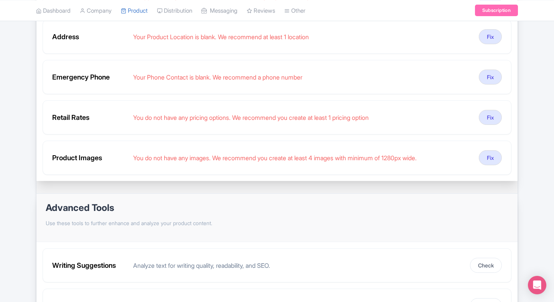
click at [533, 68] on div "← Back to Products Empire State Building New York Tickets ID# KARDGN Content Di…" at bounding box center [277, 17] width 554 height 622
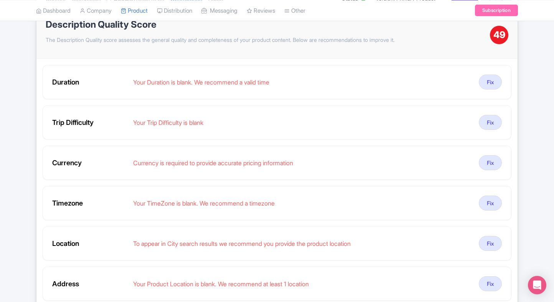
scroll to position [120, 0]
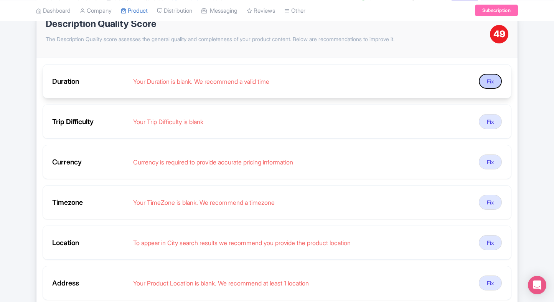
click at [491, 79] on button "Fix" at bounding box center [490, 81] width 23 height 15
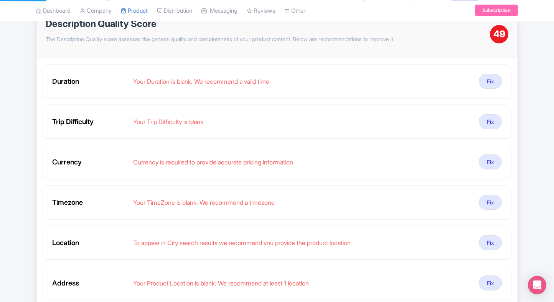
click at [516, 76] on div "Duration Your Duration is blank. We recommend a valid time Fix Trip Difficulty …" at bounding box center [276, 242] width 481 height 369
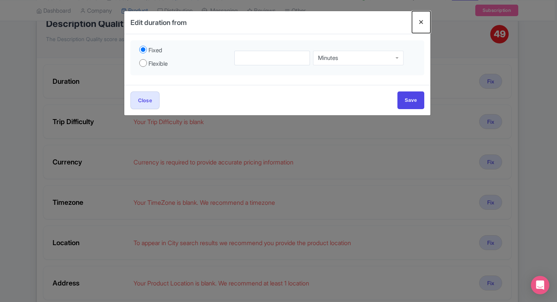
click at [424, 19] on button "Close" at bounding box center [421, 22] width 18 height 22
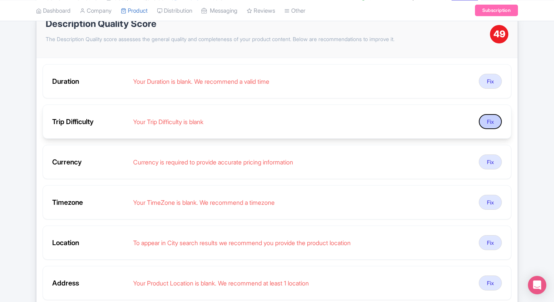
click at [486, 114] on button "Fix" at bounding box center [490, 121] width 23 height 15
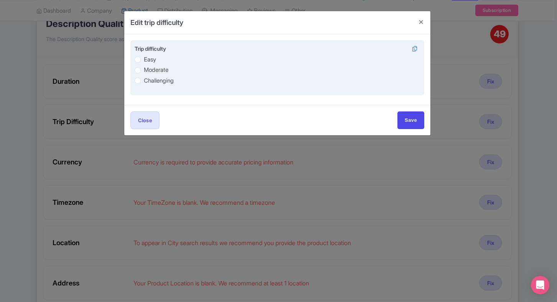
click at [146, 61] on label "Easy" at bounding box center [150, 59] width 12 height 9
radio input "true"
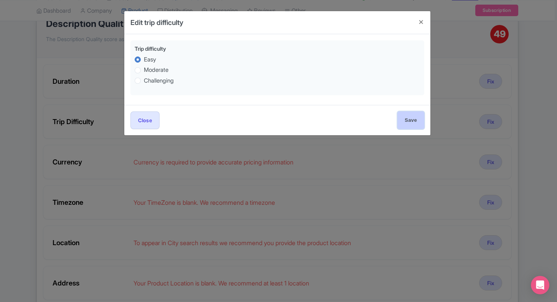
click at [413, 118] on input "Save" at bounding box center [411, 119] width 27 height 17
type input "Save"
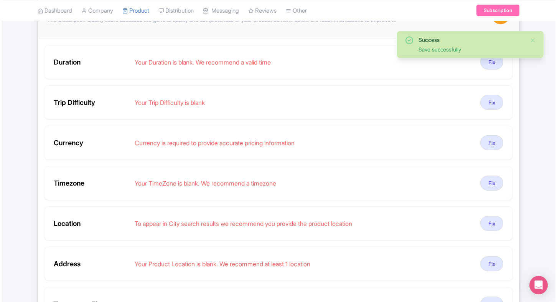
scroll to position [139, 0]
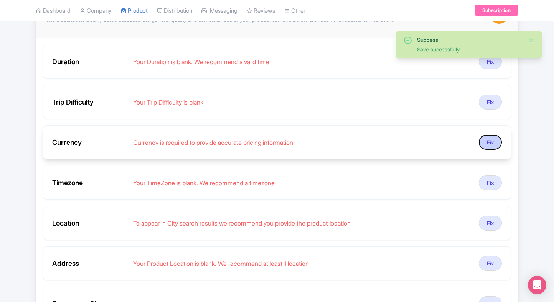
click at [485, 140] on button "Fix" at bounding box center [490, 142] width 23 height 15
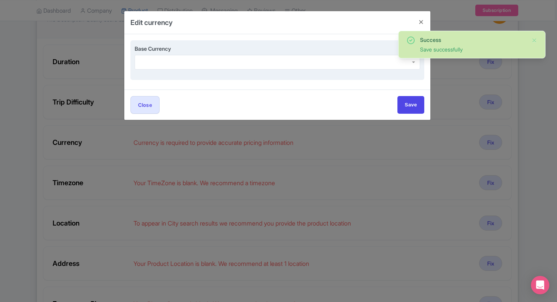
drag, startPoint x: 177, startPoint y: 47, endPoint x: 173, endPoint y: 58, distance: 10.9
click at [173, 58] on div "Base Currency" at bounding box center [277, 57] width 285 height 25
click at [173, 58] on div at bounding box center [277, 62] width 285 height 15
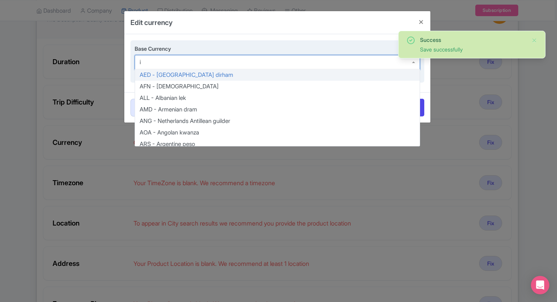
type input "in"
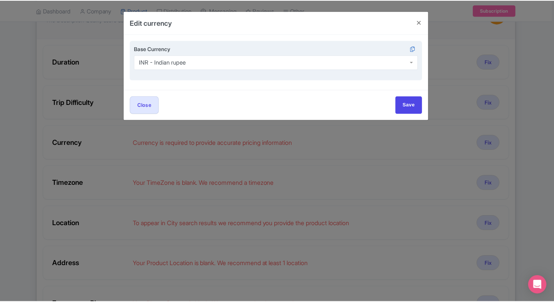
scroll to position [0, 0]
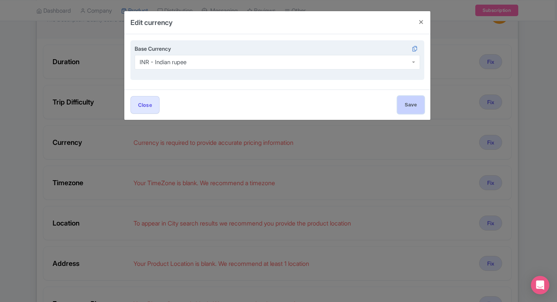
click at [404, 107] on input "Save" at bounding box center [411, 104] width 27 height 17
type input "Save"
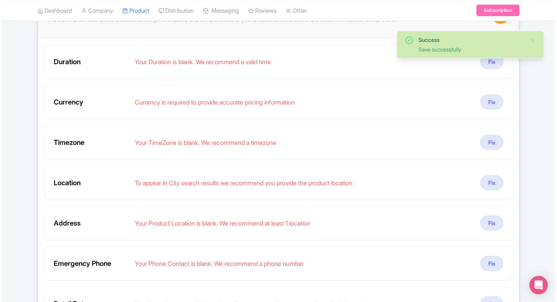
scroll to position [161, 0]
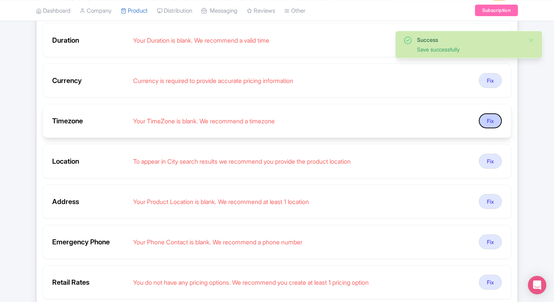
click at [482, 119] on button "Fix" at bounding box center [490, 120] width 23 height 15
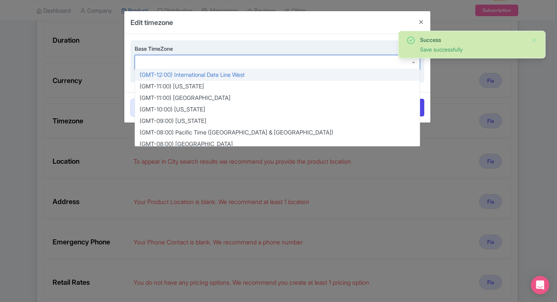
click at [228, 68] on div at bounding box center [277, 62] width 285 height 15
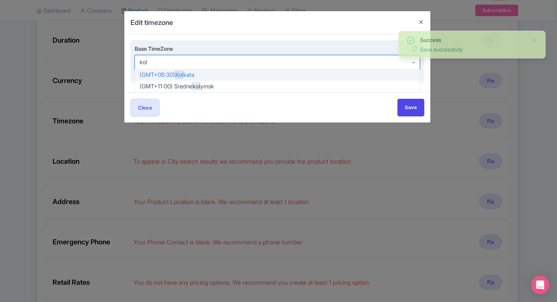
type input "kolk"
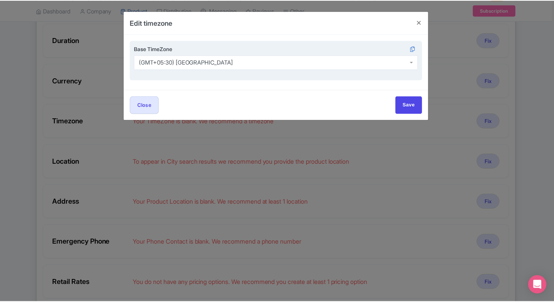
scroll to position [0, 0]
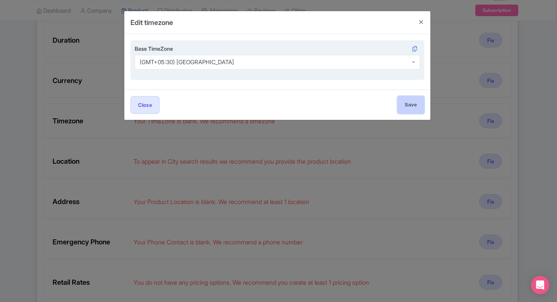
click at [406, 108] on input "Save" at bounding box center [411, 104] width 27 height 17
type input "Save"
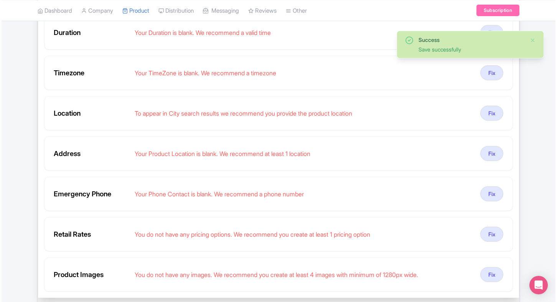
scroll to position [165, 0]
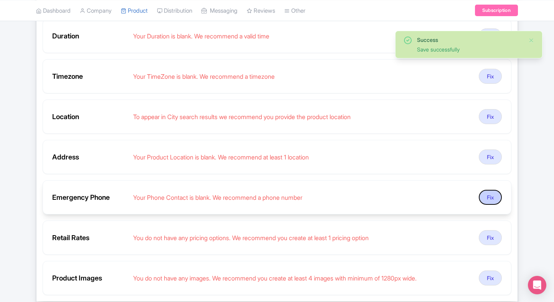
click at [494, 199] on button "Fix" at bounding box center [490, 197] width 23 height 15
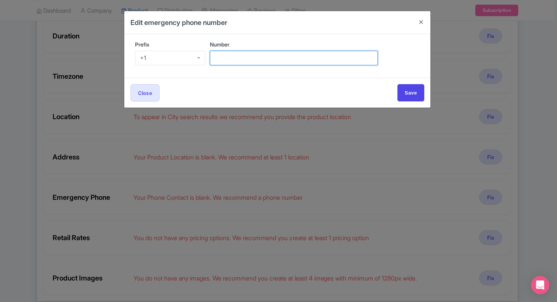
click at [233, 59] on input "Number" at bounding box center [294, 58] width 168 height 15
click at [188, 51] on div "+1" at bounding box center [170, 58] width 70 height 15
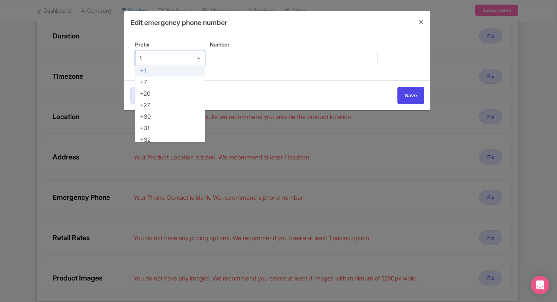
type input "91"
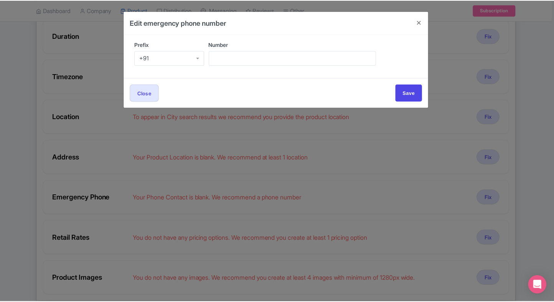
scroll to position [0, 0]
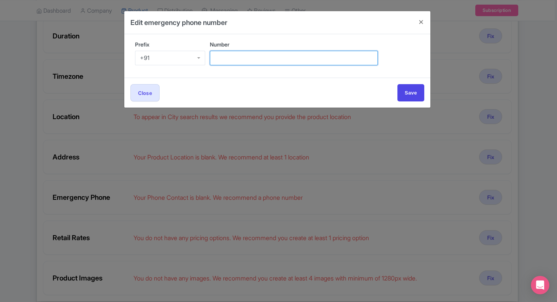
click at [239, 58] on input "Number" at bounding box center [294, 58] width 168 height 15
type input "9509989377"
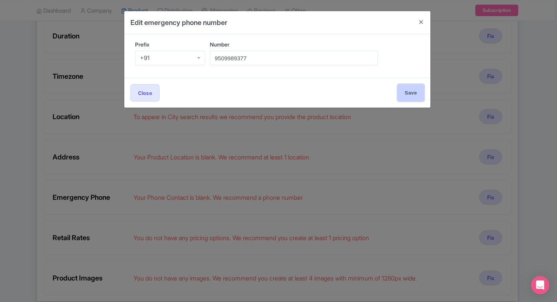
click at [403, 90] on input "Save" at bounding box center [411, 92] width 27 height 17
type input "Save"
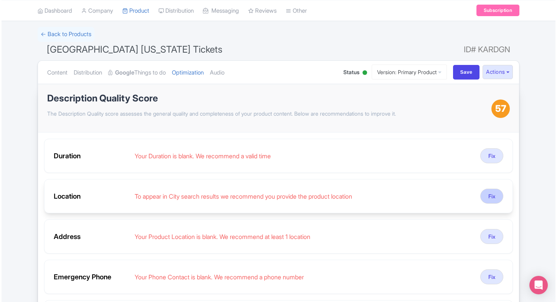
scroll to position [72, 0]
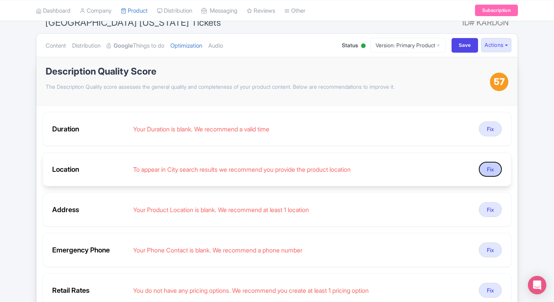
click at [488, 173] on button "Fix" at bounding box center [490, 169] width 23 height 15
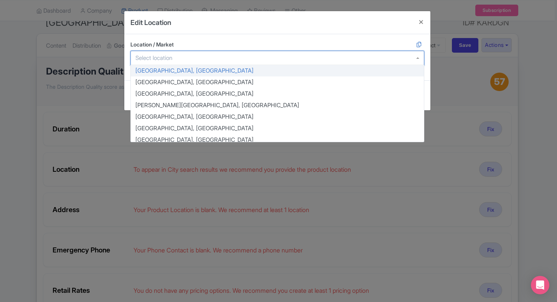
click at [186, 62] on div at bounding box center [277, 58] width 294 height 15
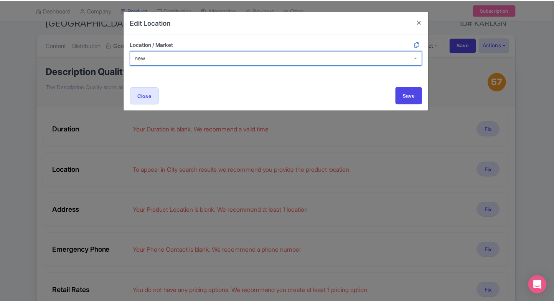
scroll to position [0, 0]
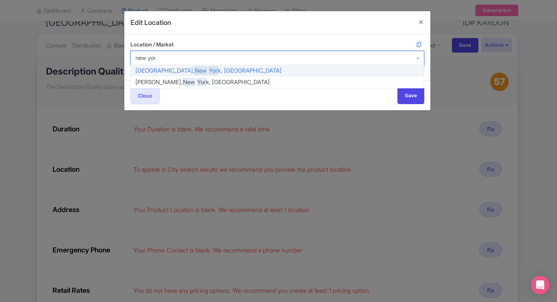
type input "new york"
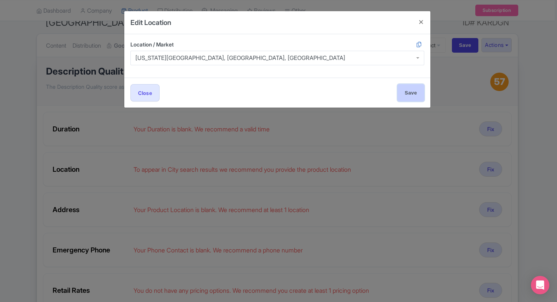
click at [407, 95] on input "Save" at bounding box center [411, 92] width 27 height 17
type input "Save"
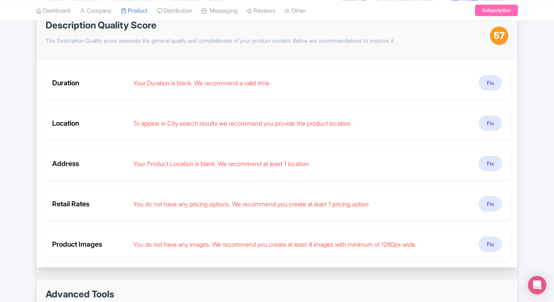
scroll to position [120, 0]
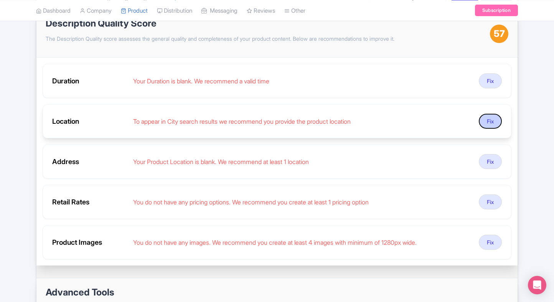
click at [480, 119] on button "Fix" at bounding box center [490, 121] width 23 height 15
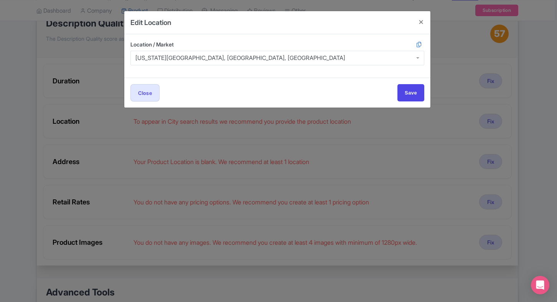
click at [14, 102] on div "Edit Location Location / Market New York City, NY, USA New York City, NY, USA C…" at bounding box center [278, 151] width 557 height 302
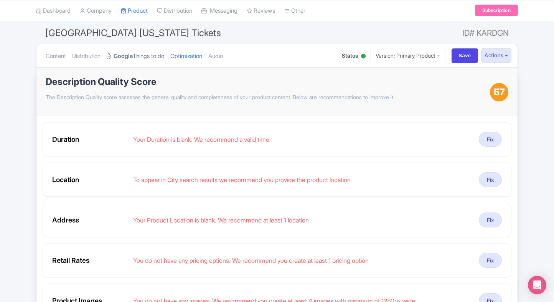
scroll to position [61, 0]
click at [235, 54] on ul "Content Distribution Google Things to do Optimization Audio" at bounding box center [186, 56] width 287 height 23
click at [223, 56] on link "Audio" at bounding box center [215, 57] width 15 height 24
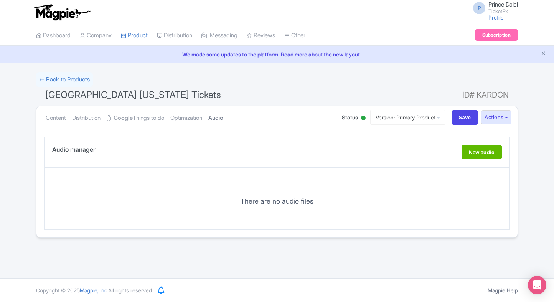
scroll to position [0, 0]
click at [199, 116] on link "Optimization" at bounding box center [186, 118] width 32 height 24
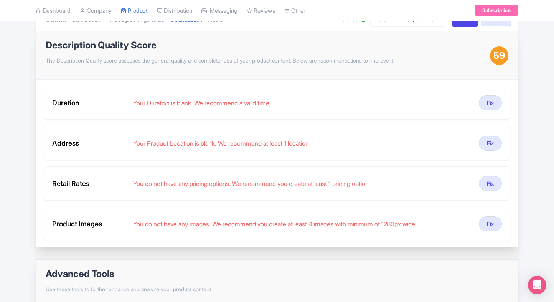
scroll to position [99, 0]
click at [0, 169] on html "P Prince Dalal TicketEx Profile Users Settings Sign out Dashboard Company Produ…" at bounding box center [277, 52] width 554 height 302
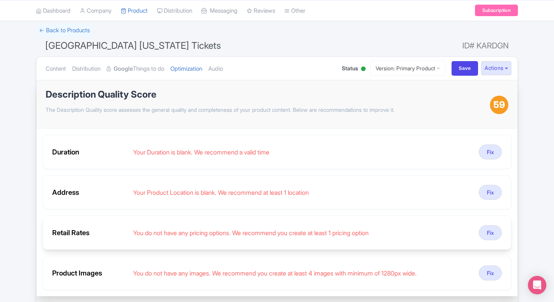
scroll to position [29, 0]
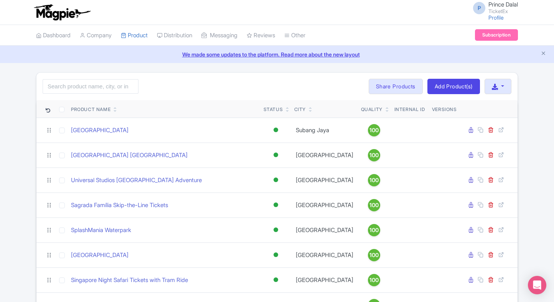
click at [386, 113] on link at bounding box center [387, 110] width 3 height 6
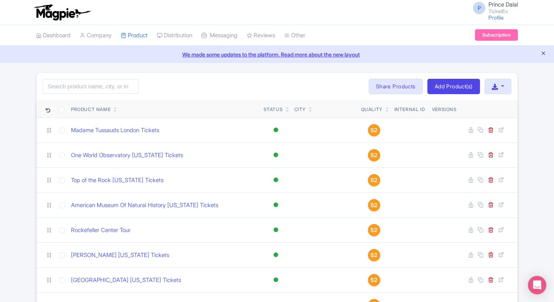
click at [542, 55] on icon "Close announcement" at bounding box center [544, 53] width 6 height 6
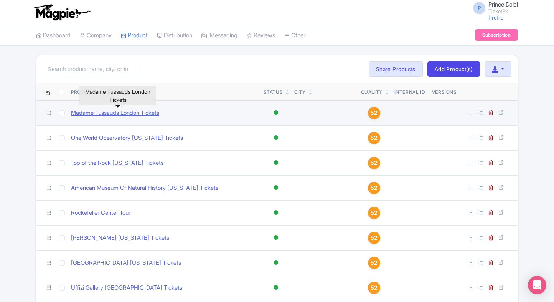
click at [107, 113] on link "Madame Tussauds London Tickets" at bounding box center [115, 113] width 88 height 9
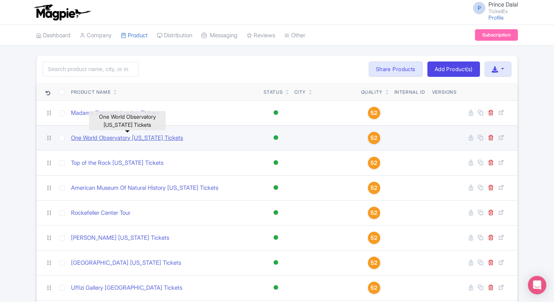
click at [130, 134] on link "One World Observatory [US_STATE] Tickets" at bounding box center [127, 138] width 112 height 9
click at [91, 136] on link "One World Observatory [US_STATE] Tickets" at bounding box center [127, 138] width 112 height 9
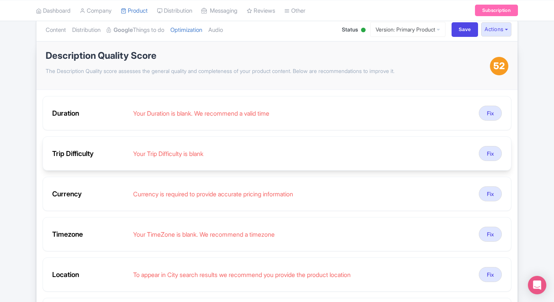
scroll to position [72, 0]
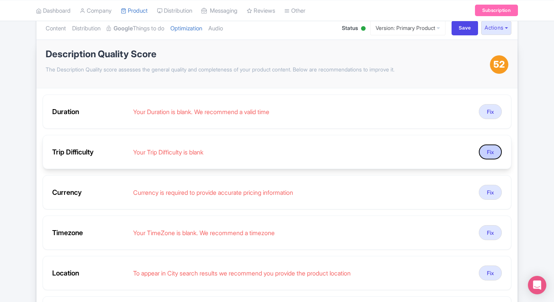
click at [485, 158] on button "Fix" at bounding box center [490, 151] width 23 height 15
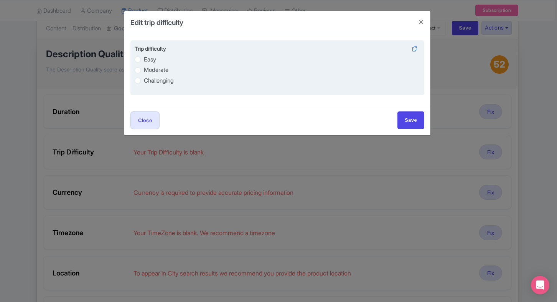
click at [144, 61] on label "Easy" at bounding box center [150, 59] width 12 height 9
radio input "true"
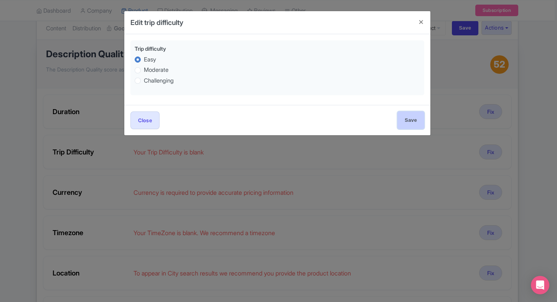
click at [404, 123] on input "Save" at bounding box center [411, 119] width 27 height 17
type input "Saving..."
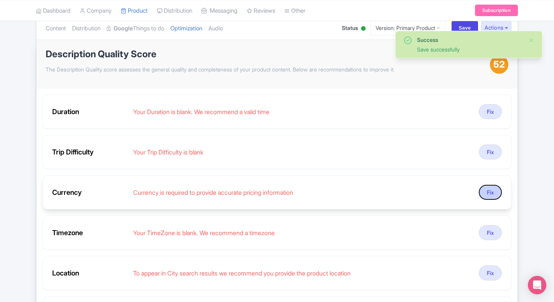
click at [493, 192] on button "Fix" at bounding box center [490, 192] width 23 height 15
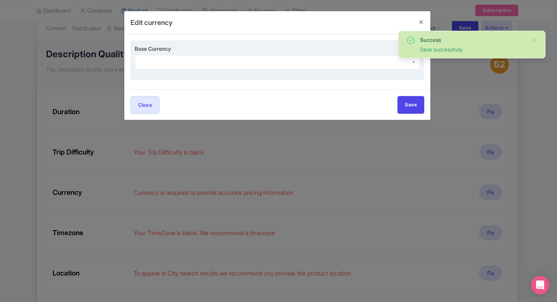
click at [205, 67] on div at bounding box center [277, 62] width 285 height 15
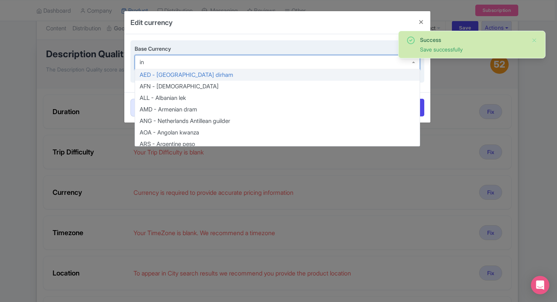
type input "inr"
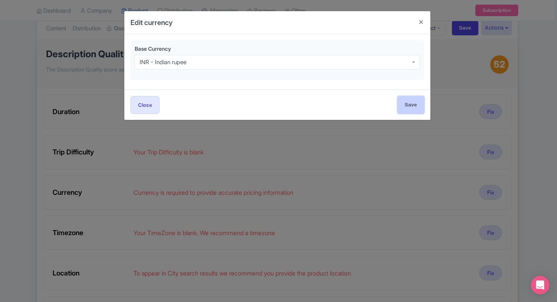
click at [401, 113] on input "Save" at bounding box center [411, 104] width 27 height 17
type input "Save"
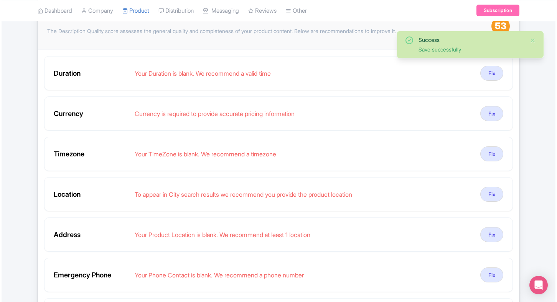
scroll to position [112, 0]
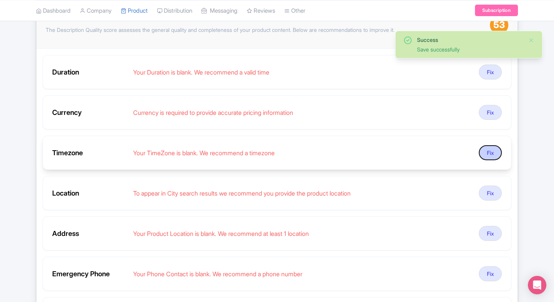
click at [482, 152] on button "Fix" at bounding box center [490, 152] width 23 height 15
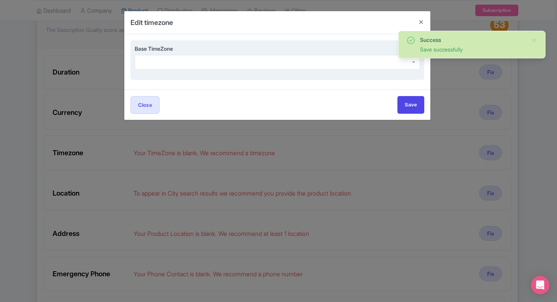
click at [253, 59] on div at bounding box center [277, 62] width 285 height 15
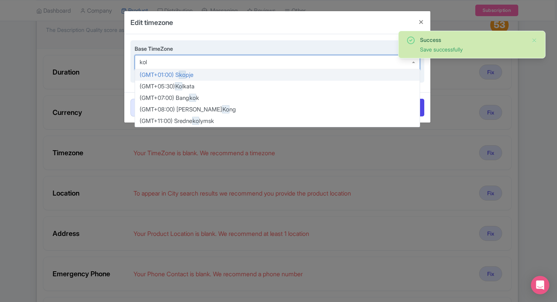
type input "kolk"
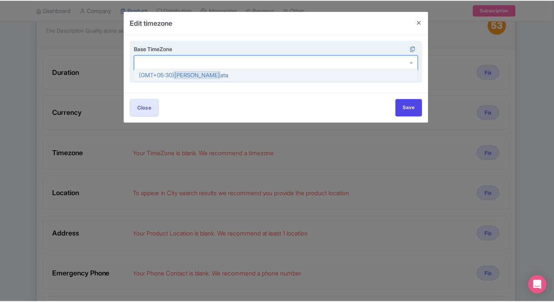
scroll to position [0, 0]
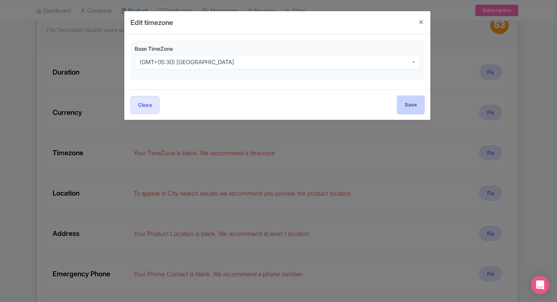
click at [411, 99] on input "Save" at bounding box center [411, 104] width 27 height 17
type input "Saving..."
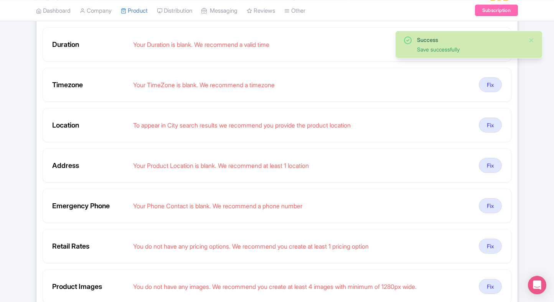
scroll to position [140, 0]
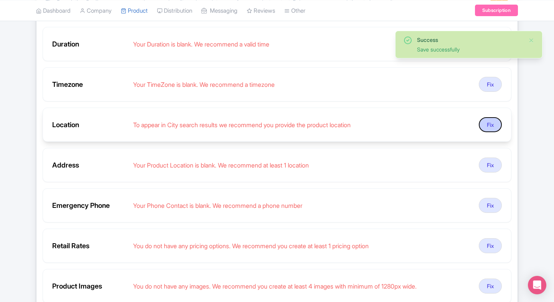
click at [493, 120] on button "Fix" at bounding box center [490, 124] width 23 height 15
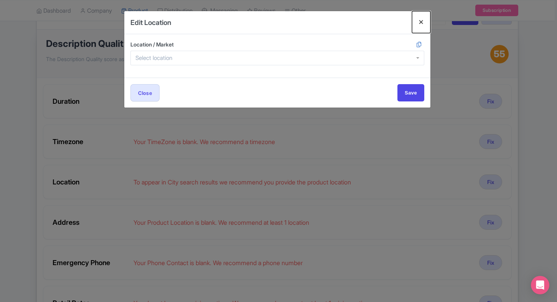
click at [421, 19] on button "Close" at bounding box center [421, 22] width 18 height 22
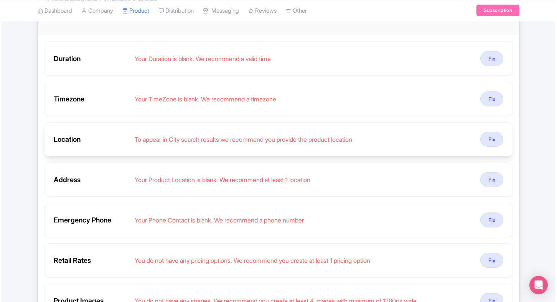
scroll to position [130, 0]
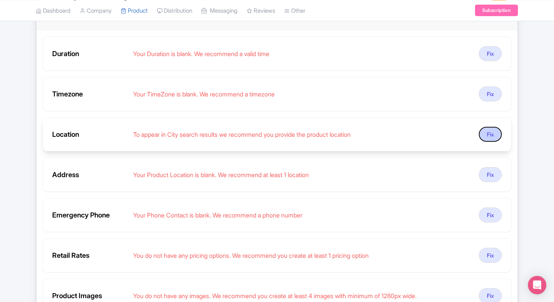
click at [492, 138] on button "Fix" at bounding box center [490, 134] width 23 height 15
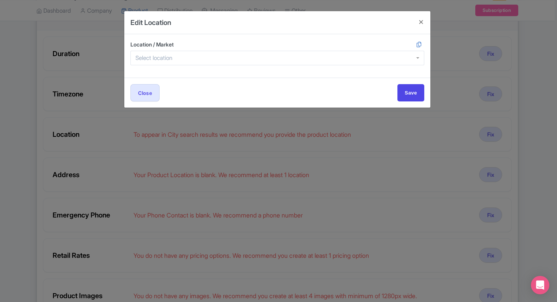
click at [298, 63] on div at bounding box center [277, 58] width 294 height 15
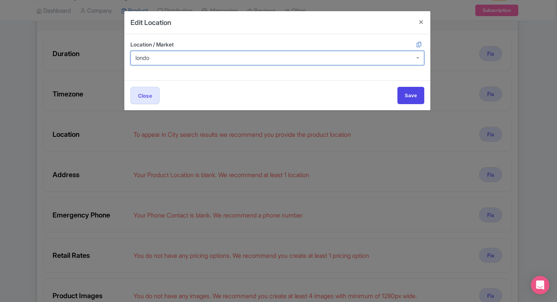
type input "london"
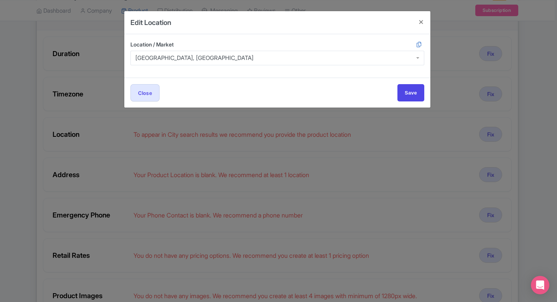
scroll to position [0, 0]
click at [410, 94] on input "Save" at bounding box center [411, 92] width 27 height 17
type input "Save"
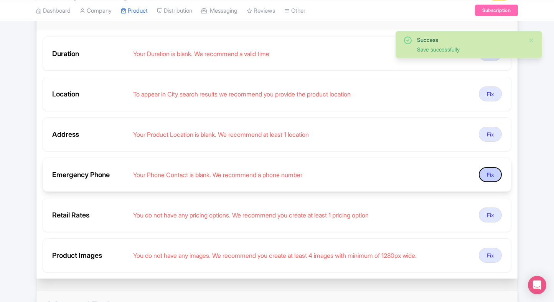
click at [482, 170] on button "Fix" at bounding box center [490, 174] width 23 height 15
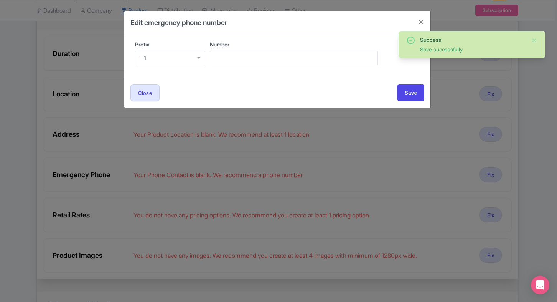
click at [200, 56] on div "+1" at bounding box center [170, 58] width 70 height 15
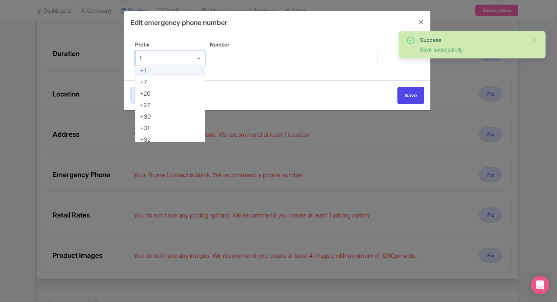
type input "91"
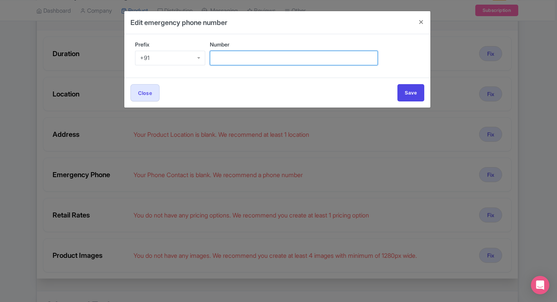
click at [235, 58] on input "Number" at bounding box center [294, 58] width 168 height 15
type input "9509989377"
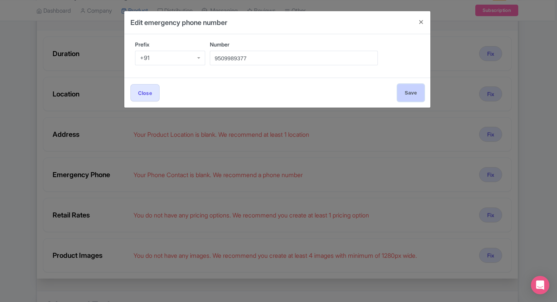
click at [412, 92] on input "Save" at bounding box center [411, 92] width 27 height 17
type input "Save"
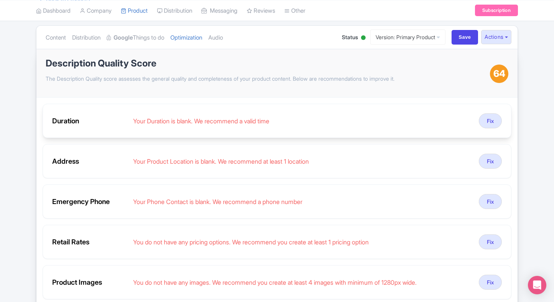
scroll to position [63, 0]
click at [214, 36] on ul "Content Distribution Google Things to do Optimization Audio" at bounding box center [186, 37] width 287 height 23
click at [223, 36] on link "Audio" at bounding box center [215, 38] width 15 height 24
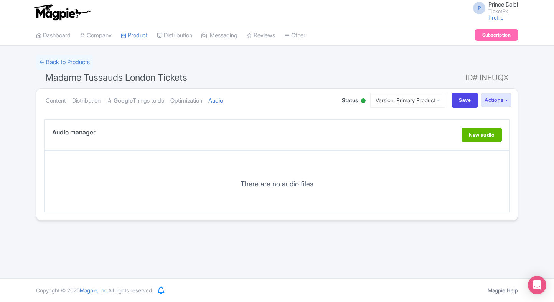
scroll to position [0, 0]
click at [190, 105] on link "Optimization" at bounding box center [186, 101] width 32 height 24
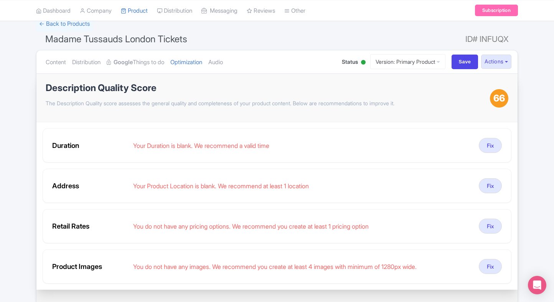
scroll to position [38, 0]
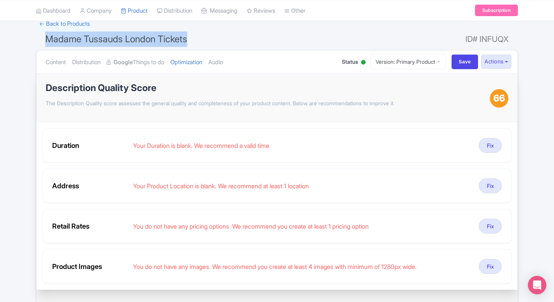
drag, startPoint x: 198, startPoint y: 41, endPoint x: 47, endPoint y: 36, distance: 150.9
click at [47, 36] on h1 "Madame Tussauds London Tickets ID# INFUQX" at bounding box center [277, 40] width 482 height 18
copy span "Madame Tussauds London Tickets"
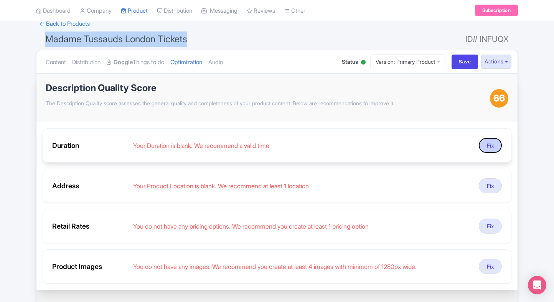
click at [483, 144] on button "Fix" at bounding box center [490, 145] width 23 height 15
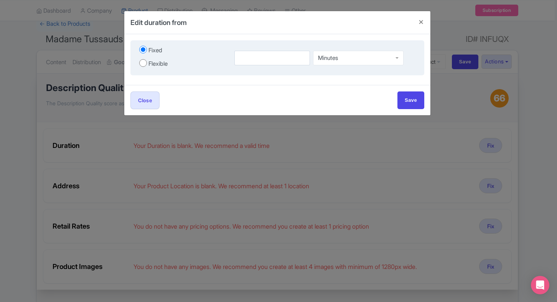
click at [149, 65] on div "Flexible" at bounding box center [157, 63] width 19 height 9
click at [147, 65] on input "Flexible" at bounding box center [143, 63] width 8 height 8
radio input "true"
click at [246, 58] on input "number" at bounding box center [254, 58] width 48 height 15
type input "1.5"
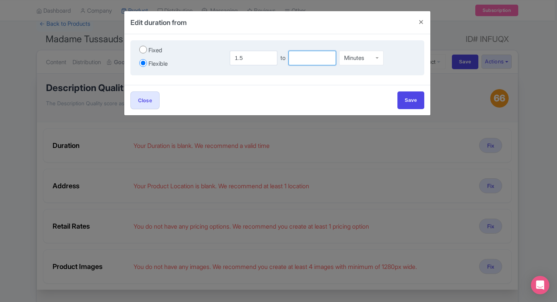
click at [308, 57] on input "number" at bounding box center [313, 58] width 48 height 15
type input "2"
click at [366, 54] on input "select-one" at bounding box center [365, 56] width 2 height 7
click at [404, 97] on input "Save" at bounding box center [411, 99] width 27 height 17
type input "Save"
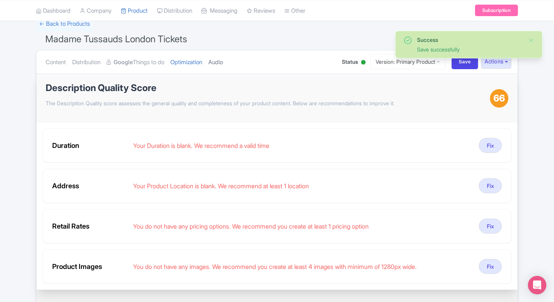
click at [223, 58] on link "Audio" at bounding box center [215, 62] width 15 height 24
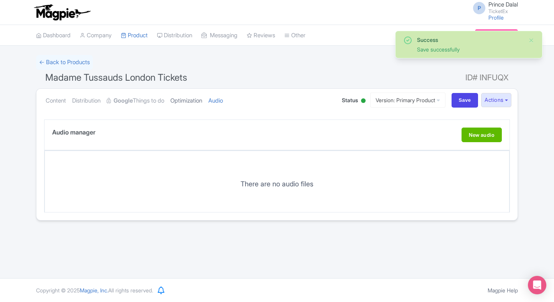
click at [196, 92] on link "Optimization" at bounding box center [186, 101] width 32 height 24
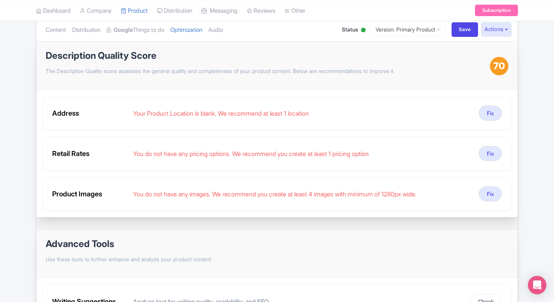
scroll to position [71, 0]
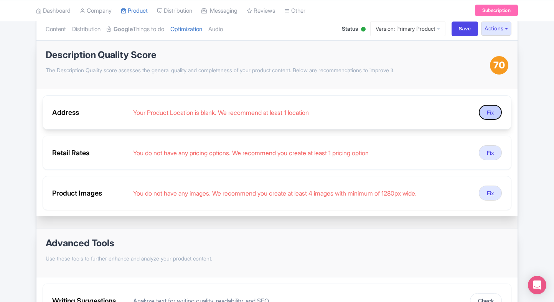
click at [489, 114] on button "Fix" at bounding box center [490, 112] width 23 height 15
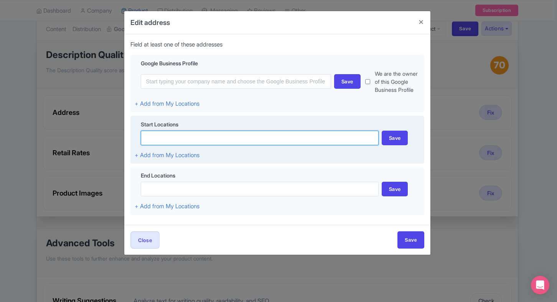
click at [248, 137] on input at bounding box center [260, 137] width 238 height 15
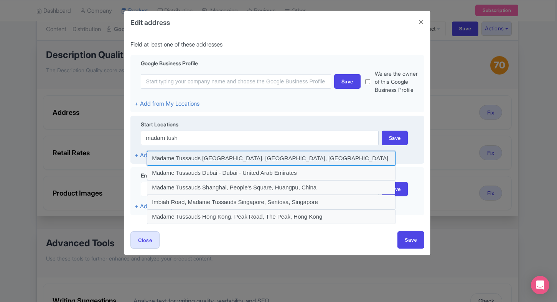
click at [235, 151] on input at bounding box center [271, 158] width 249 height 15
type input "Madame Tussauds London, Marylebone Road, London, UK"
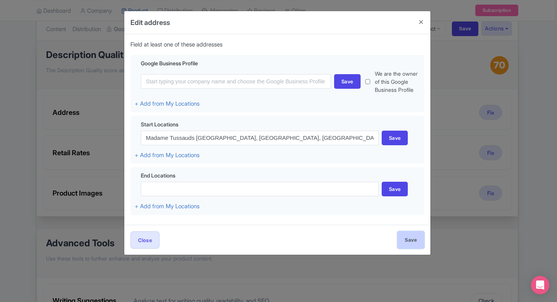
click at [411, 234] on input "Save" at bounding box center [411, 239] width 27 height 17
type input "Save"
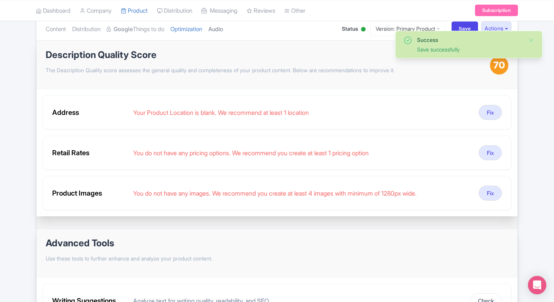
click at [223, 34] on link "Audio" at bounding box center [215, 29] width 15 height 24
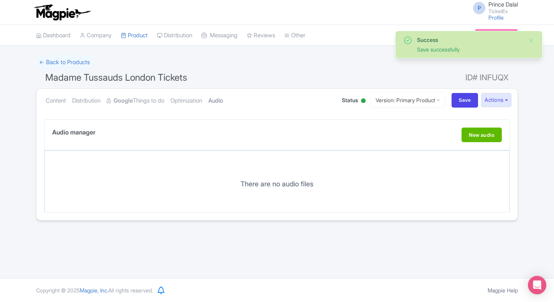
scroll to position [0, 0]
click at [191, 98] on link "Optimization" at bounding box center [186, 101] width 32 height 24
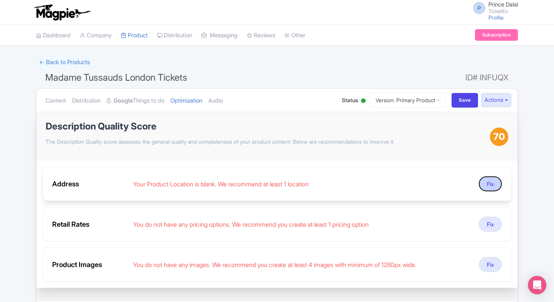
click at [485, 188] on button "Fix" at bounding box center [490, 183] width 23 height 15
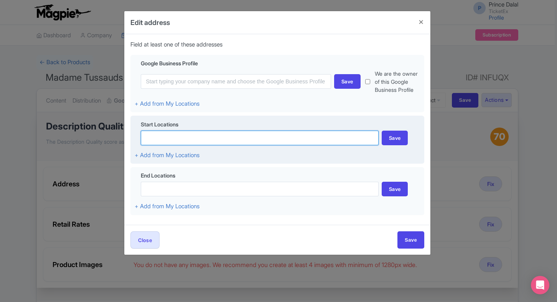
click at [210, 139] on input at bounding box center [260, 137] width 238 height 15
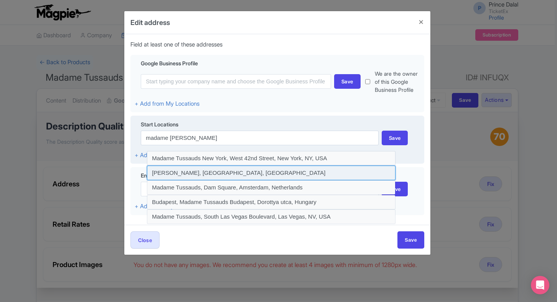
click at [247, 173] on input at bounding box center [271, 172] width 249 height 15
type input "Madame Tussauds, Marylebone Road, London, UK"
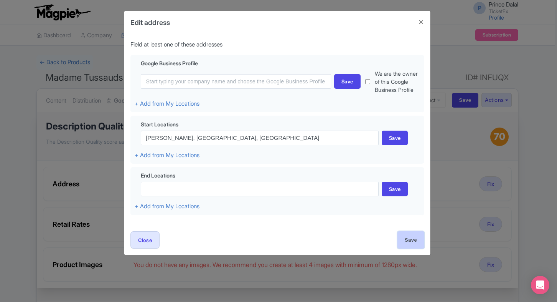
click at [407, 244] on input "Save" at bounding box center [411, 239] width 27 height 17
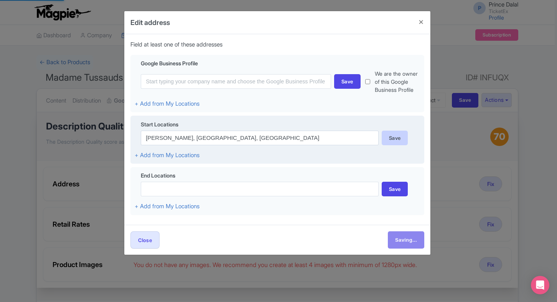
click at [393, 144] on div "Save" at bounding box center [395, 137] width 26 height 15
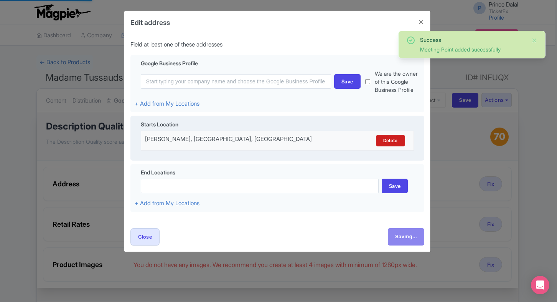
type input "Save"
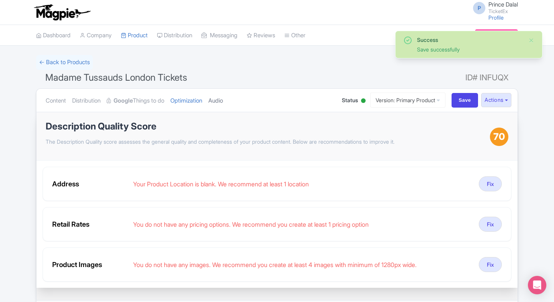
click at [223, 103] on link "Audio" at bounding box center [215, 101] width 15 height 24
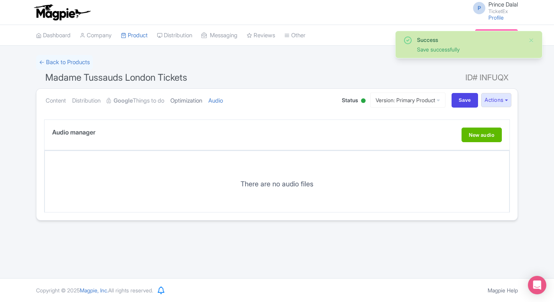
click at [192, 102] on link "Optimization" at bounding box center [186, 101] width 32 height 24
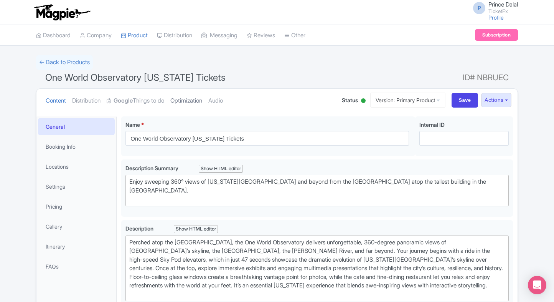
click at [193, 102] on link "Optimization" at bounding box center [186, 101] width 32 height 24
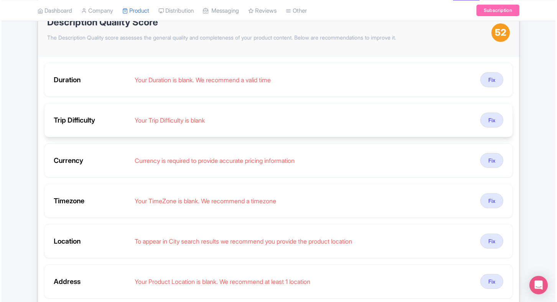
scroll to position [104, 0]
click at [484, 117] on button "Fix" at bounding box center [490, 119] width 23 height 15
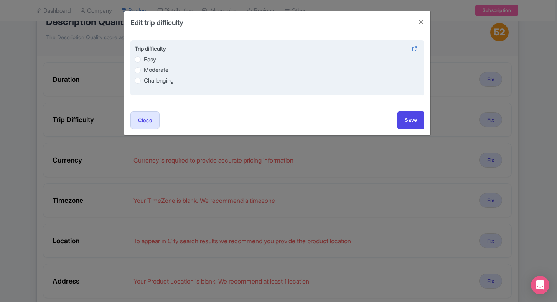
click at [146, 58] on label "Easy" at bounding box center [150, 59] width 12 height 9
radio input "true"
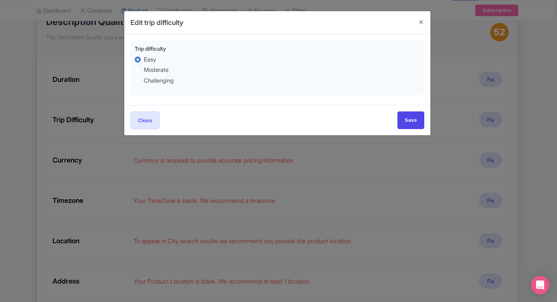
click at [396, 117] on div "Close Save" at bounding box center [277, 119] width 294 height 17
click at [408, 116] on input "Save" at bounding box center [411, 119] width 27 height 17
type input "Save"
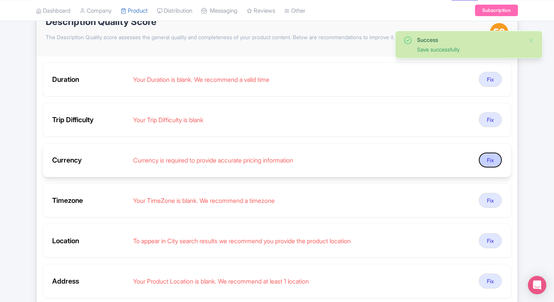
click at [488, 154] on button "Fix" at bounding box center [490, 159] width 23 height 15
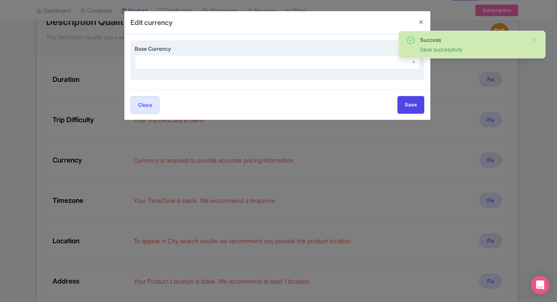
click at [196, 60] on div at bounding box center [277, 62] width 285 height 15
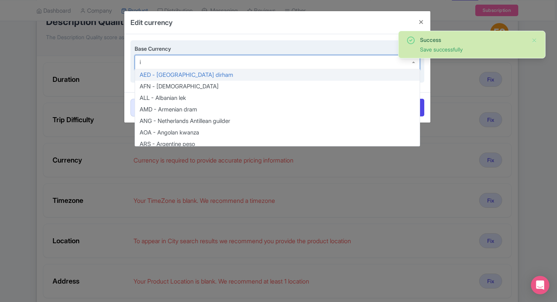
type input "inr"
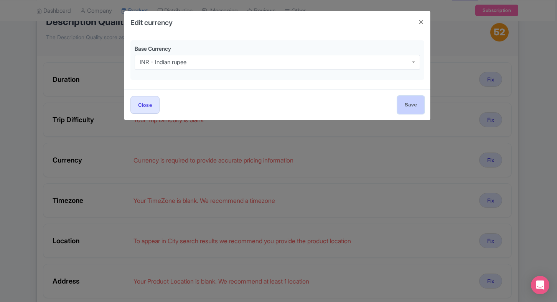
click at [410, 111] on input "Save" at bounding box center [411, 104] width 27 height 17
type input "Save"
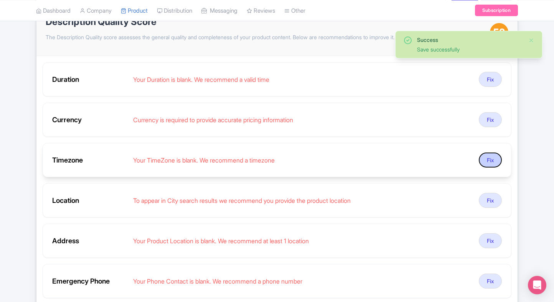
click at [490, 153] on button "Fix" at bounding box center [490, 159] width 23 height 15
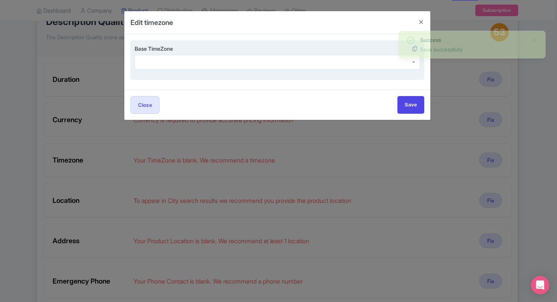
click at [246, 71] on div "Base TimeZone" at bounding box center [277, 60] width 294 height 40
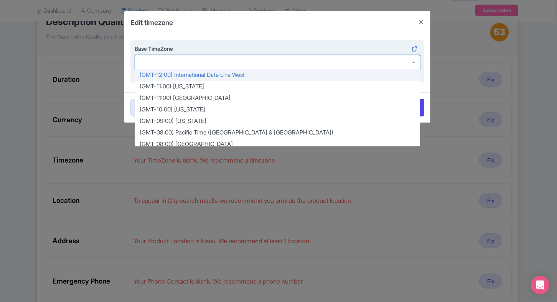
click at [258, 62] on div at bounding box center [277, 62] width 285 height 15
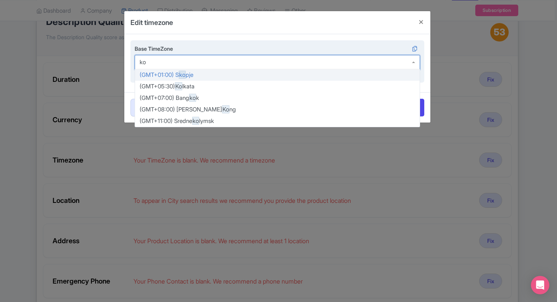
type input "kol"
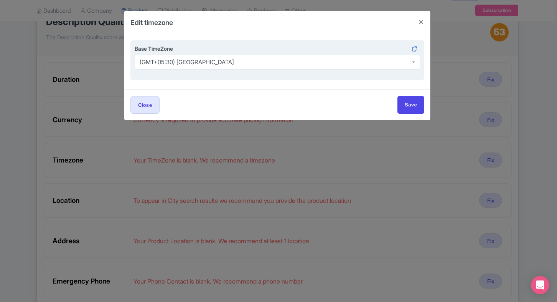
scroll to position [0, 0]
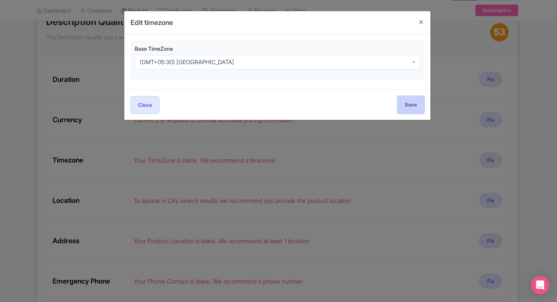
click at [399, 112] on input "Save" at bounding box center [411, 104] width 27 height 17
type input "Save"
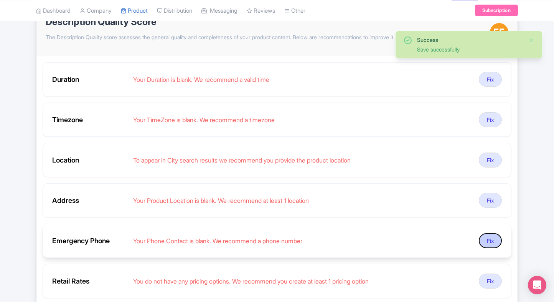
click at [490, 236] on button "Fix" at bounding box center [490, 240] width 23 height 15
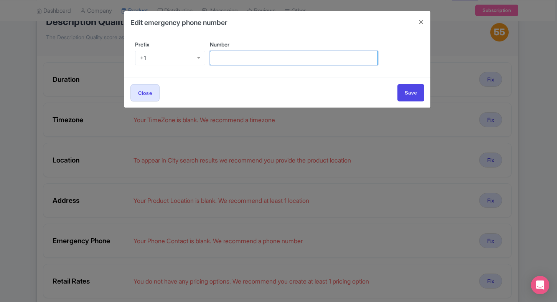
click at [235, 56] on input "Number" at bounding box center [294, 58] width 168 height 15
type input "9509989377"
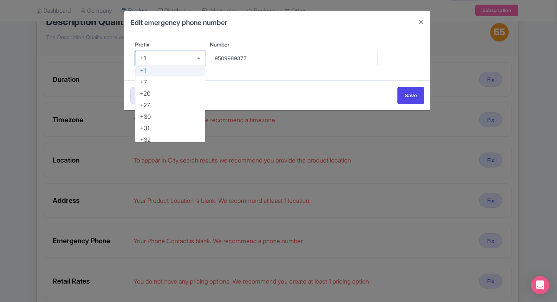
click at [183, 58] on div "+1" at bounding box center [170, 58] width 70 height 15
type input "91"
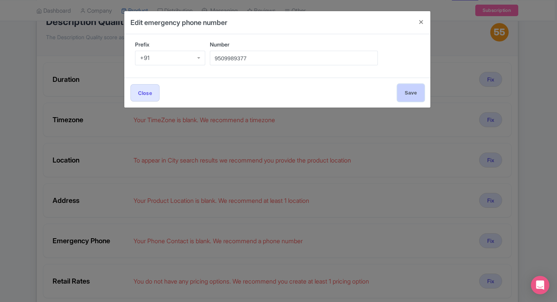
click at [416, 96] on input "Save" at bounding box center [411, 92] width 27 height 17
type input "Save"
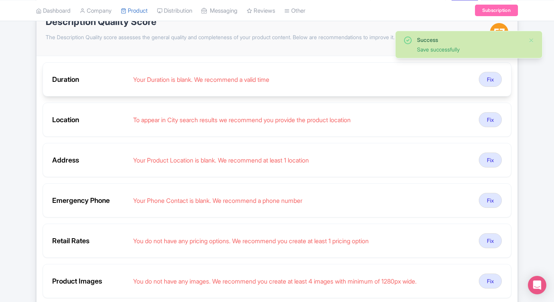
drag, startPoint x: 529, startPoint y: 96, endPoint x: 139, endPoint y: 87, distance: 389.9
click at [139, 87] on div "Duration Your Duration is blank. We recommend a valid time Fix" at bounding box center [277, 79] width 469 height 34
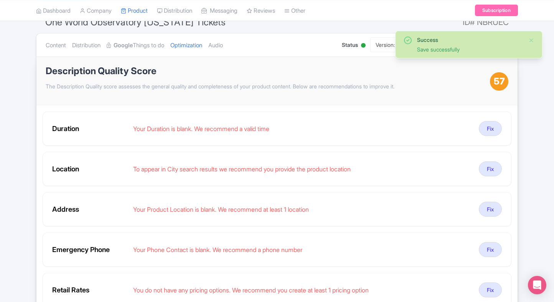
scroll to position [54, 0]
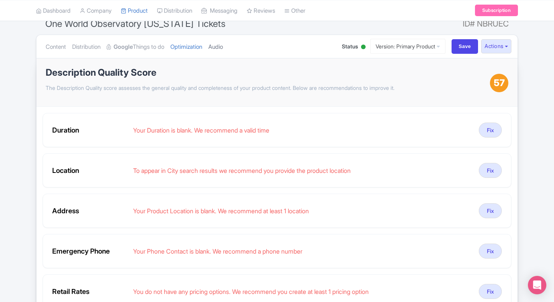
click at [219, 48] on link "Audio" at bounding box center [215, 47] width 15 height 24
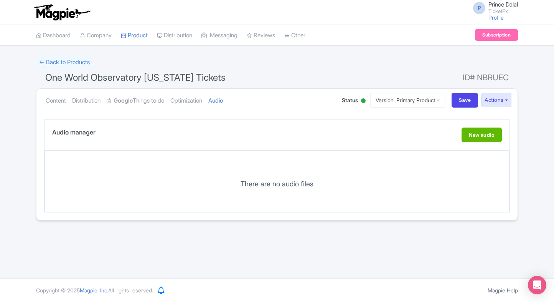
scroll to position [0, 0]
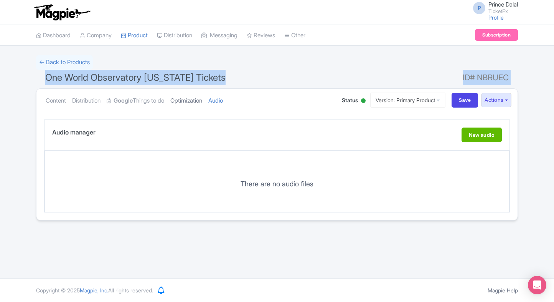
drag, startPoint x: 190, startPoint y: 58, endPoint x: 193, endPoint y: 99, distance: 41.6
click at [193, 99] on form "← Back to Products One World Observatory New York Tickets ID# NBRUEC Content Di…" at bounding box center [277, 137] width 482 height 165
click at [193, 99] on link "Optimization" at bounding box center [186, 101] width 32 height 24
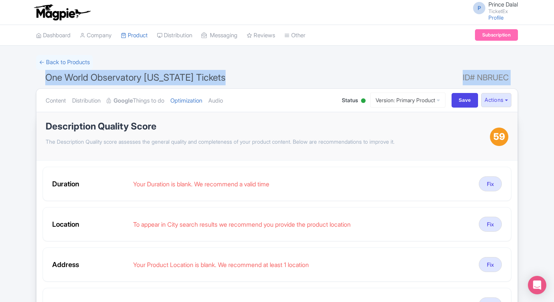
click at [241, 76] on h1 "One World Observatory New York Tickets ID# NBRUEC" at bounding box center [277, 79] width 482 height 18
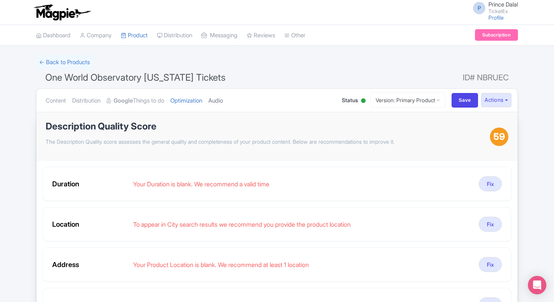
click at [223, 99] on link "Audio" at bounding box center [215, 101] width 15 height 24
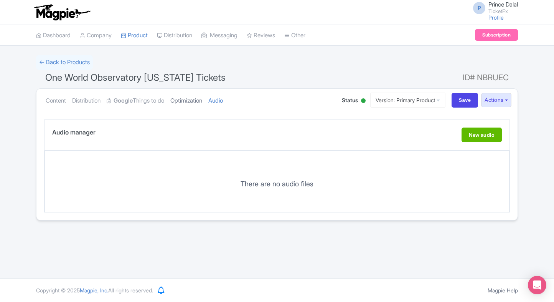
click at [188, 89] on link "Optimization" at bounding box center [186, 101] width 32 height 24
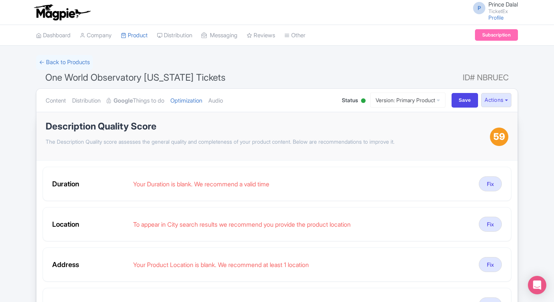
click at [34, 51] on div "P Prince Dalal TicketEx Profile Users Settings Sign out Dashboard Company Produ…" at bounding box center [277, 262] width 554 height 525
